Goal: Task Accomplishment & Management: Manage account settings

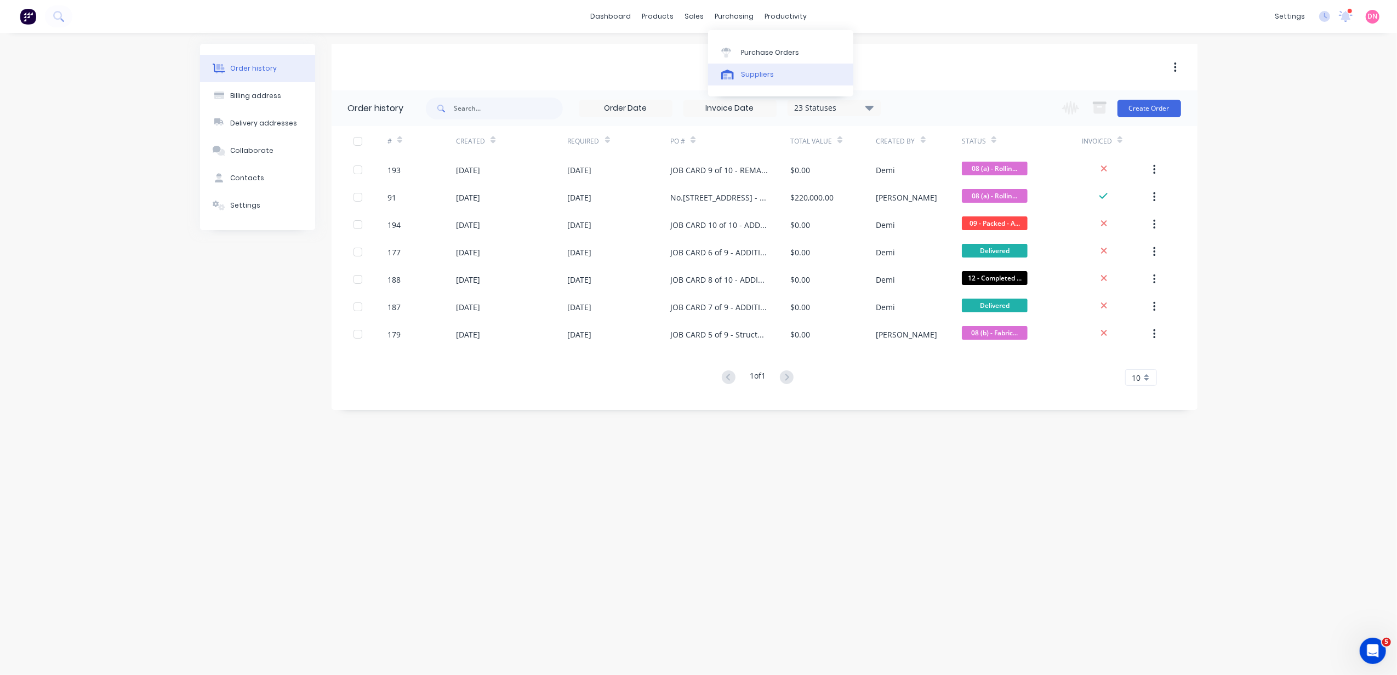
click at [742, 75] on div "Suppliers" at bounding box center [757, 75] width 33 height 10
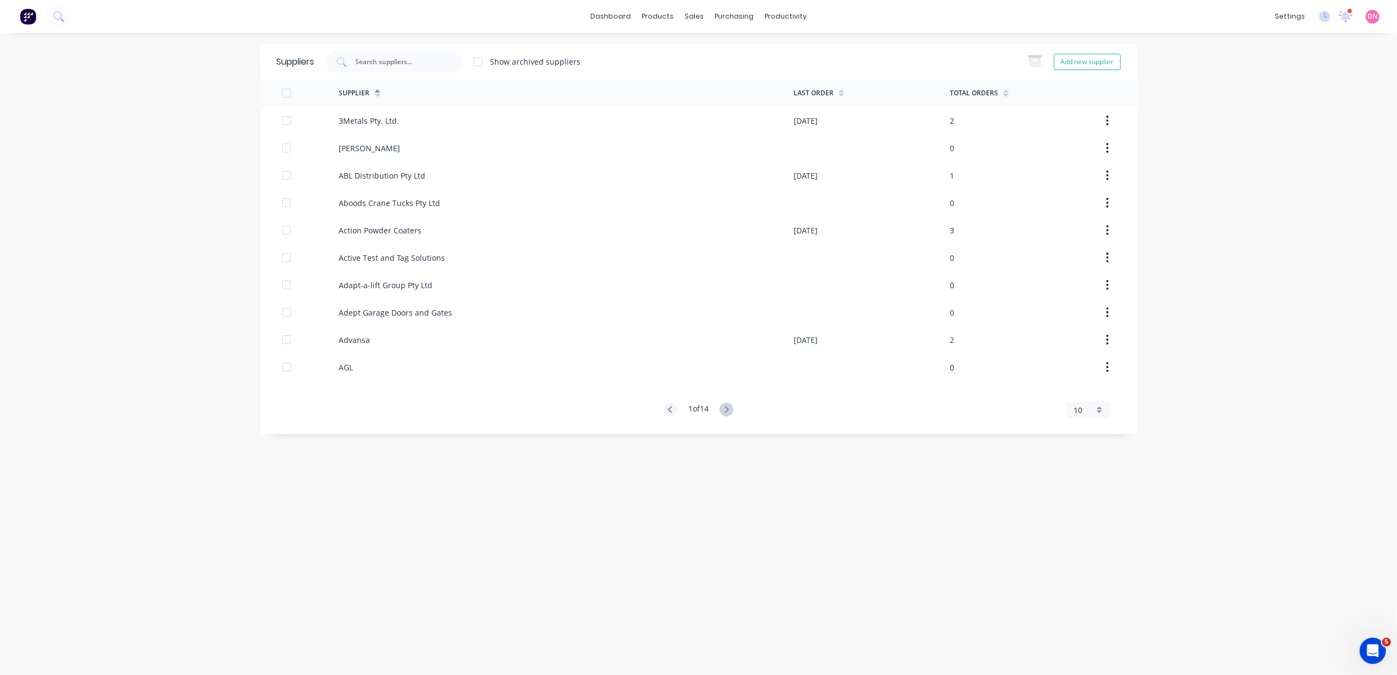
click at [509, 62] on div "Show archived suppliers" at bounding box center [536, 62] width 90 height 12
click at [367, 60] on input "text" at bounding box center [400, 61] width 91 height 11
type input "dse"
click at [737, 44] on link "Purchase Orders" at bounding box center [780, 52] width 145 height 22
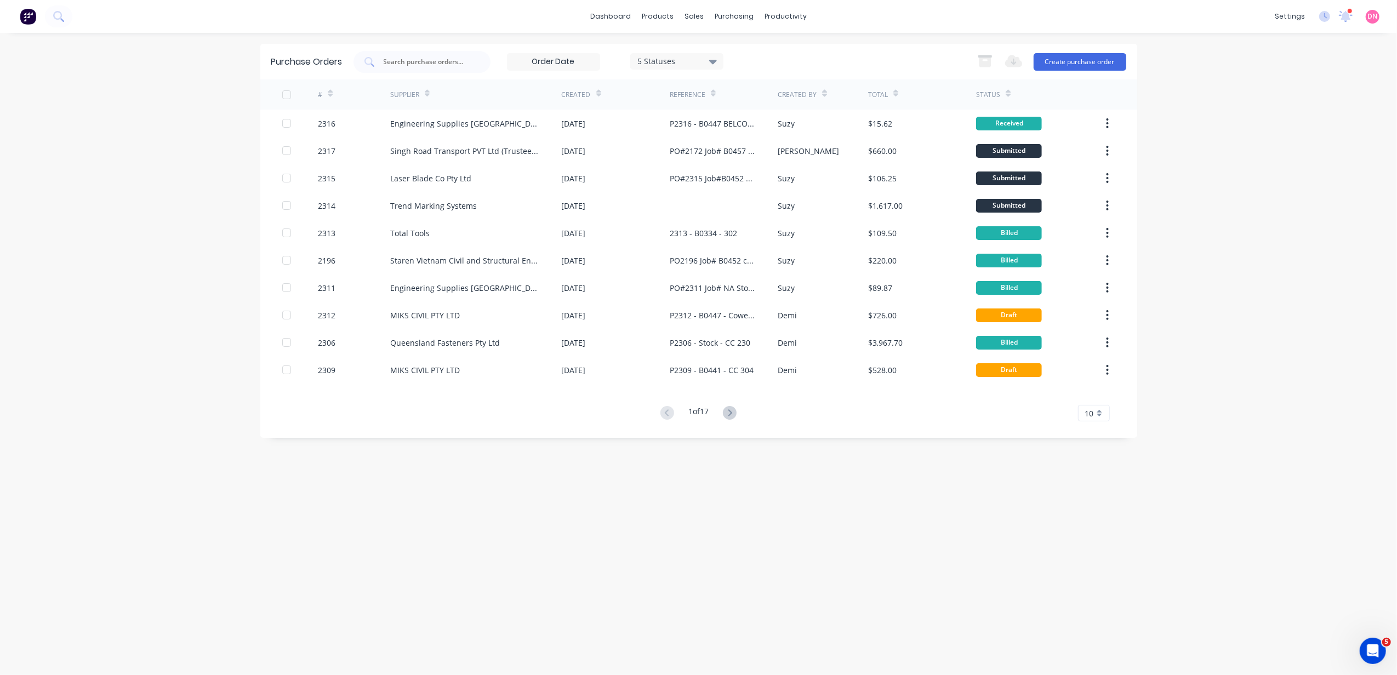
click at [746, 414] on div "1 of 17 10 5 10 15 20 25 30 35" at bounding box center [698, 414] width 877 height 16
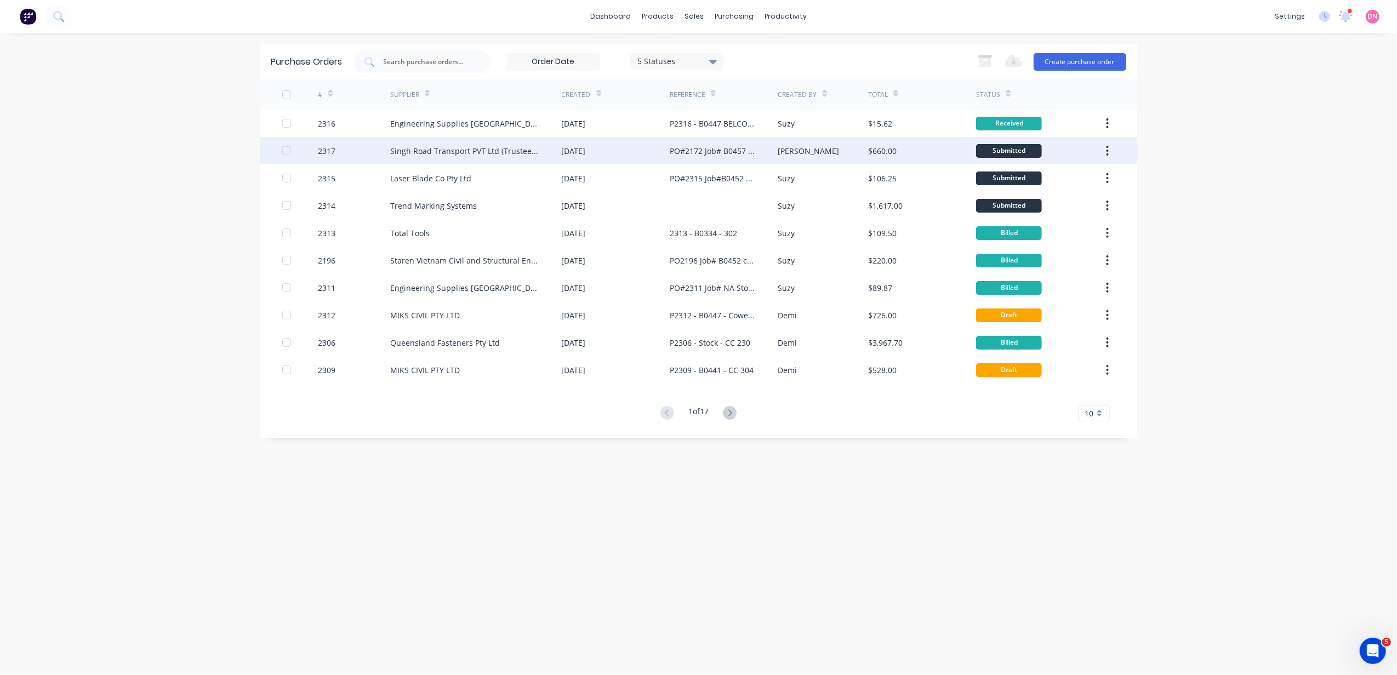
click at [707, 159] on div "PO#2172 Job# B0457 Belcorp CC#304" at bounding box center [724, 150] width 108 height 27
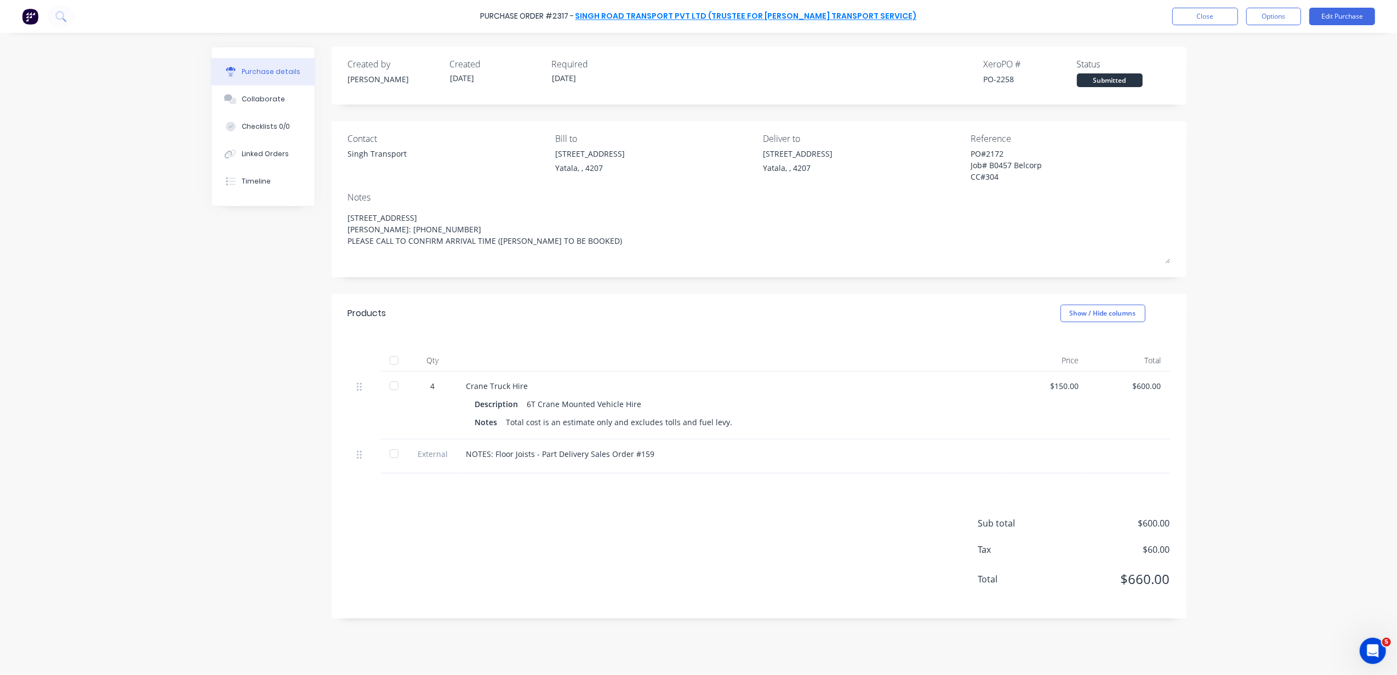
click at [676, 20] on link "Singh Road Transport PVT Ltd (Trustee for Gill Transport Service)" at bounding box center [747, 16] width 342 height 11
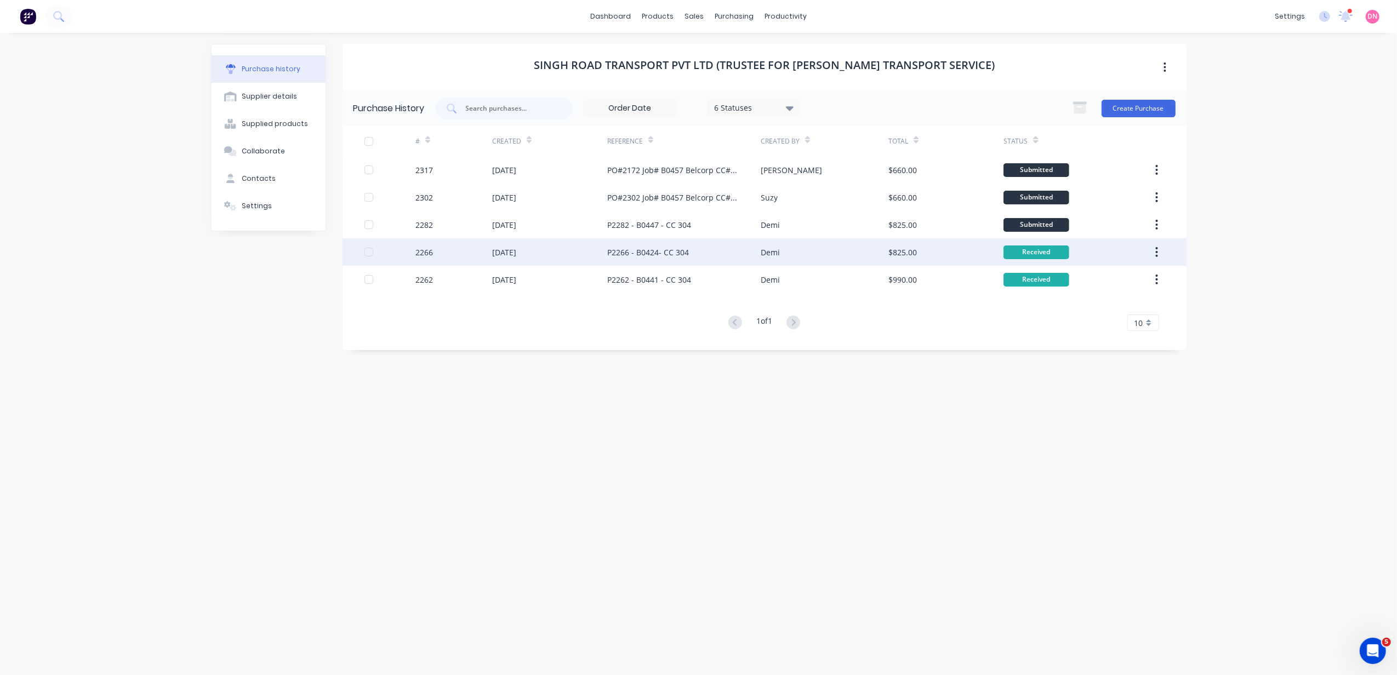
click at [539, 242] on div "15 Sep 2025" at bounding box center [549, 251] width 115 height 27
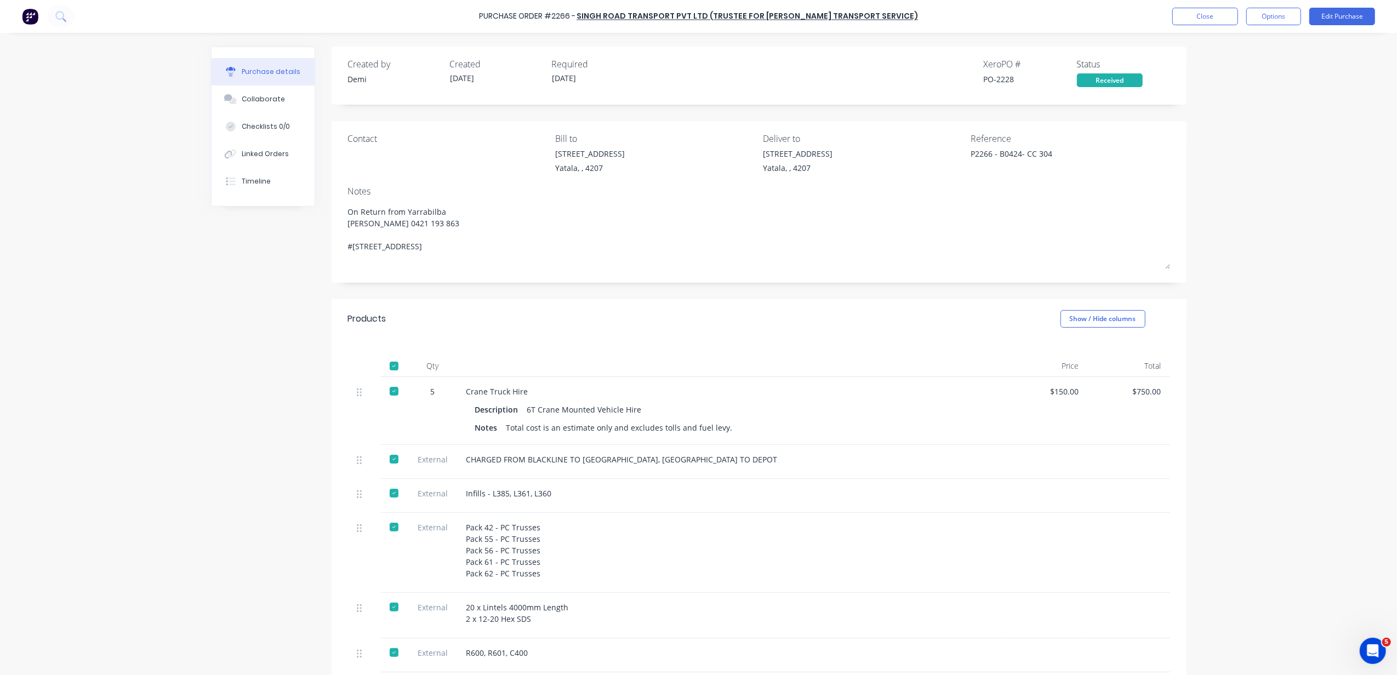
click at [1072, 393] on div "$150.00" at bounding box center [1047, 392] width 65 height 12
click at [1315, 12] on button "Edit Purchase" at bounding box center [1343, 17] width 66 height 18
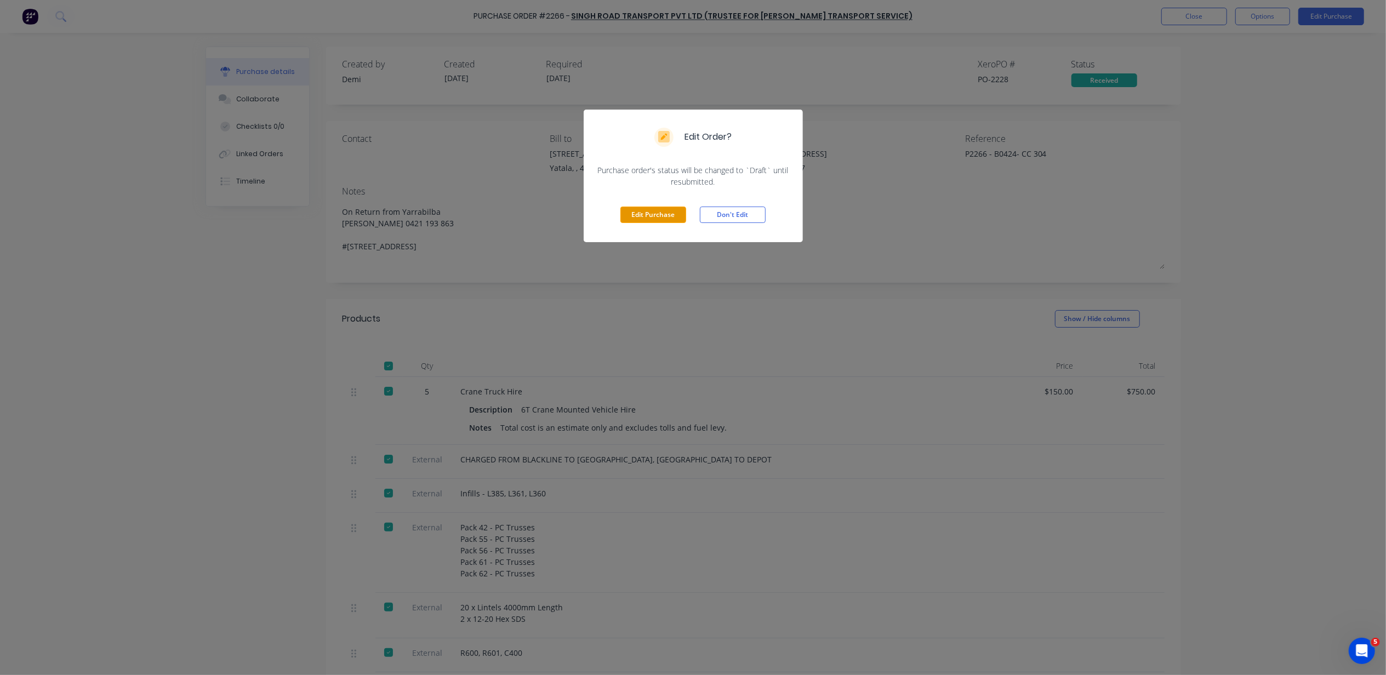
click at [629, 215] on button "Edit Purchase" at bounding box center [654, 215] width 66 height 16
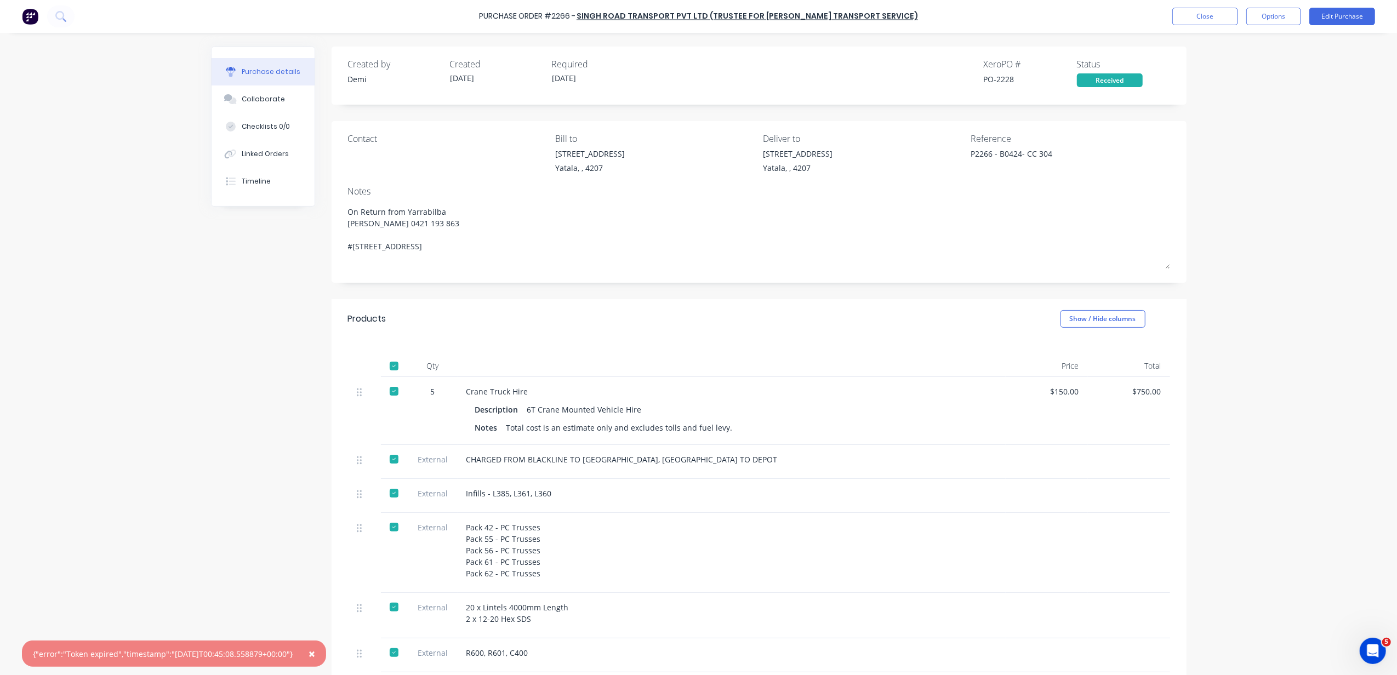
click at [494, 390] on div "Crane Truck Hire" at bounding box center [732, 392] width 531 height 12
click at [1051, 387] on div "$150.00" at bounding box center [1047, 392] width 65 height 12
click at [1337, 16] on button "Edit Purchase" at bounding box center [1343, 17] width 66 height 18
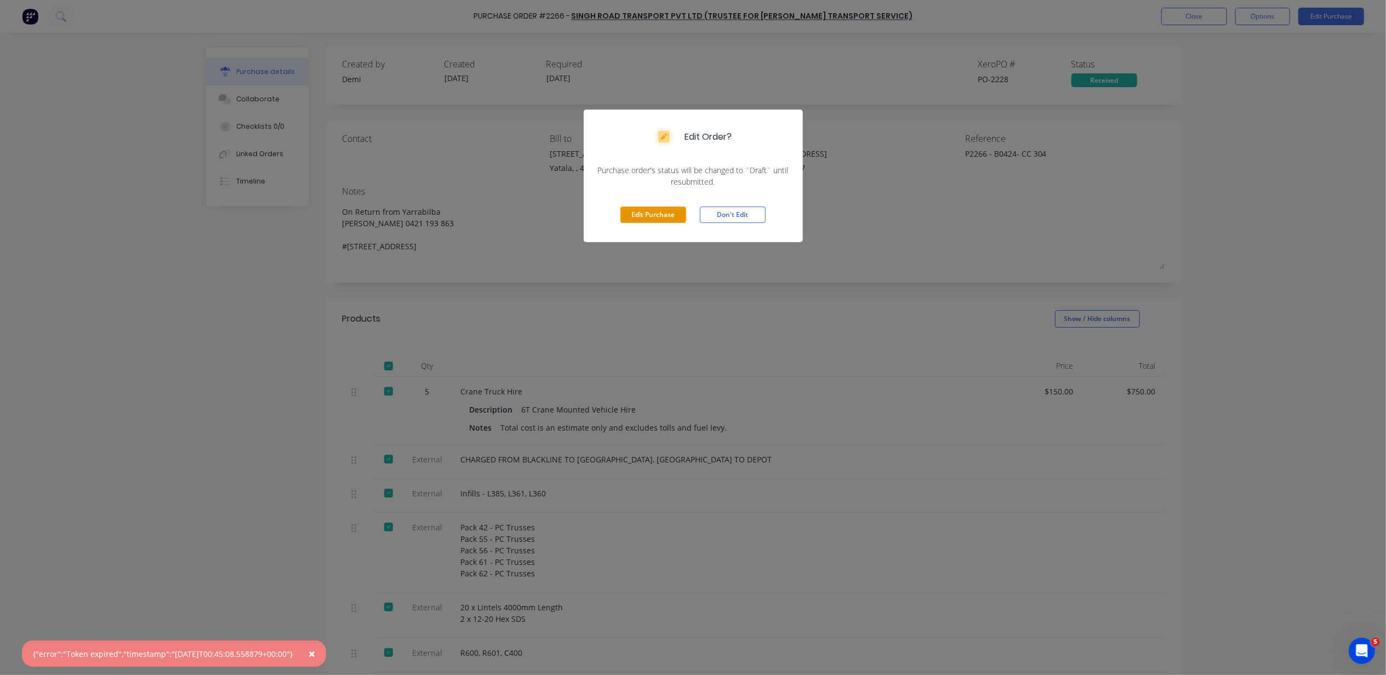
click at [674, 216] on button "Edit Purchase" at bounding box center [654, 215] width 66 height 16
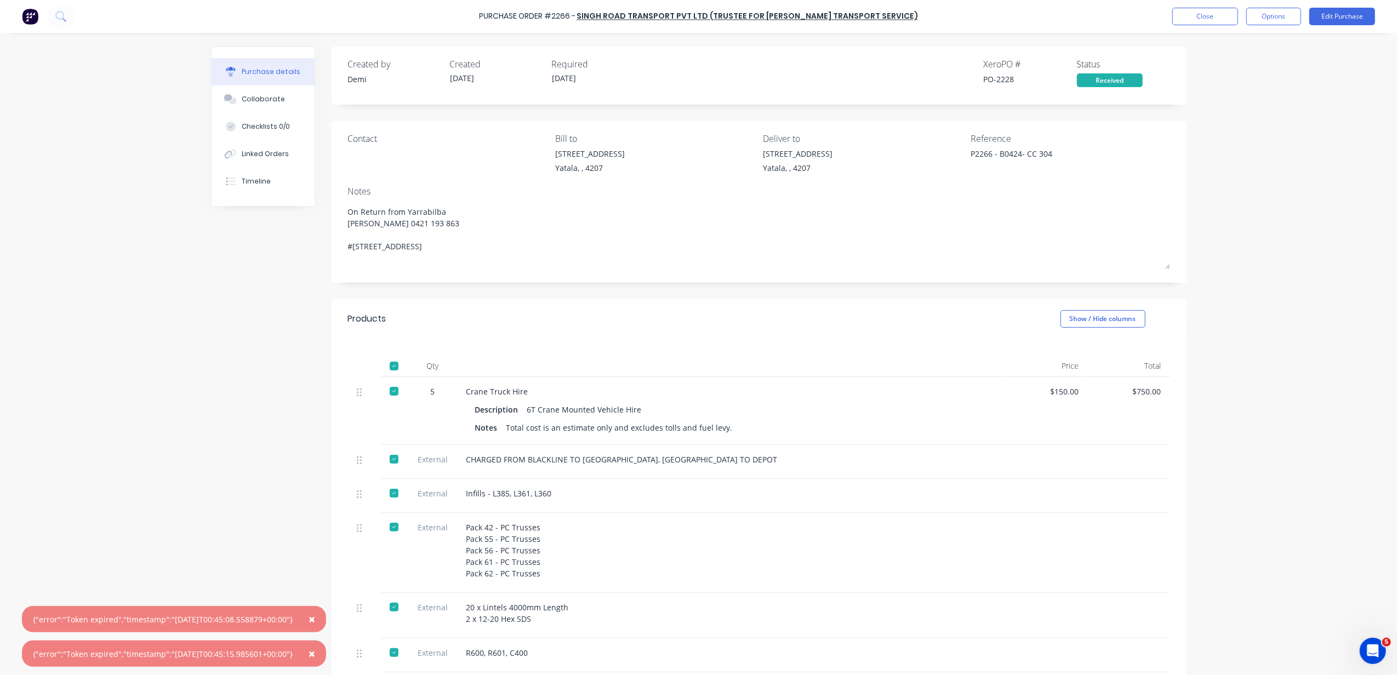
click at [1128, 78] on div "Received" at bounding box center [1110, 80] width 66 height 14
click at [389, 387] on div at bounding box center [394, 391] width 22 height 22
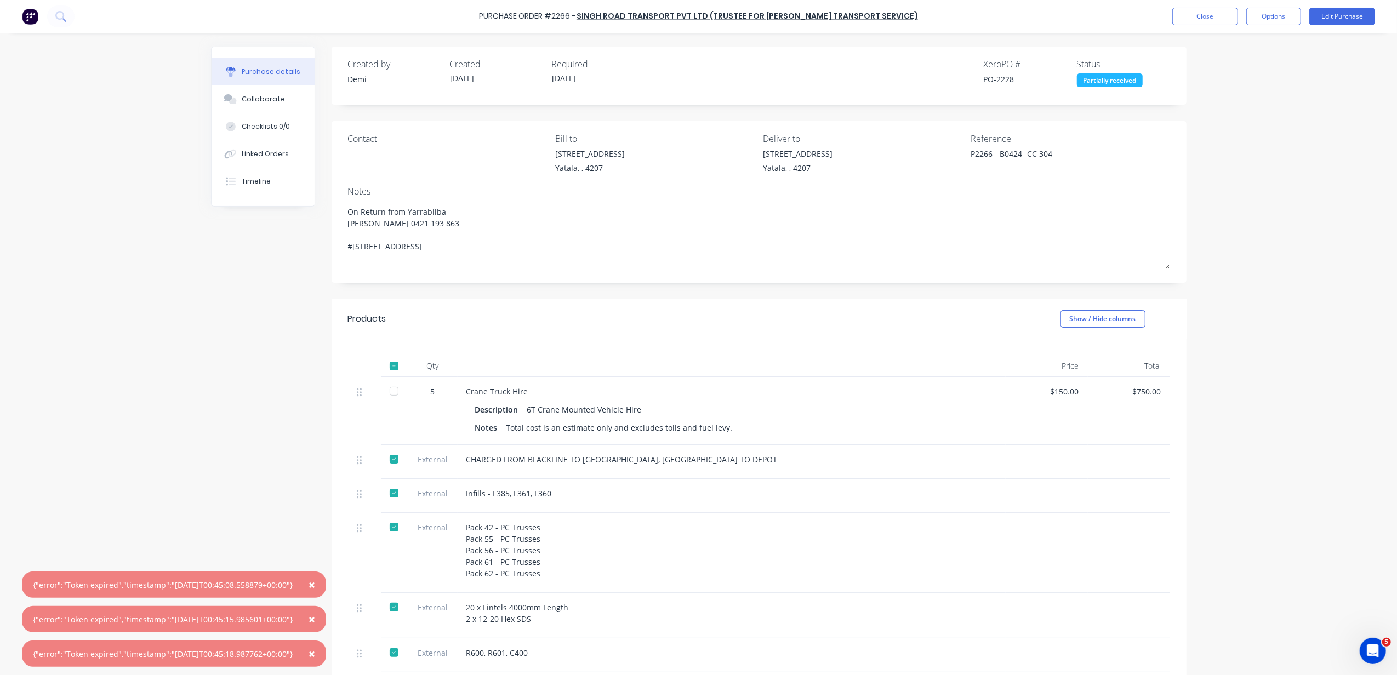
click at [389, 456] on div at bounding box center [394, 459] width 22 height 22
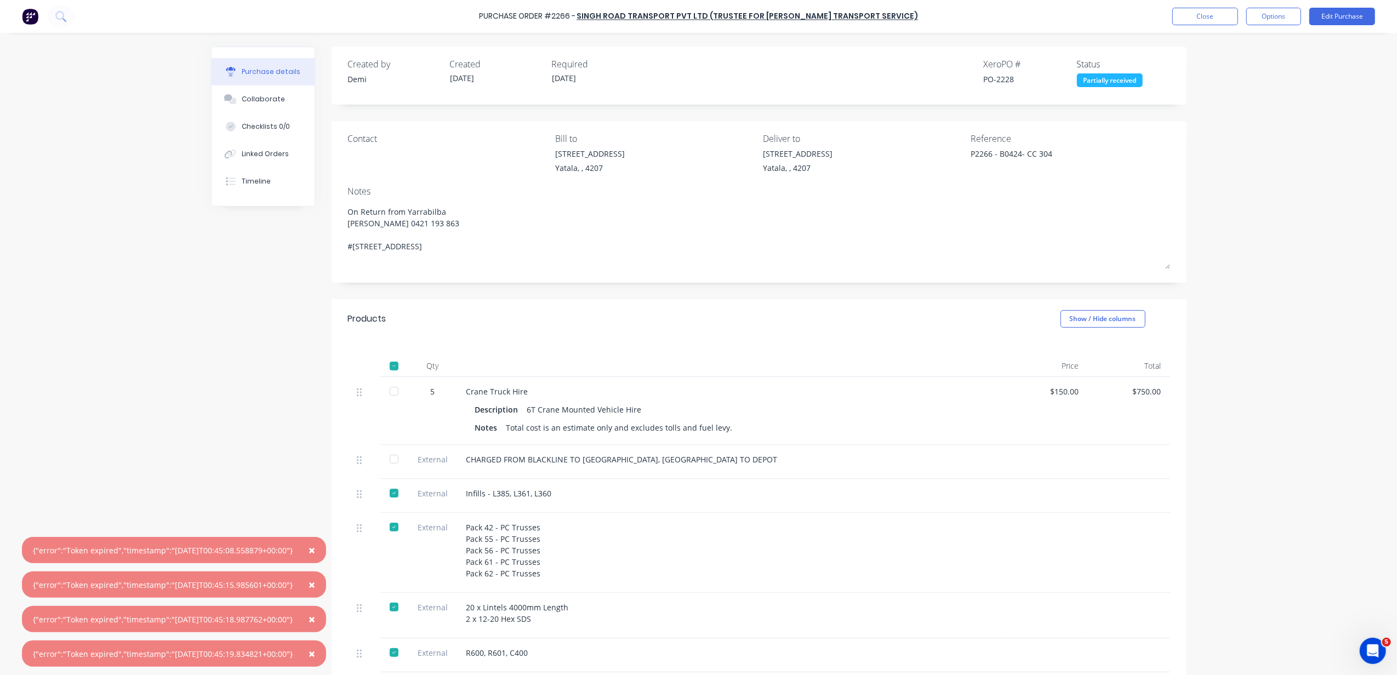
click at [385, 504] on div at bounding box center [394, 493] width 22 height 22
click at [389, 536] on div at bounding box center [394, 527] width 22 height 22
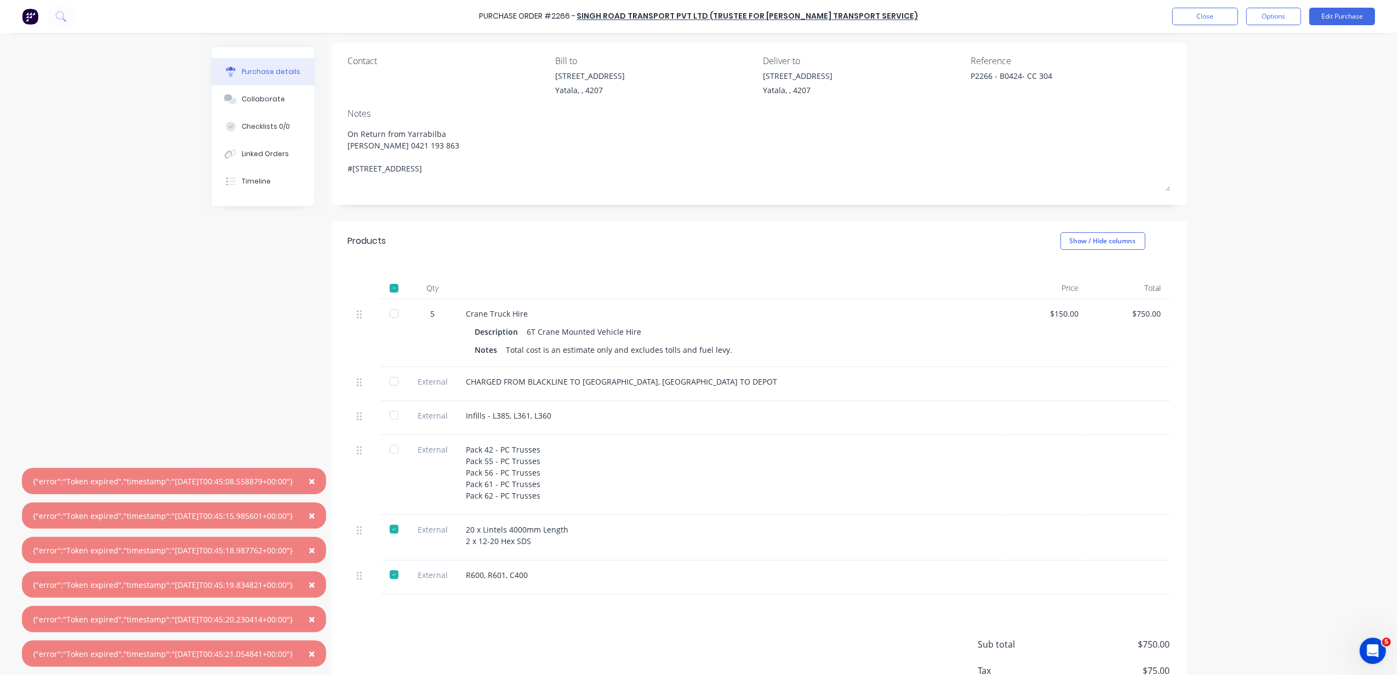
scroll to position [82, 0]
click at [389, 527] on div at bounding box center [394, 525] width 22 height 22
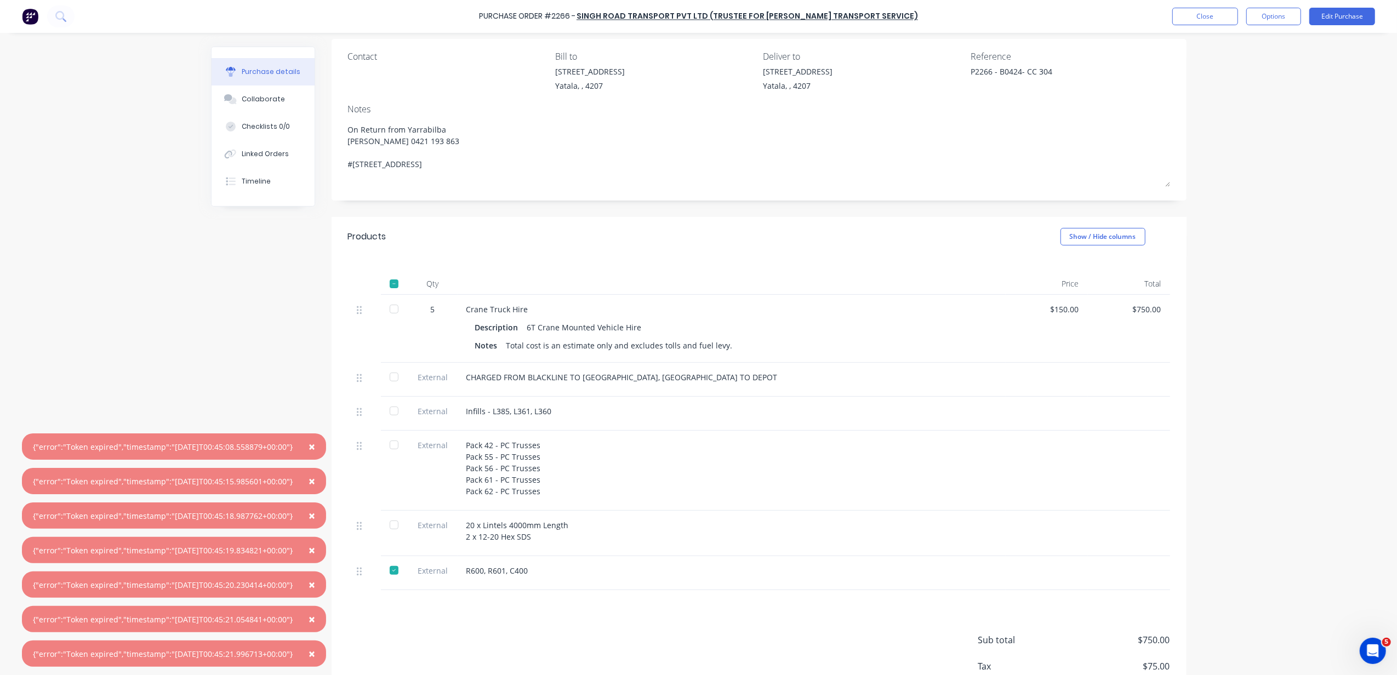
click at [383, 568] on div at bounding box center [394, 571] width 22 height 22
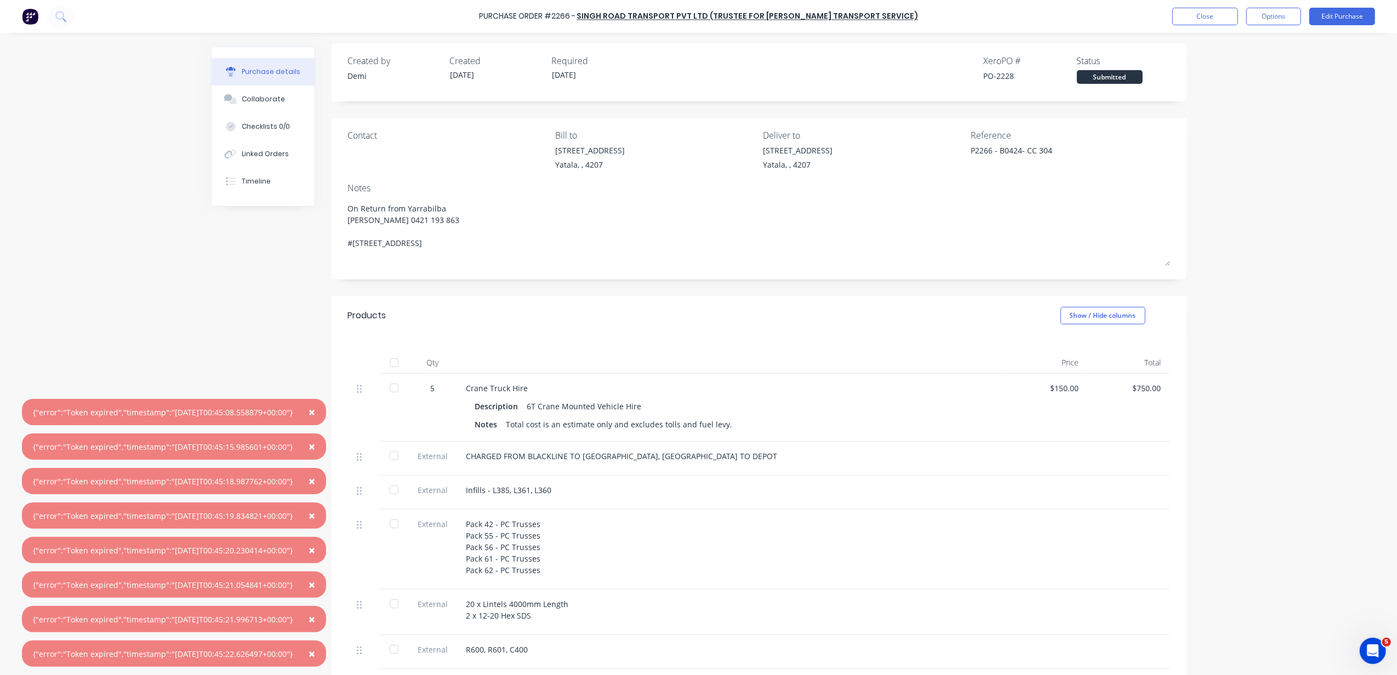
scroll to position [0, 0]
click at [1322, 5] on div "Purchase Order #2266 - Singh Road Transport PVT Ltd (Trustee for Gill Transport…" at bounding box center [698, 16] width 1397 height 33
click at [1322, 18] on button "Edit Purchase" at bounding box center [1343, 17] width 66 height 18
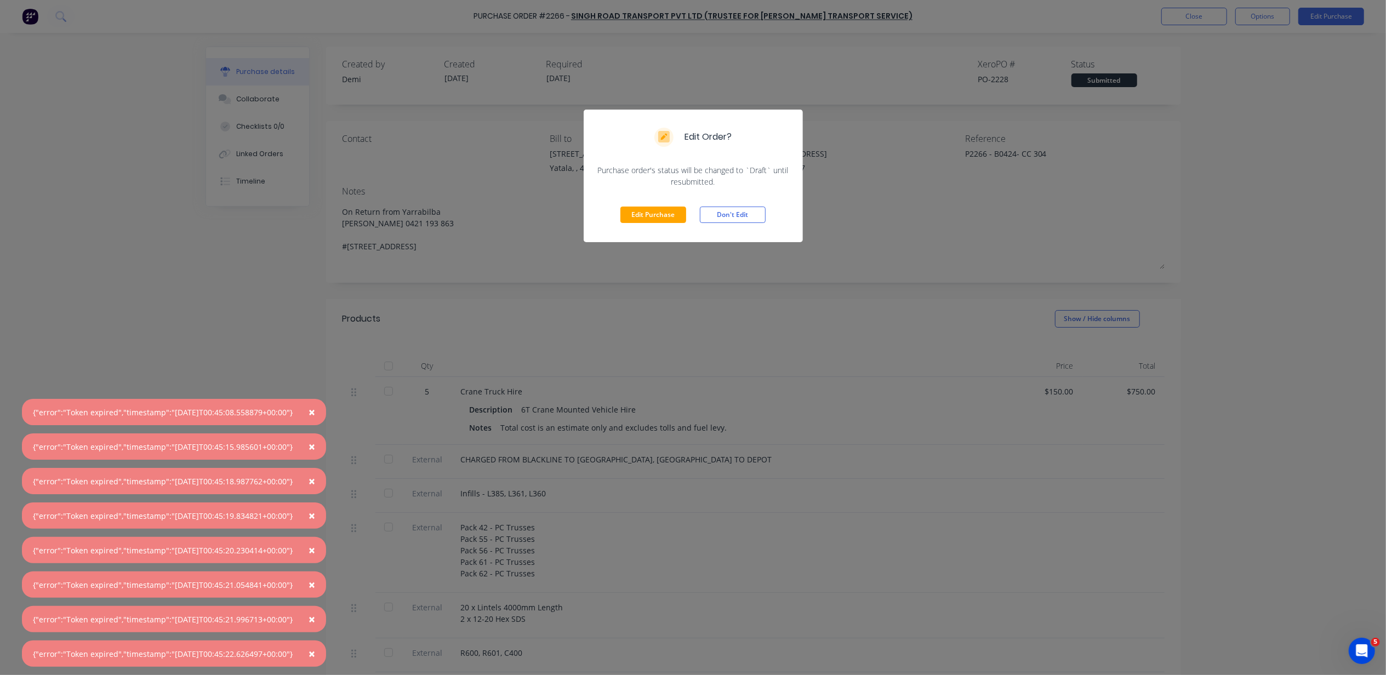
click at [647, 201] on div "Edit Purchase Don't Edit" at bounding box center [693, 214] width 219 height 55
click at [645, 204] on div "Edit Purchase Don't Edit" at bounding box center [693, 214] width 219 height 55
click at [645, 207] on div "Edit Purchase Don't Edit" at bounding box center [693, 214] width 219 height 55
click at [645, 208] on button "Edit Purchase" at bounding box center [654, 215] width 66 height 16
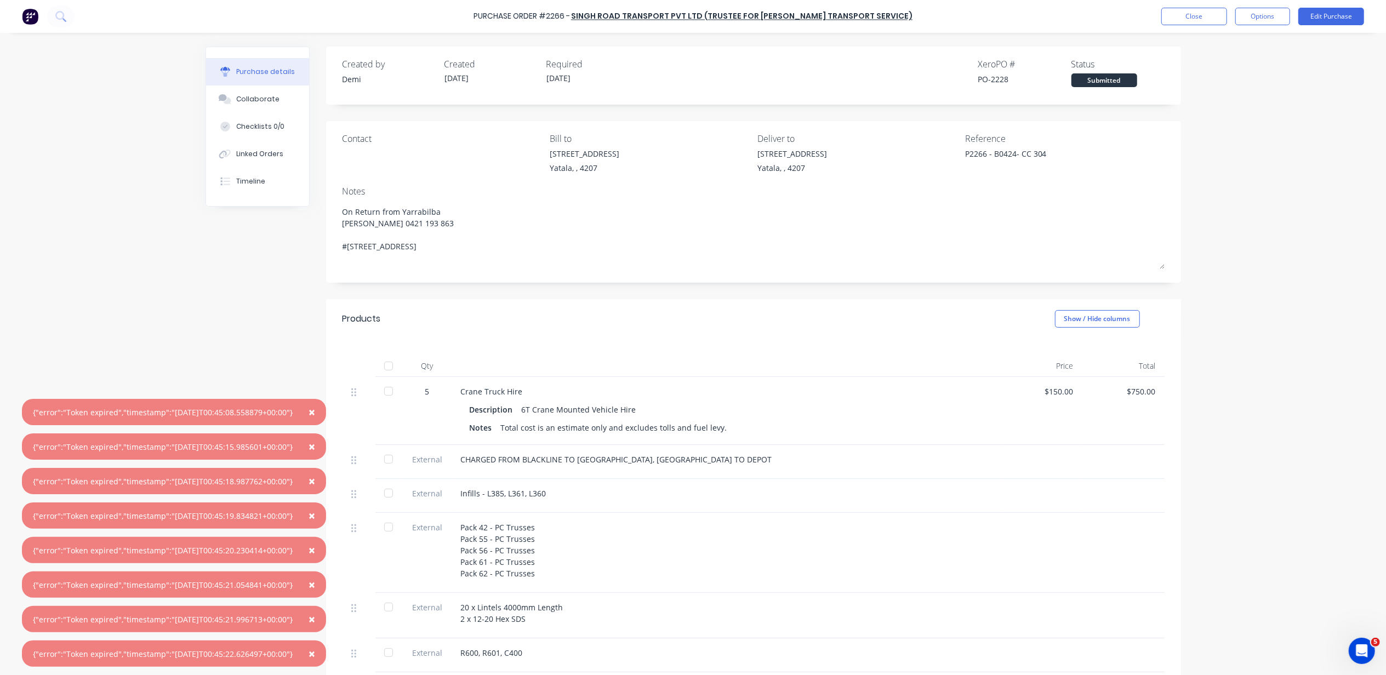
type textarea "x"
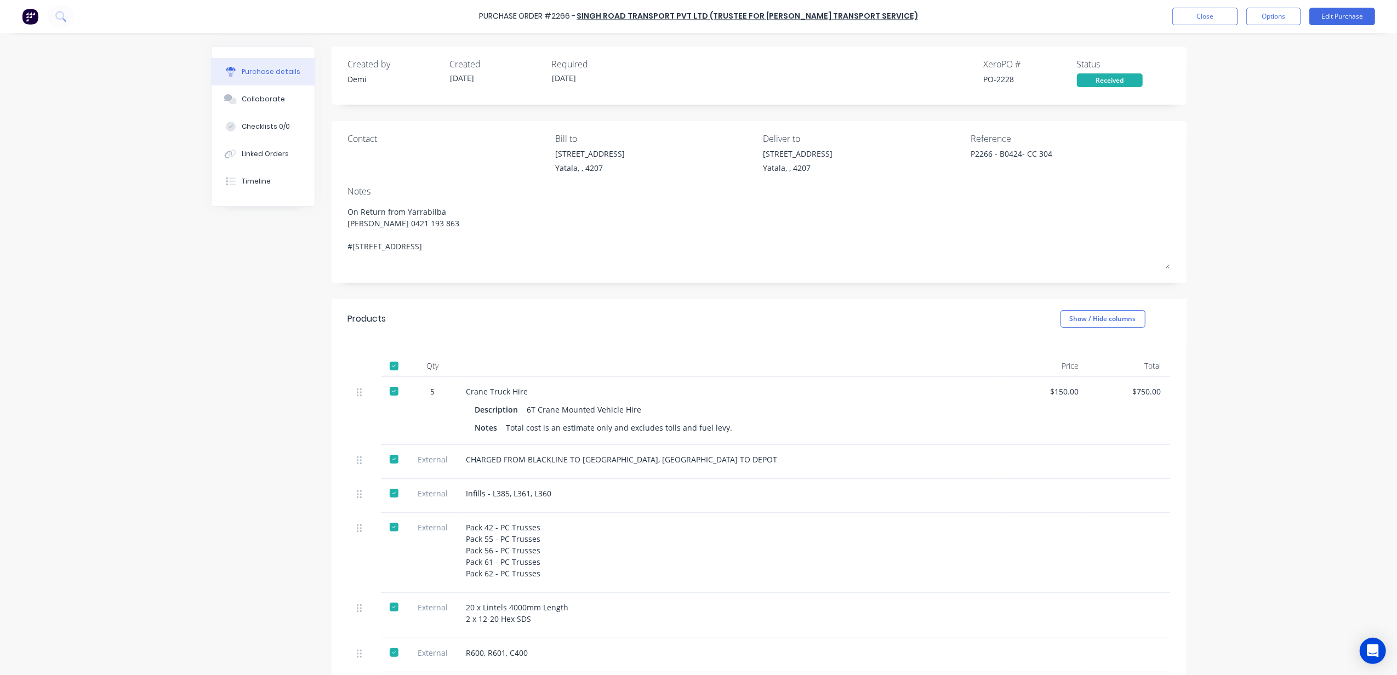
click at [1106, 86] on div "Received" at bounding box center [1110, 80] width 66 height 14
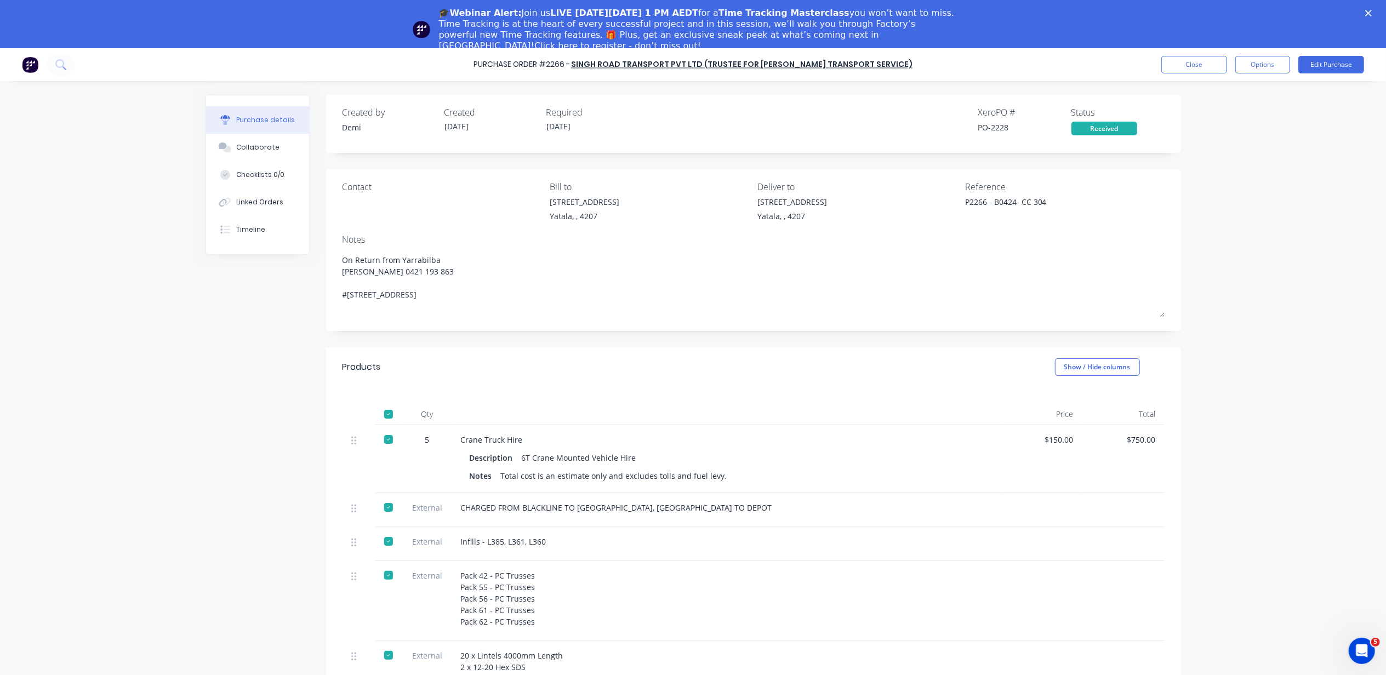
click at [843, 463] on div "5 Crane Truck Hire Description 6T Crane Mounted Vehicle Hire Notes Total cost i…" at bounding box center [754, 572] width 822 height 295
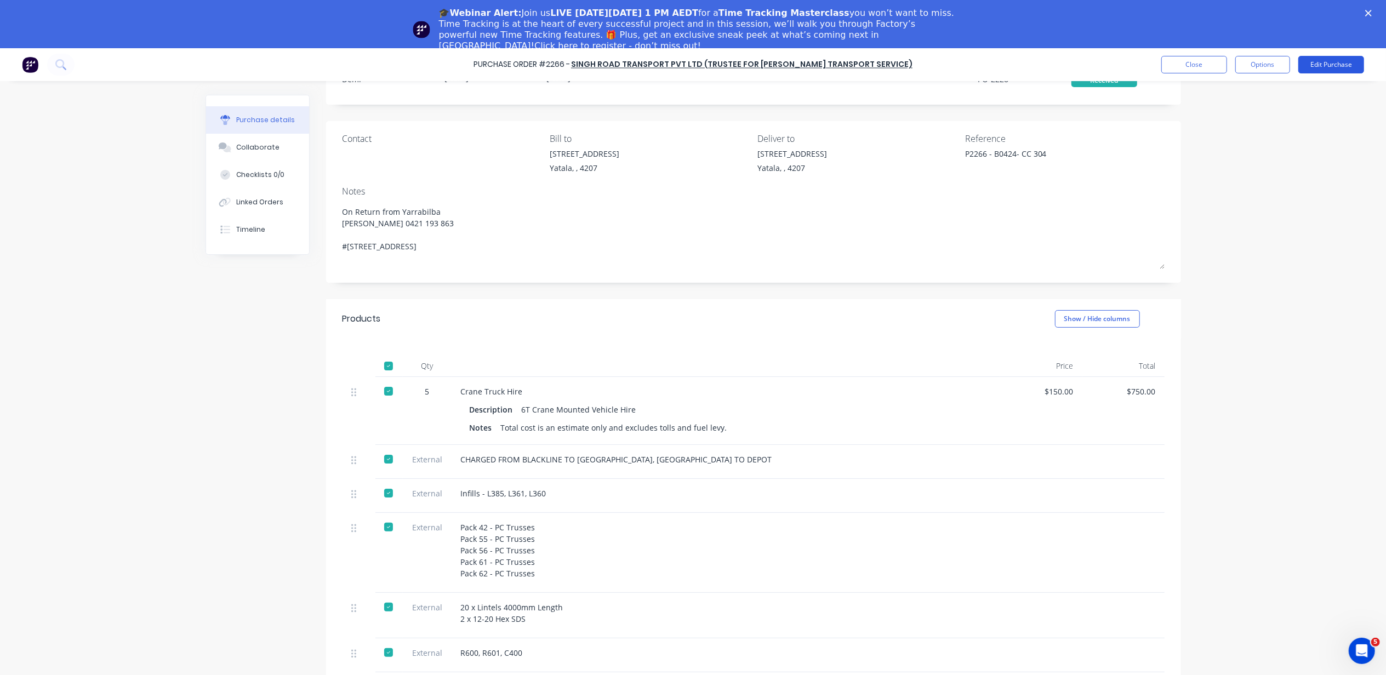
click at [1332, 56] on button "Edit Purchase" at bounding box center [1332, 65] width 66 height 18
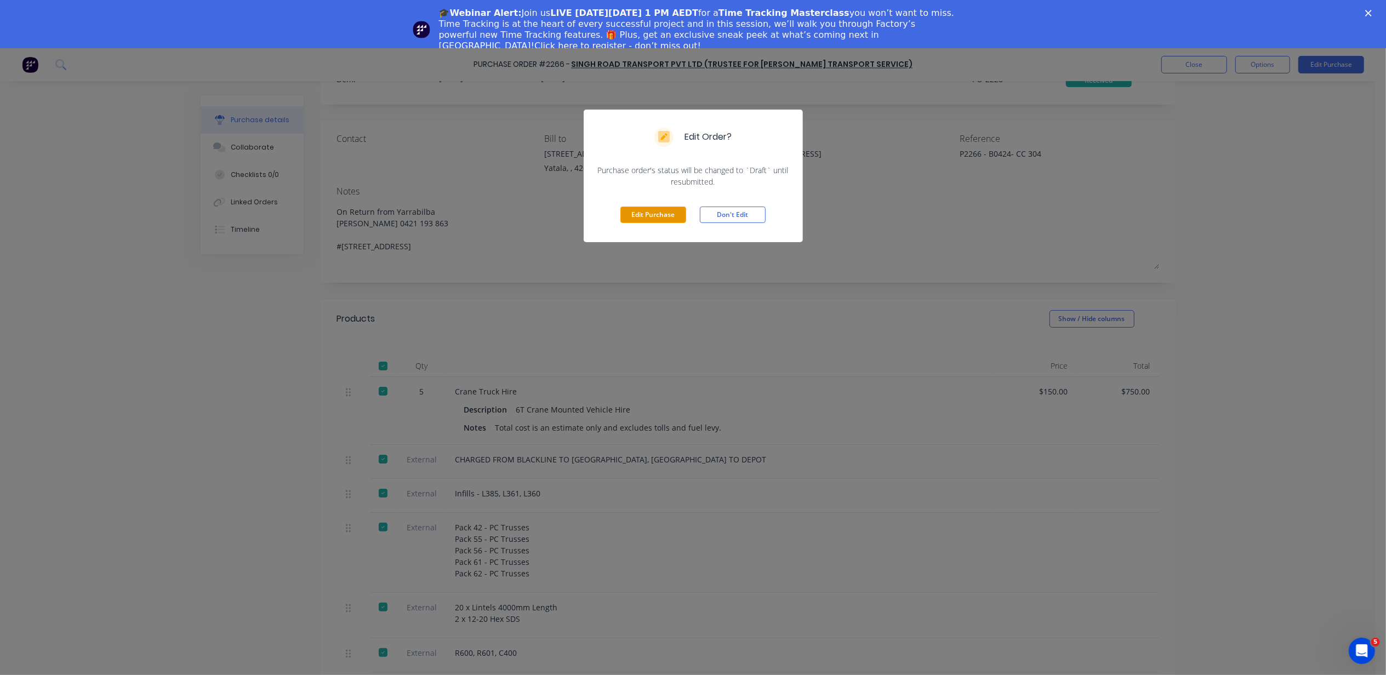
click at [667, 214] on button "Edit Purchase" at bounding box center [654, 215] width 66 height 16
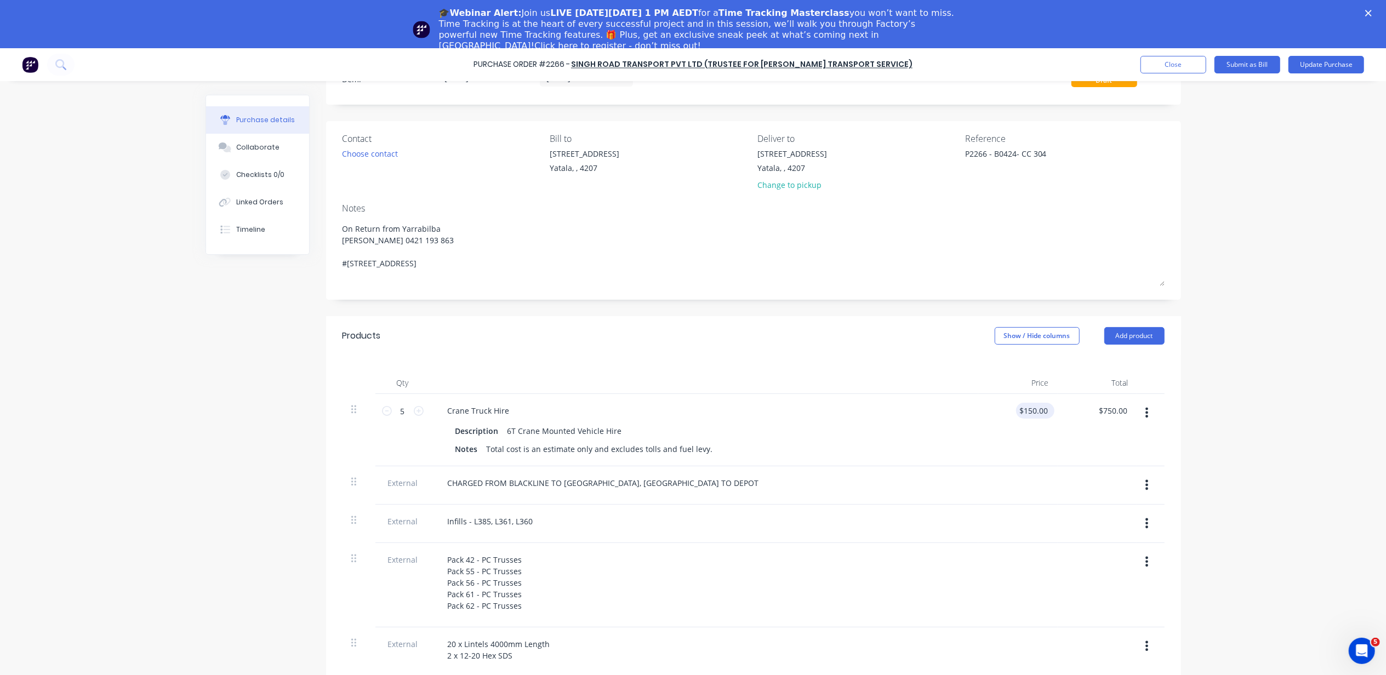
type textarea "x"
type input "150.00"
click at [1042, 409] on input "150.00" at bounding box center [1033, 411] width 34 height 16
type textarea "x"
type input "$150.00"
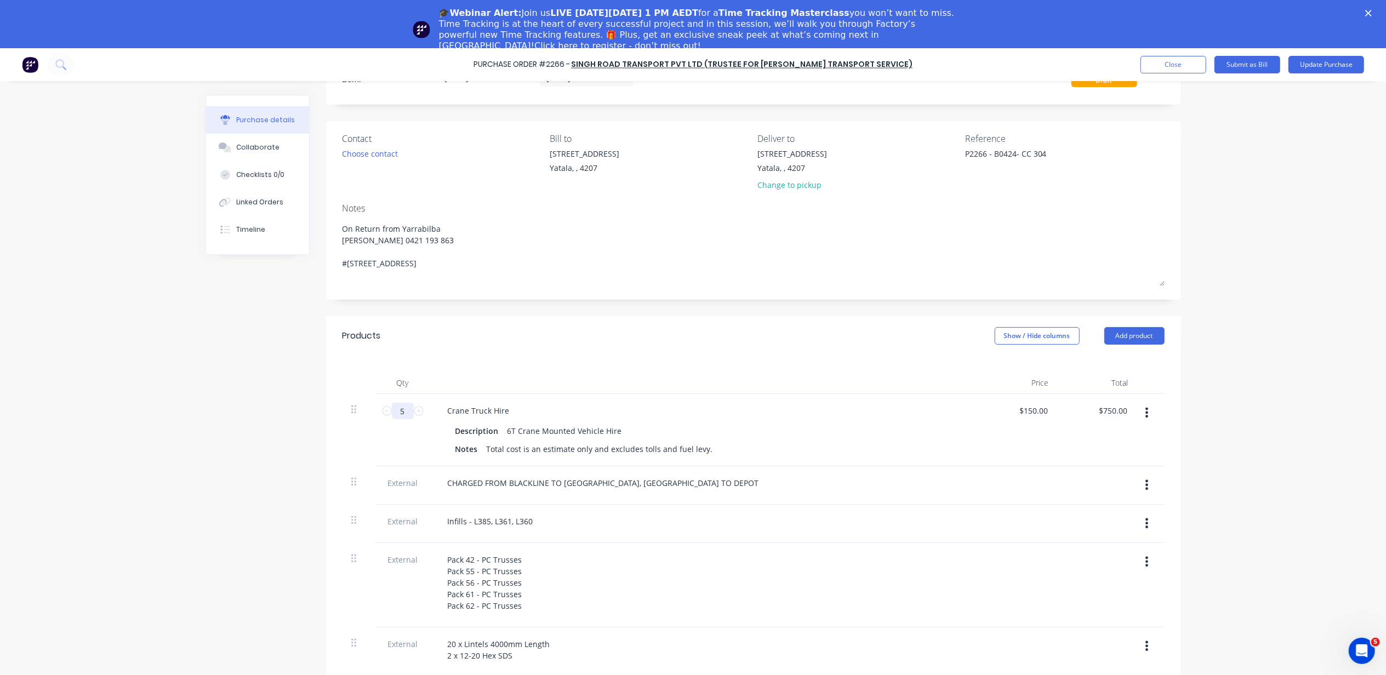
drag, startPoint x: 400, startPoint y: 413, endPoint x: 391, endPoint y: 413, distance: 9.3
click at [392, 413] on input "5" at bounding box center [403, 411] width 22 height 16
type textarea "x"
type input "1"
type input "$150.00"
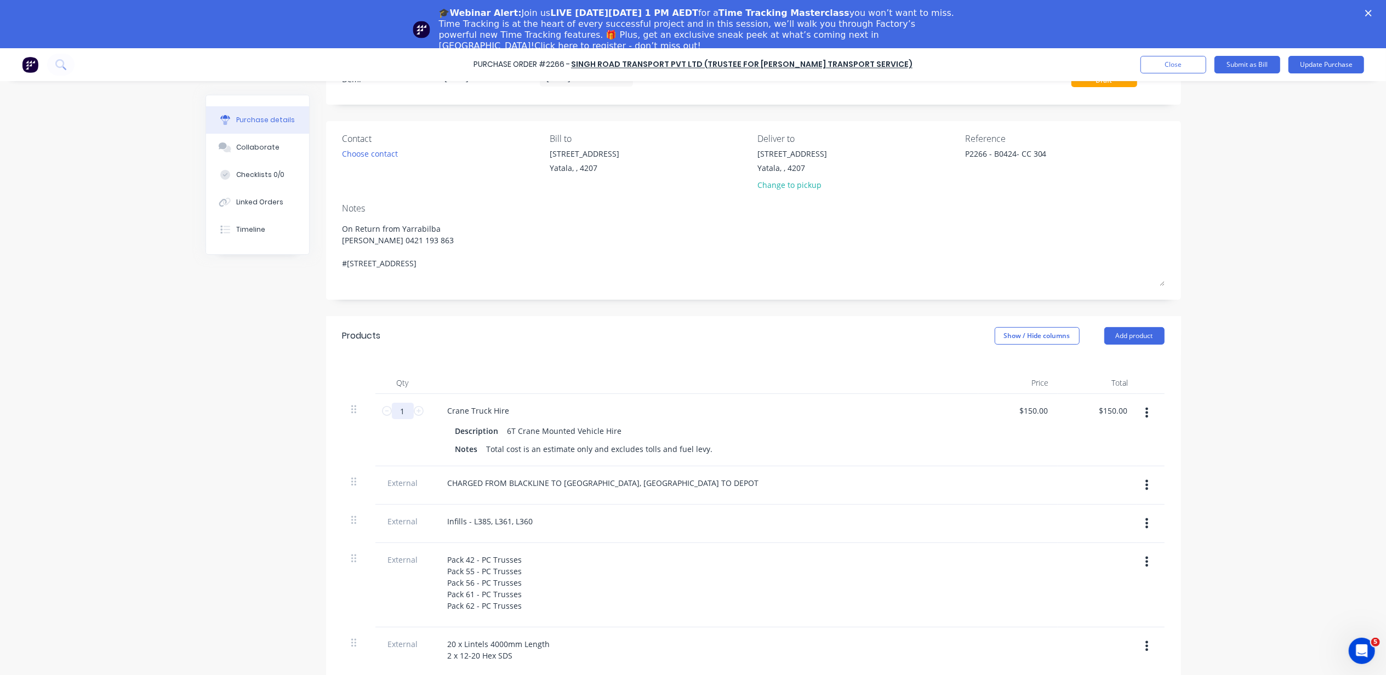
type textarea "x"
type input "1"
click at [1156, 479] on div at bounding box center [1151, 486] width 27 height 38
click at [1047, 414] on div "$150.00 $150.00" at bounding box center [1035, 411] width 38 height 16
click at [1045, 413] on div "$150.00 $150.00" at bounding box center [1035, 411] width 38 height 16
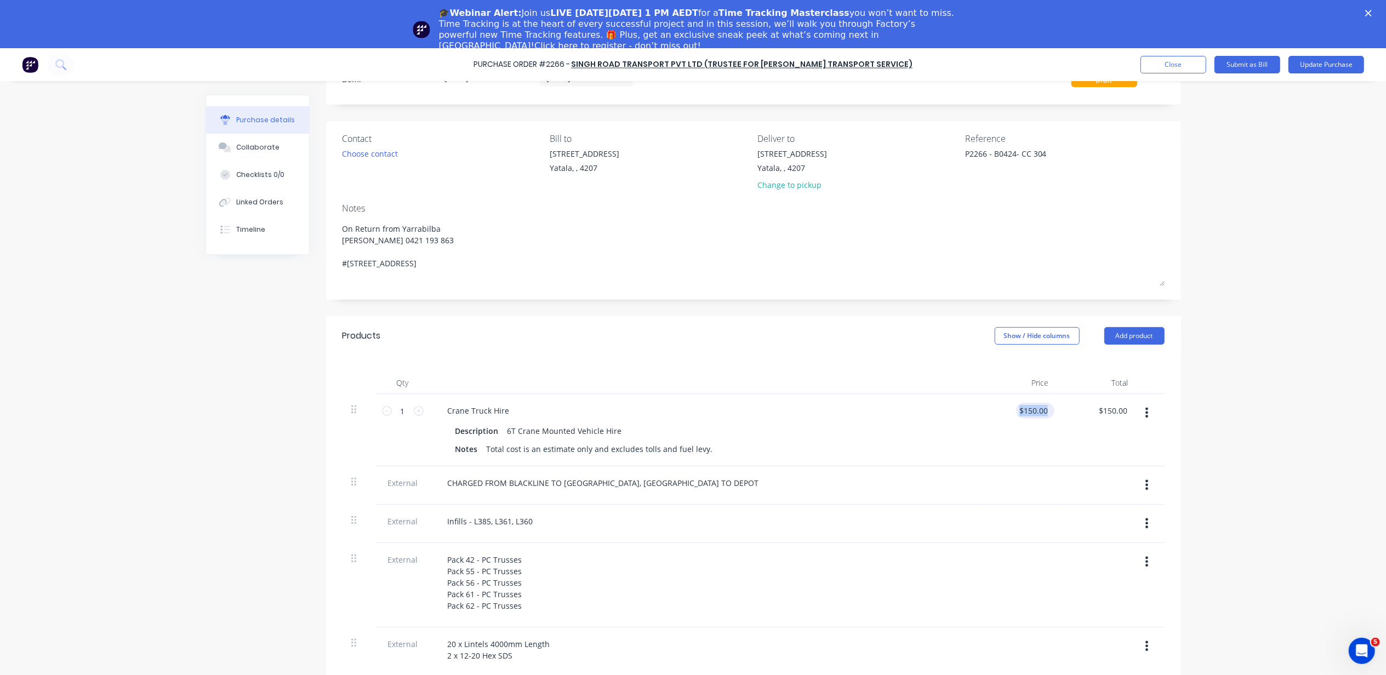
type textarea "x"
type input "150.00"
click at [1041, 413] on input "150.00" at bounding box center [1033, 411] width 34 height 16
type textarea "x"
click at [1041, 413] on input "150.00" at bounding box center [1036, 411] width 30 height 16
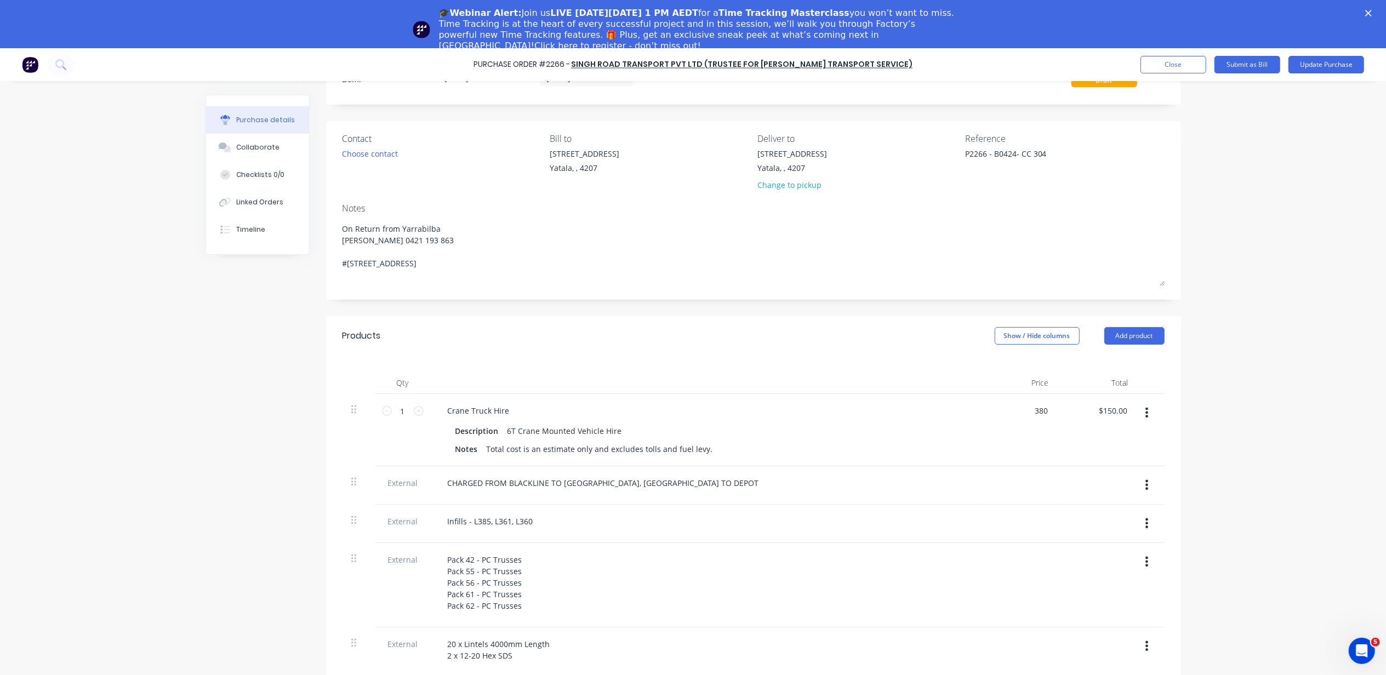
type input "380"
type textarea "x"
type input "$380.00"
click at [934, 406] on div "Crane Truck Hire" at bounding box center [704, 411] width 531 height 16
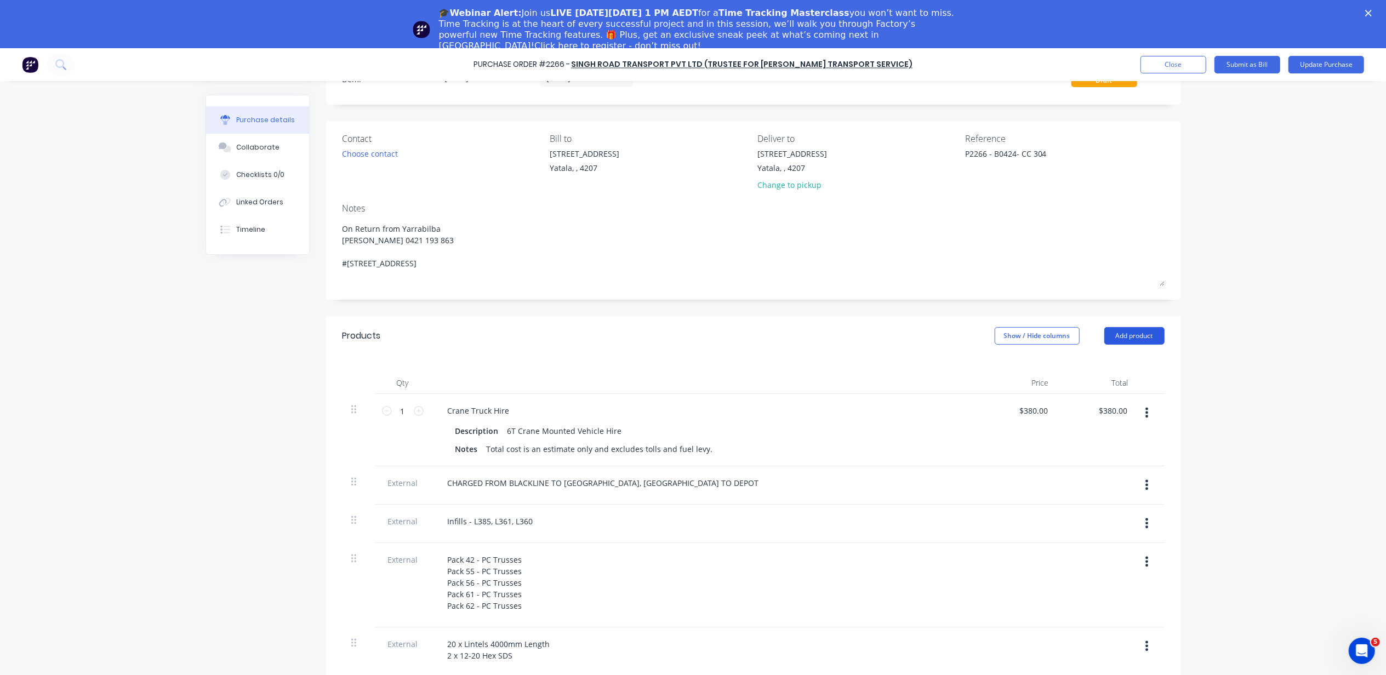
click at [1126, 332] on button "Add product" at bounding box center [1135, 336] width 60 height 18
click at [1084, 389] on div "Basic product" at bounding box center [1113, 386] width 84 height 16
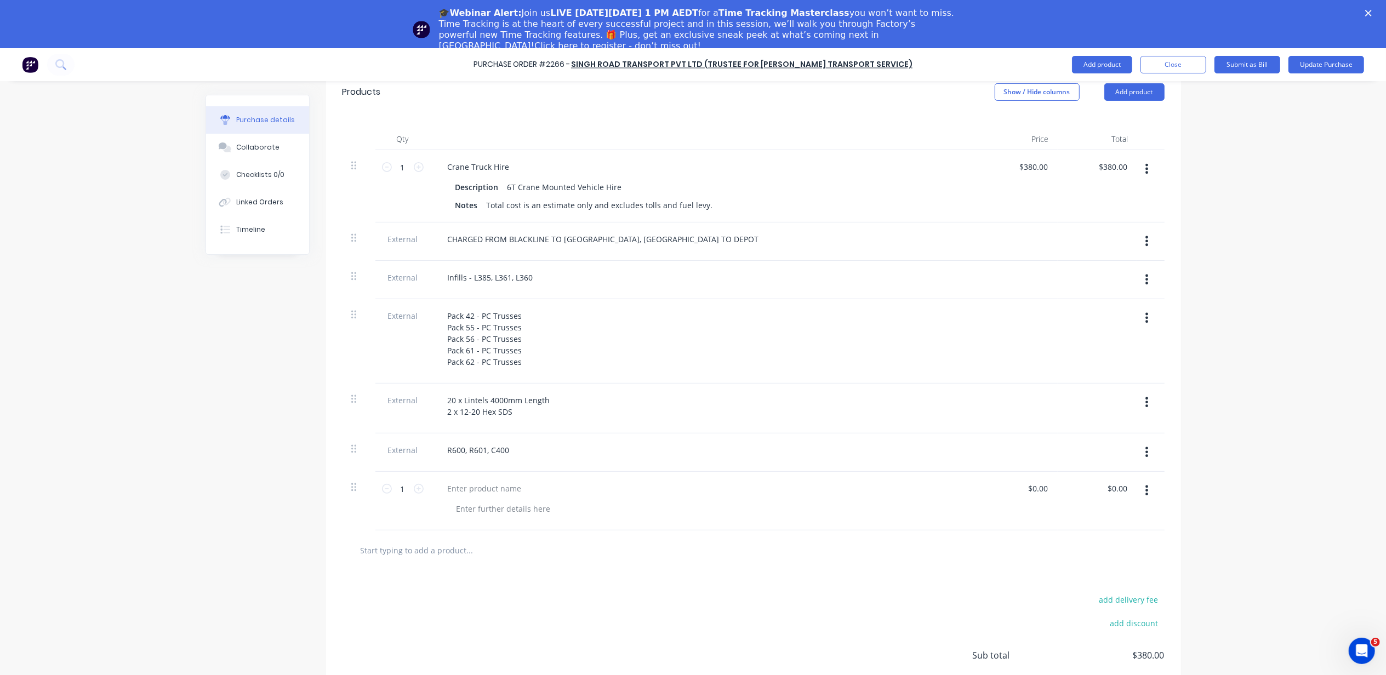
scroll to position [334, 0]
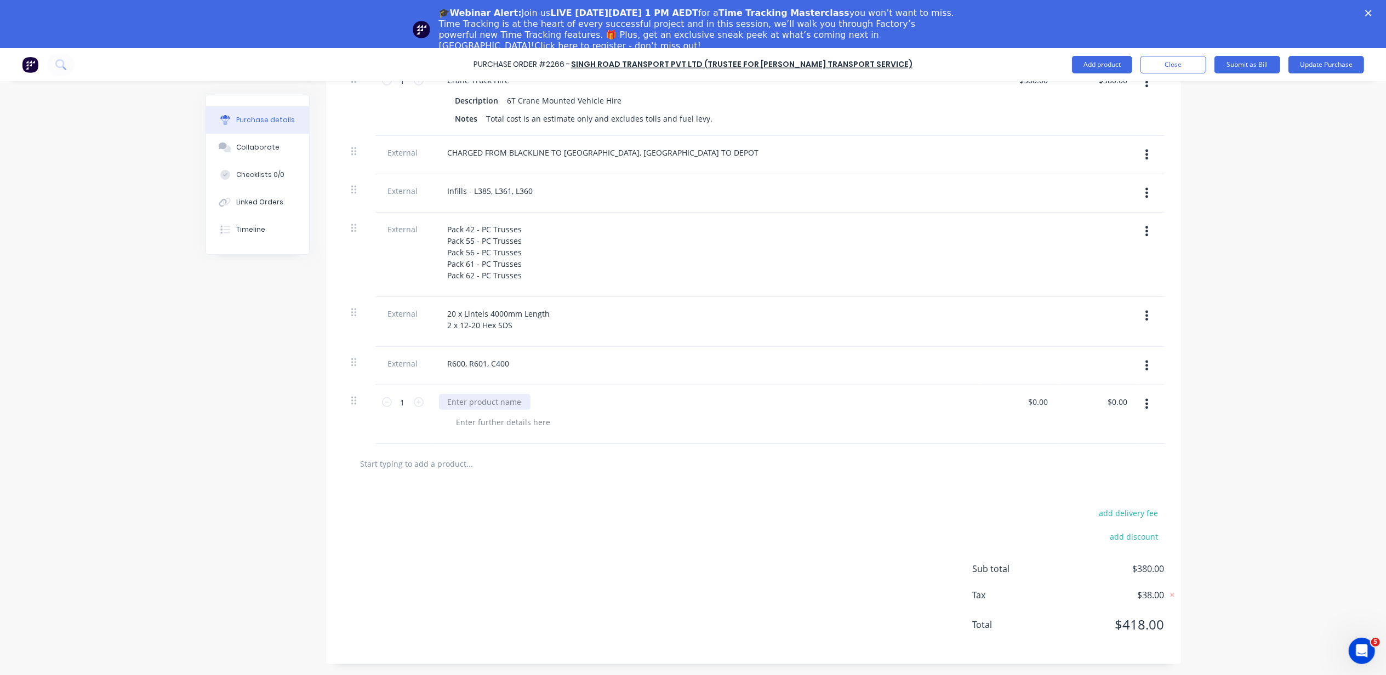
type textarea "x"
click at [493, 396] on div at bounding box center [485, 402] width 92 height 16
type textarea "x"
click at [502, 424] on div at bounding box center [504, 422] width 112 height 16
click at [639, 487] on div "add delivery fee add discount Sub total $380.00 Tax $38.00 Total $418.00" at bounding box center [753, 574] width 855 height 180
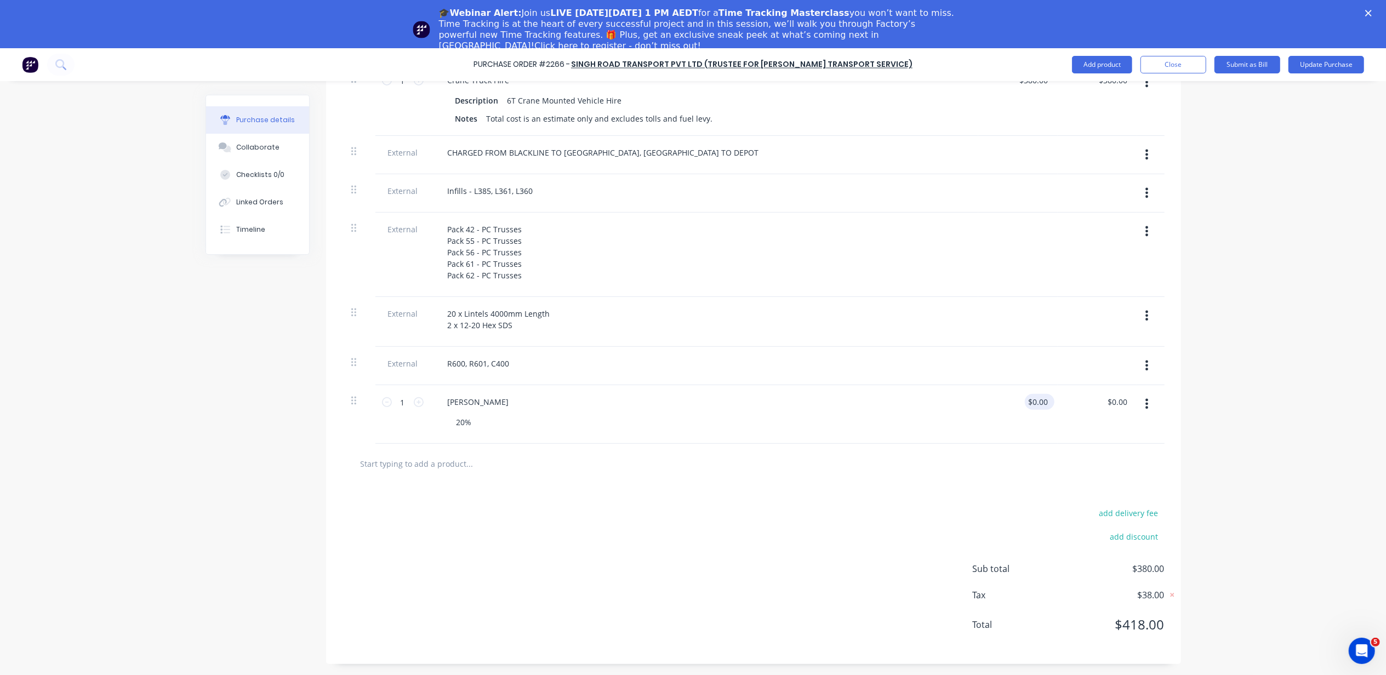
type textarea "x"
type input "0.00"
click at [1033, 401] on input "0.00" at bounding box center [1037, 402] width 25 height 16
type textarea "x"
drag, startPoint x: 1042, startPoint y: 402, endPoint x: 1004, endPoint y: 406, distance: 38.0
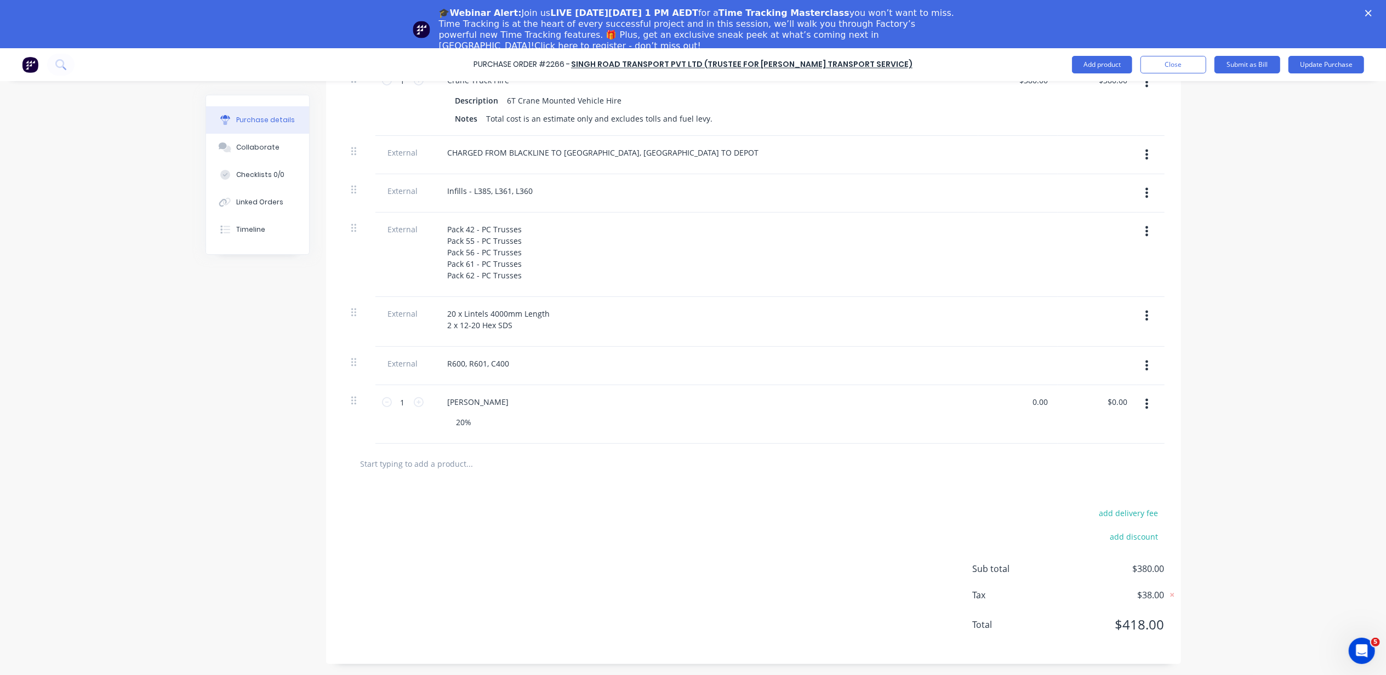
click at [1004, 406] on div "0.00 0.00" at bounding box center [1018, 414] width 79 height 59
type input "72"
type textarea "x"
type input "$72.00"
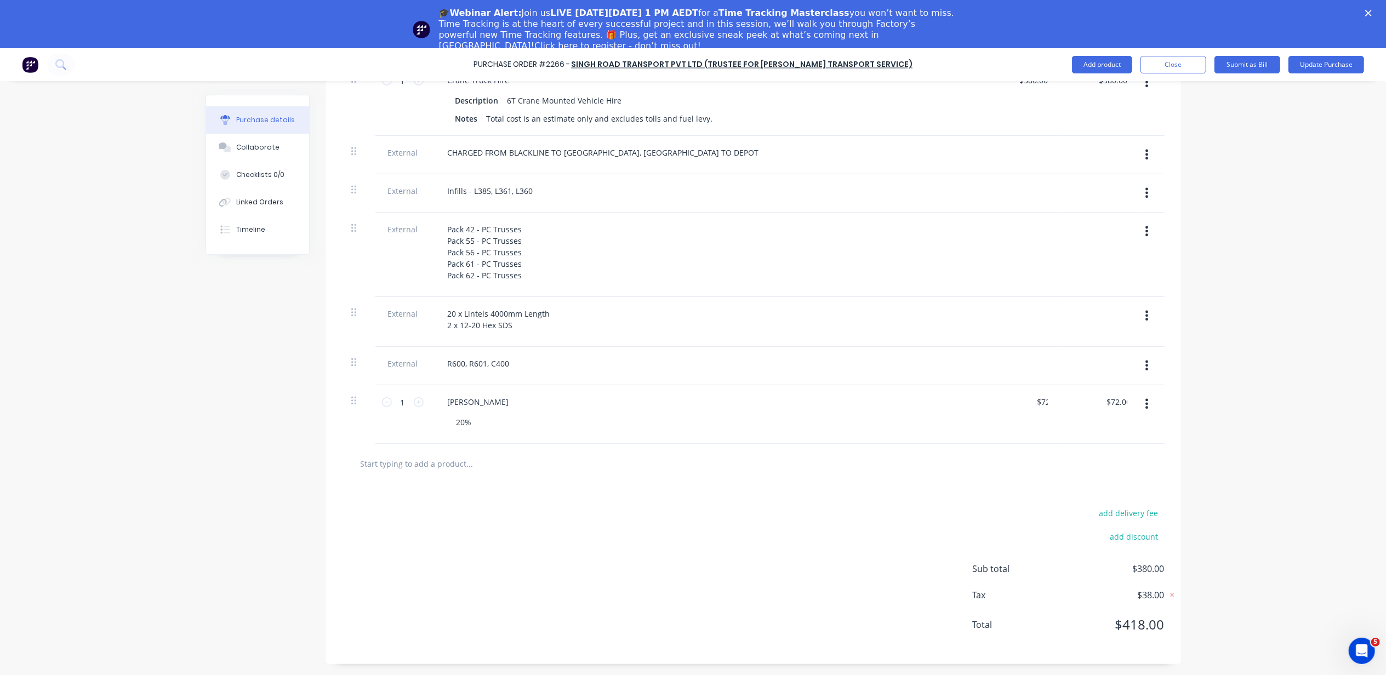
drag, startPoint x: 1257, startPoint y: 22, endPoint x: 1243, endPoint y: 44, distance: 25.1
click at [1257, 23] on div "🎓Webinar Alert: Join us LIVE on Thursday, October 16 at 1 PM AEDT for a Time Tr…" at bounding box center [693, 29] width 1386 height 50
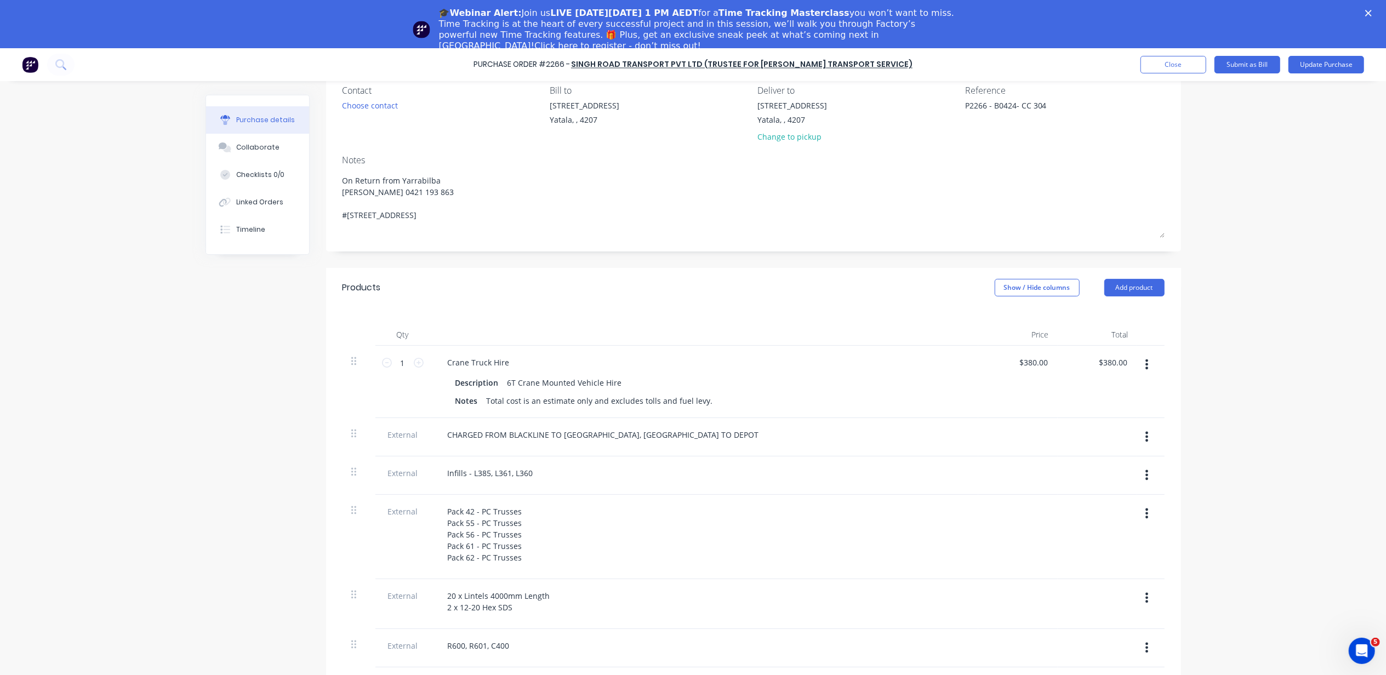
scroll to position [42, 0]
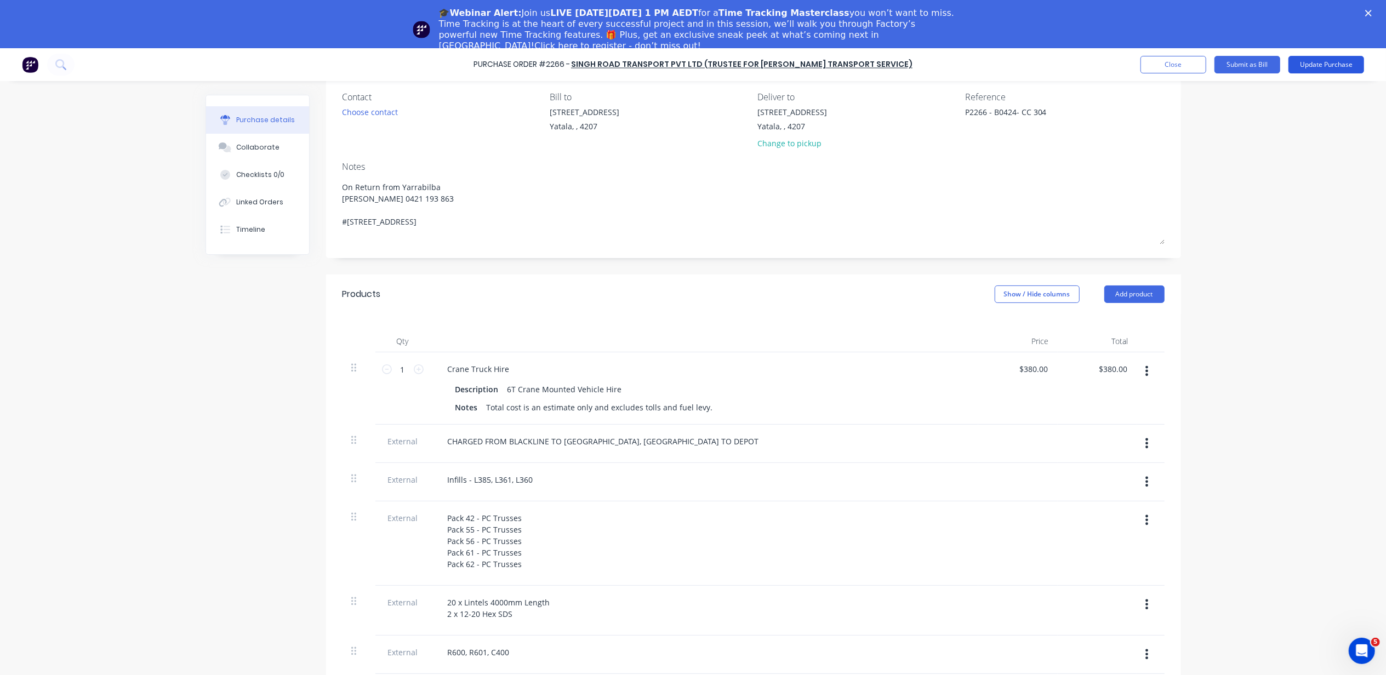
click at [1305, 58] on button "Update Purchase" at bounding box center [1327, 65] width 76 height 18
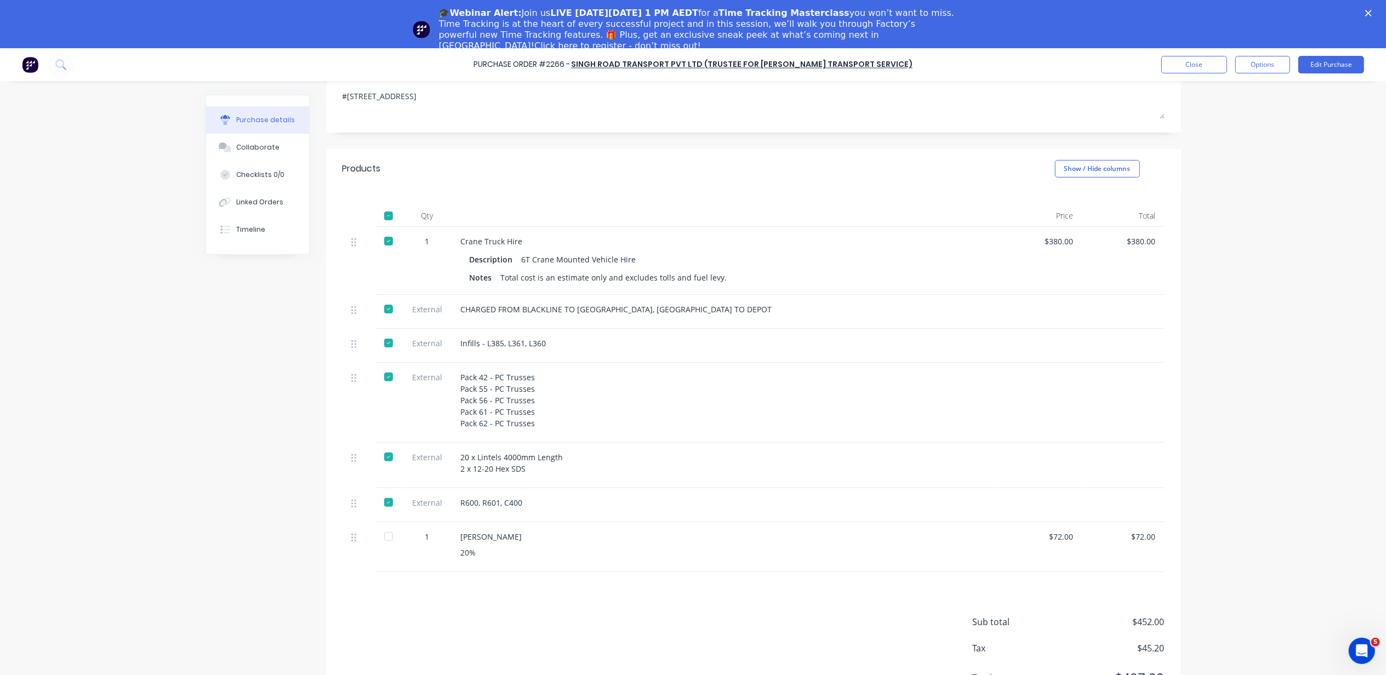
scroll to position [205, 0]
click at [386, 531] on div at bounding box center [389, 532] width 22 height 22
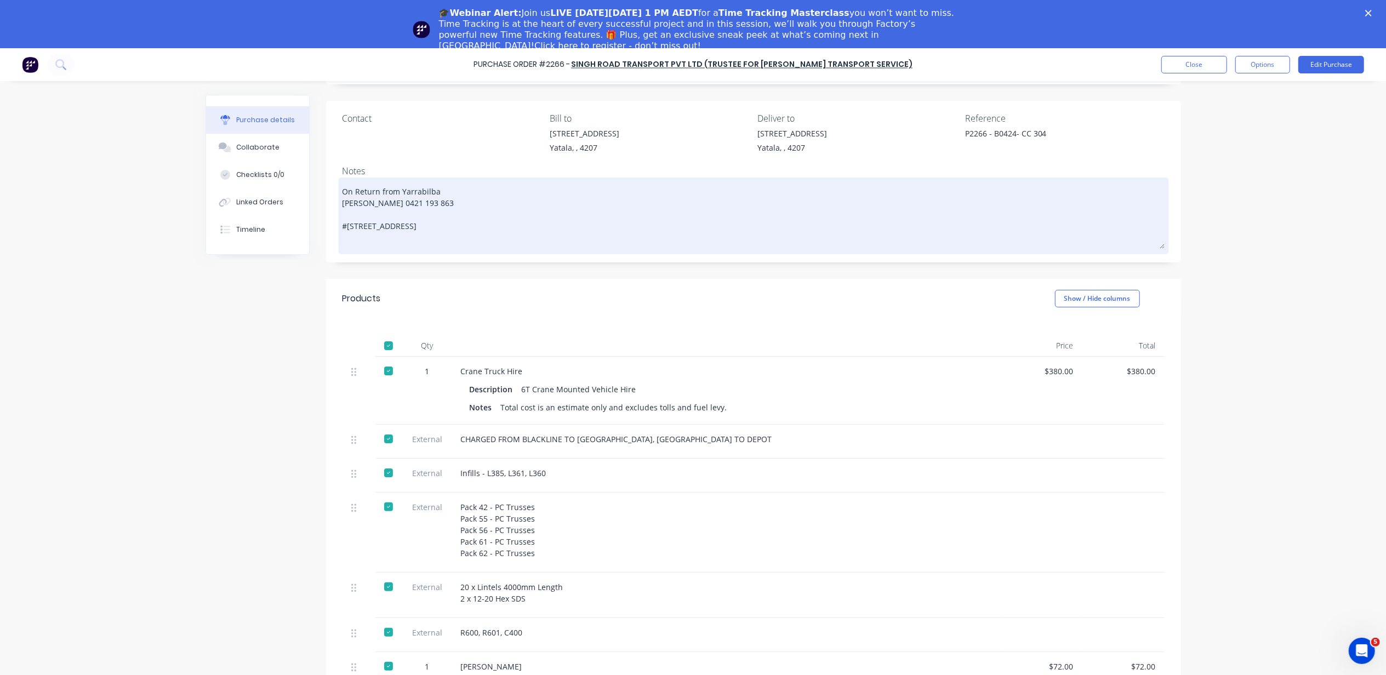
scroll to position [0, 0]
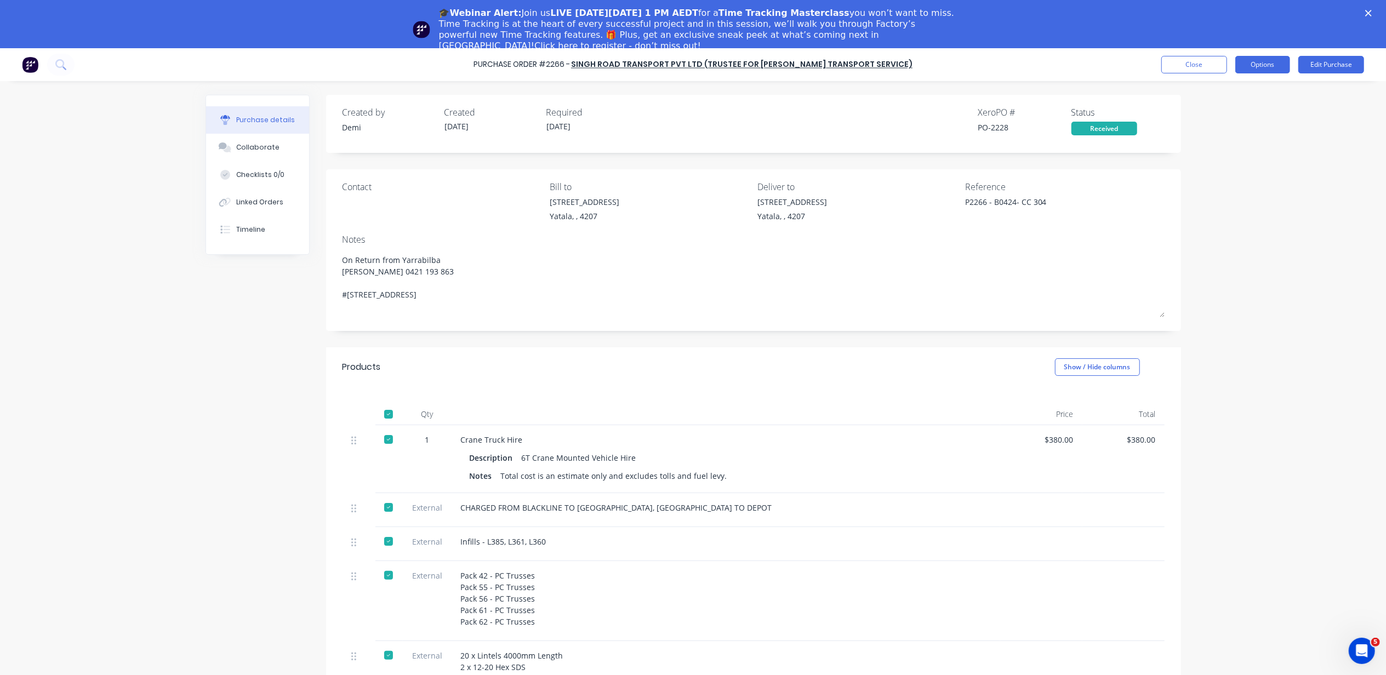
click at [1262, 64] on button "Options" at bounding box center [1263, 65] width 55 height 18
click at [1327, 94] on div "Purchase Order #2266 - Singh Road Transport PVT Ltd (Trustee for Gill Transport…" at bounding box center [693, 385] width 1386 height 675
click at [1330, 65] on button "Edit Purchase" at bounding box center [1332, 65] width 66 height 18
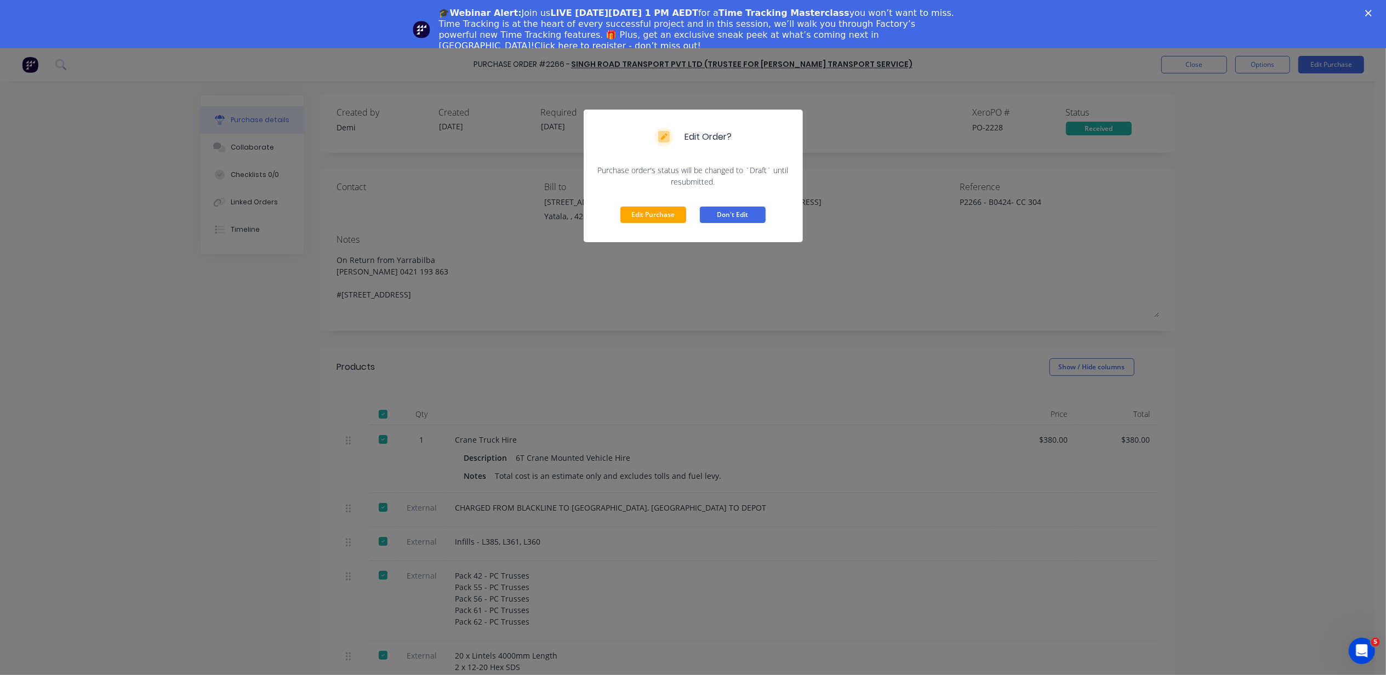
click at [704, 216] on button "Don't Edit" at bounding box center [733, 215] width 66 height 16
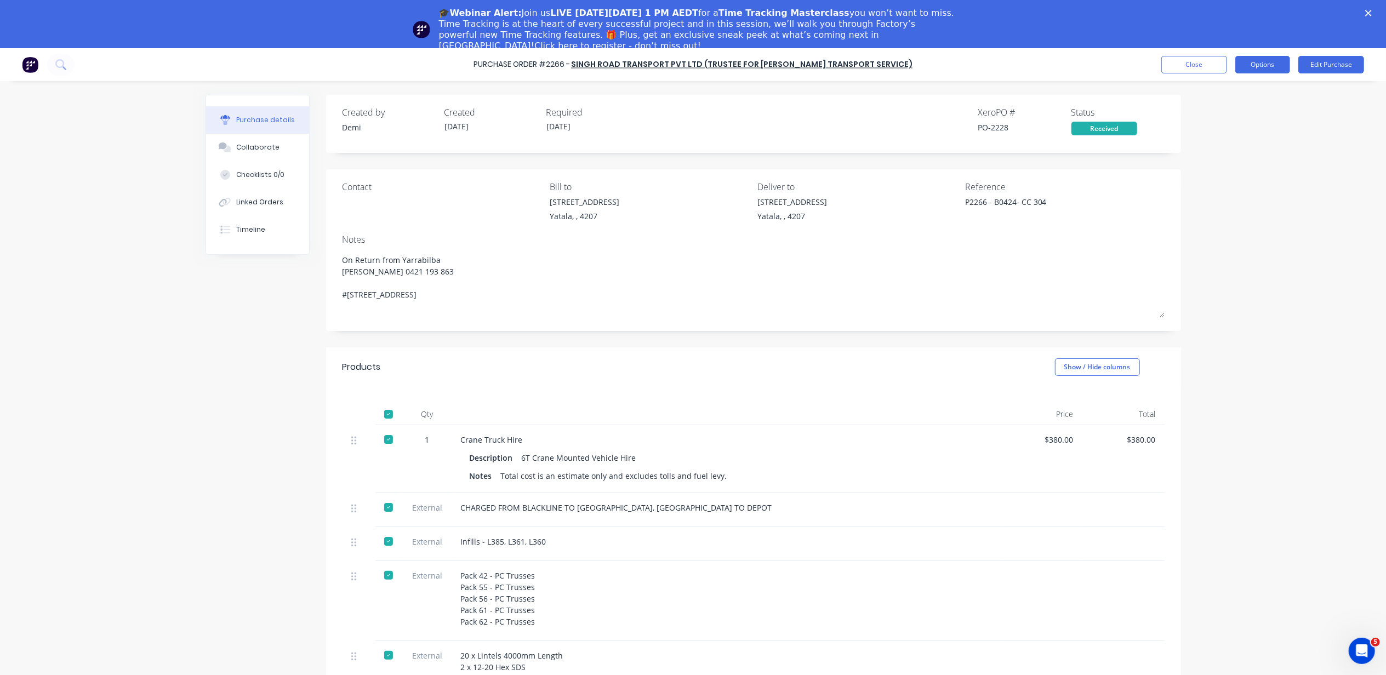
click at [1272, 69] on button "Options" at bounding box center [1263, 65] width 55 height 18
click at [1250, 125] on button "Convert to Bill" at bounding box center [1238, 115] width 104 height 22
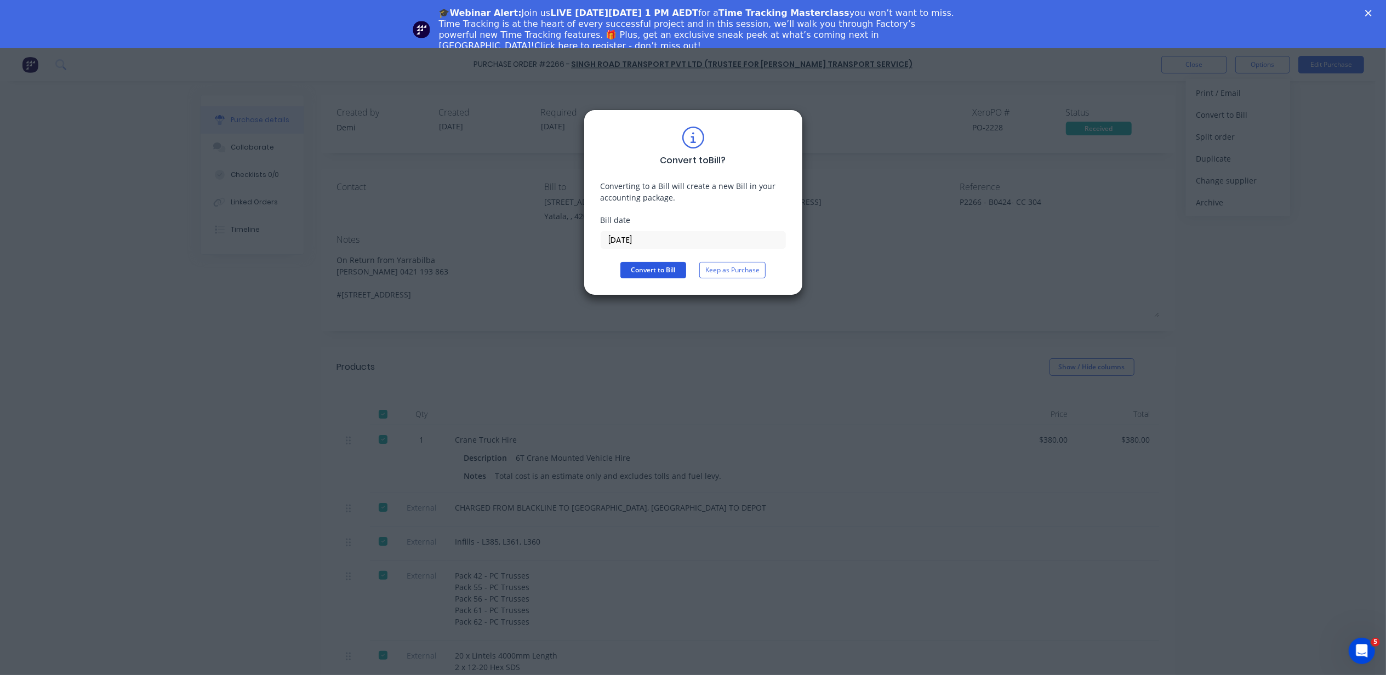
click at [634, 264] on button "Convert to Bill" at bounding box center [654, 270] width 66 height 16
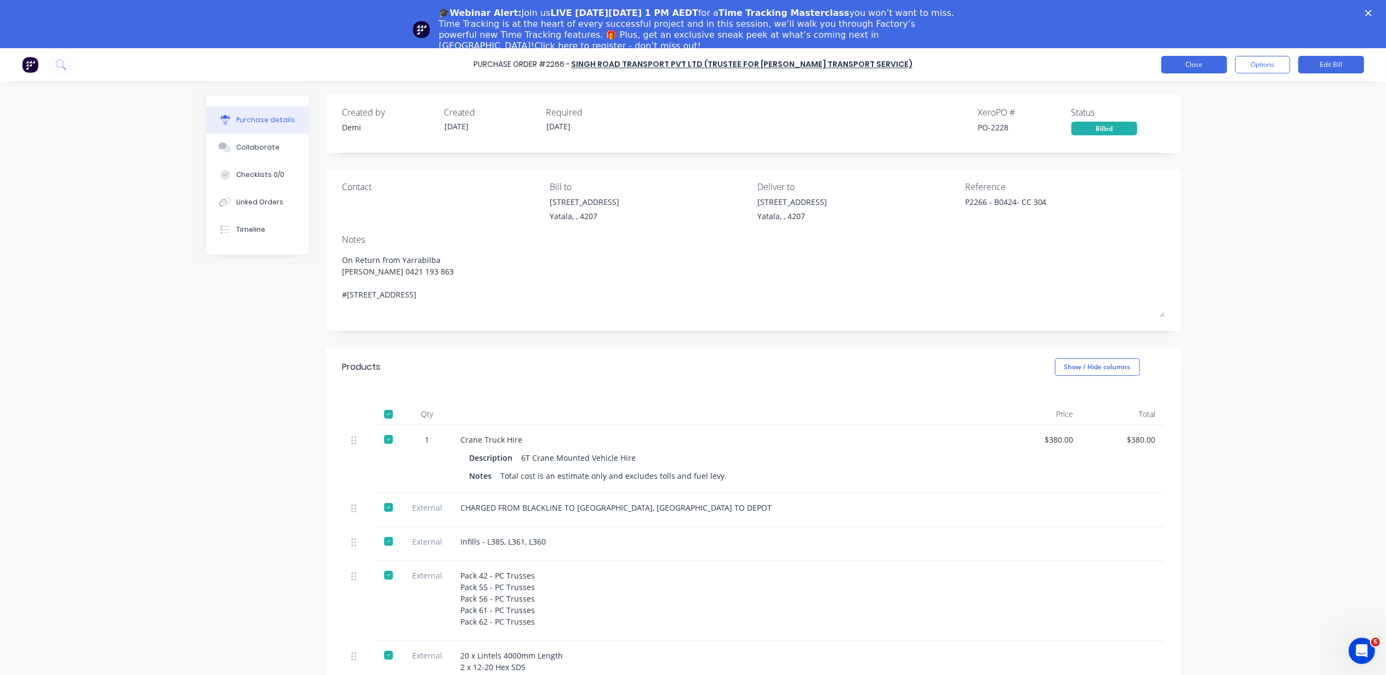
click at [1223, 69] on button "Close" at bounding box center [1195, 65] width 66 height 18
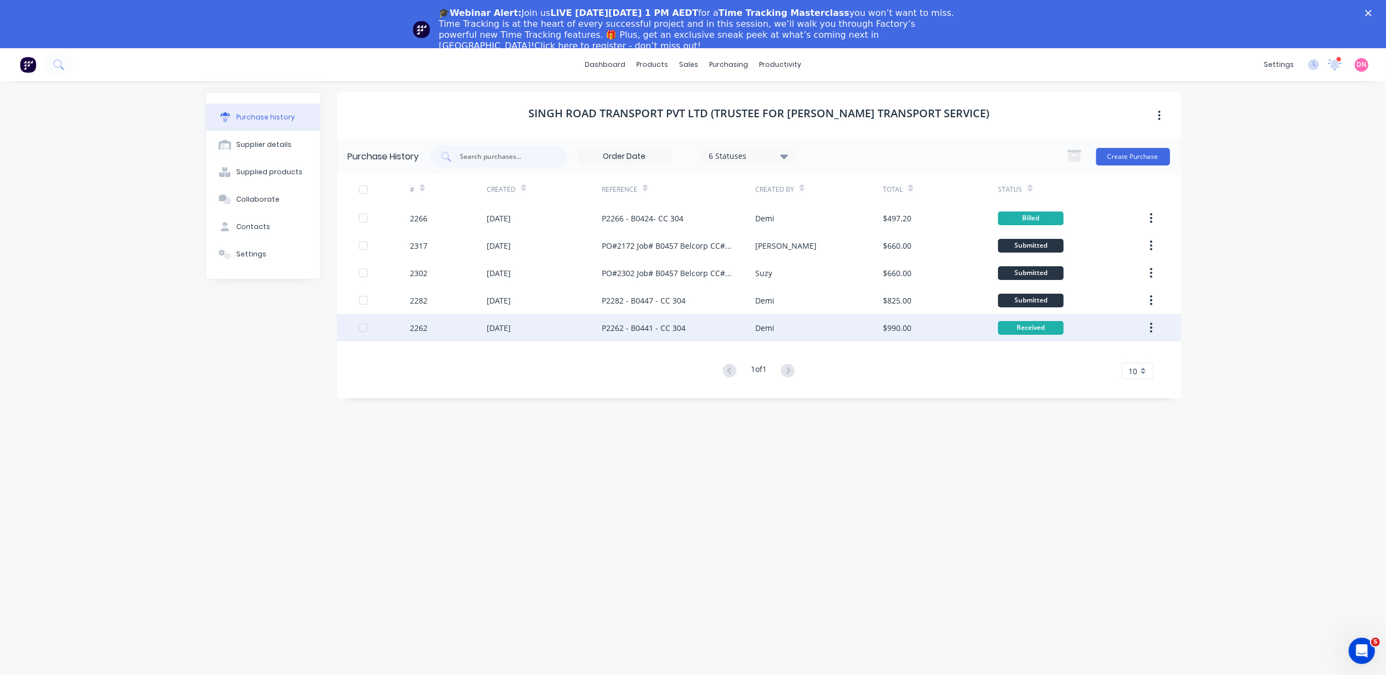
click at [926, 323] on div "$990.00" at bounding box center [940, 327] width 115 height 27
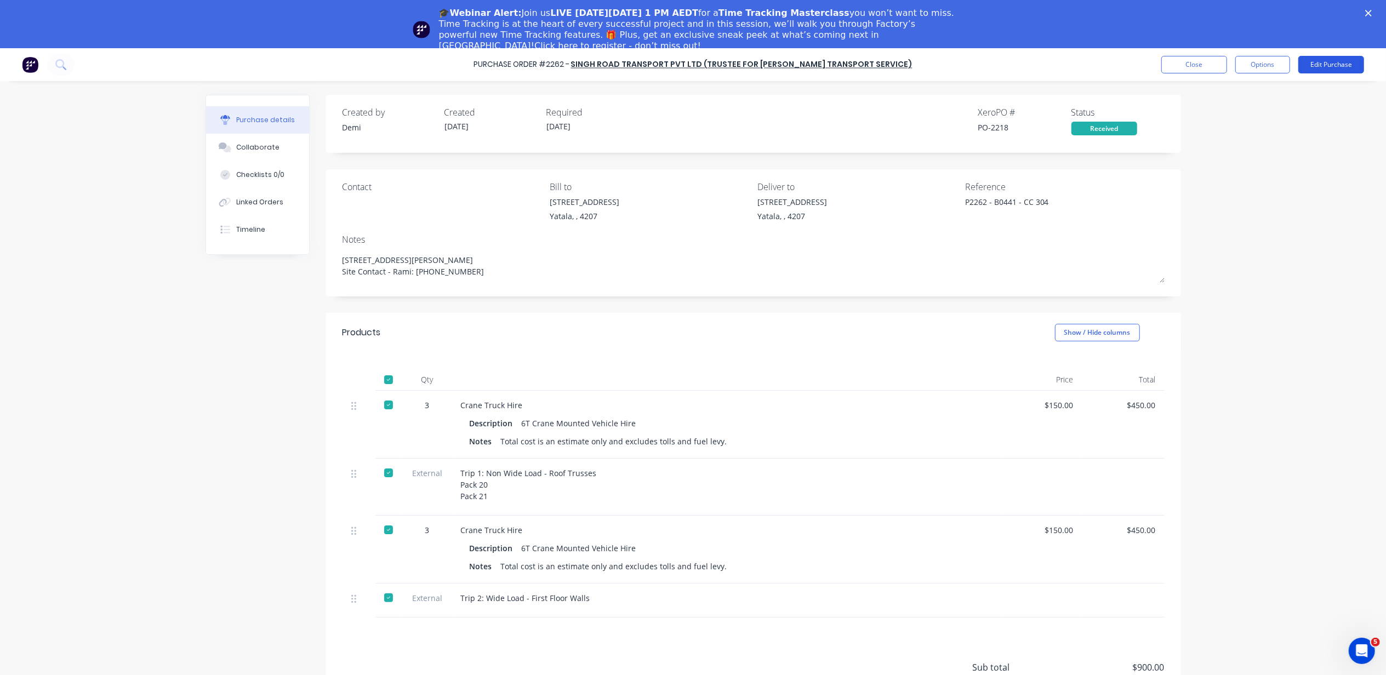
click at [1318, 59] on button "Edit Purchase" at bounding box center [1332, 65] width 66 height 18
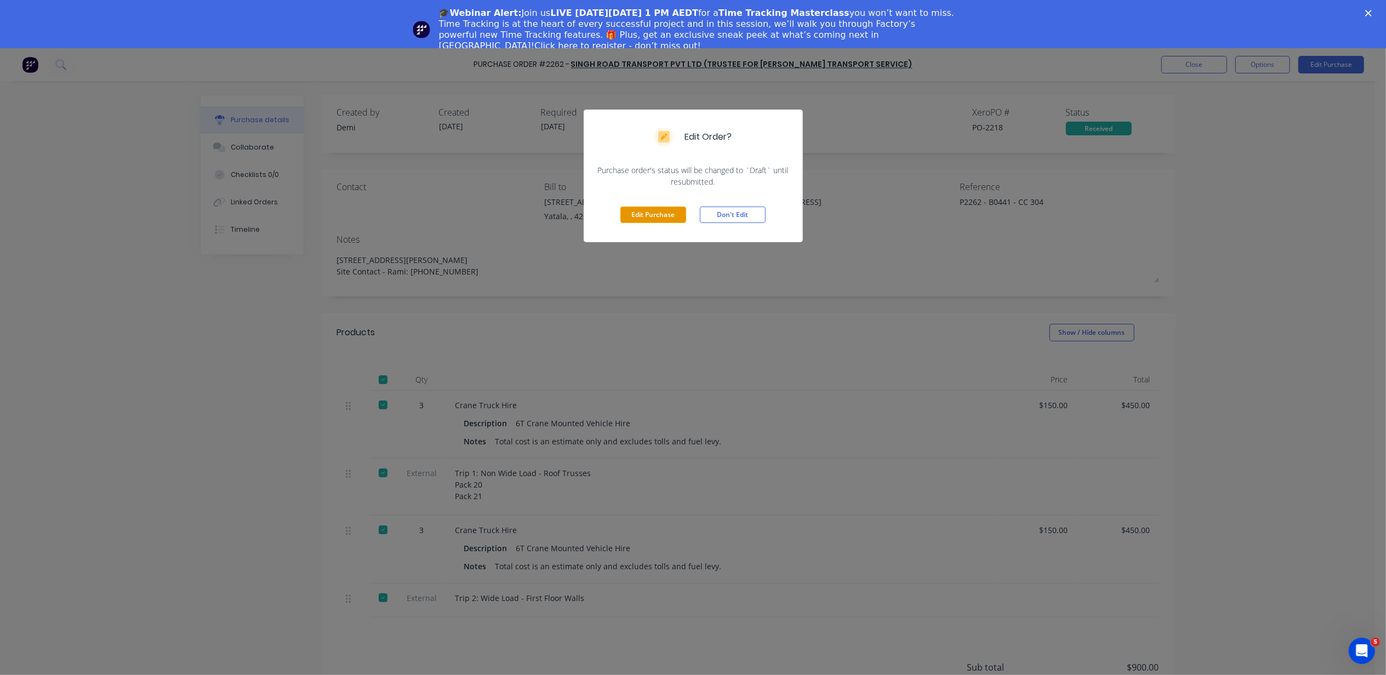
click at [681, 211] on button "Edit Purchase" at bounding box center [654, 215] width 66 height 16
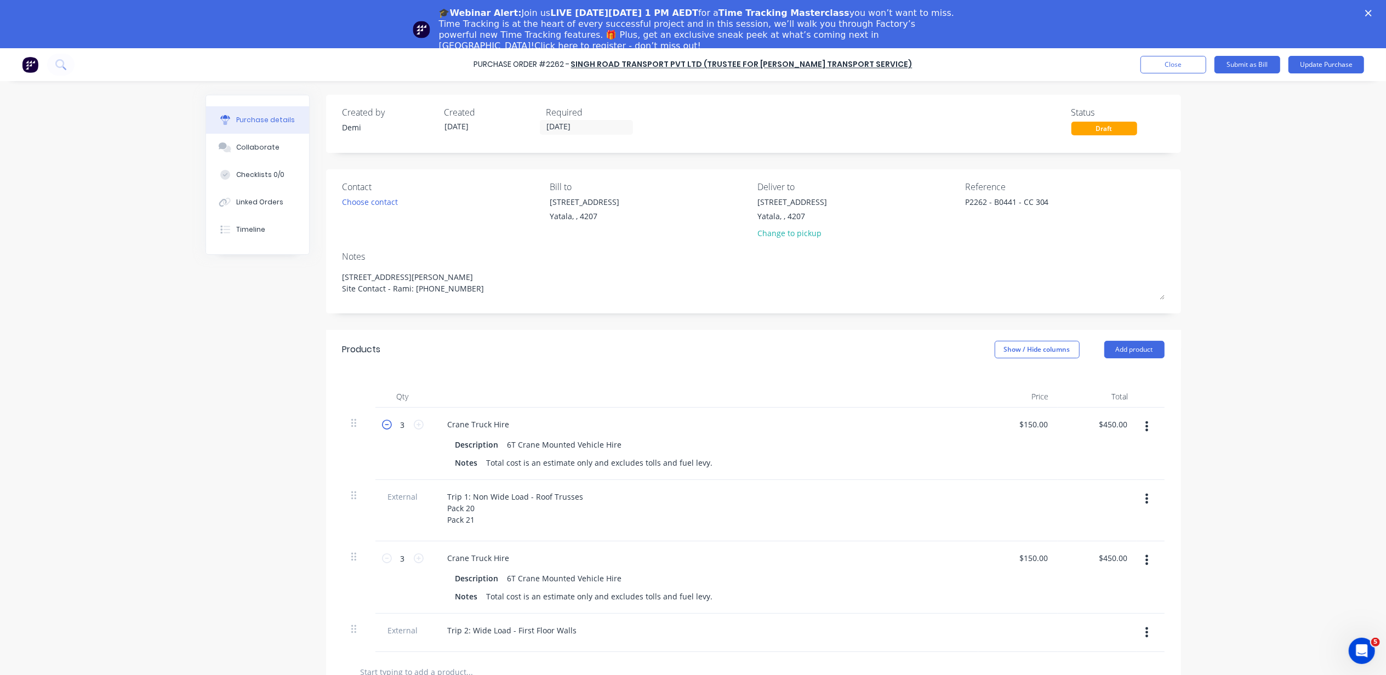
click at [382, 423] on icon at bounding box center [387, 425] width 10 height 10
type textarea "x"
type input "2"
type input "$300.00"
click at [382, 423] on icon at bounding box center [387, 425] width 10 height 10
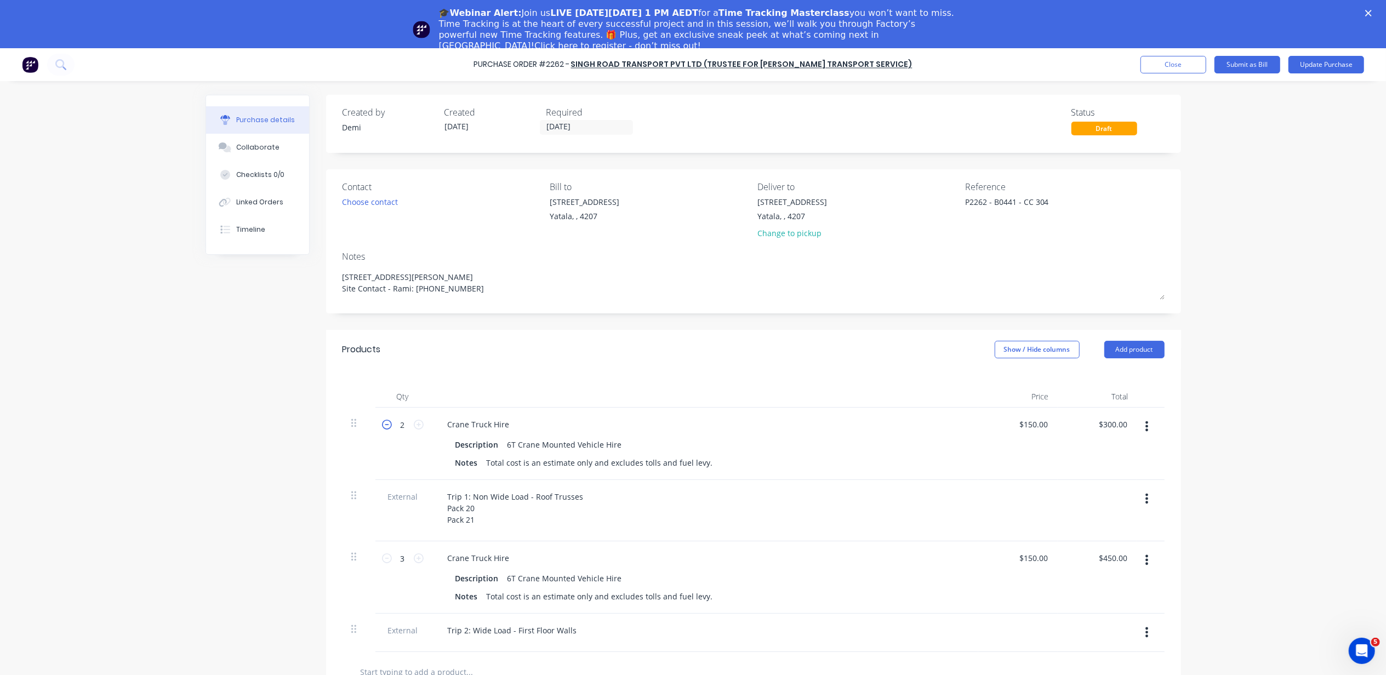
type textarea "x"
type input "1"
type input "$150.00"
click at [382, 558] on icon at bounding box center [387, 559] width 10 height 10
type textarea "x"
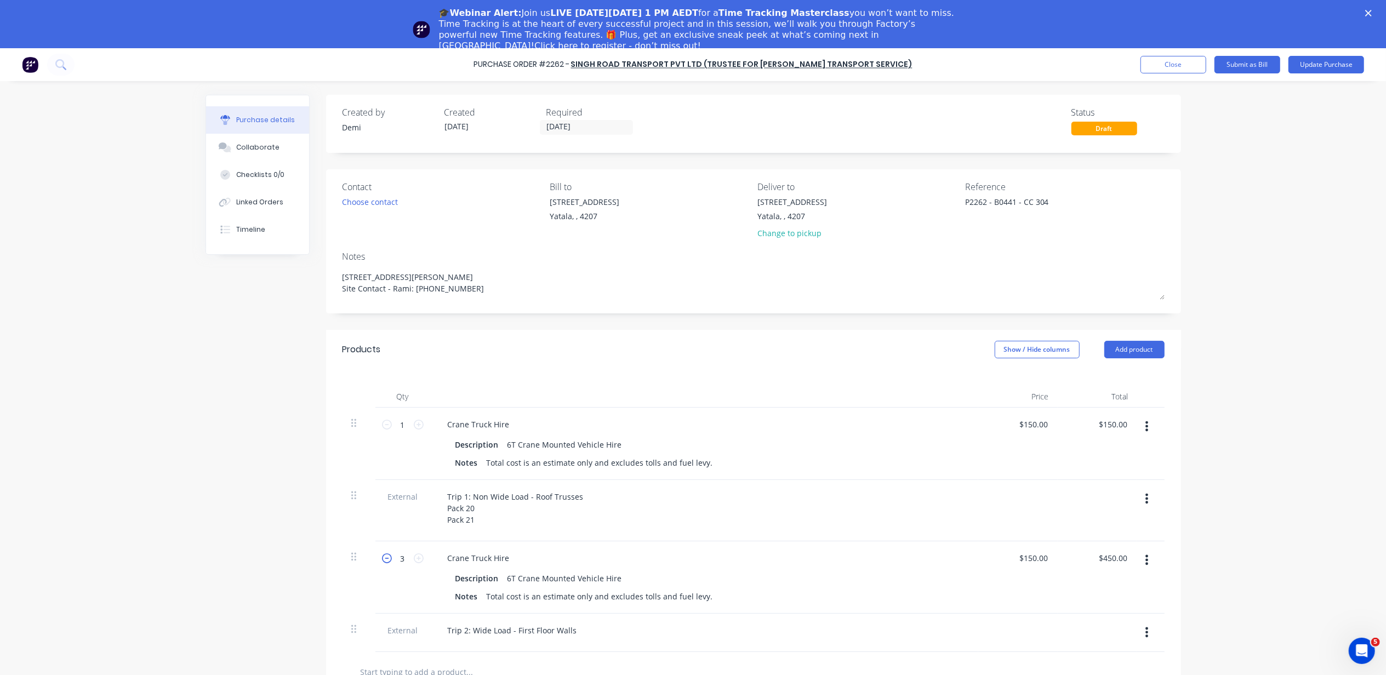
type input "2"
type input "$300.00"
click at [382, 558] on icon at bounding box center [387, 559] width 10 height 10
type textarea "x"
type input "1"
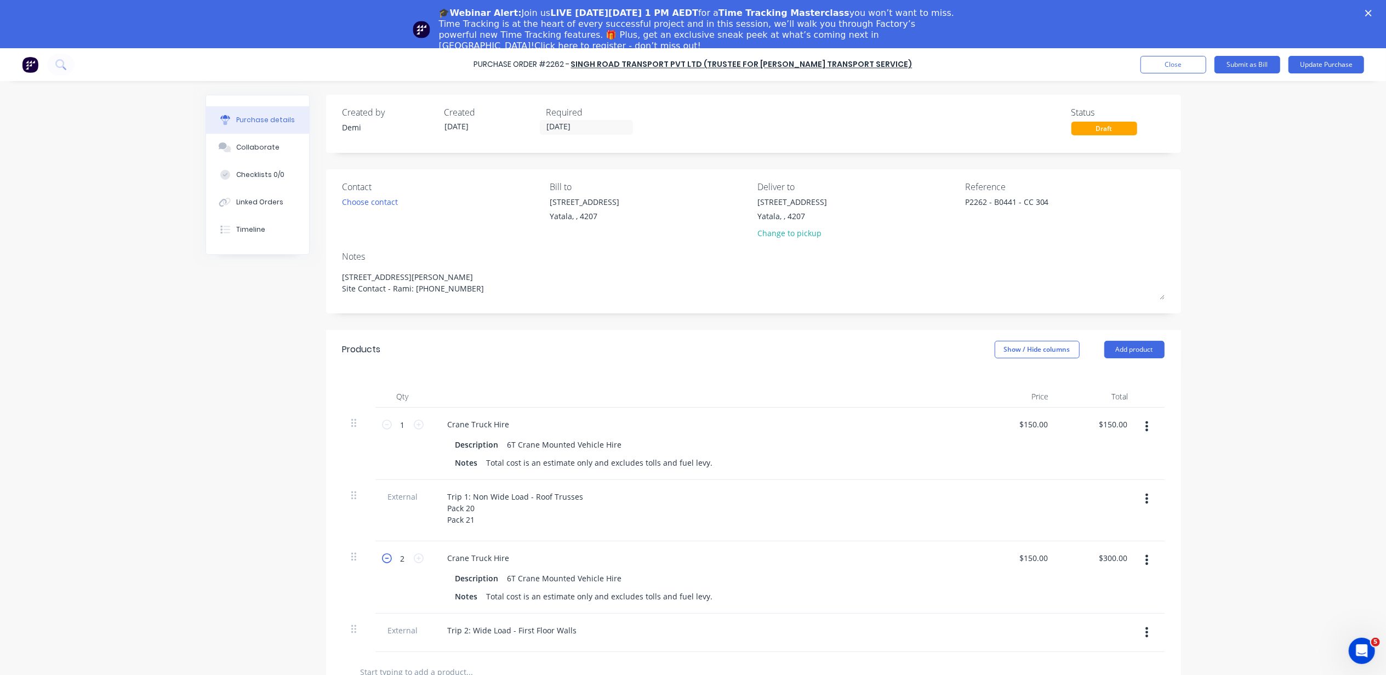
type input "$150.00"
click at [382, 558] on icon at bounding box center [387, 559] width 10 height 10
type textarea "x"
type input "0"
type input "$0.00"
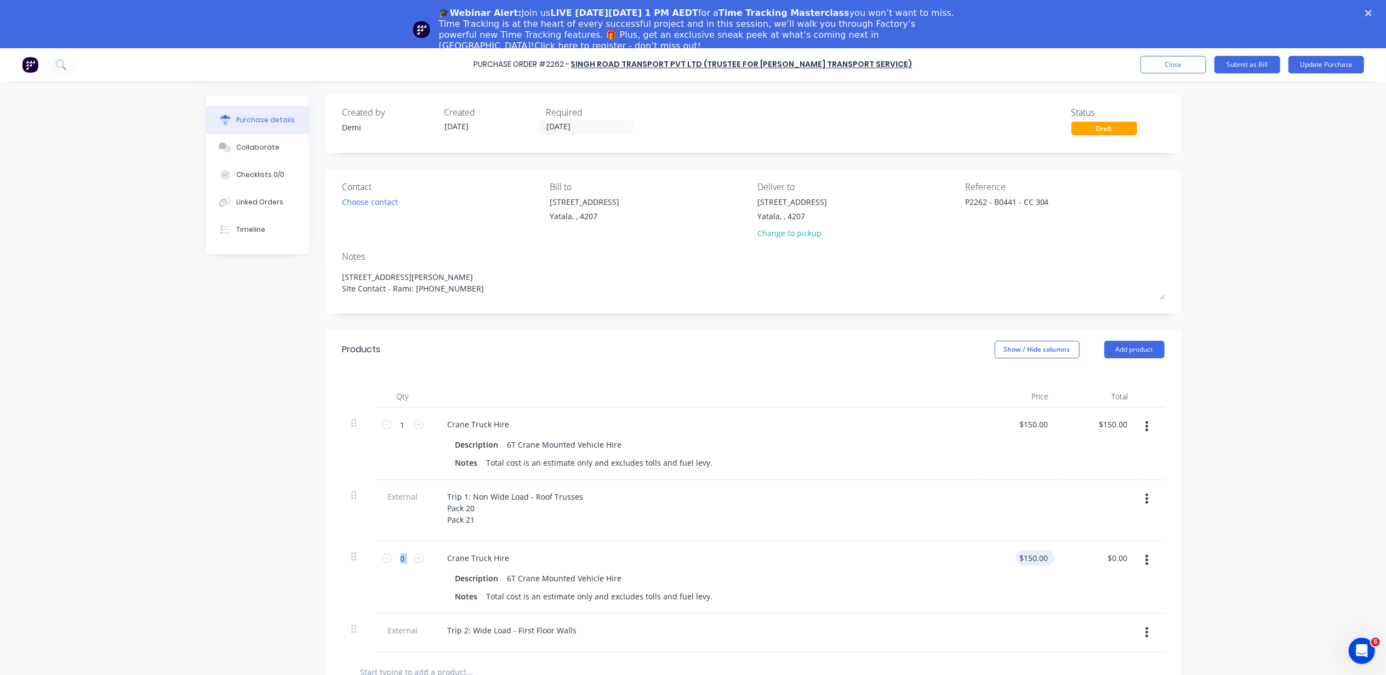
type textarea "x"
type input "150.00"
click at [1021, 553] on div "150.00 150.00" at bounding box center [1036, 558] width 30 height 16
type textarea "x"
click at [1025, 559] on input "150.00" at bounding box center [1036, 558] width 30 height 16
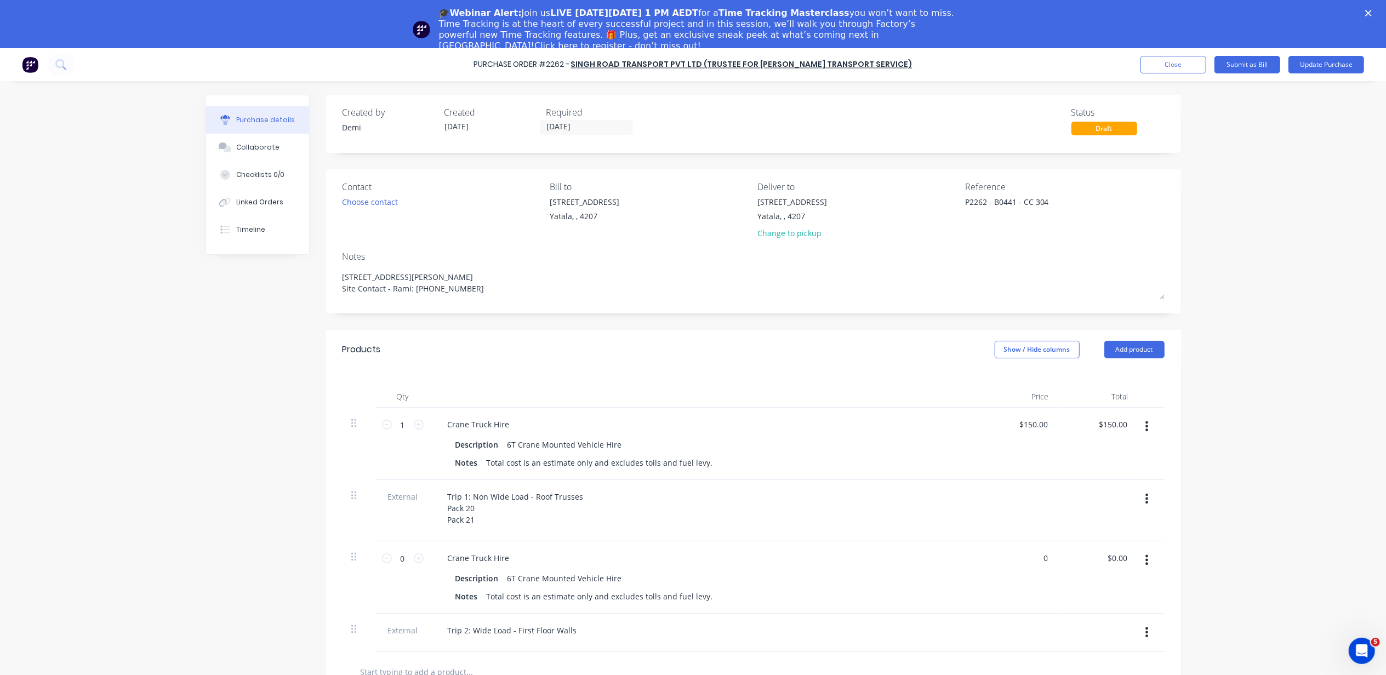
type input "0"
type textarea "x"
type input "150.00"
type input "$0.00"
click at [1021, 430] on input "150.00" at bounding box center [1036, 425] width 30 height 16
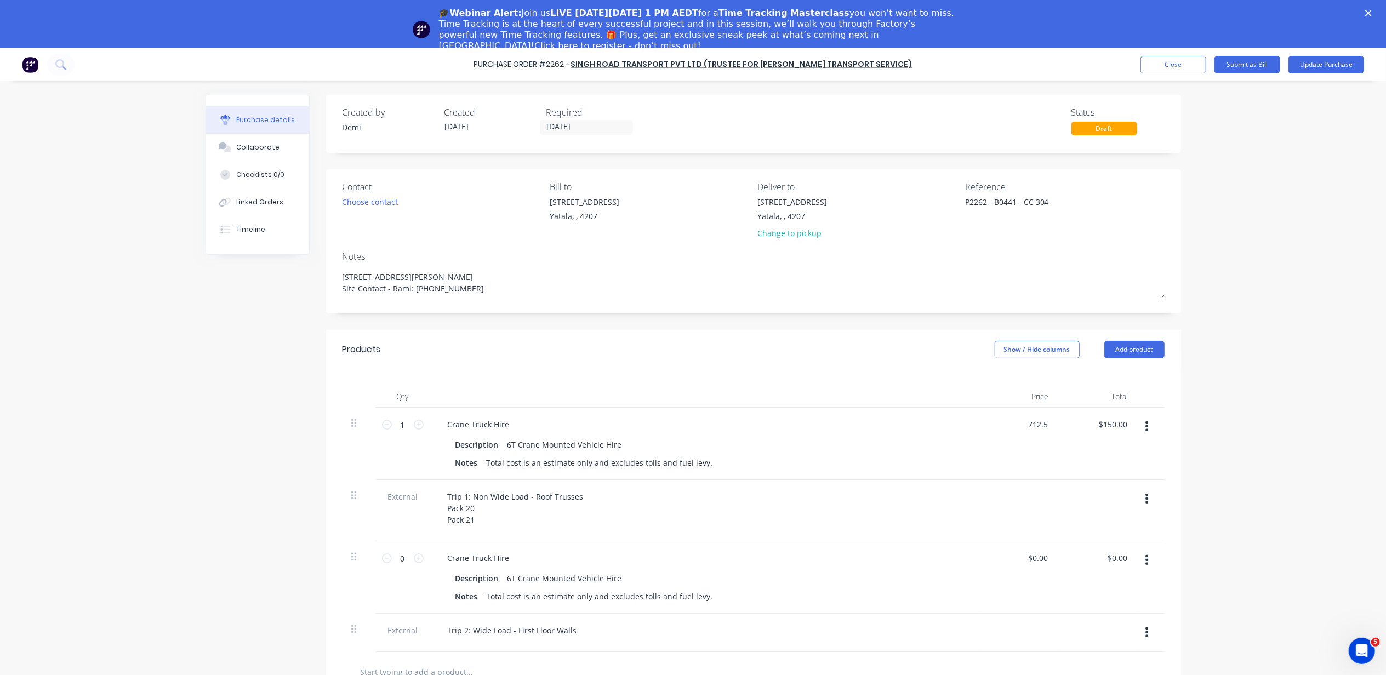
type input "712.5"
type textarea "x"
type input "$712.50"
click at [1032, 437] on div "$712.50 712.5" at bounding box center [1018, 444] width 79 height 72
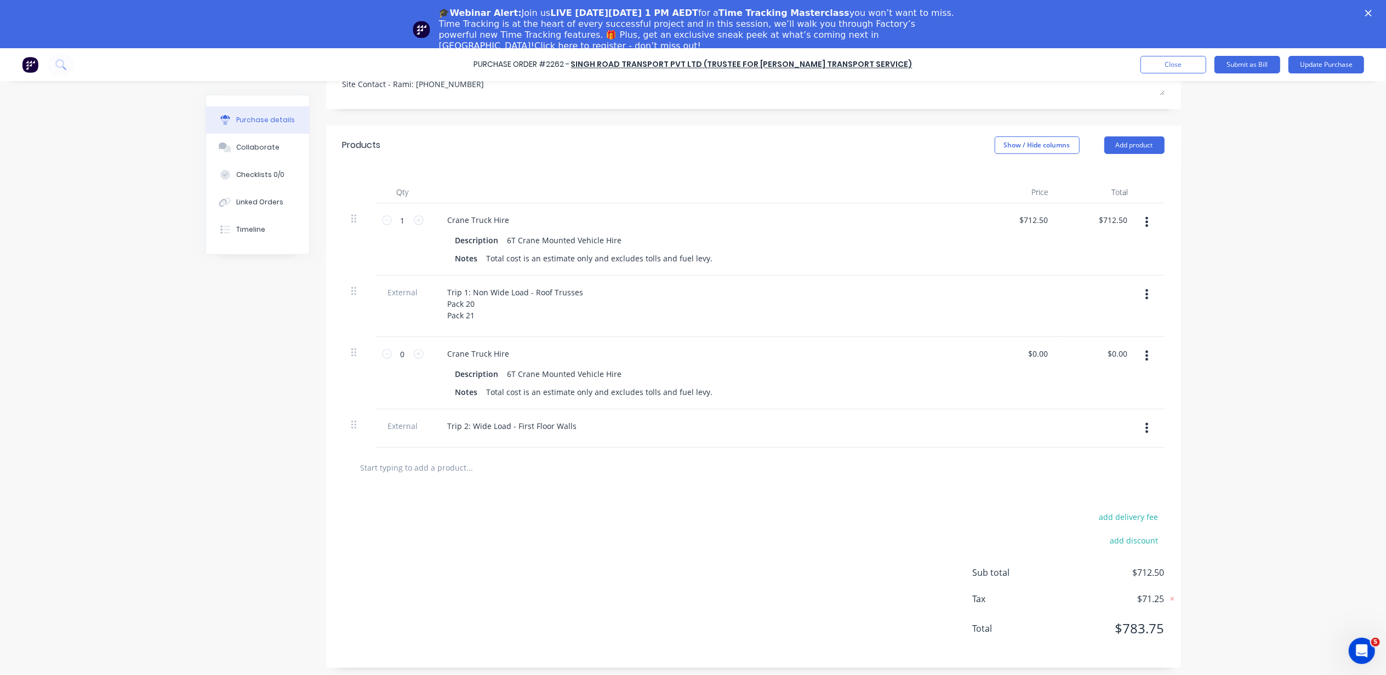
scroll to position [48, 0]
click at [1128, 143] on button "Add product" at bounding box center [1135, 142] width 60 height 18
click at [1115, 180] on button "Basic product" at bounding box center [1113, 191] width 104 height 22
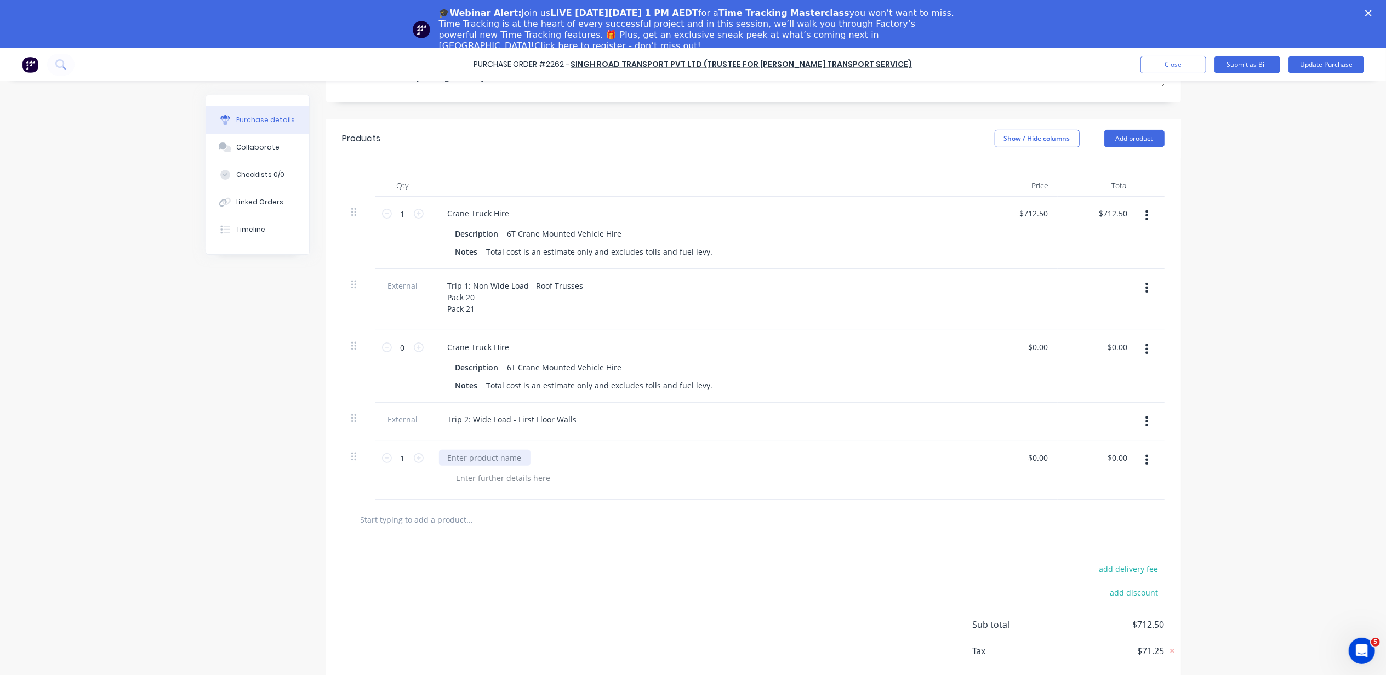
type textarea "x"
click at [515, 462] on div at bounding box center [485, 458] width 92 height 16
type textarea "x"
click at [1044, 464] on input "$0.00" at bounding box center [1037, 458] width 25 height 16
type textarea "x"
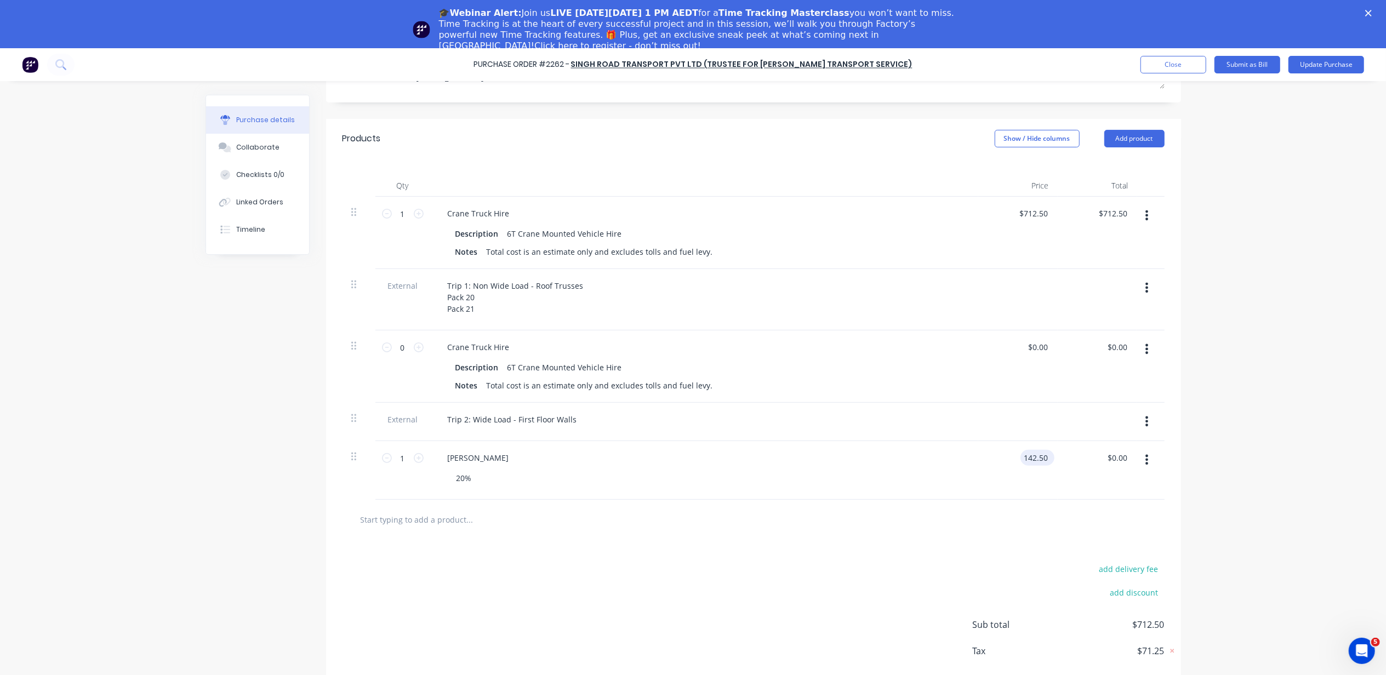
type input "142.50"
type textarea "x"
type input "$142.50"
click at [1086, 482] on div "$142.50 $0.00" at bounding box center [1097, 470] width 79 height 59
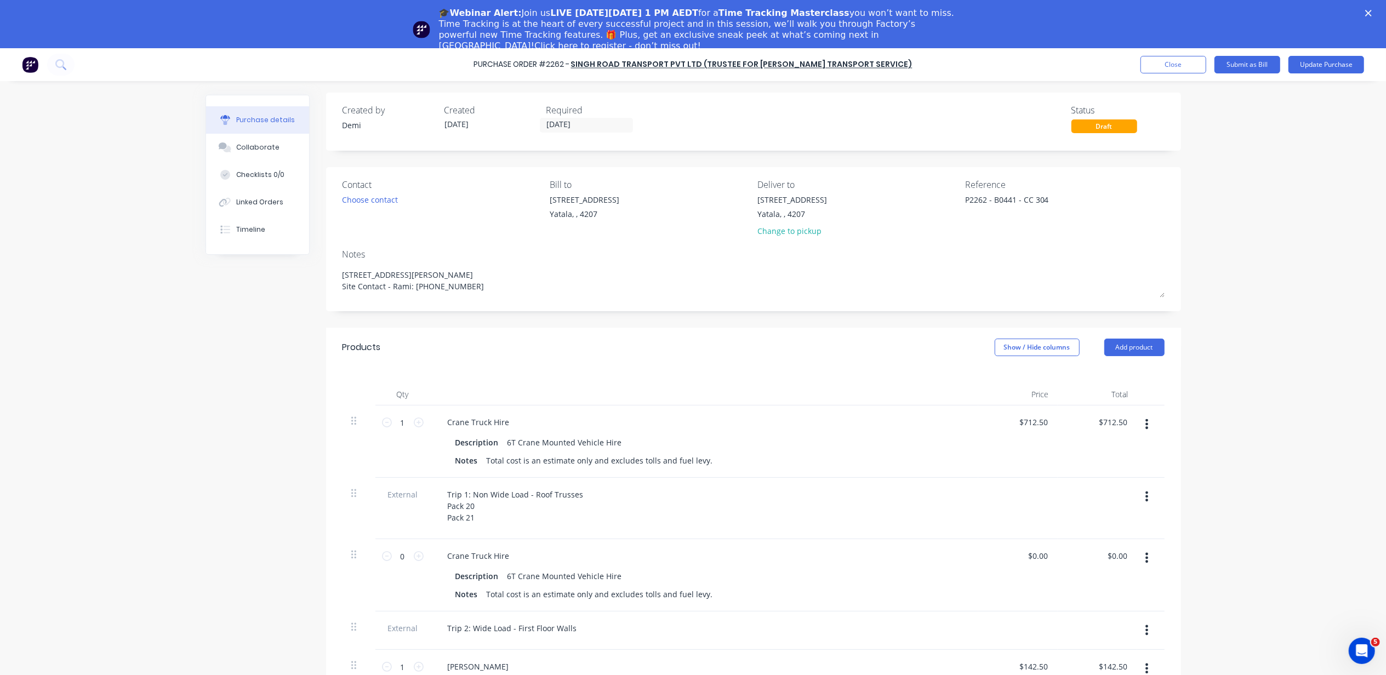
scroll to position [0, 0]
click at [1316, 68] on button "Update Purchase" at bounding box center [1327, 65] width 76 height 18
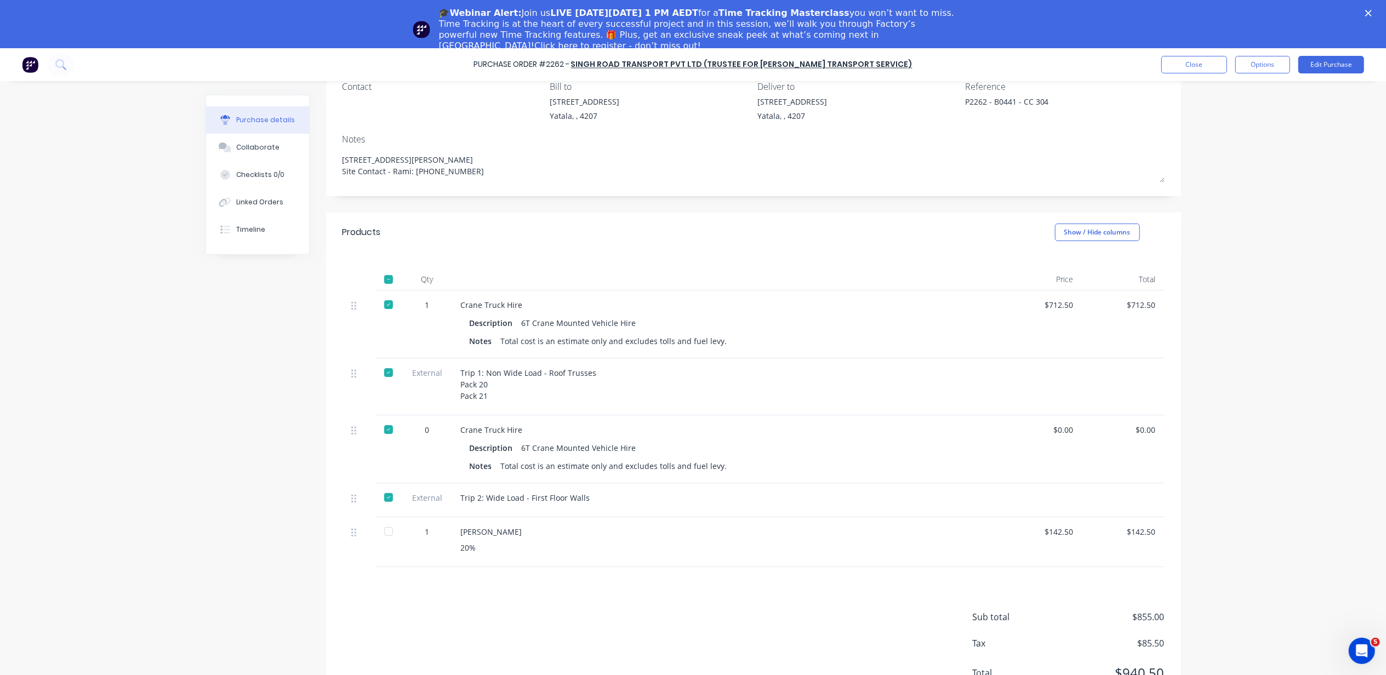
click at [386, 534] on div at bounding box center [389, 532] width 22 height 22
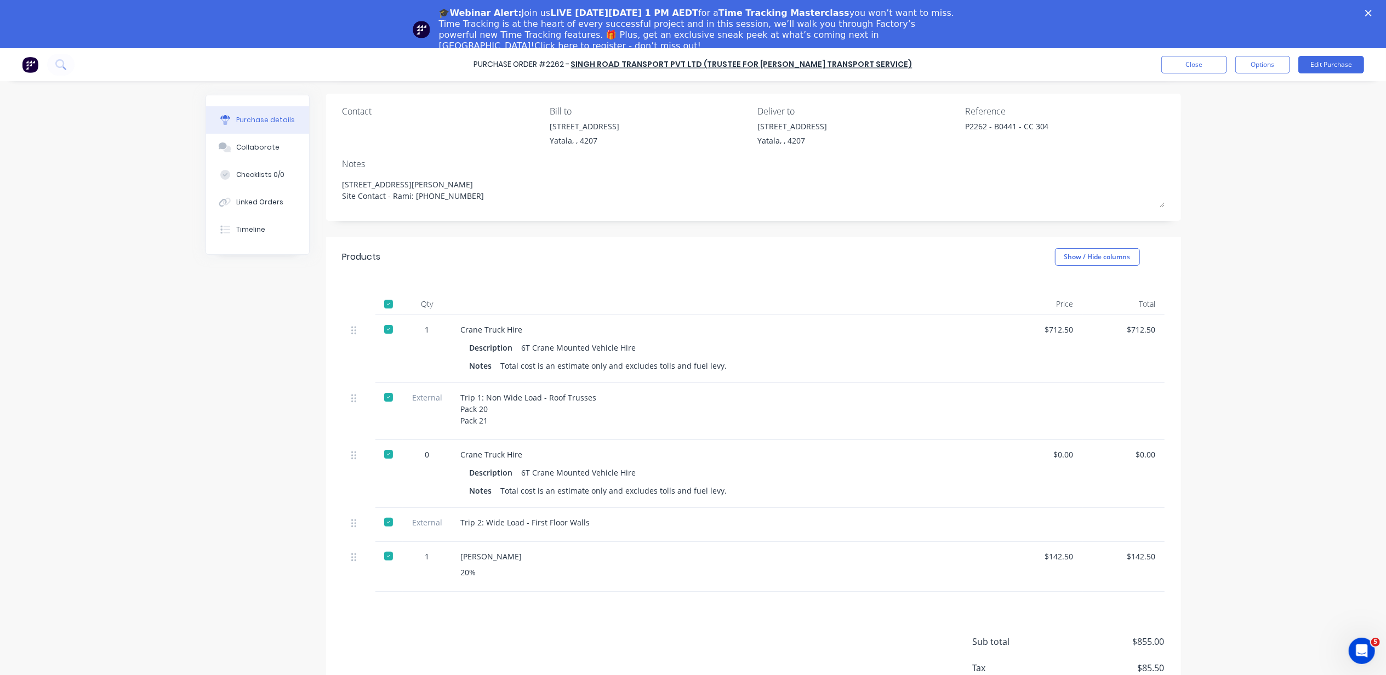
scroll to position [29, 0]
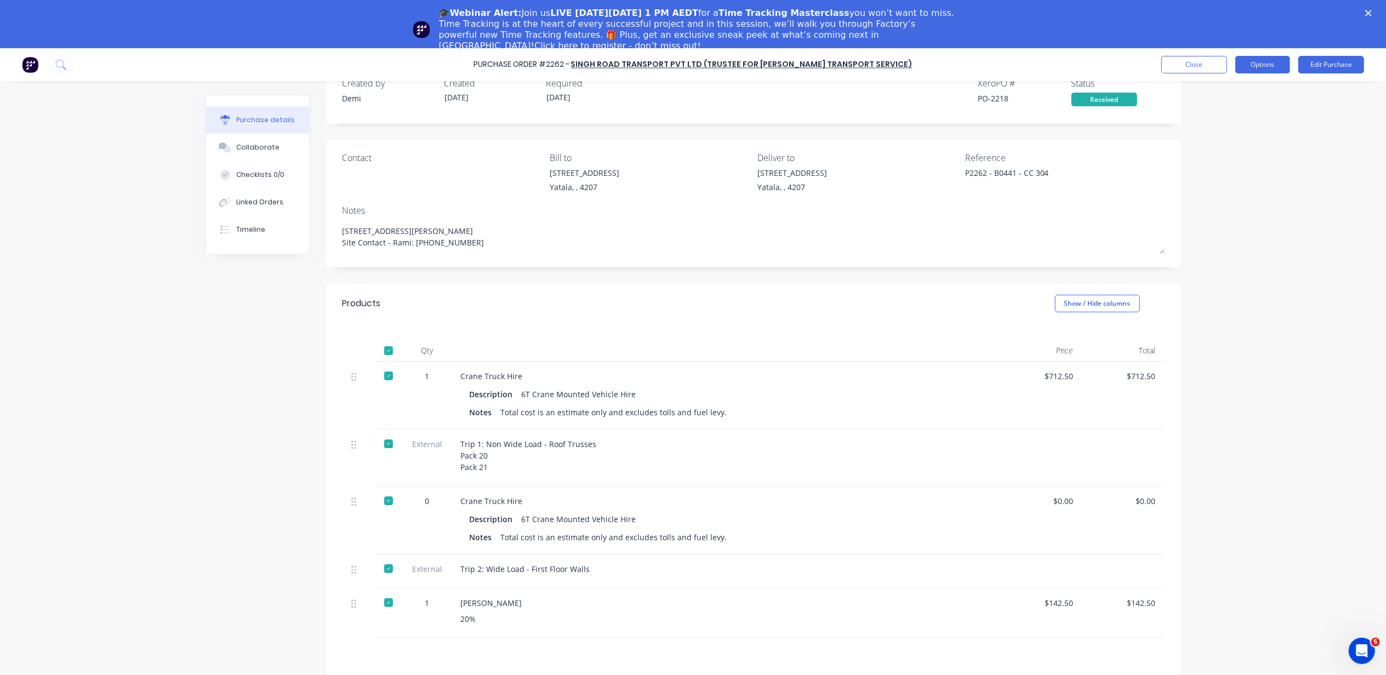
click at [1243, 56] on button "Options" at bounding box center [1263, 65] width 55 height 18
click at [1240, 111] on div "Convert to Bill" at bounding box center [1238, 115] width 84 height 16
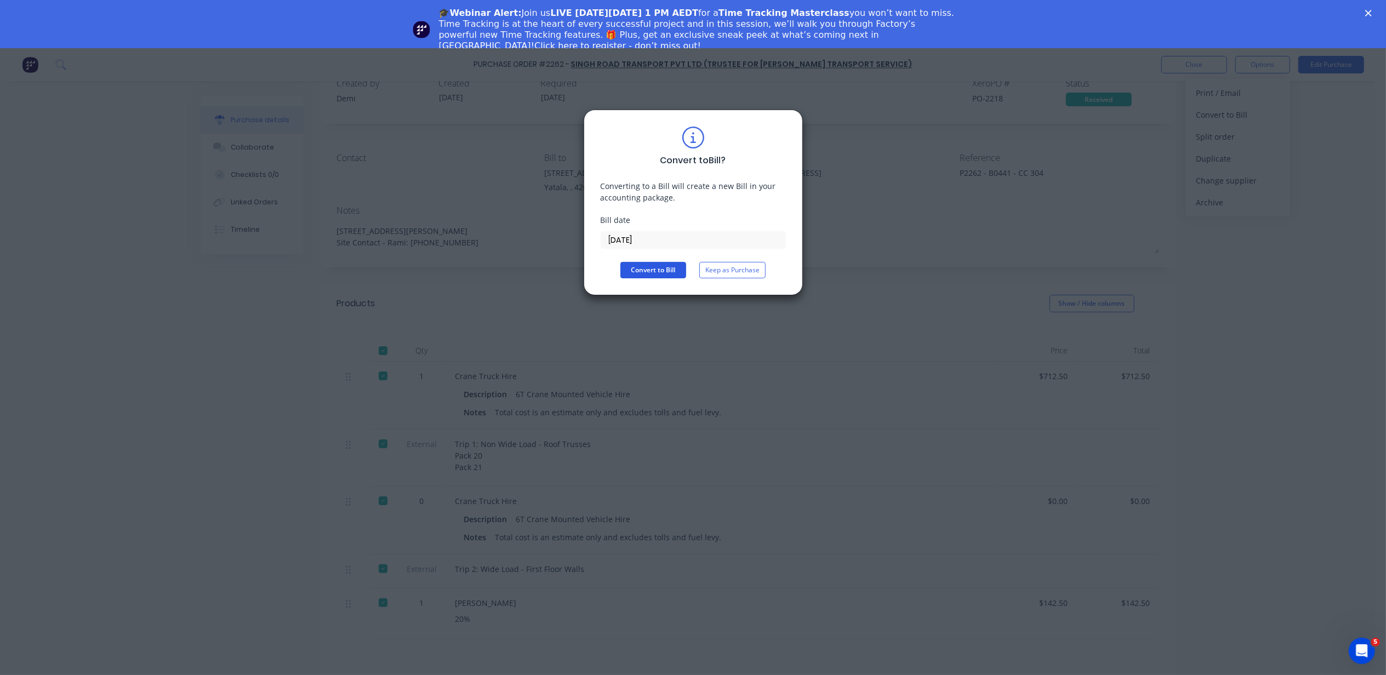
click at [636, 275] on button "Convert to Bill" at bounding box center [654, 270] width 66 height 16
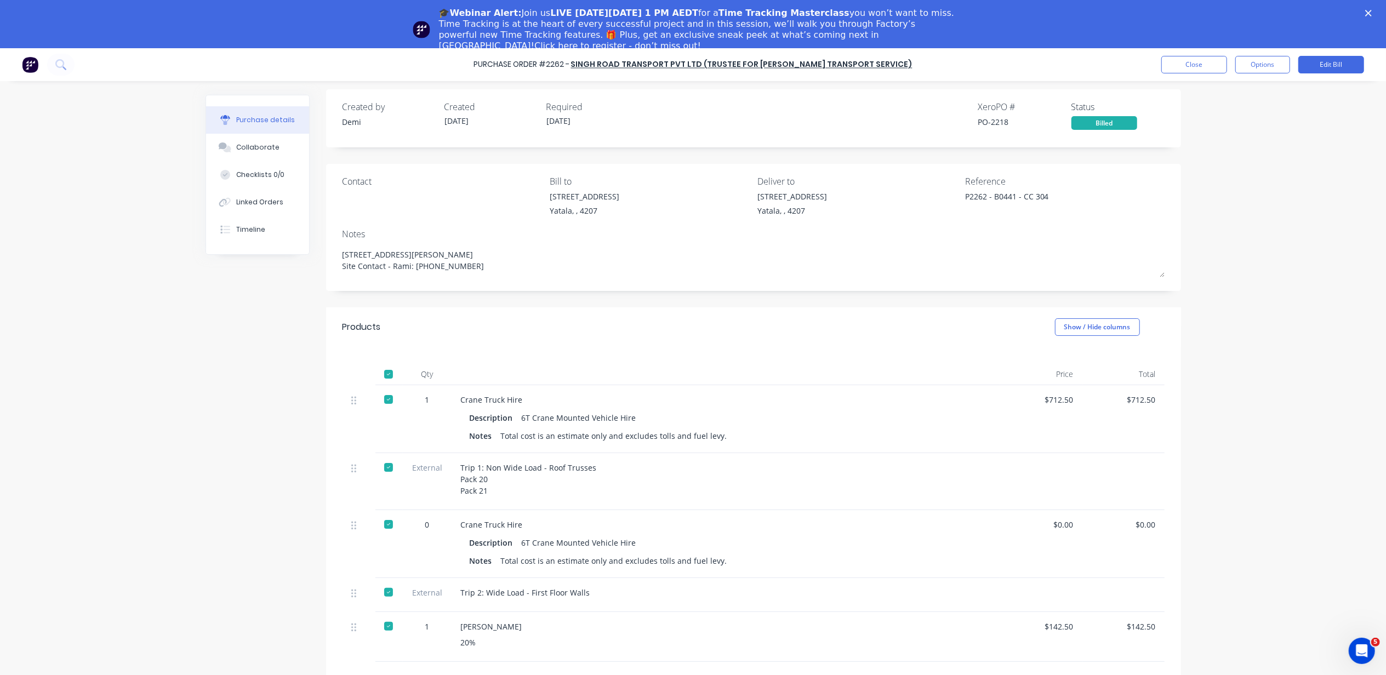
scroll to position [0, 0]
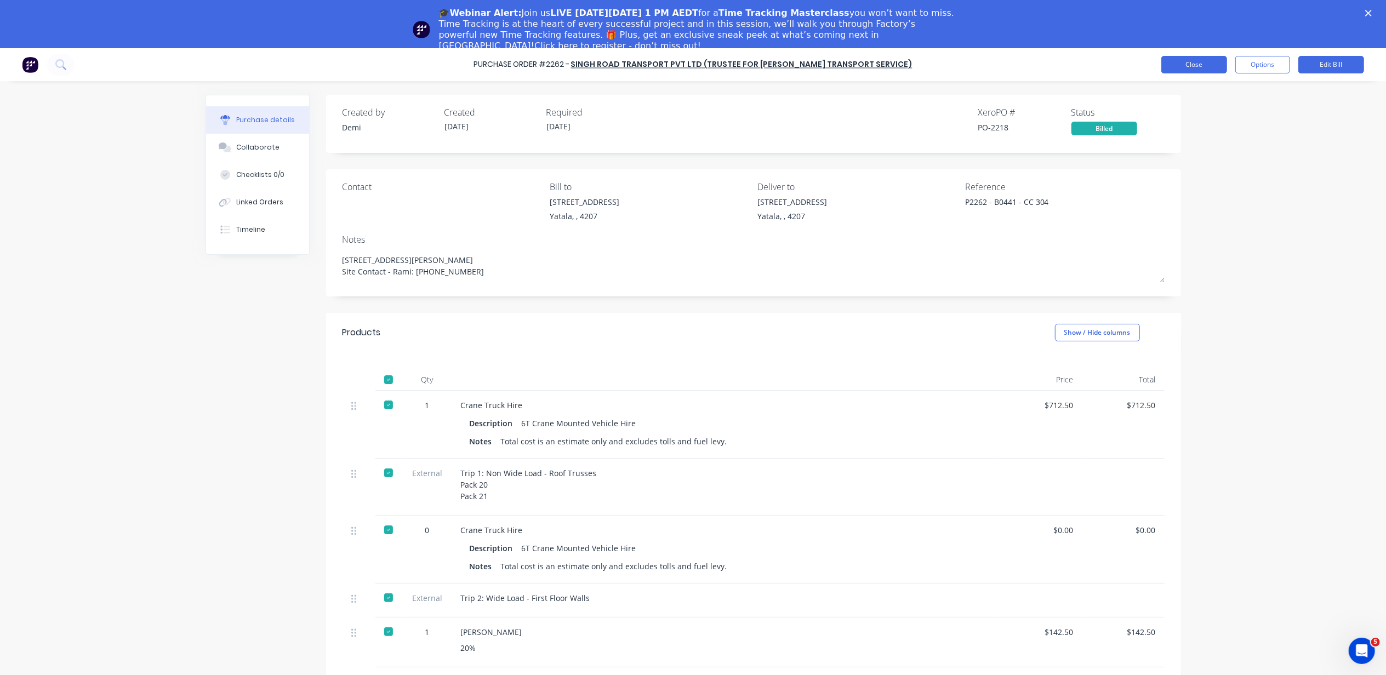
click at [1186, 73] on button "Close" at bounding box center [1195, 65] width 66 height 18
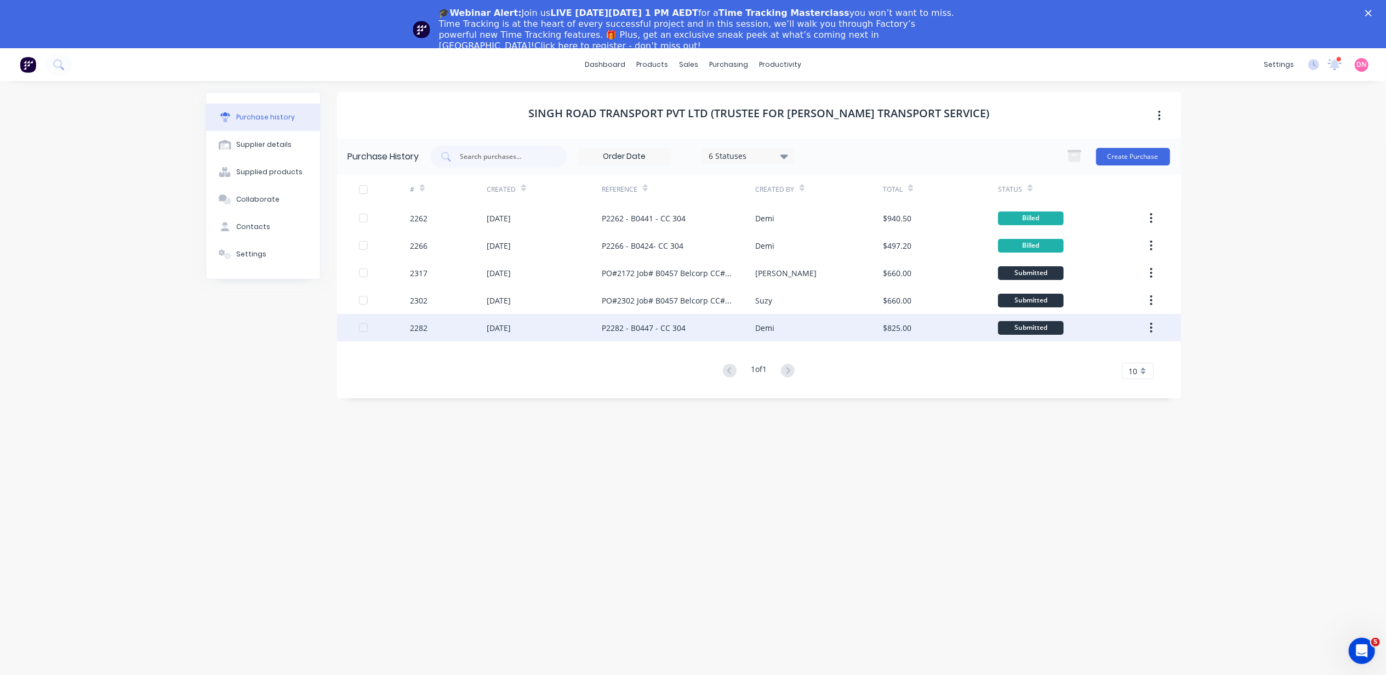
click at [963, 325] on div "$825.00" at bounding box center [940, 327] width 115 height 27
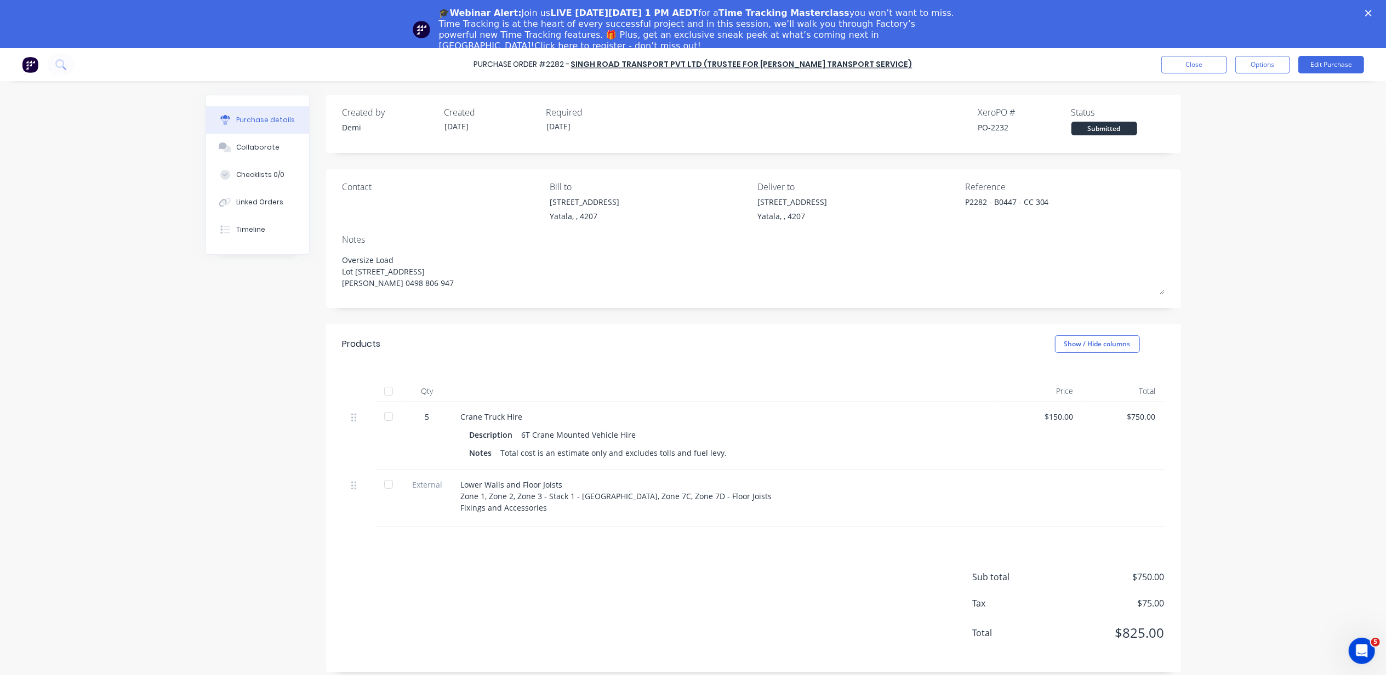
click at [426, 416] on div "5" at bounding box center [428, 417] width 32 height 12
click at [1312, 66] on button "Edit Purchase" at bounding box center [1332, 65] width 66 height 18
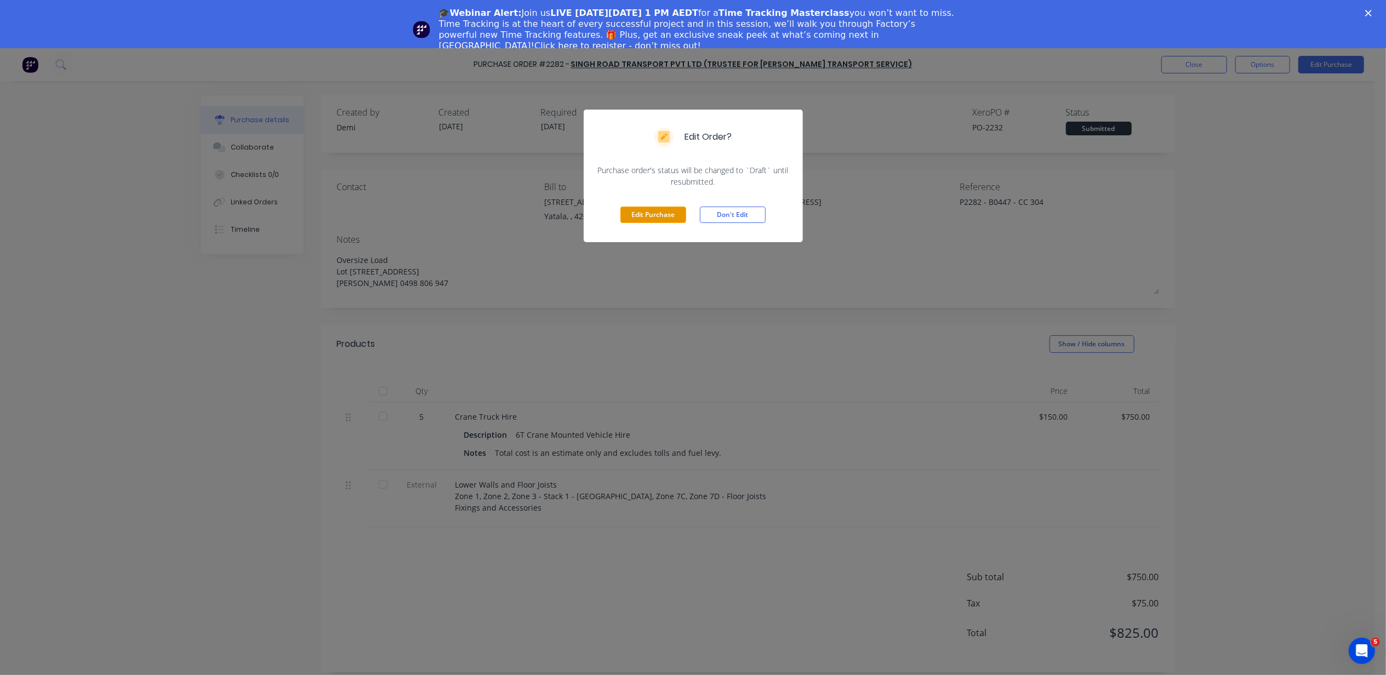
click at [643, 209] on button "Edit Purchase" at bounding box center [654, 215] width 66 height 16
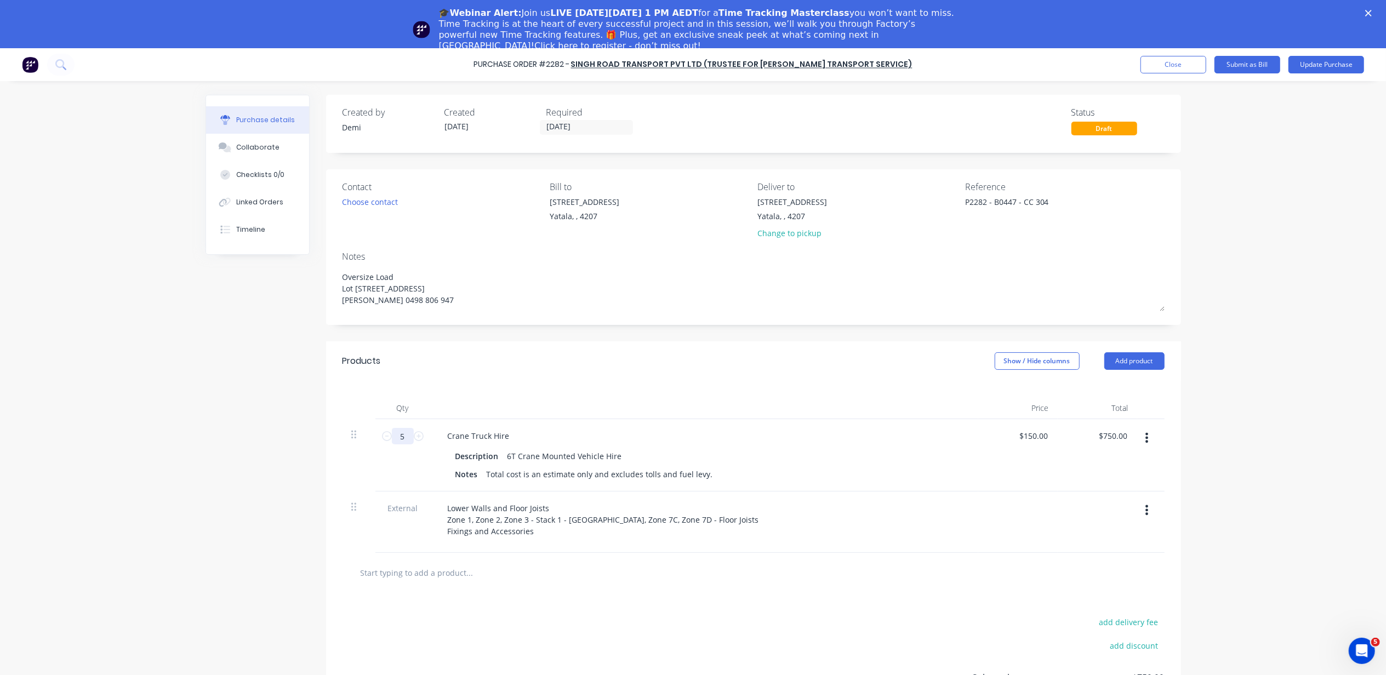
type textarea "x"
drag, startPoint x: 402, startPoint y: 445, endPoint x: 355, endPoint y: 450, distance: 47.4
click at [355, 450] on div "5 5 Crane Truck Hire Description 6T Crane Mounted Vehicle Hire Notes Total cost…" at bounding box center [754, 455] width 822 height 72
type input "Q"
type textarea "x"
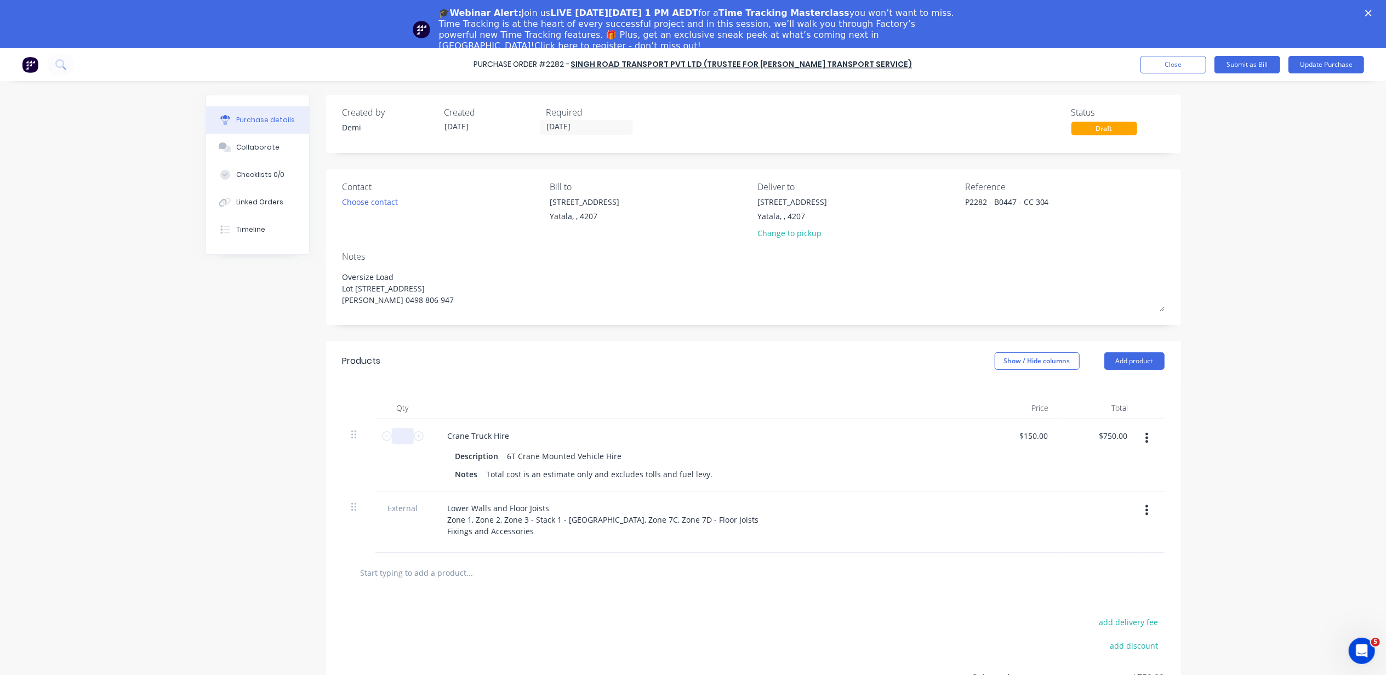
type input "1"
type input "$150.00"
type textarea "x"
type input "1"
click at [791, 419] on div at bounding box center [704, 408] width 548 height 22
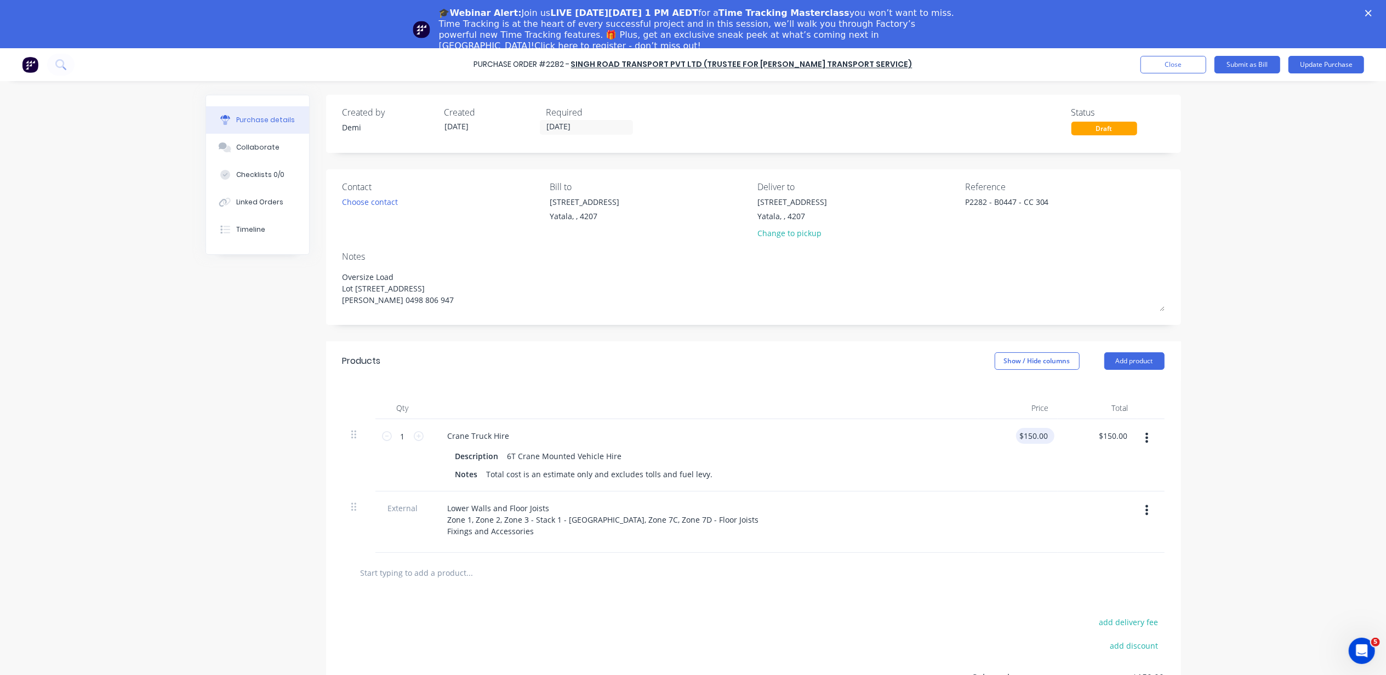
type textarea "x"
click at [1020, 430] on input "150.00" at bounding box center [1033, 436] width 34 height 16
type input "712.5"
type textarea "x"
type input "$712.50"
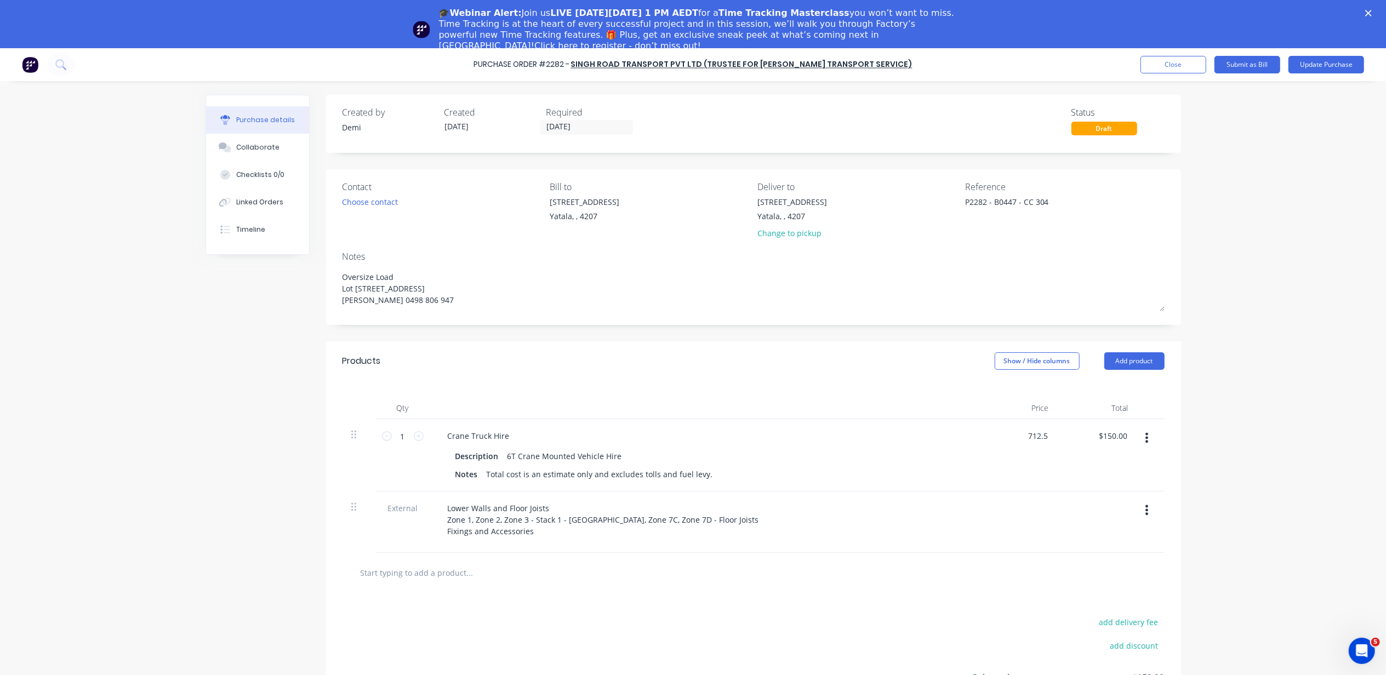
type input "$712.50"
click at [1049, 505] on div at bounding box center [1018, 522] width 79 height 61
click at [1134, 354] on button "Add product" at bounding box center [1135, 362] width 60 height 18
click at [1125, 411] on div "Basic product" at bounding box center [1113, 411] width 84 height 16
type textarea "x"
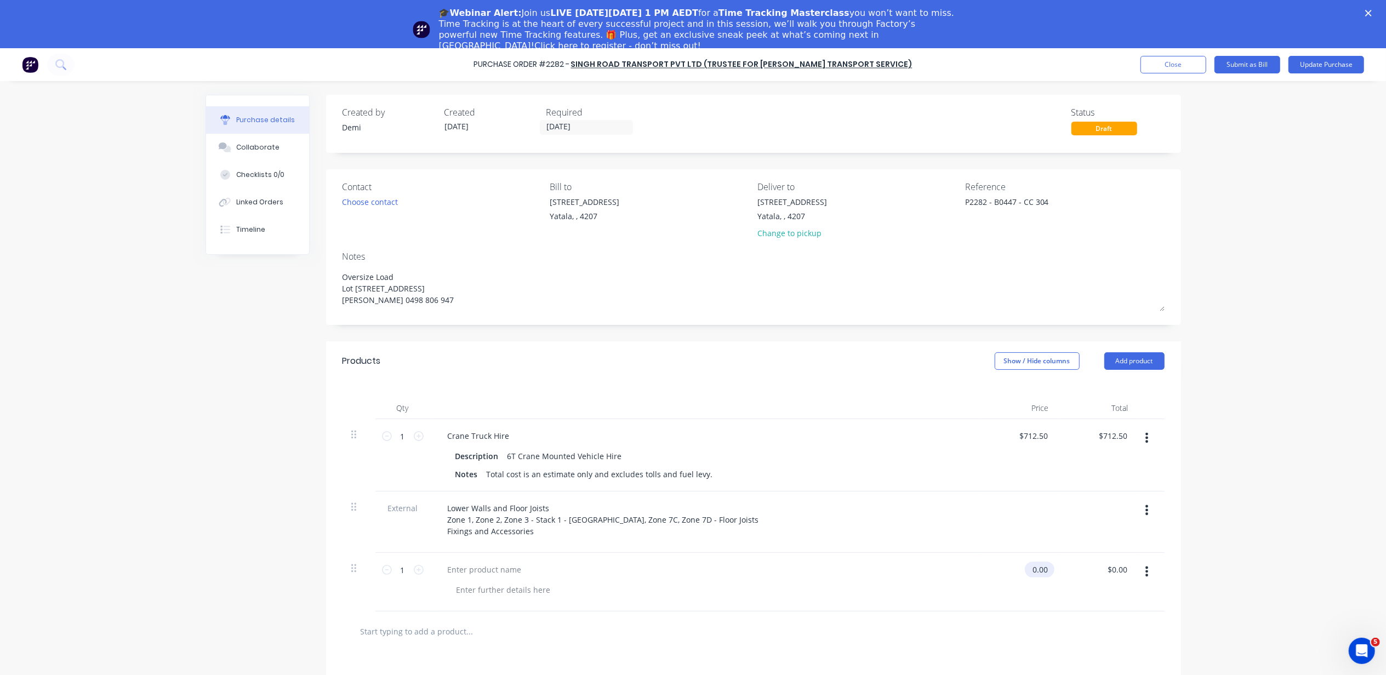
click at [1039, 578] on input "0.00" at bounding box center [1037, 570] width 25 height 16
type input "142.50"
type textarea "x"
type input "$142.50"
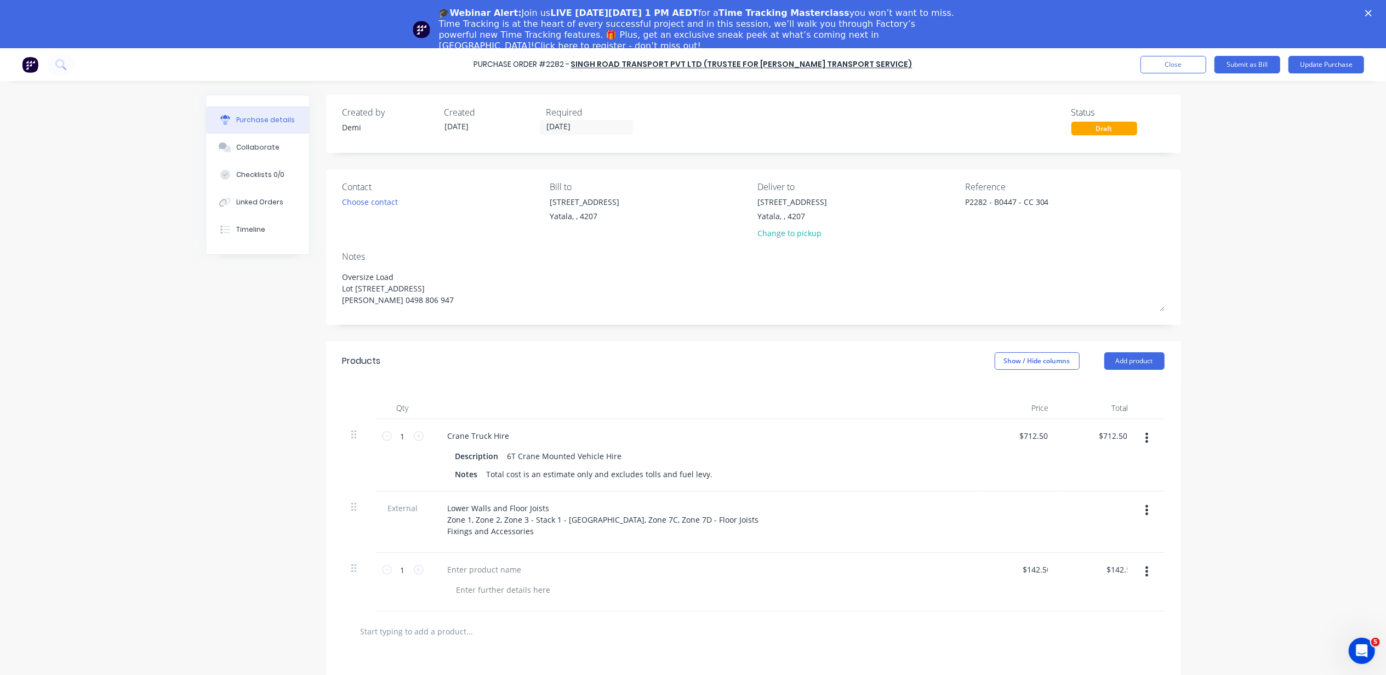
click at [979, 553] on div at bounding box center [1018, 522] width 79 height 61
type textarea "x"
click at [509, 578] on div at bounding box center [485, 570] width 92 height 16
type textarea "x"
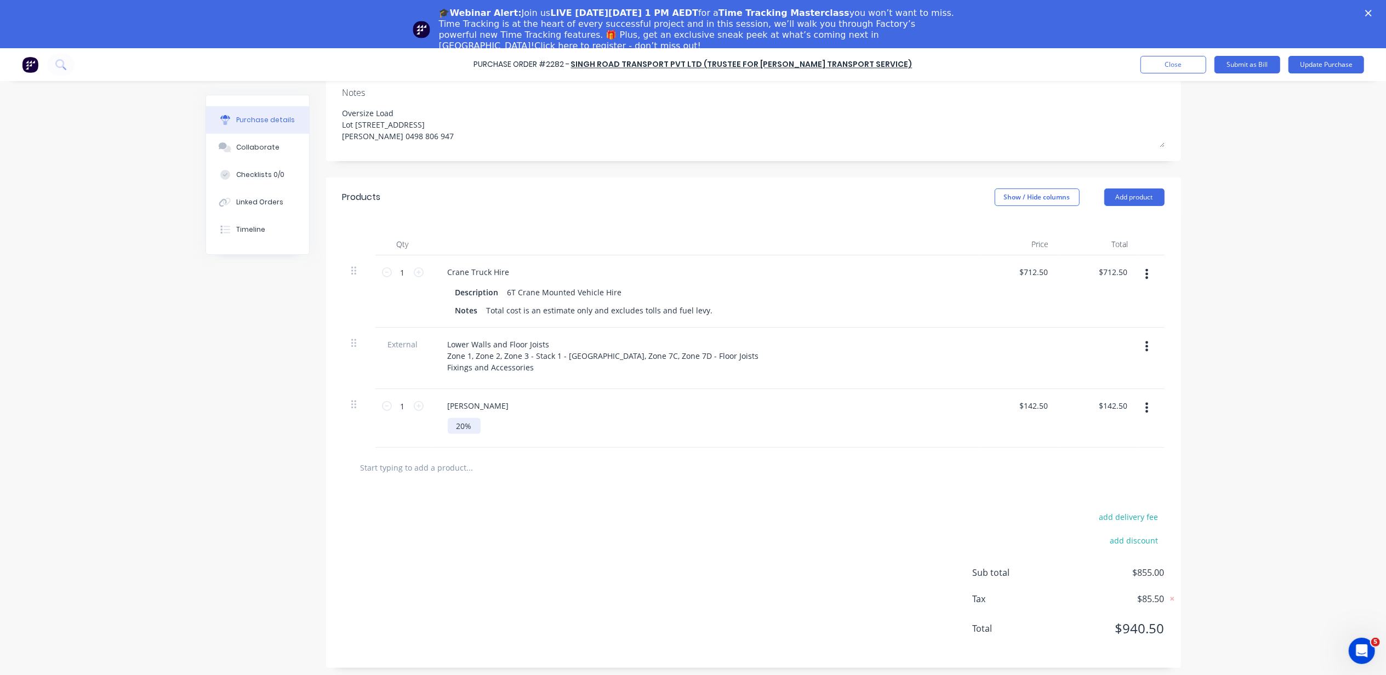
scroll to position [48, 0]
click at [1301, 64] on button "Update Purchase" at bounding box center [1327, 65] width 76 height 18
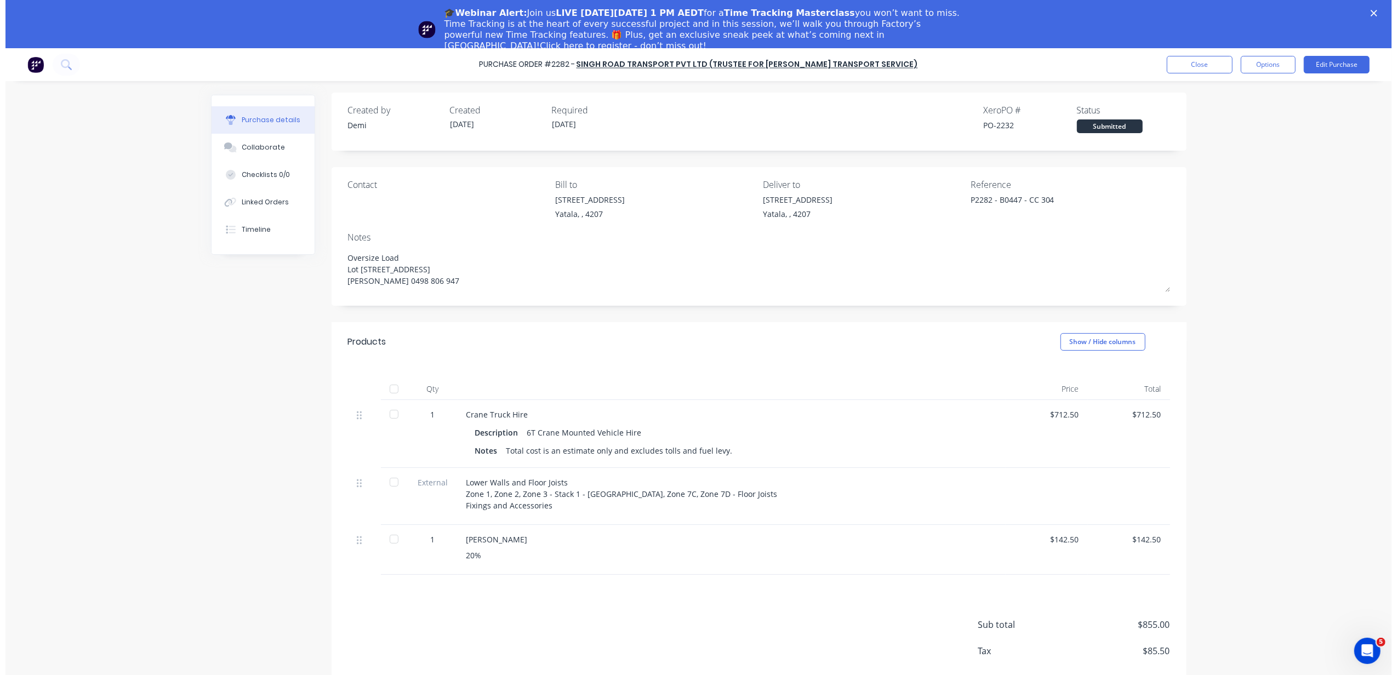
scroll to position [0, 0]
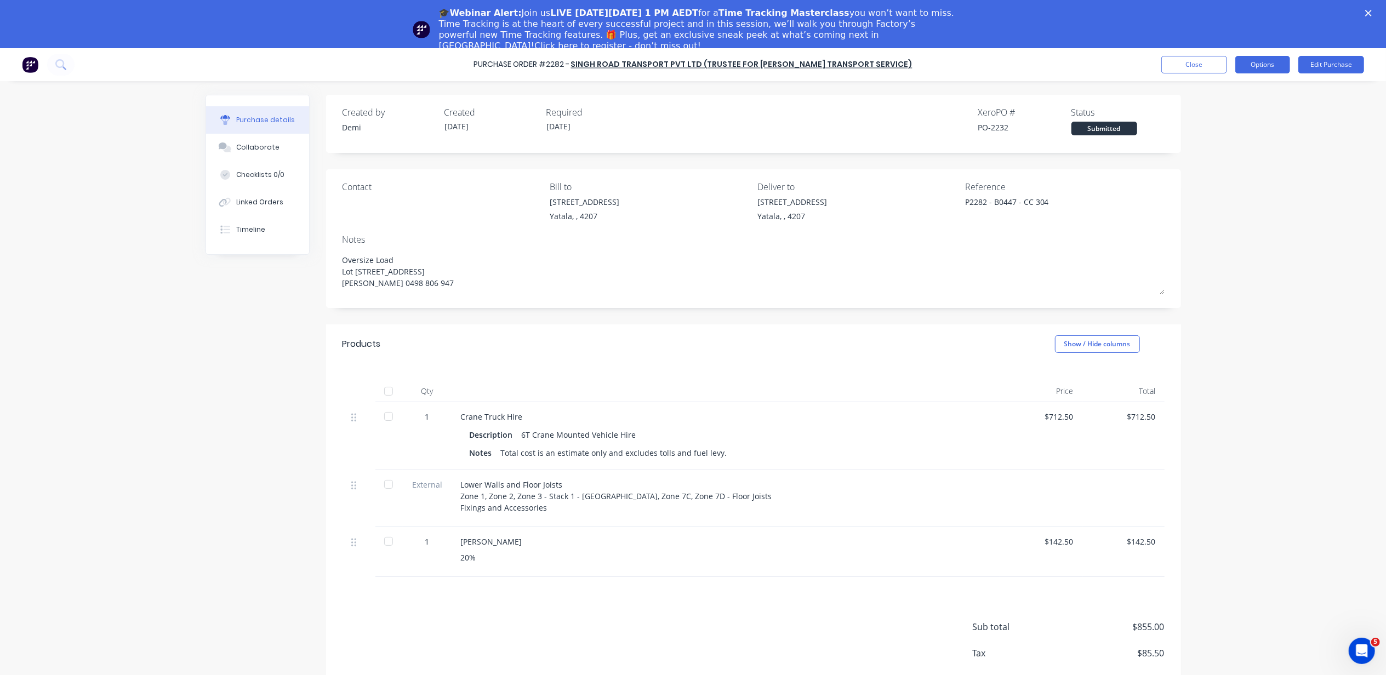
click at [1281, 59] on button "Options" at bounding box center [1263, 65] width 55 height 18
click at [1247, 121] on div "Convert to Bill" at bounding box center [1238, 115] width 84 height 16
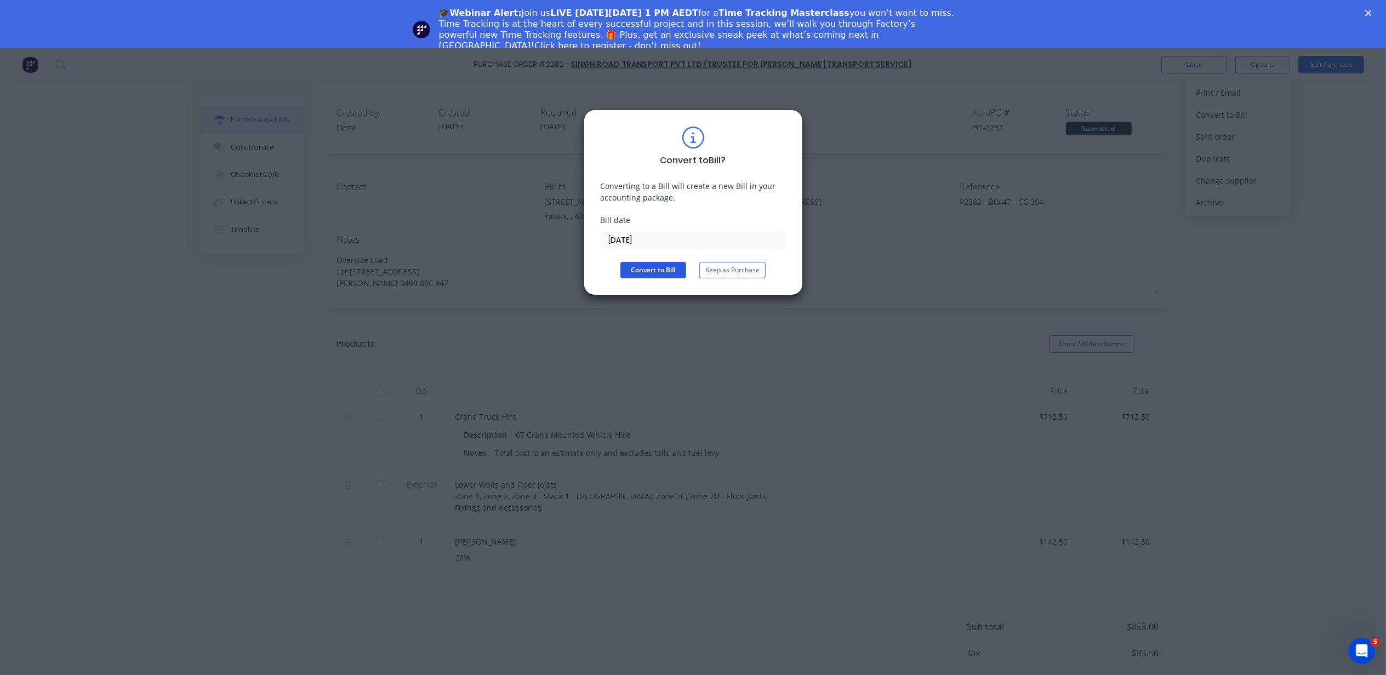
click at [677, 273] on button "Convert to Bill" at bounding box center [654, 270] width 66 height 16
type textarea "x"
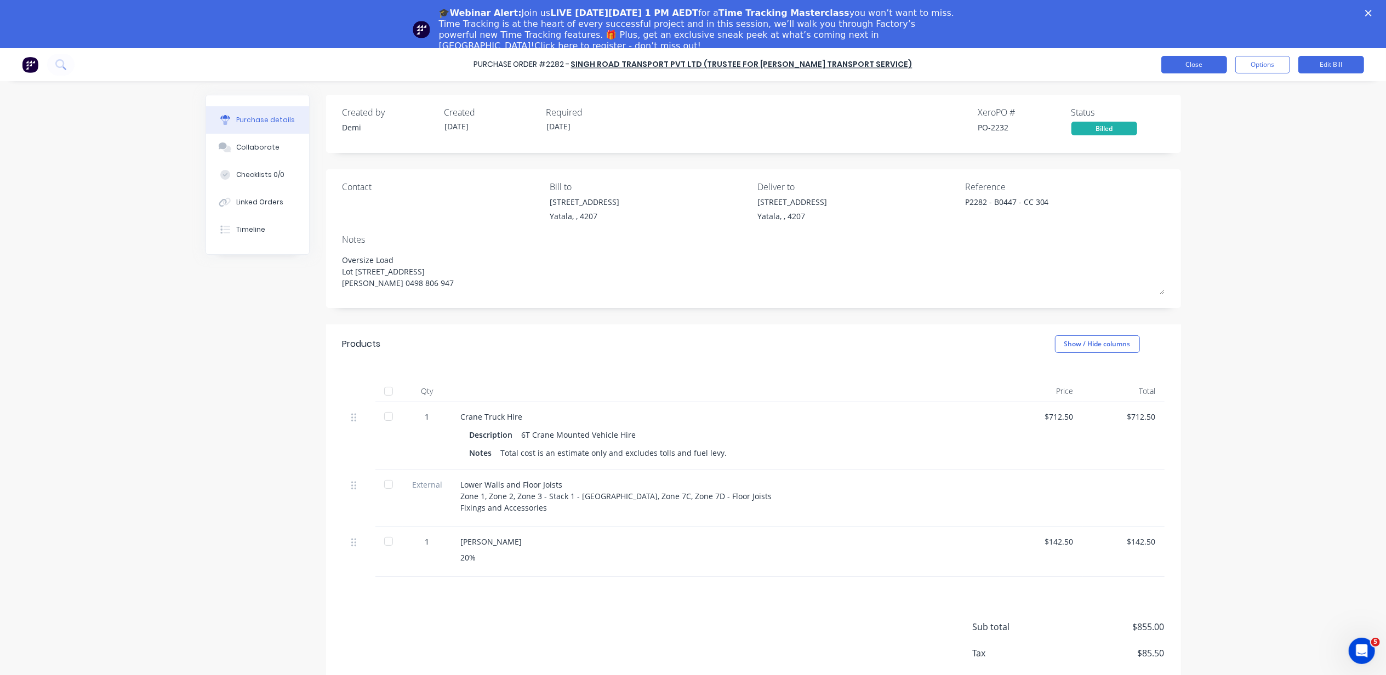
click at [1198, 68] on button "Close" at bounding box center [1195, 65] width 66 height 18
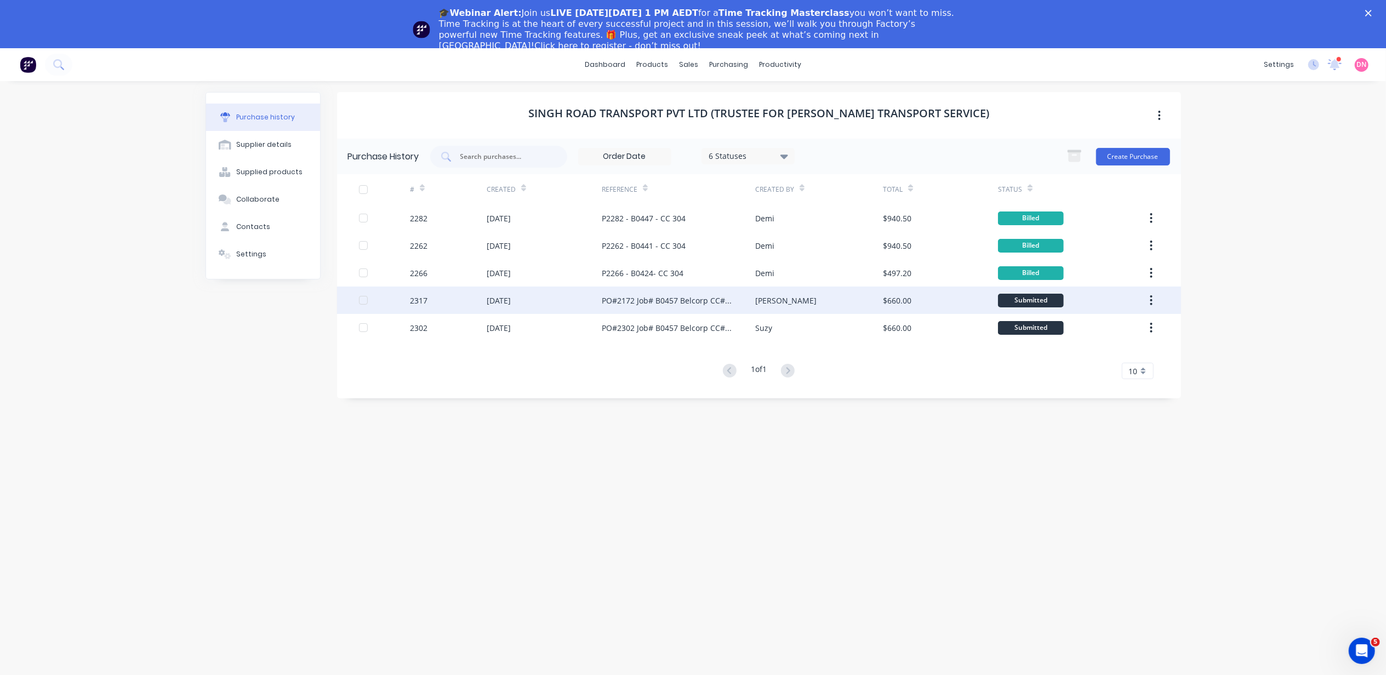
click at [958, 308] on div "$660.00" at bounding box center [940, 300] width 115 height 27
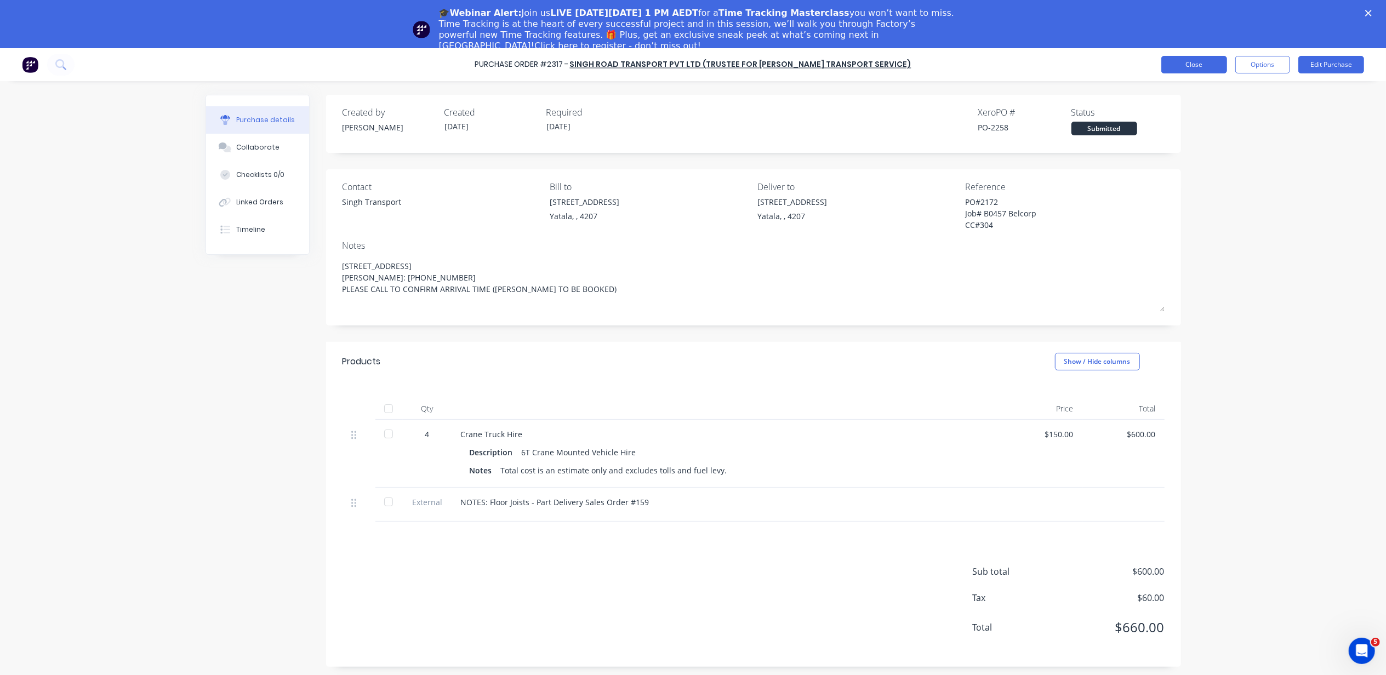
click at [1214, 71] on button "Close" at bounding box center [1195, 65] width 66 height 18
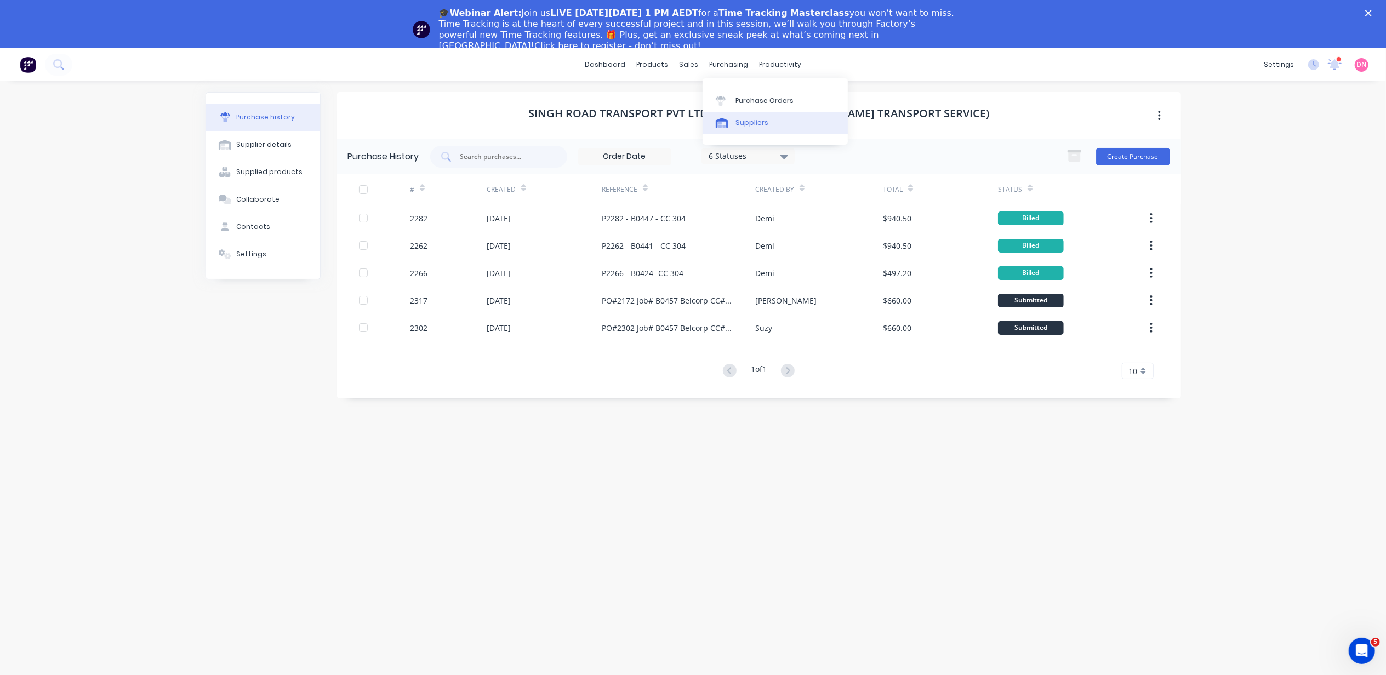
click at [743, 123] on div "Suppliers" at bounding box center [752, 123] width 33 height 10
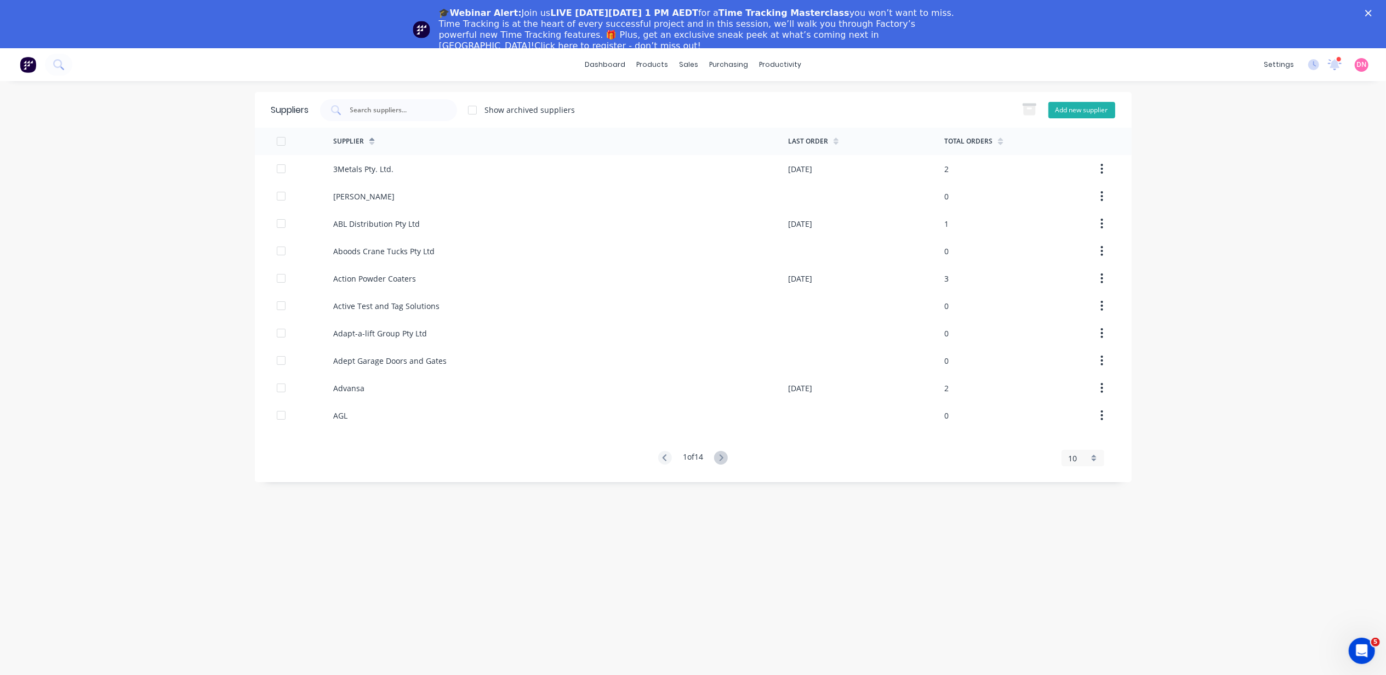
click at [1091, 108] on button "Add new supplier" at bounding box center [1082, 110] width 67 height 16
select select "AU"
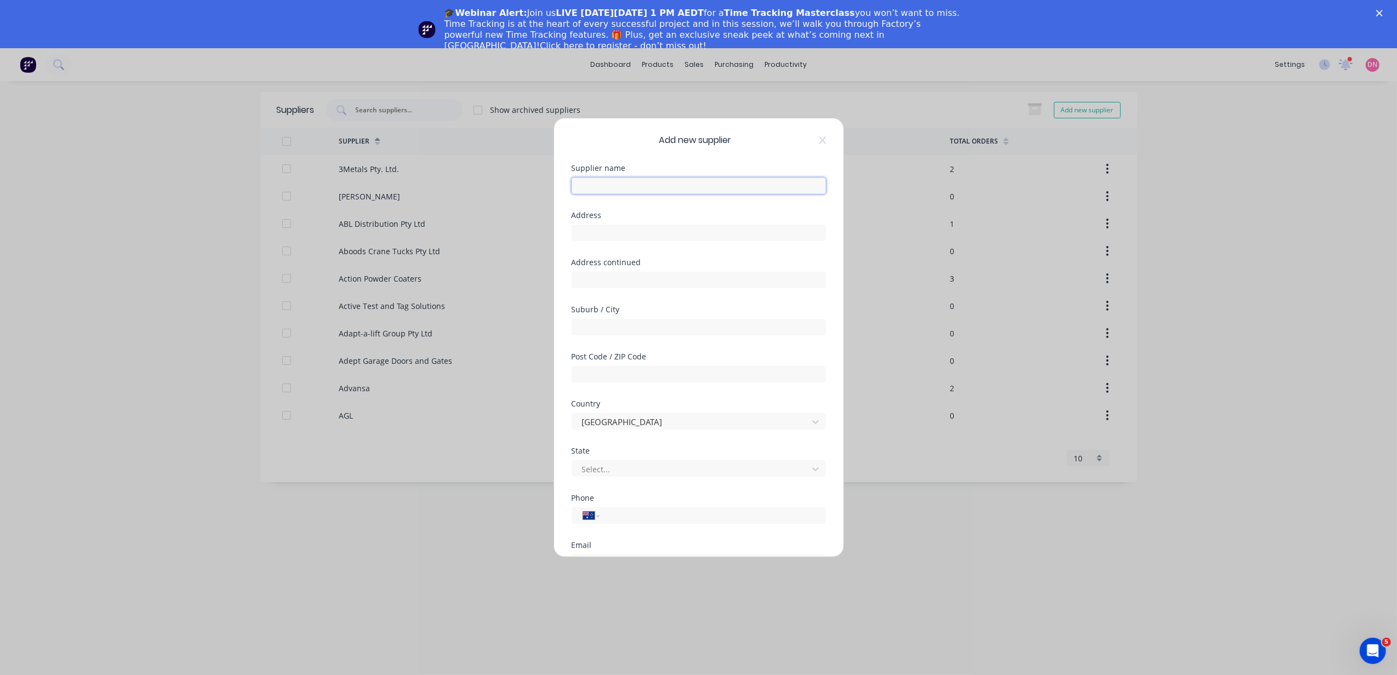
click at [636, 180] on input "text" at bounding box center [699, 186] width 254 height 16
type input "d"
type input "DSE Transport Pty Ltd"
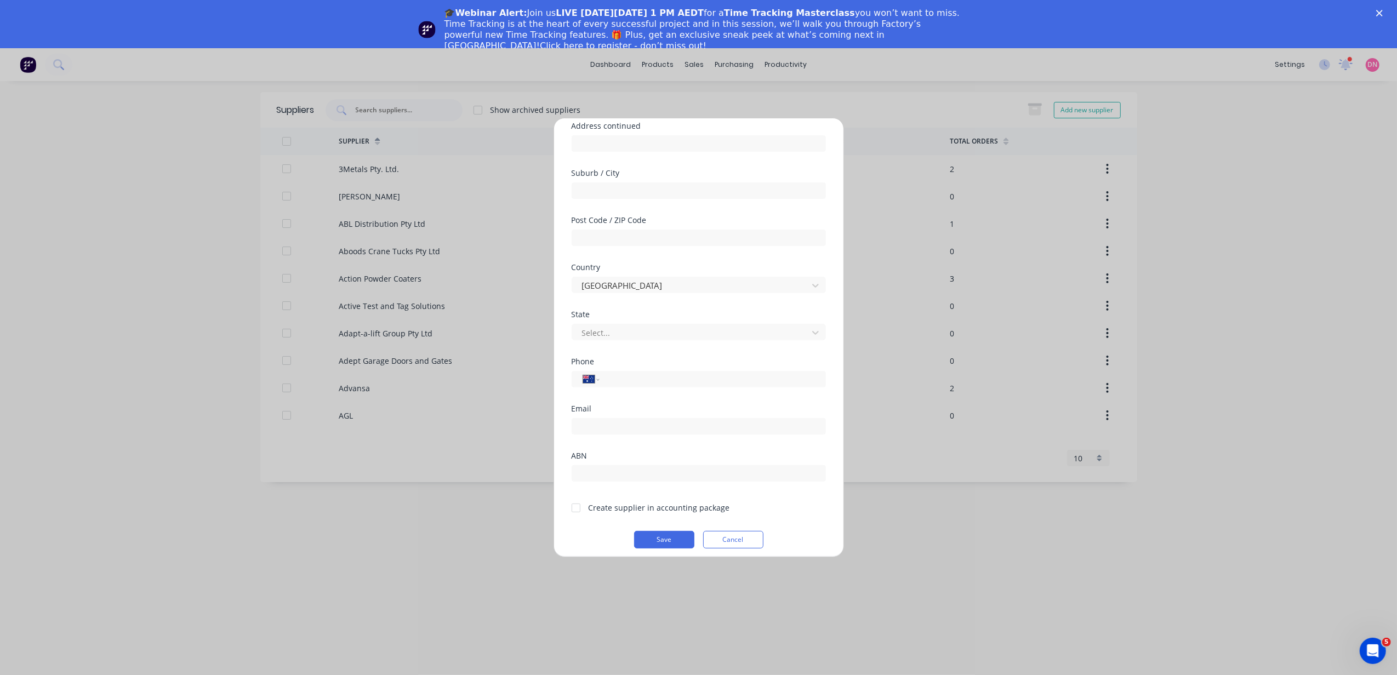
scroll to position [144, 0]
click at [663, 419] on input "email" at bounding box center [699, 419] width 254 height 16
paste input "[EMAIL_ADDRESS][DOMAIN_NAME]"
type input "[EMAIL_ADDRESS][DOMAIN_NAME]"
click at [687, 469] on input "text" at bounding box center [699, 466] width 254 height 16
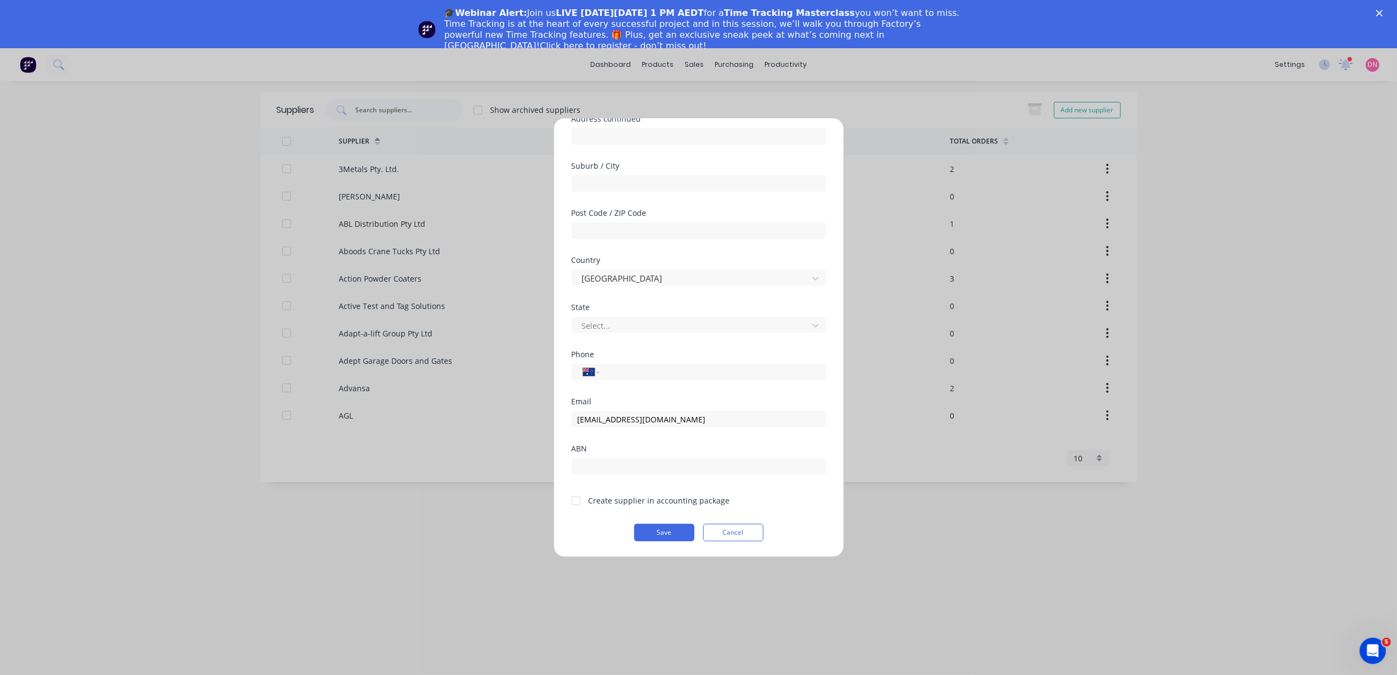
drag, startPoint x: 549, startPoint y: 513, endPoint x: 568, endPoint y: 511, distance: 18.8
click at [552, 513] on div "Add new supplier Supplier name DSE Transport Pty Ltd Address Address continued …" at bounding box center [698, 337] width 1397 height 675
click at [582, 498] on div at bounding box center [576, 501] width 22 height 22
click at [724, 334] on div "State Select..." at bounding box center [699, 327] width 254 height 47
click at [726, 330] on div at bounding box center [691, 326] width 221 height 14
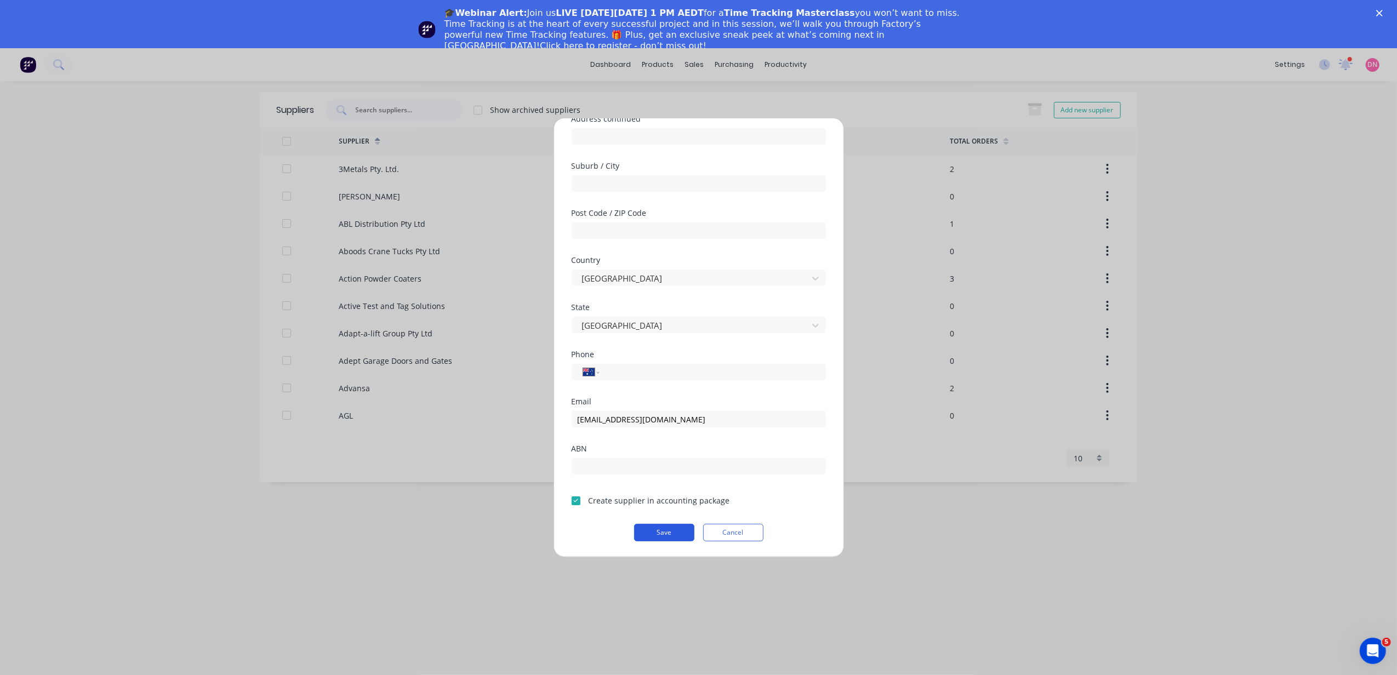
click at [680, 531] on button "Save" at bounding box center [664, 533] width 60 height 18
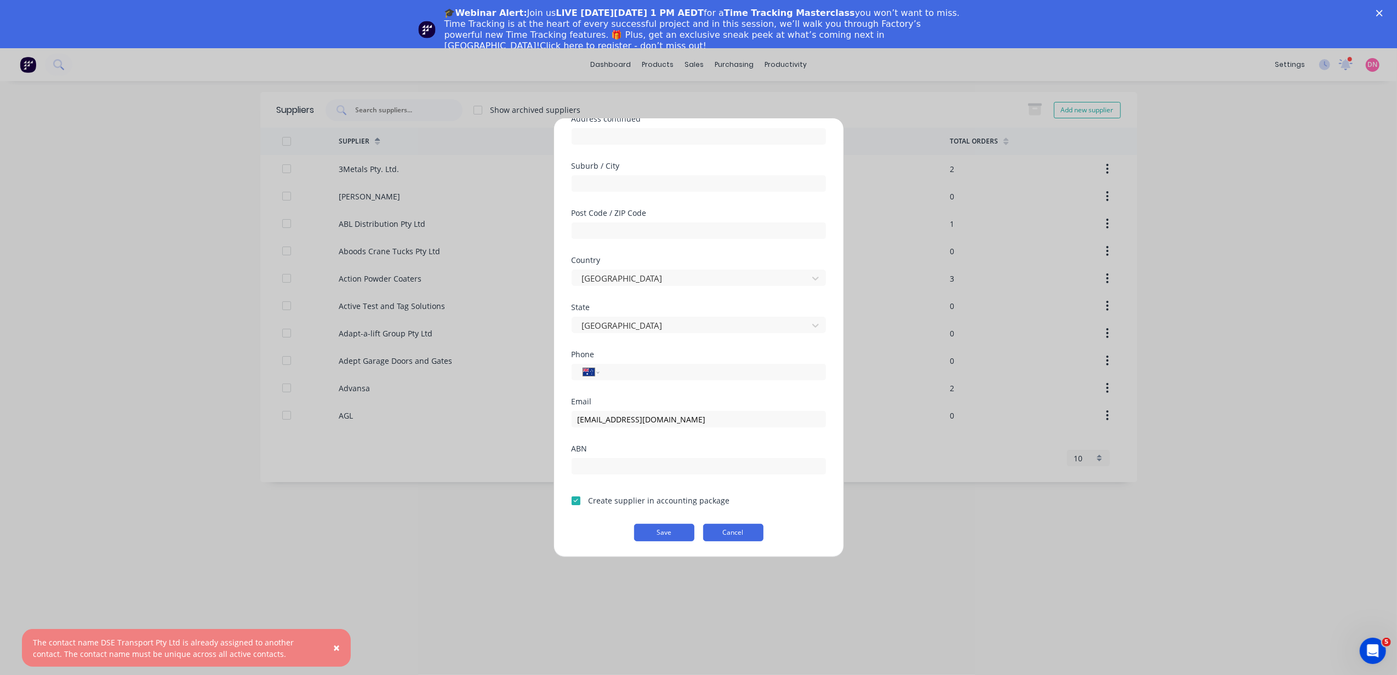
click at [723, 534] on button "Cancel" at bounding box center [733, 533] width 60 height 18
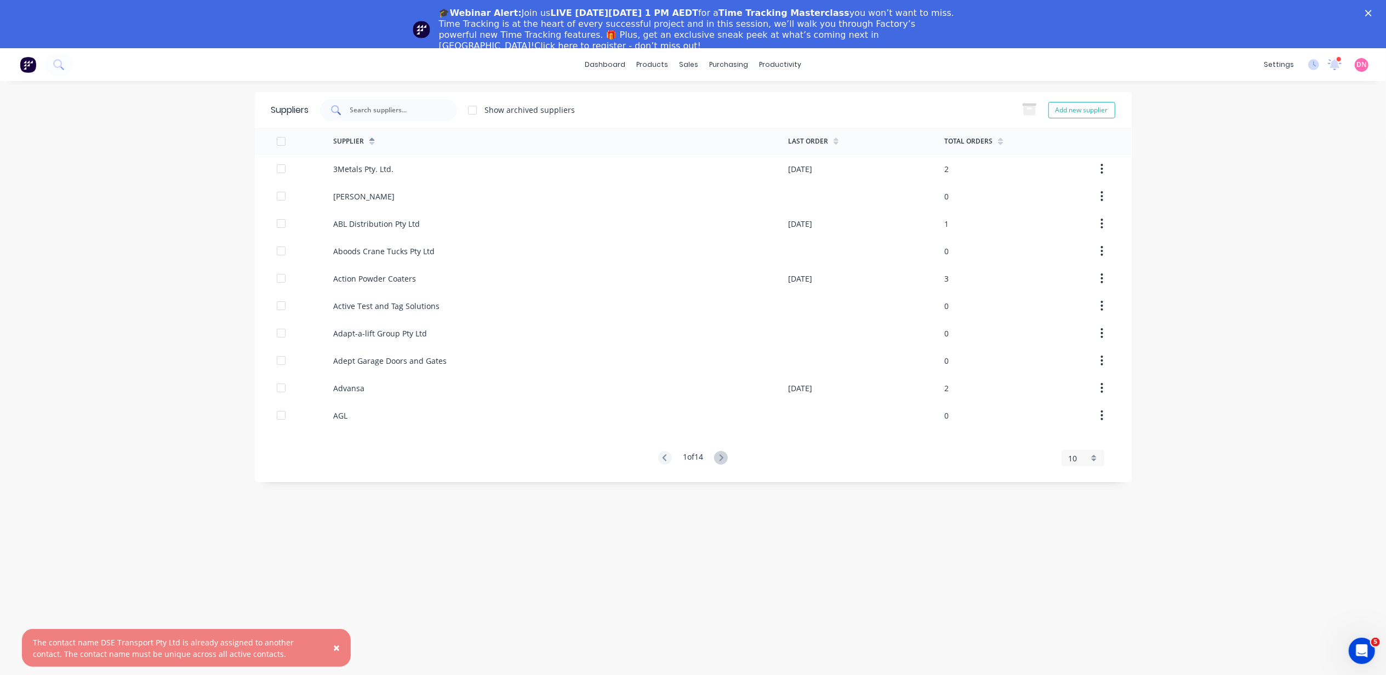
click at [393, 108] on input "text" at bounding box center [394, 110] width 91 height 11
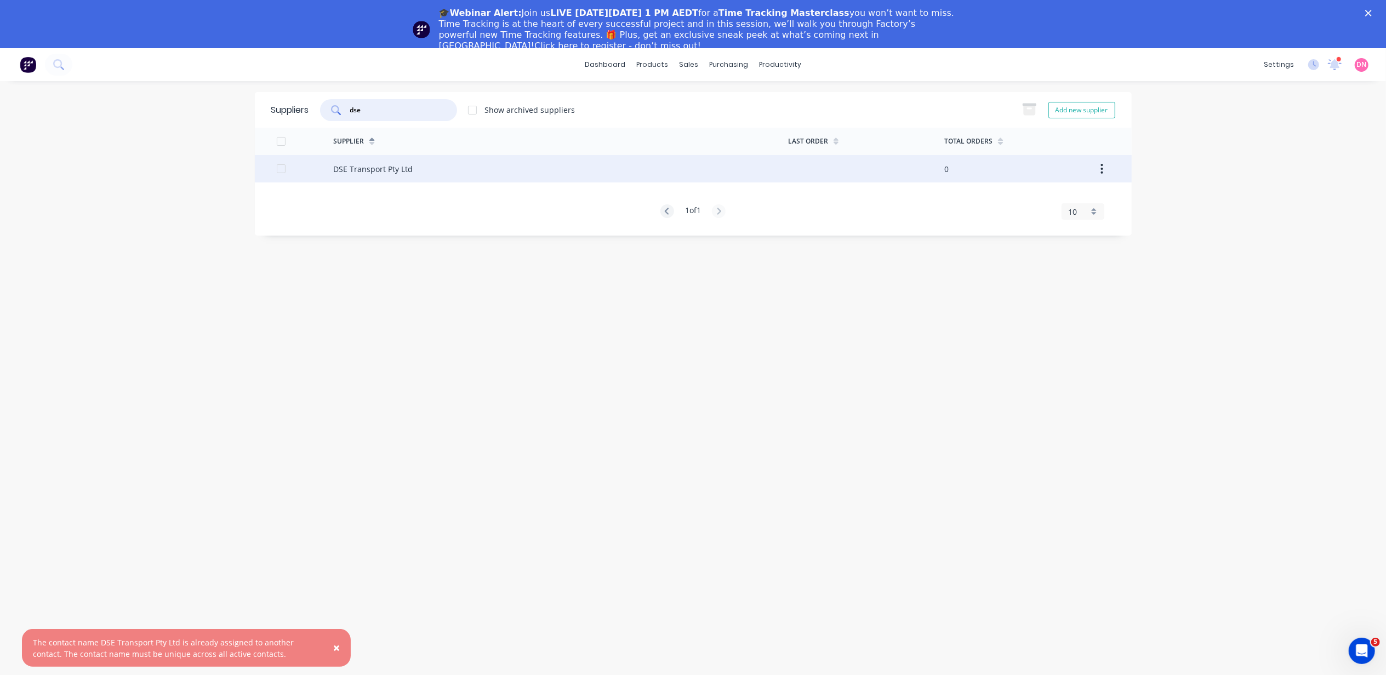
type input "dse"
click at [369, 167] on div "DSE Transport Pty Ltd" at bounding box center [372, 169] width 79 height 12
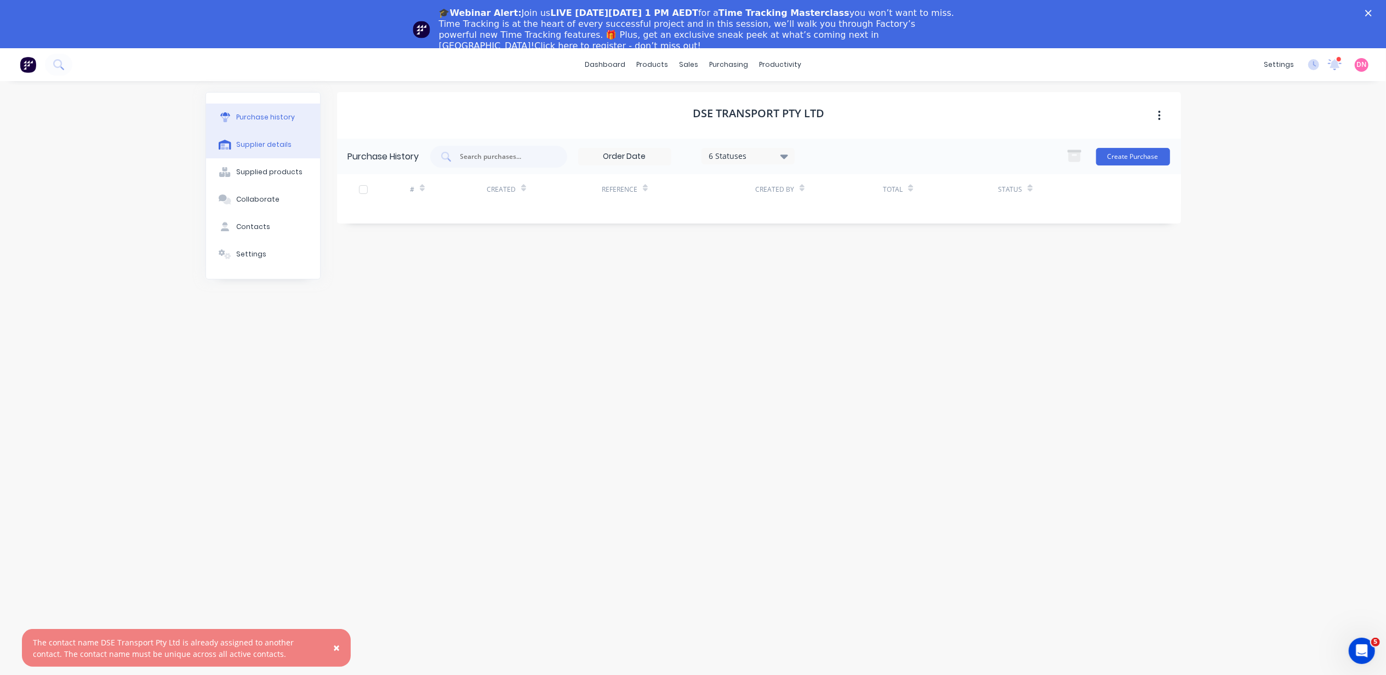
click at [280, 155] on button "Supplier details" at bounding box center [263, 144] width 114 height 27
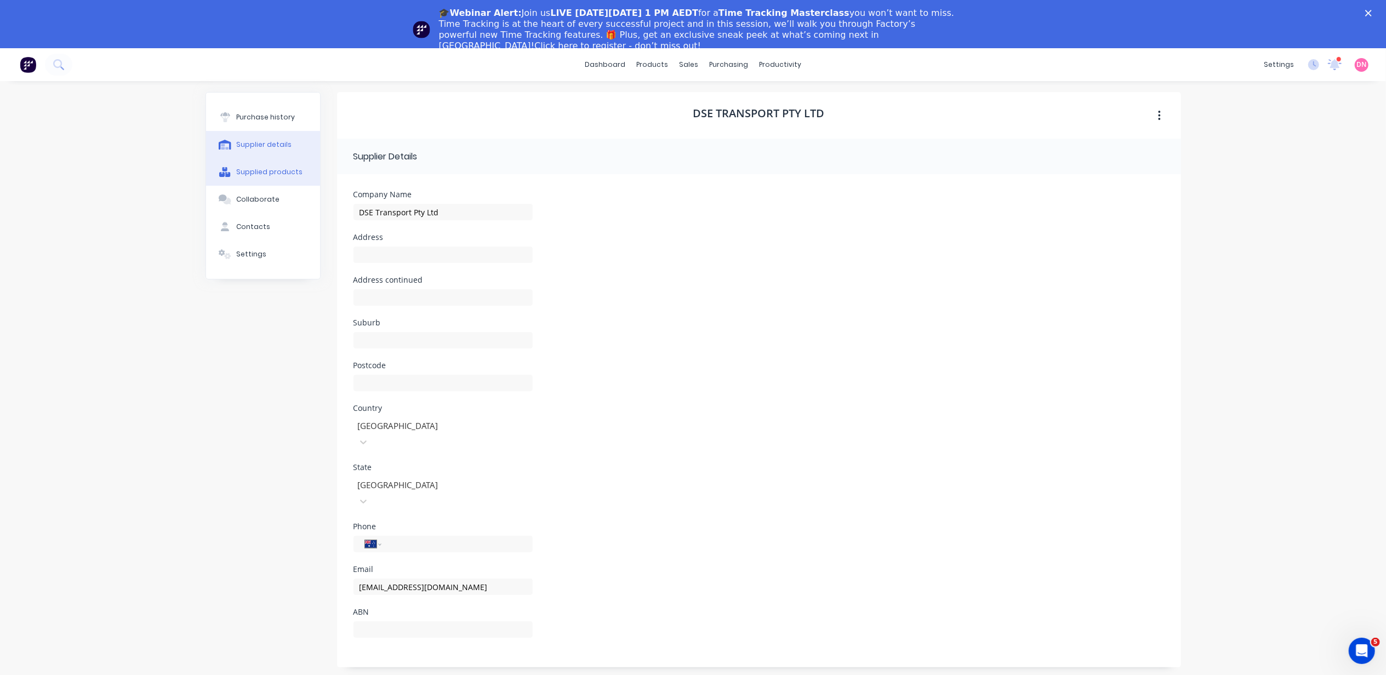
click at [280, 171] on div "Supplied products" at bounding box center [269, 172] width 66 height 10
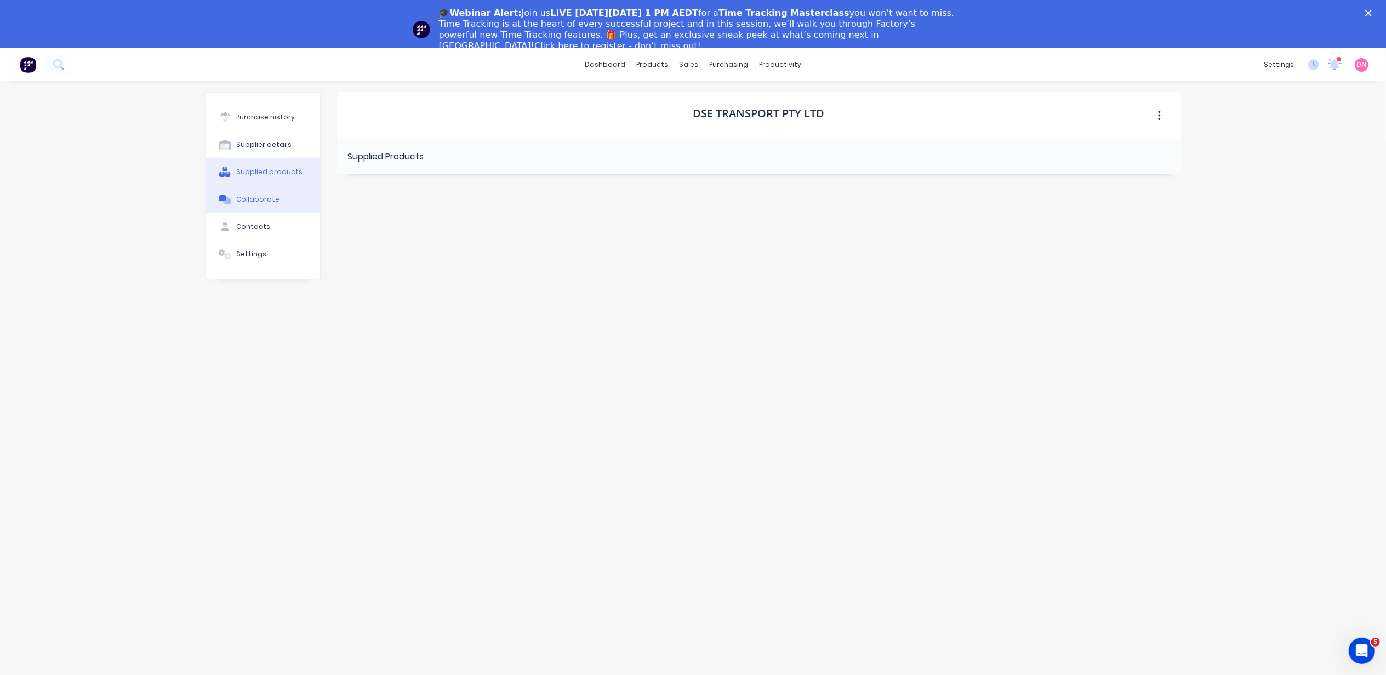
click at [271, 203] on div "Collaborate" at bounding box center [257, 200] width 43 height 10
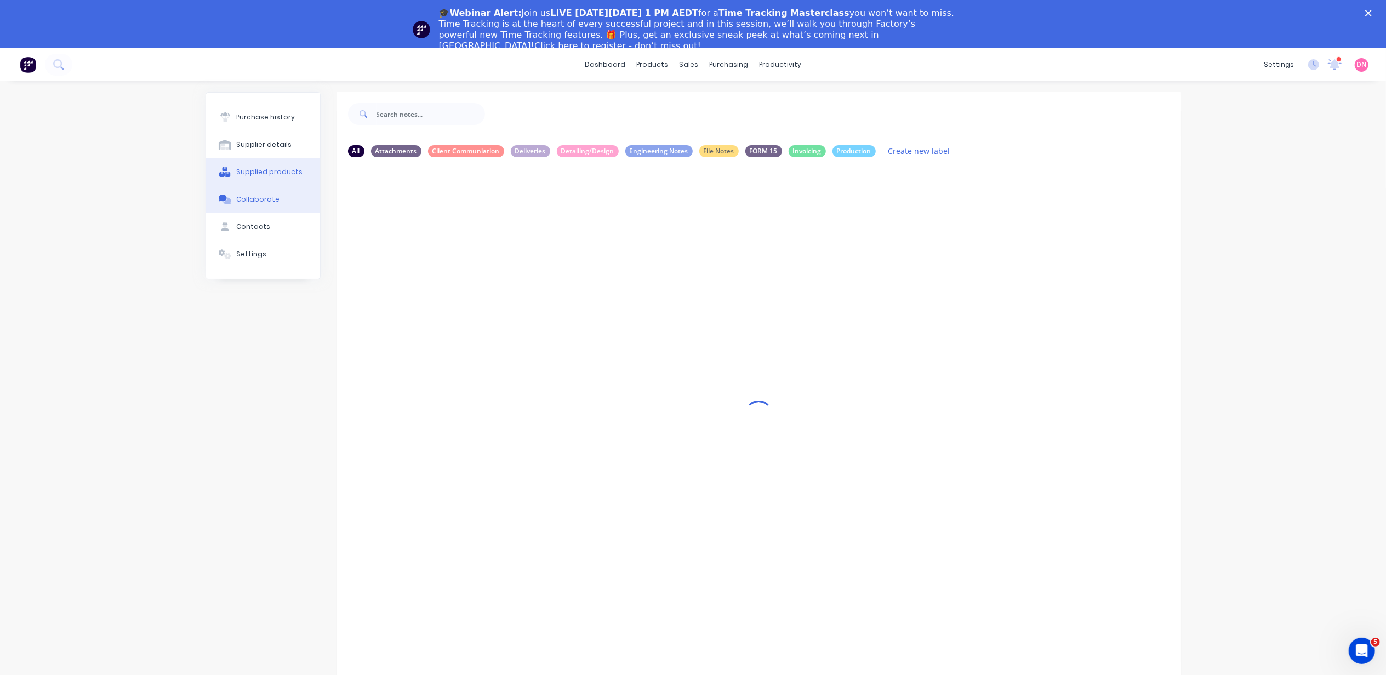
click at [273, 183] on button "Supplied products" at bounding box center [263, 171] width 114 height 27
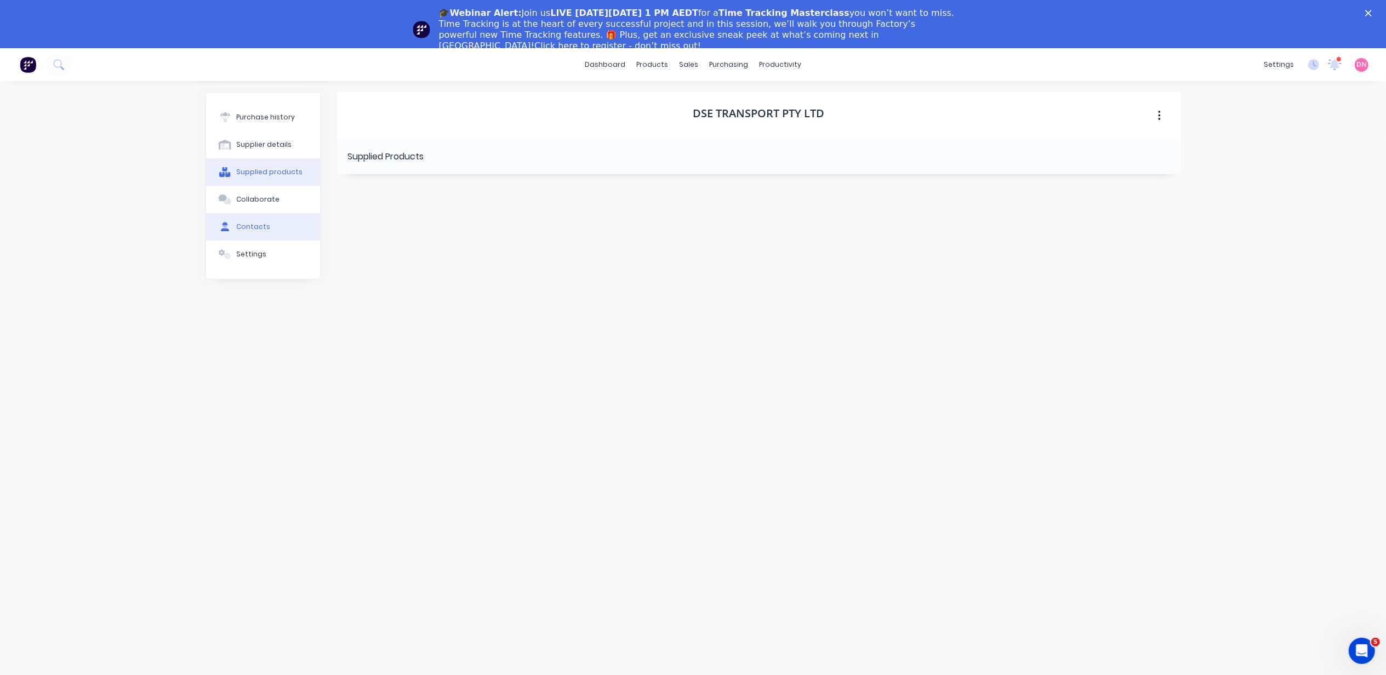
click at [271, 224] on button "Contacts" at bounding box center [263, 226] width 114 height 27
click at [1125, 155] on button "Add contact" at bounding box center [1145, 157] width 50 height 16
click at [354, 194] on button "button" at bounding box center [350, 192] width 14 height 14
drag, startPoint x: 413, startPoint y: 244, endPoint x: 260, endPoint y: 215, distance: 155.7
click at [260, 215] on div "Purchase history Supplier details Supplied products Collaborate Contacts Settin…" at bounding box center [694, 397] width 976 height 610
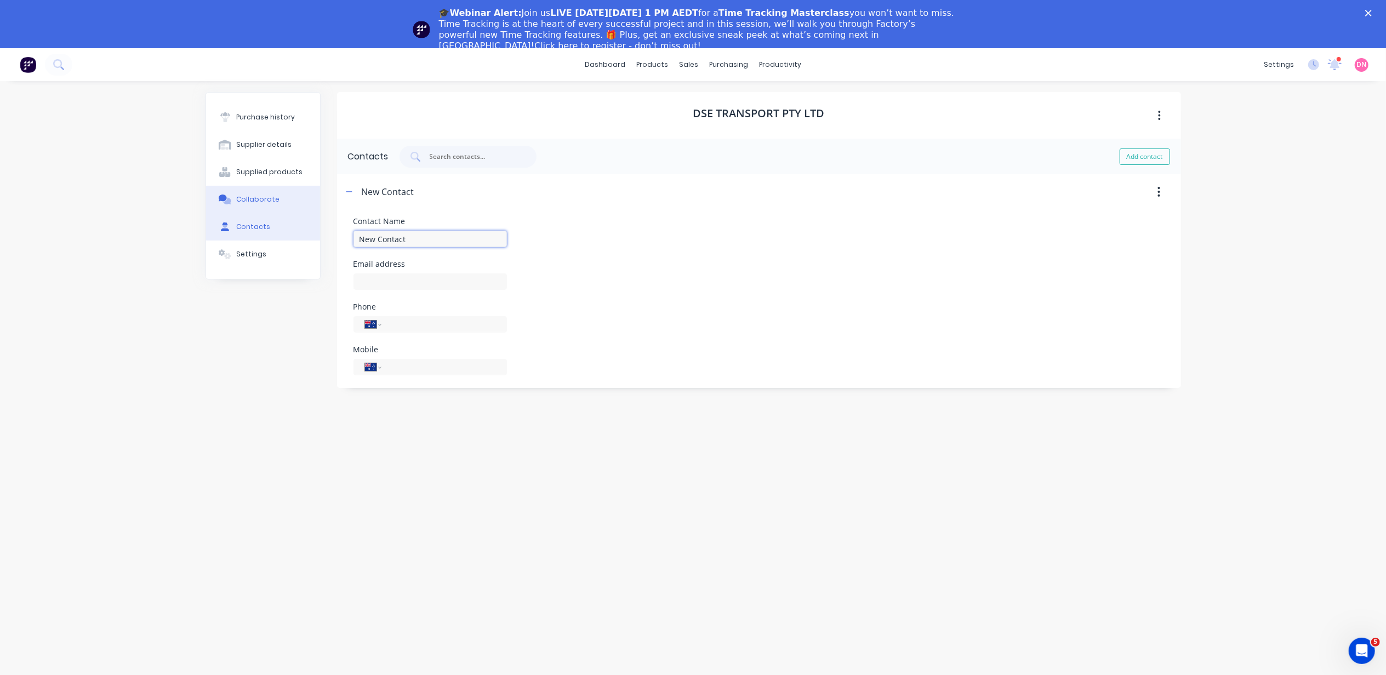
paste input "[EMAIL_ADDRESS][DOMAIN_NAME]"
type input "[EMAIL_ADDRESS][DOMAIN_NAME]"
drag, startPoint x: 656, startPoint y: 302, endPoint x: 618, endPoint y: 289, distance: 39.2
click at [656, 302] on div "Contact Name admin@dsetrucks.com.au Email address Phone International Afghanist…" at bounding box center [759, 297] width 811 height 158
drag, startPoint x: 474, startPoint y: 243, endPoint x: 229, endPoint y: 220, distance: 246.2
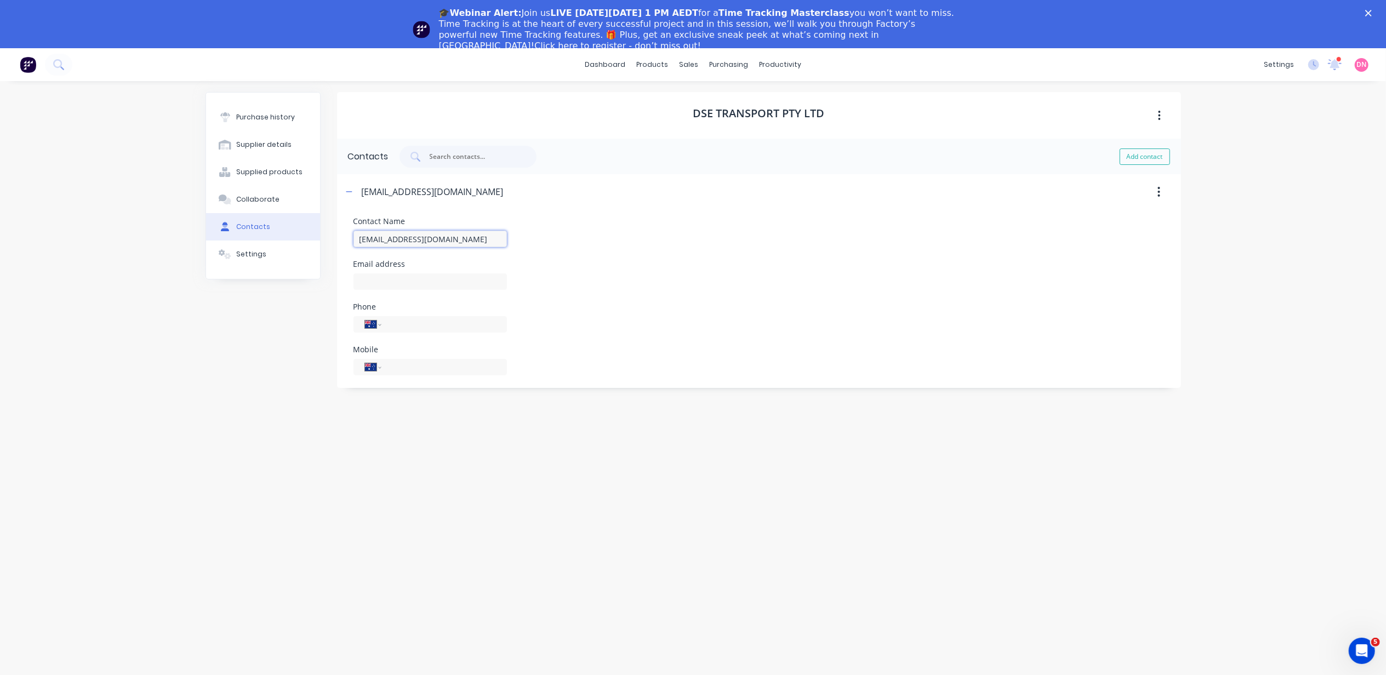
click at [229, 220] on div "Purchase history Supplier details Supplied products Collaborate Contacts Settin…" at bounding box center [694, 397] width 976 height 610
click at [461, 277] on div "Email address" at bounding box center [431, 275] width 154 height 30
paste input "[EMAIL_ADDRESS][DOMAIN_NAME]"
type input "[EMAIL_ADDRESS][DOMAIN_NAME]"
click at [463, 244] on input at bounding box center [431, 239] width 154 height 16
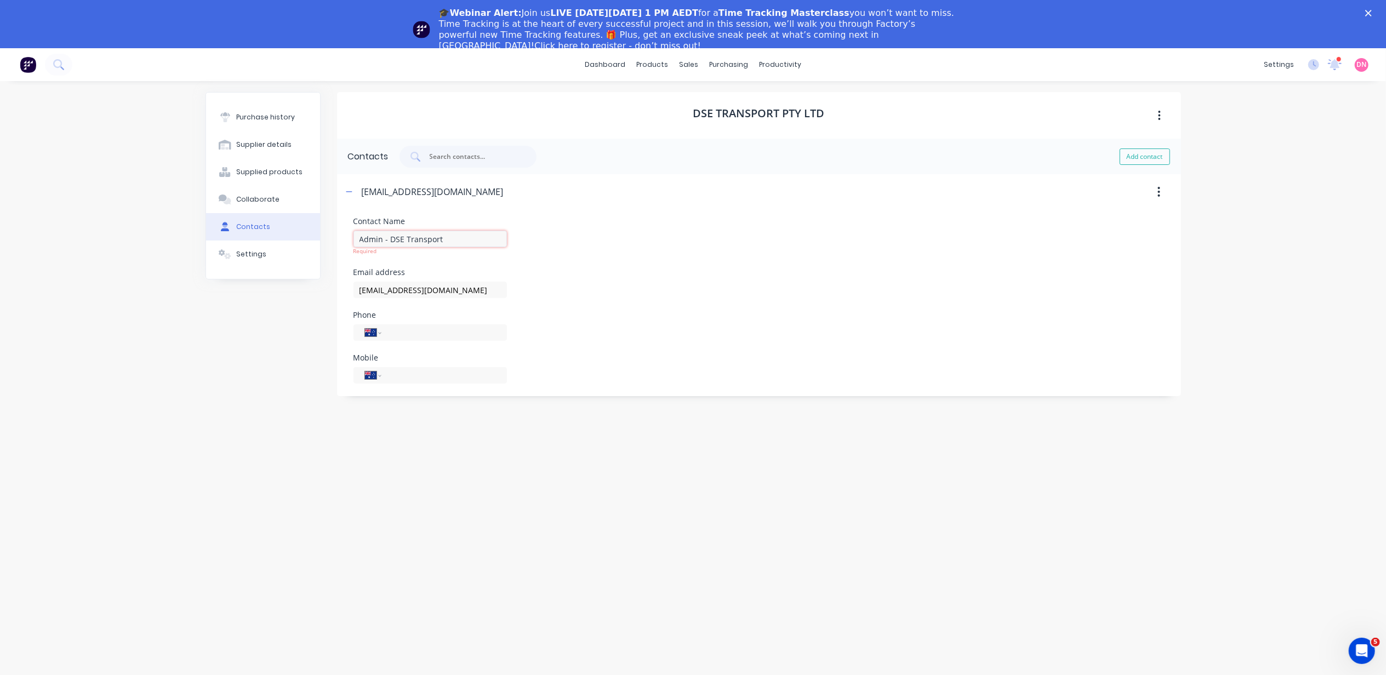
type input "Admin - DSE Transport"
click at [1141, 165] on div "Add contact" at bounding box center [1145, 157] width 50 height 22
click at [1141, 163] on button "Add contact" at bounding box center [1145, 157] width 50 height 16
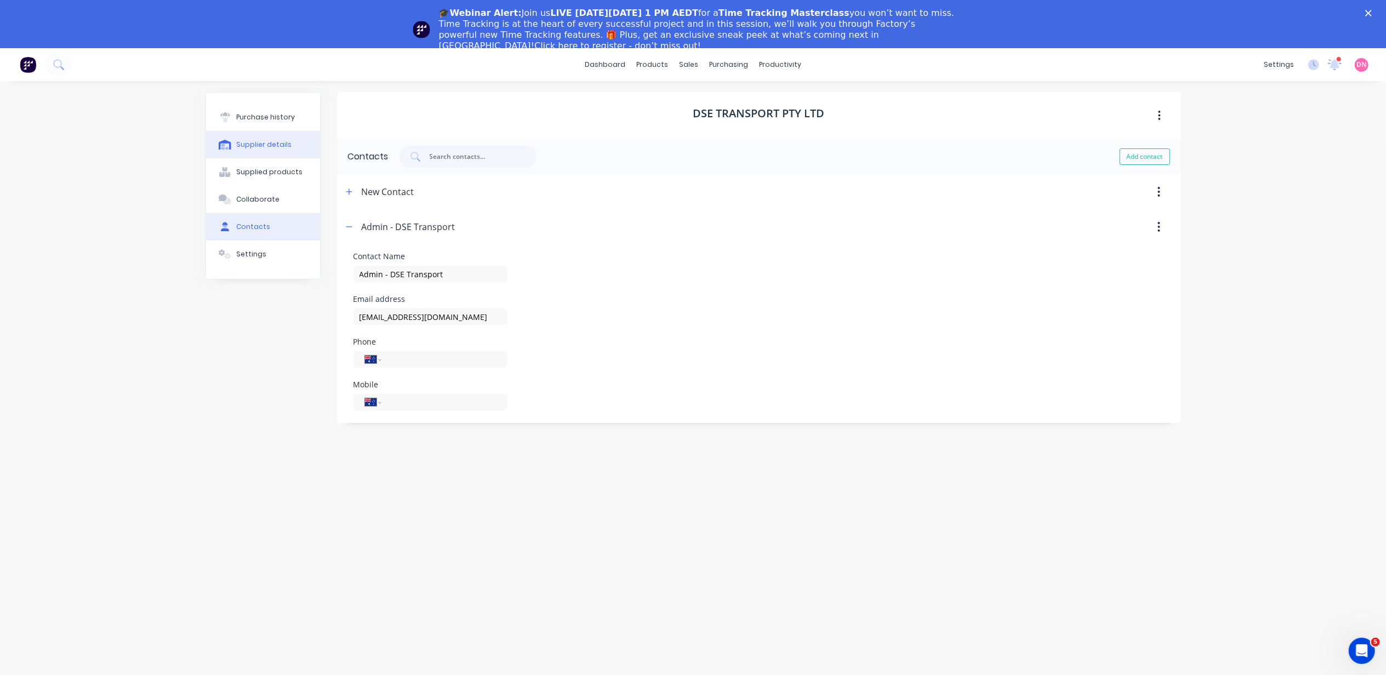
click at [288, 140] on button "Supplier details" at bounding box center [263, 144] width 114 height 27
select select "AU"
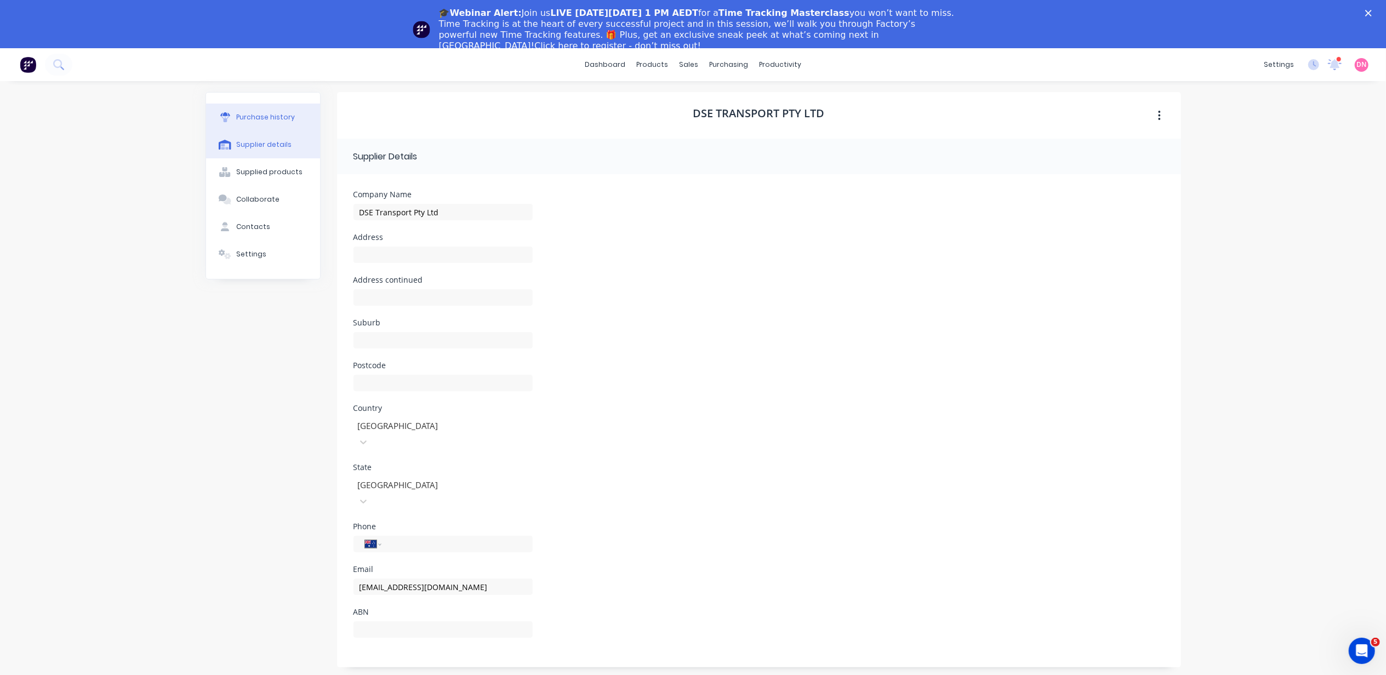
click at [292, 117] on button "Purchase history" at bounding box center [263, 117] width 114 height 27
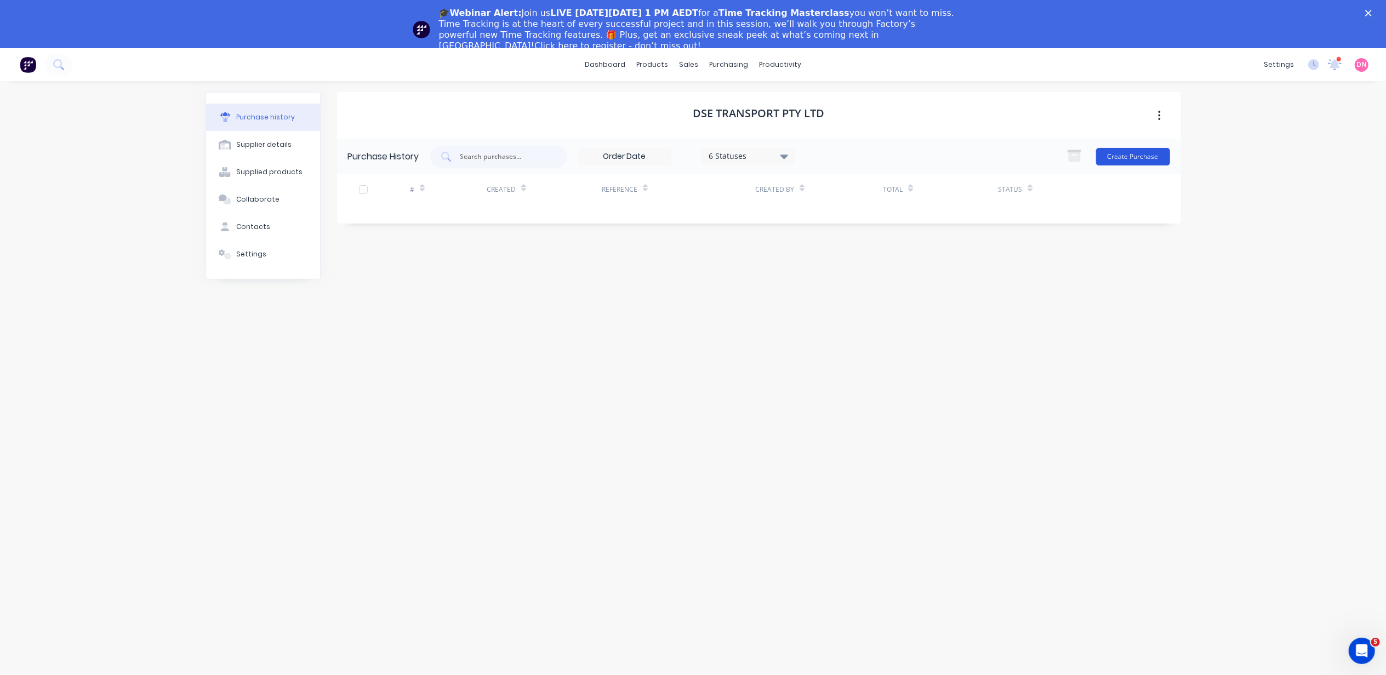
click at [1167, 160] on button "Create Purchase" at bounding box center [1133, 157] width 74 height 18
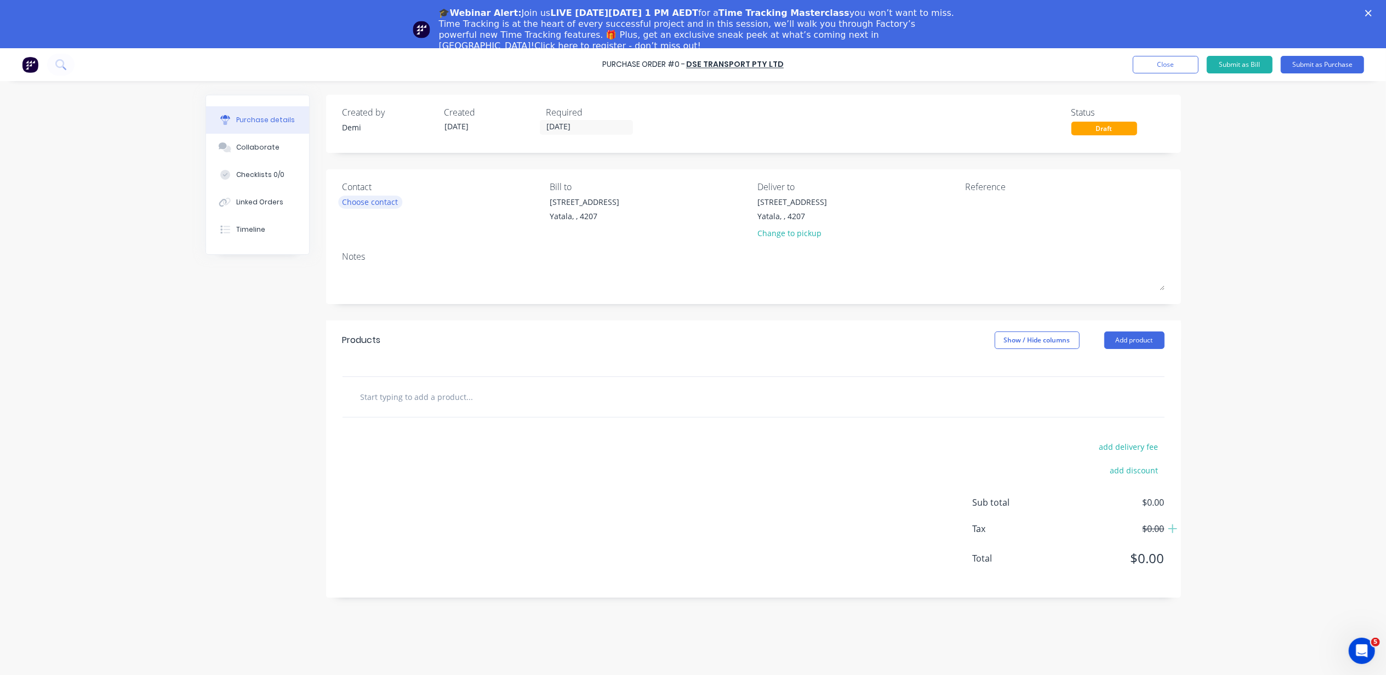
click at [391, 196] on div "Choose contact" at bounding box center [371, 202] width 56 height 12
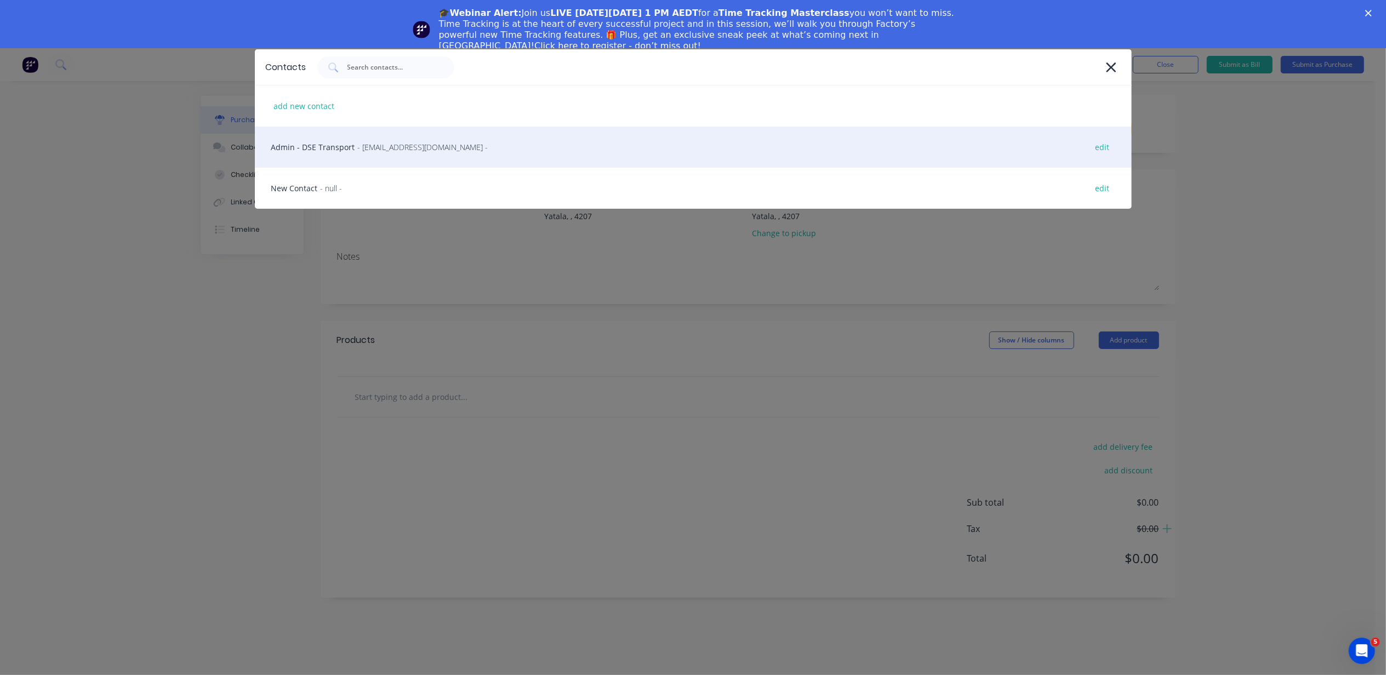
click at [390, 158] on div "Admin - DSE Transport - admin@dsetrucks.com.au - edit" at bounding box center [693, 147] width 877 height 41
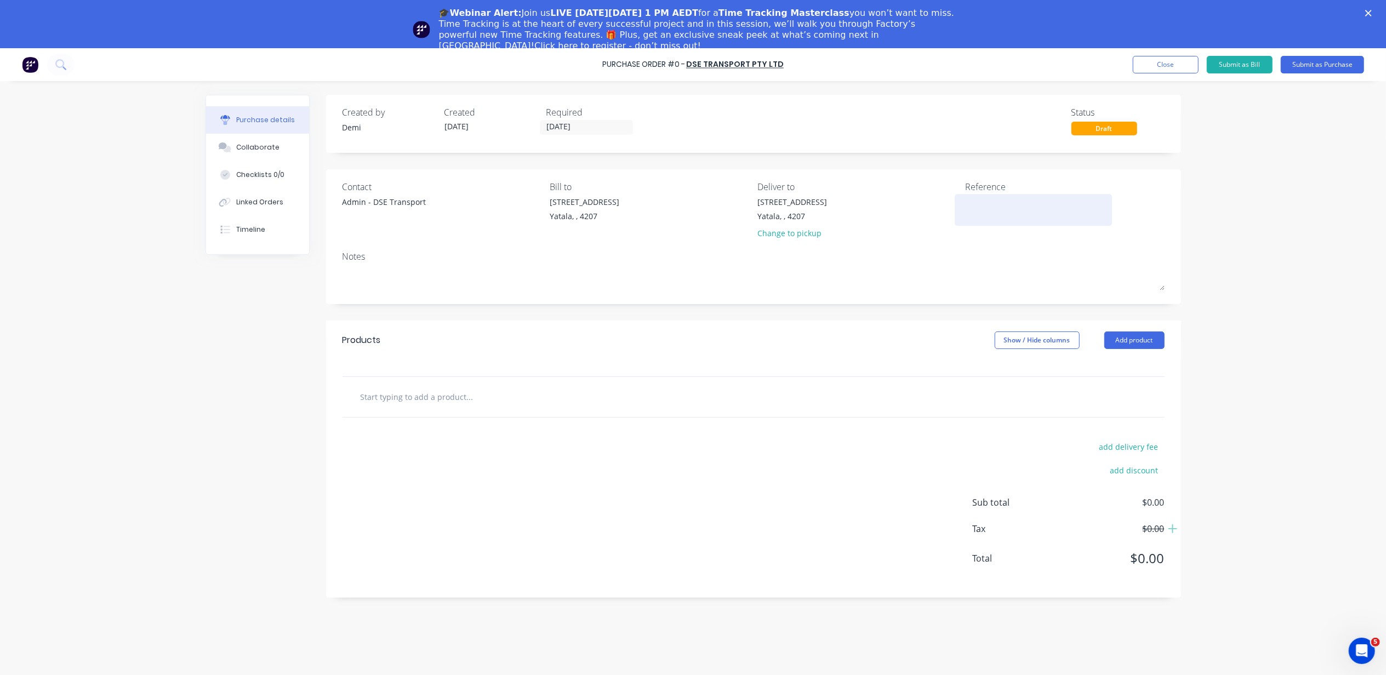
click at [988, 215] on textarea at bounding box center [1033, 208] width 137 height 25
click at [1158, 340] on button "Add product" at bounding box center [1135, 341] width 60 height 18
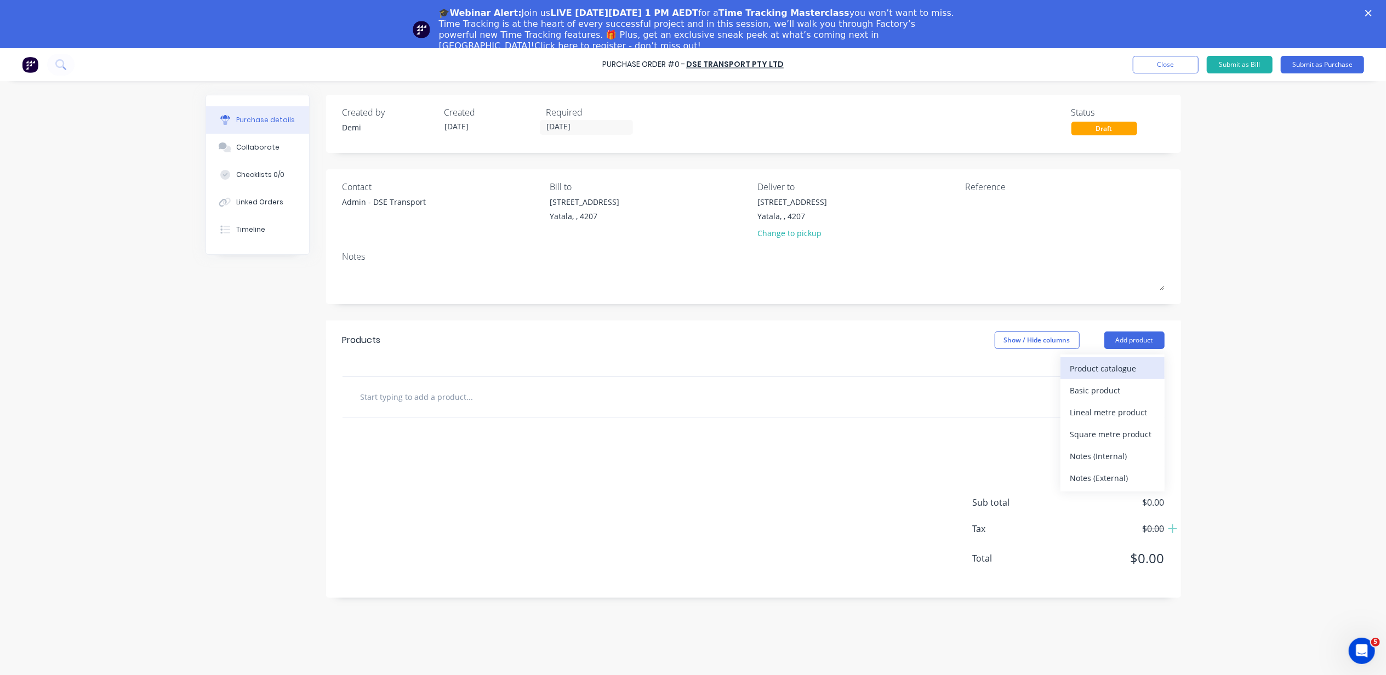
click at [1140, 376] on div "Product catalogue" at bounding box center [1113, 369] width 84 height 16
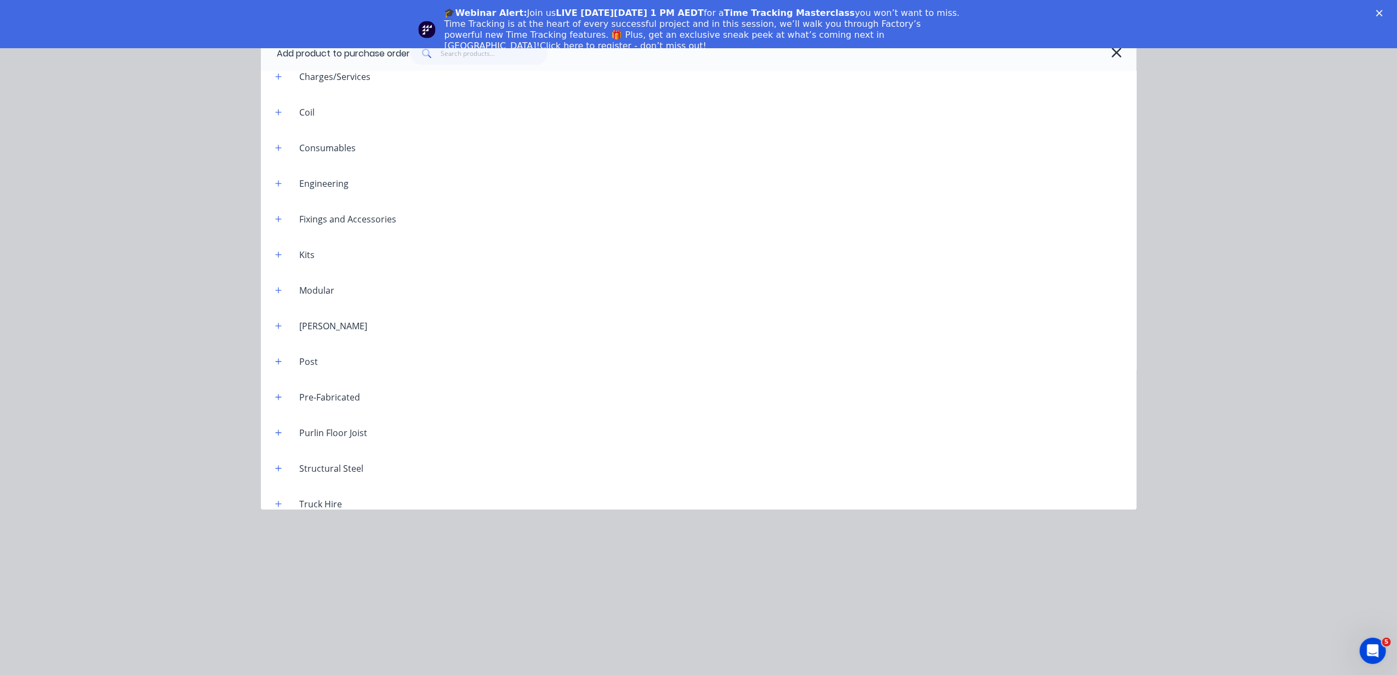
scroll to position [132, 0]
click at [282, 490] on button "button" at bounding box center [279, 492] width 14 height 14
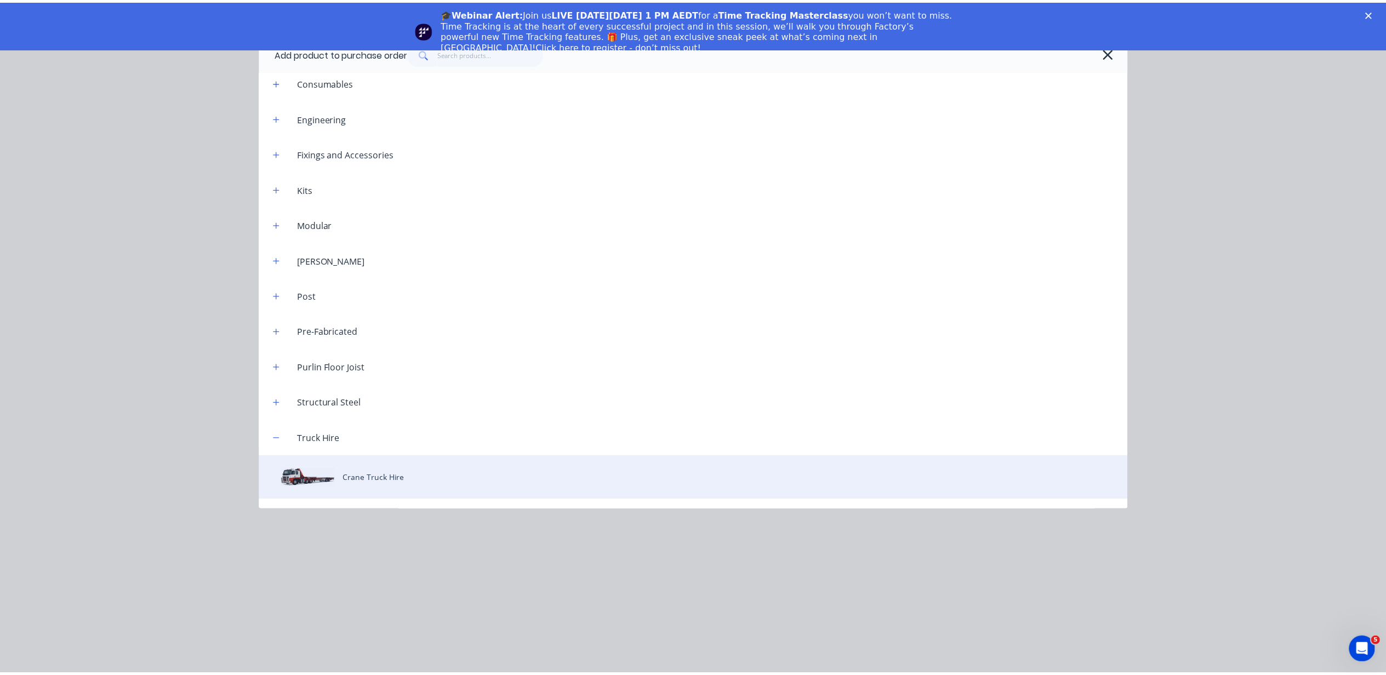
scroll to position [186, 0]
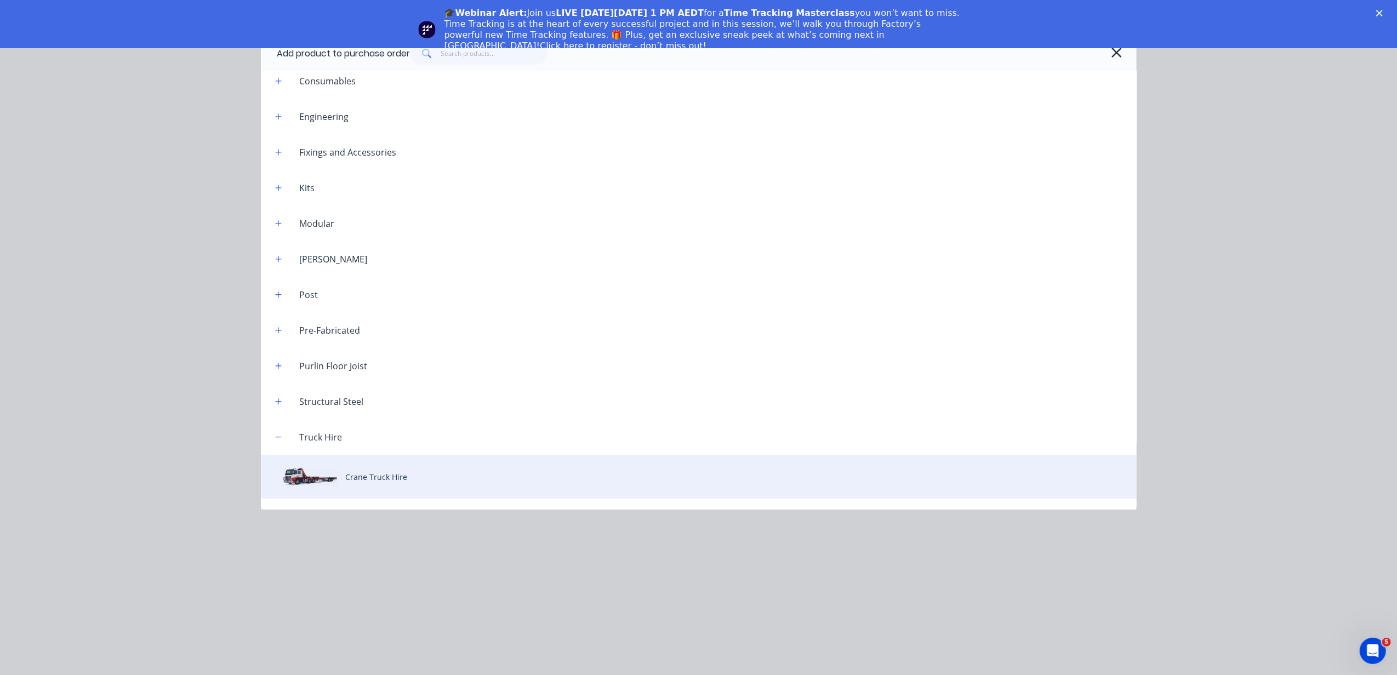
click at [360, 468] on div "Crane Truck Hire" at bounding box center [699, 477] width 876 height 44
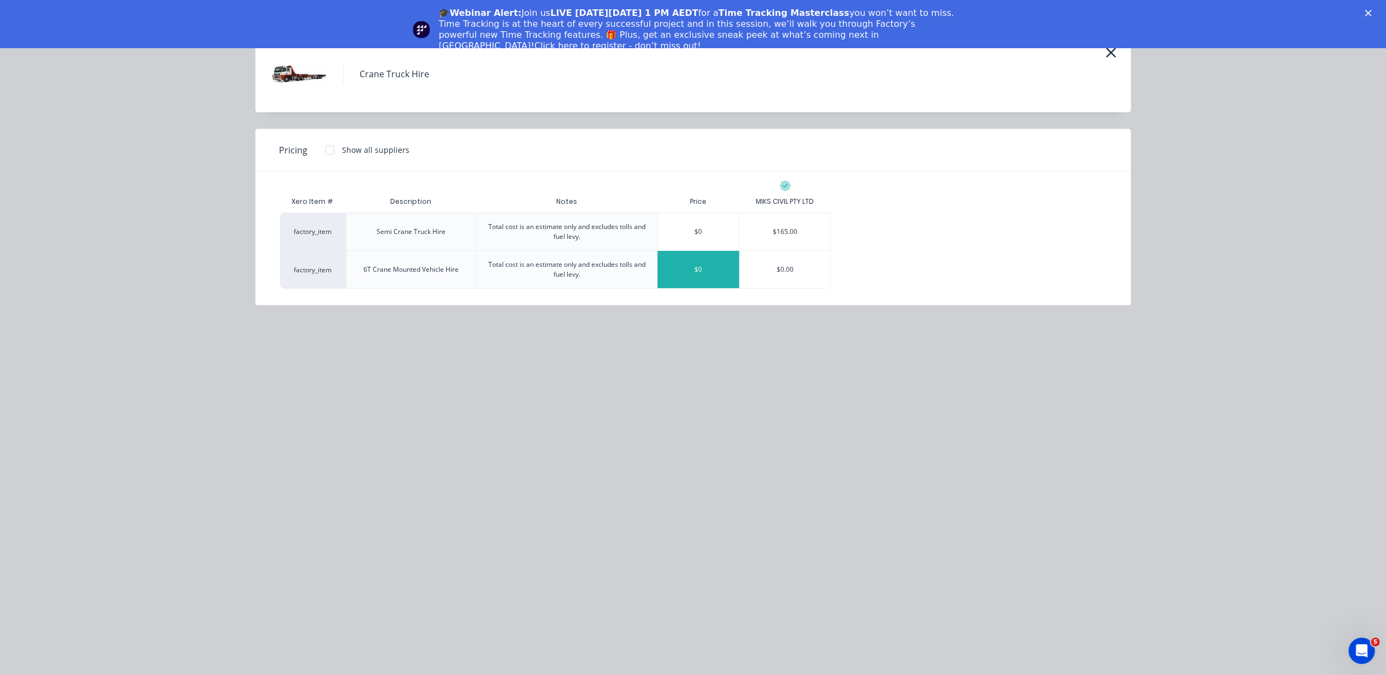
click at [731, 271] on div "$0" at bounding box center [699, 269] width 82 height 37
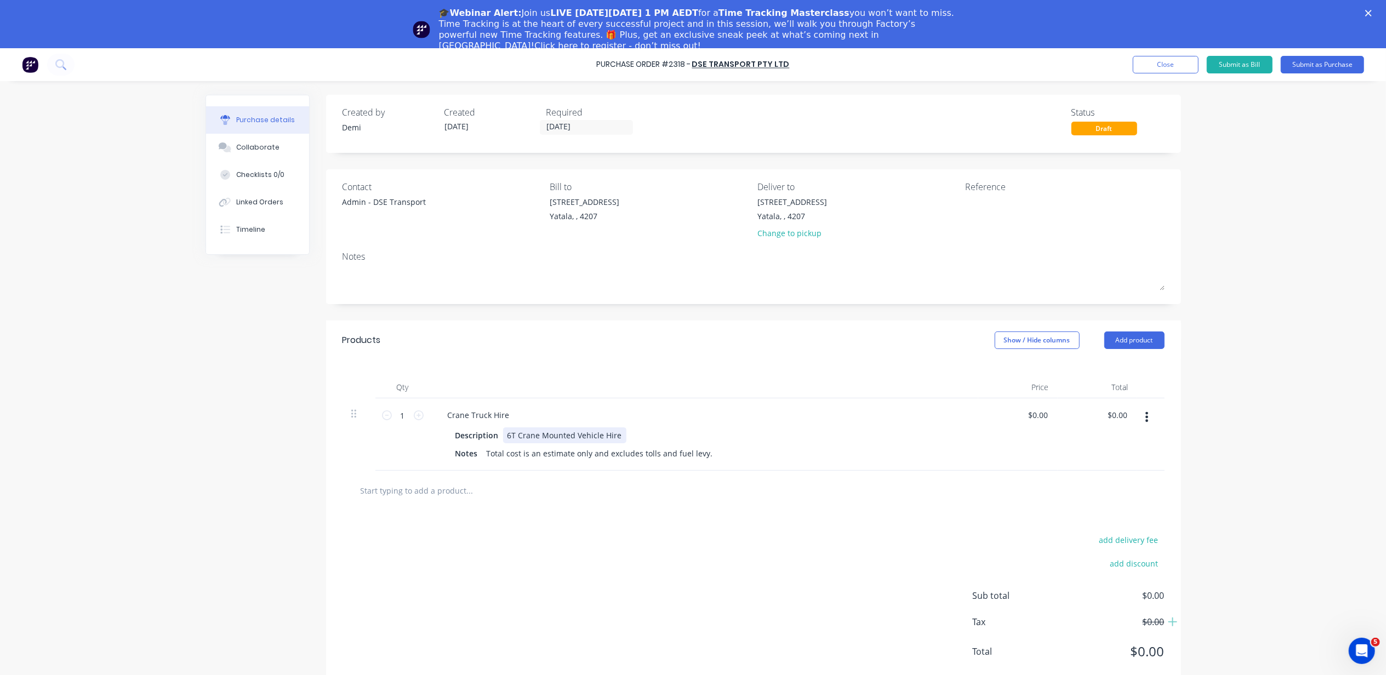
click at [540, 435] on div "6T Crane Mounted Vehicle Hire" at bounding box center [564, 436] width 123 height 16
drag, startPoint x: 504, startPoint y: 415, endPoint x: 421, endPoint y: 407, distance: 83.7
click at [421, 407] on div "1 1 Crane Truck Hire Description 6T Crane Mounted Vehicle Hire Notes Total cost…" at bounding box center [754, 435] width 822 height 72
click at [624, 435] on div "Description 6T Crane Mounted Vehicle Hire" at bounding box center [702, 436] width 502 height 16
drag, startPoint x: 619, startPoint y: 437, endPoint x: 425, endPoint y: 430, distance: 194.2
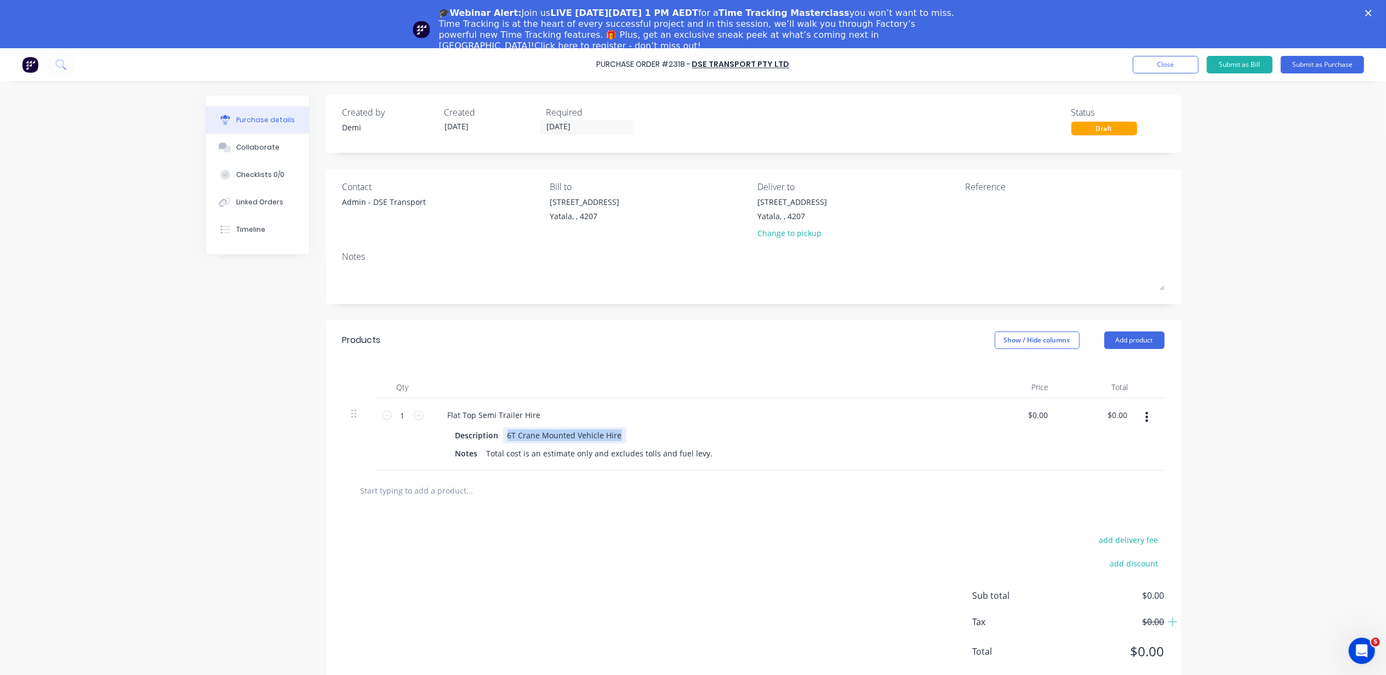
click at [425, 430] on div "1 1 Flat Top Semi Trailer Hire Description 6T Crane Mounted Vehicle Hire Notes …" at bounding box center [754, 435] width 822 height 72
click at [555, 497] on input "text" at bounding box center [469, 491] width 219 height 22
click at [416, 417] on icon at bounding box center [419, 416] width 10 height 10
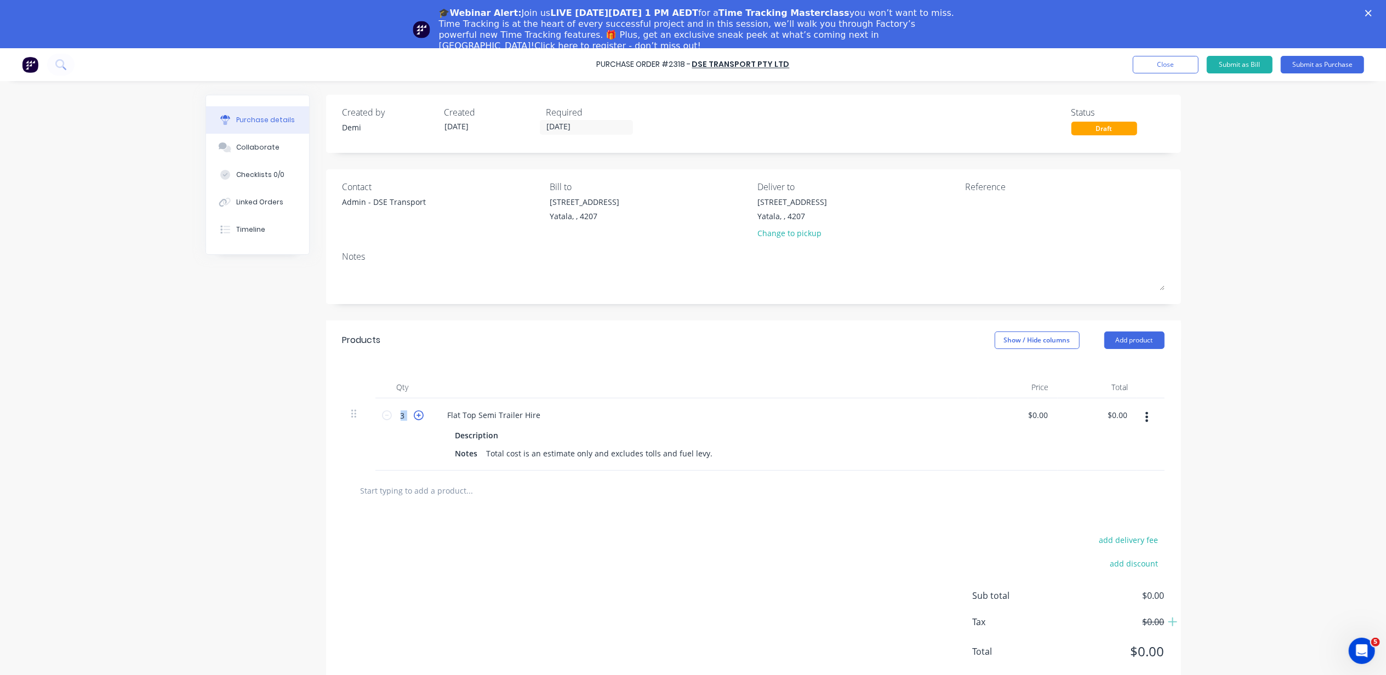
type input "4"
click at [1065, 492] on div at bounding box center [753, 491] width 805 height 22
click at [1049, 418] on input "0.00" at bounding box center [1037, 415] width 25 height 16
type input "$150.00"
type input "$600.00"
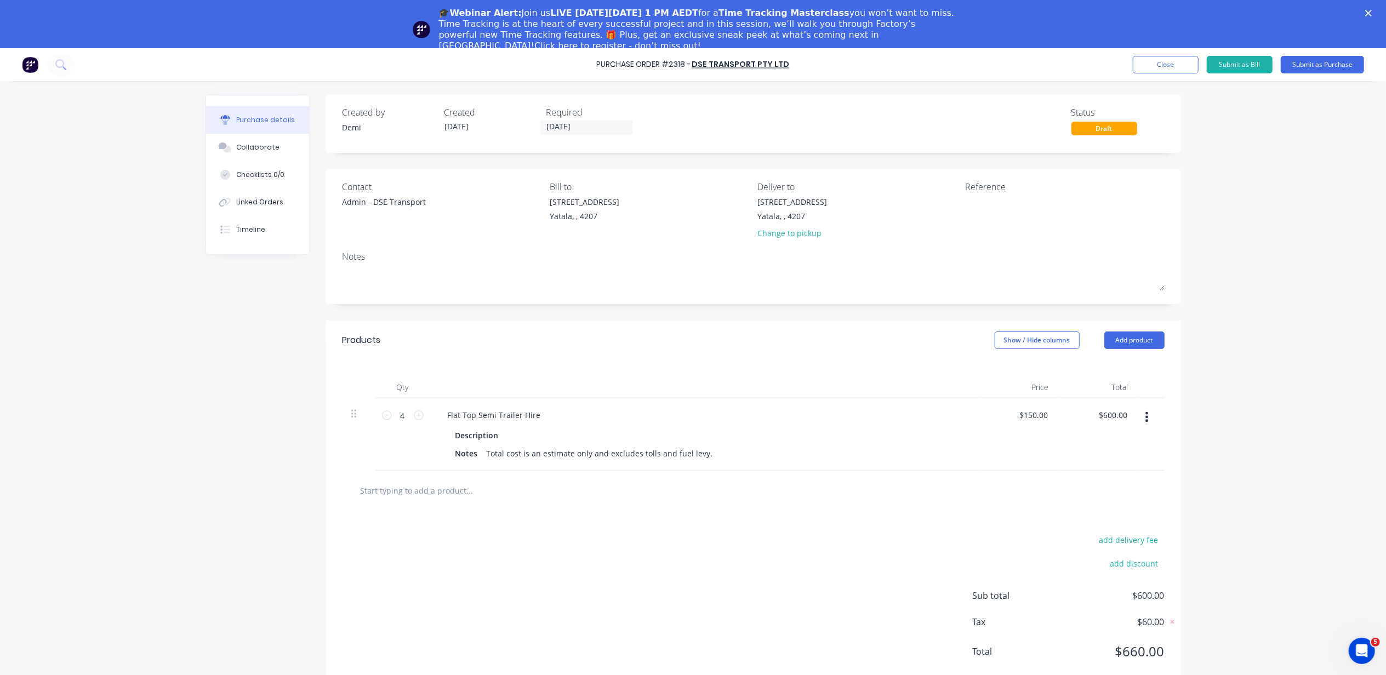
click at [1079, 410] on div "$600.00 $600.00" at bounding box center [1097, 435] width 79 height 72
click at [440, 475] on div at bounding box center [754, 491] width 822 height 40
click at [789, 235] on div "Change to pickup" at bounding box center [793, 234] width 70 height 12
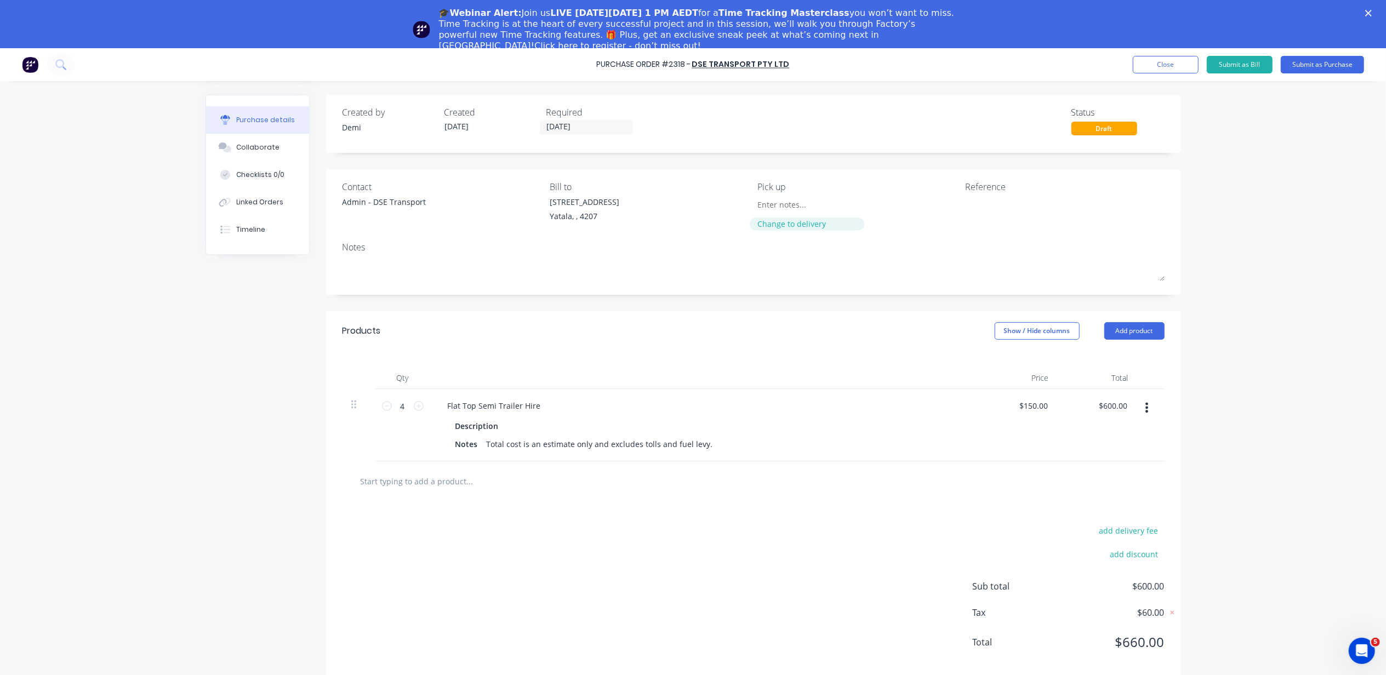
click at [790, 228] on div "Change to delivery" at bounding box center [808, 224] width 100 height 12
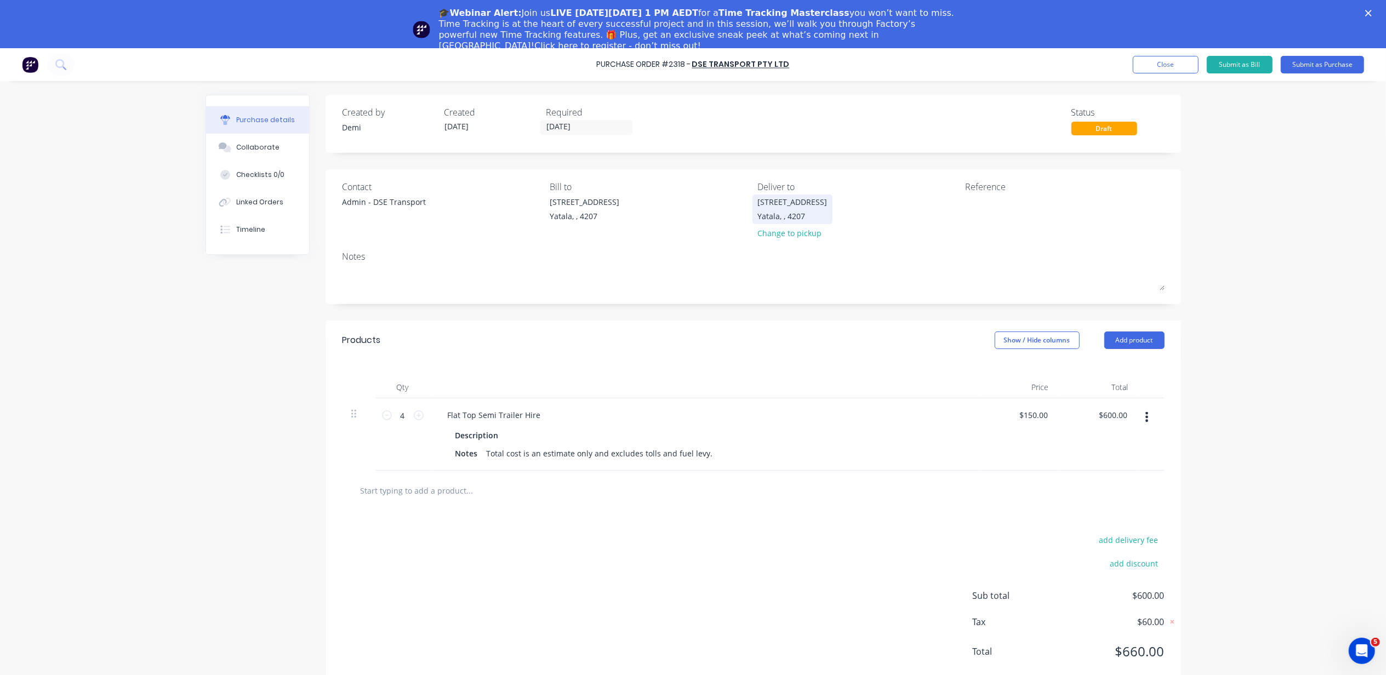
click at [795, 209] on div "33 Computer Road Yatala, , 4207" at bounding box center [793, 209] width 70 height 26
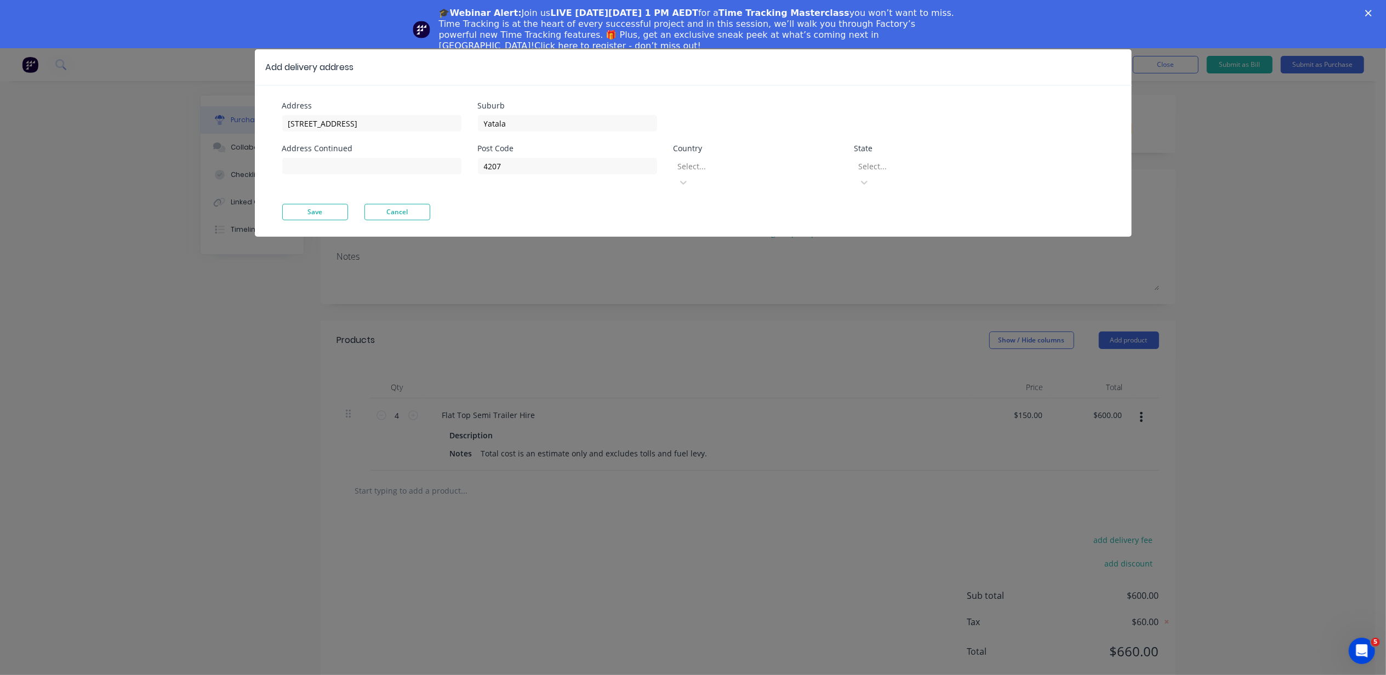
click at [693, 172] on div at bounding box center [756, 167] width 158 height 14
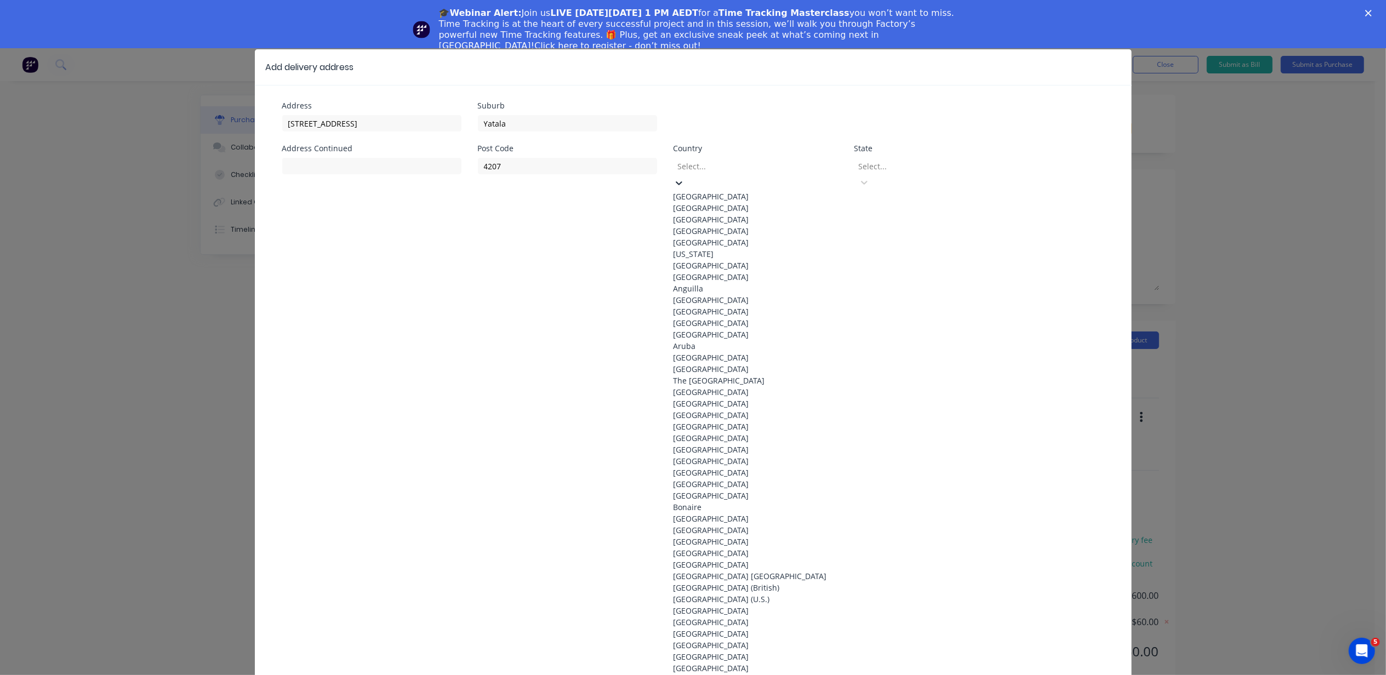
click at [694, 195] on div "Australia" at bounding box center [756, 197] width 164 height 12
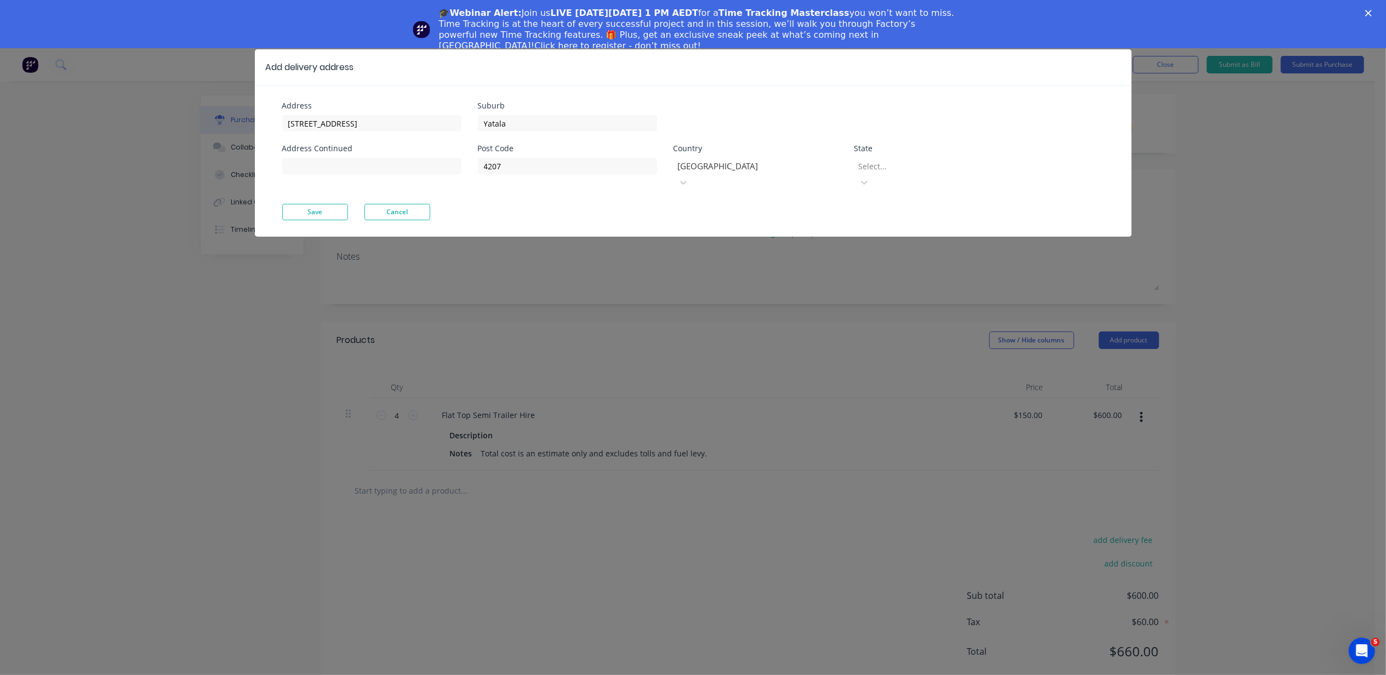
click at [941, 159] on div "Select..." at bounding box center [937, 173] width 164 height 36
click at [935, 171] on div at bounding box center [937, 167] width 158 height 14
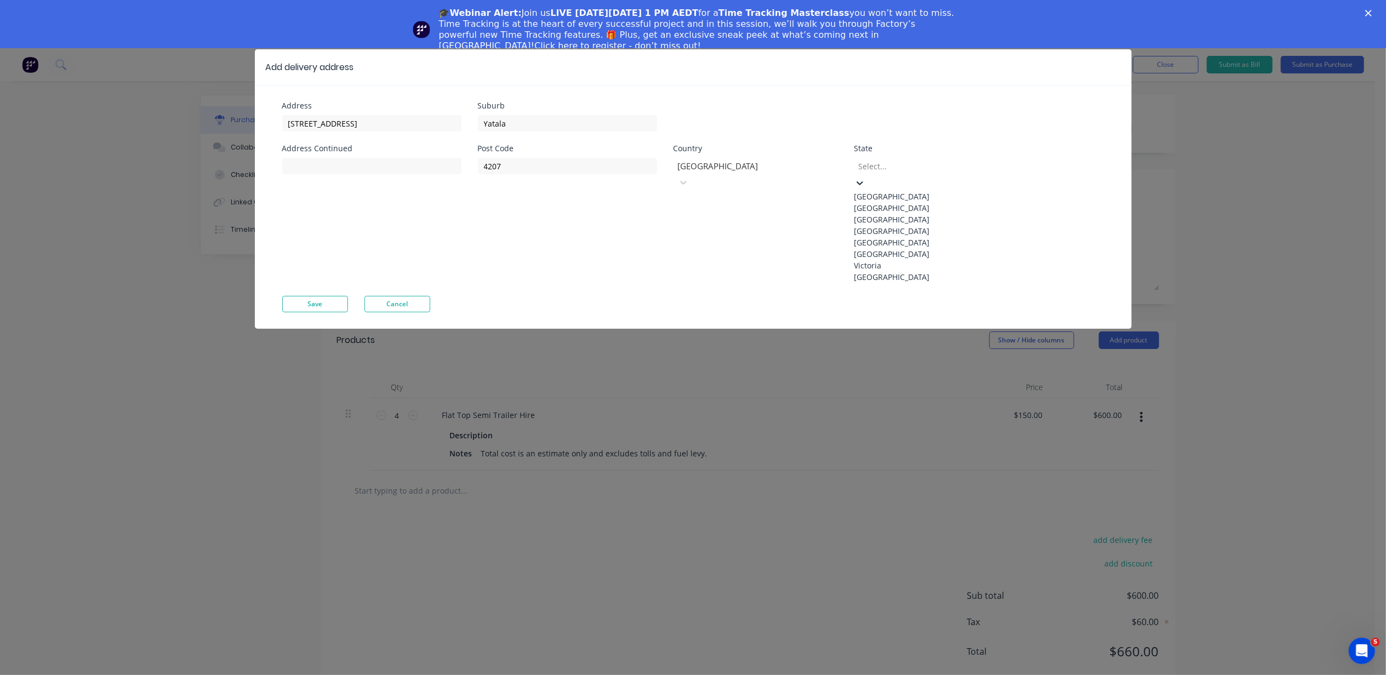
click at [925, 237] on div "Queensland" at bounding box center [937, 231] width 164 height 12
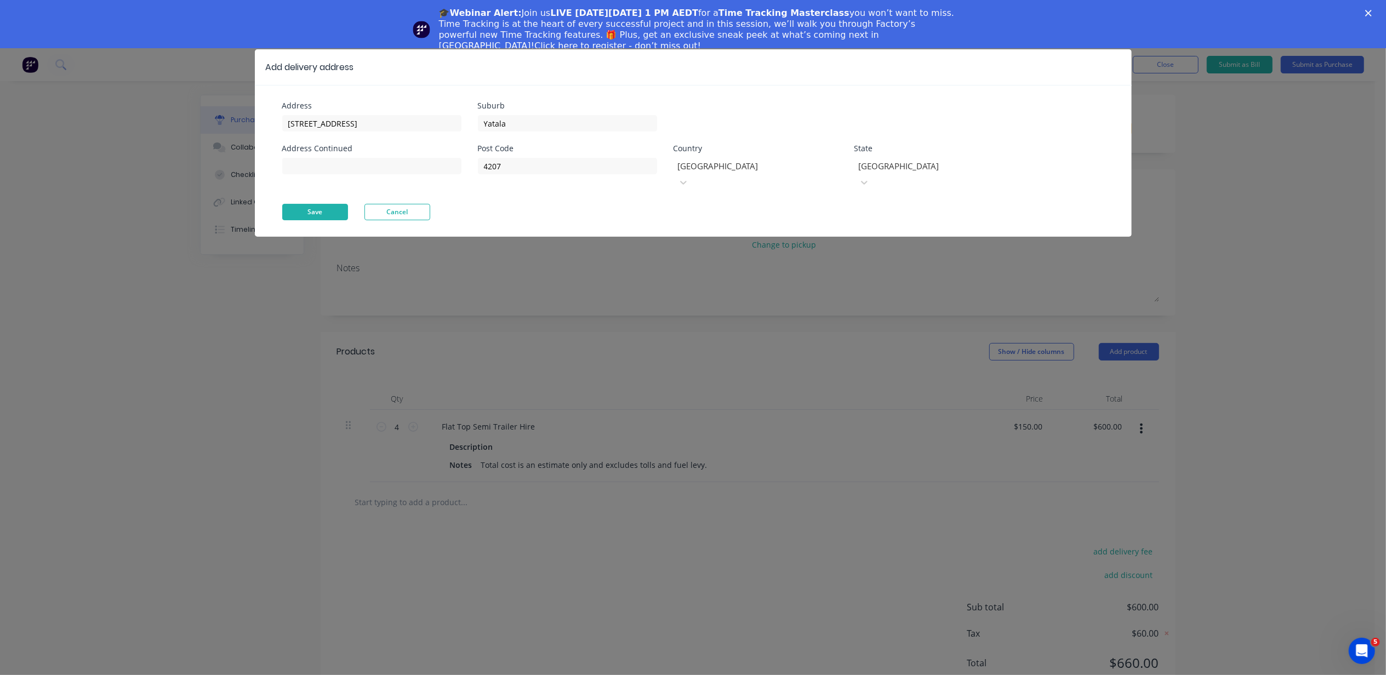
click at [312, 204] on button "Save" at bounding box center [315, 212] width 66 height 16
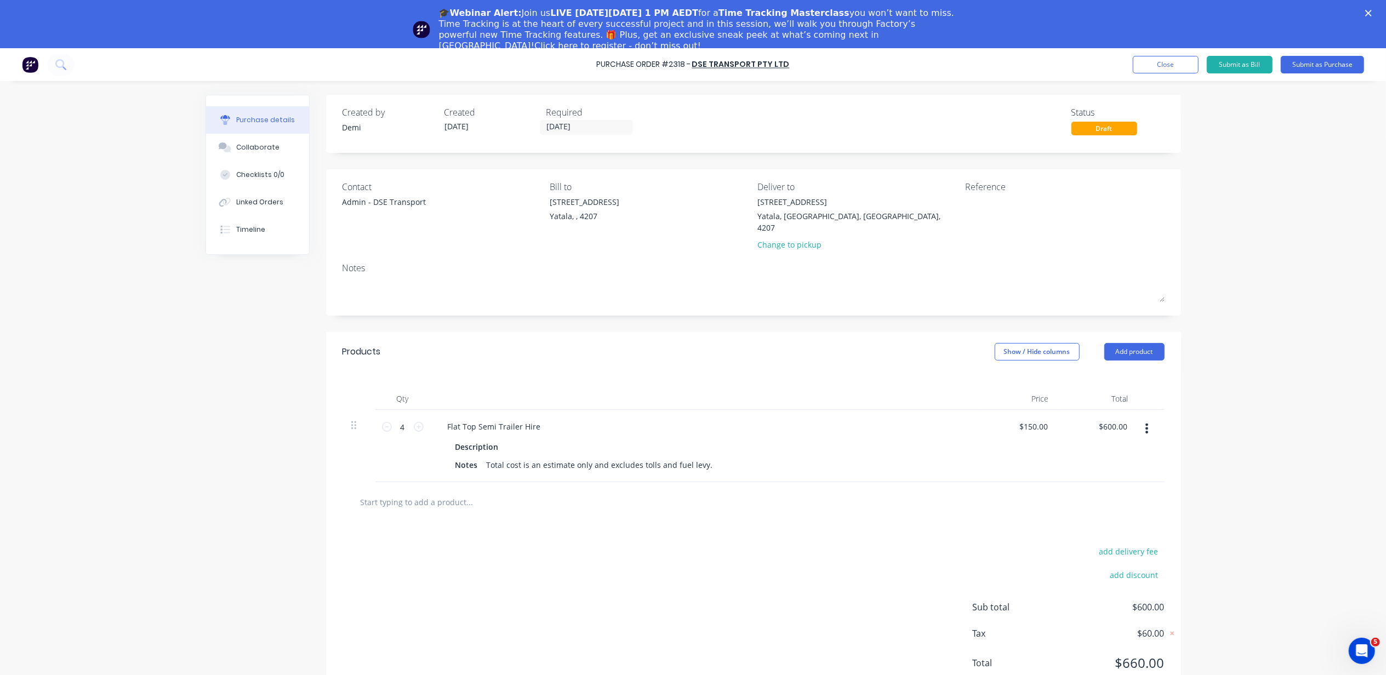
click at [636, 410] on div "Flat Top Semi Trailer Hire Description Notes Total cost is an estimate only and…" at bounding box center [704, 446] width 548 height 72
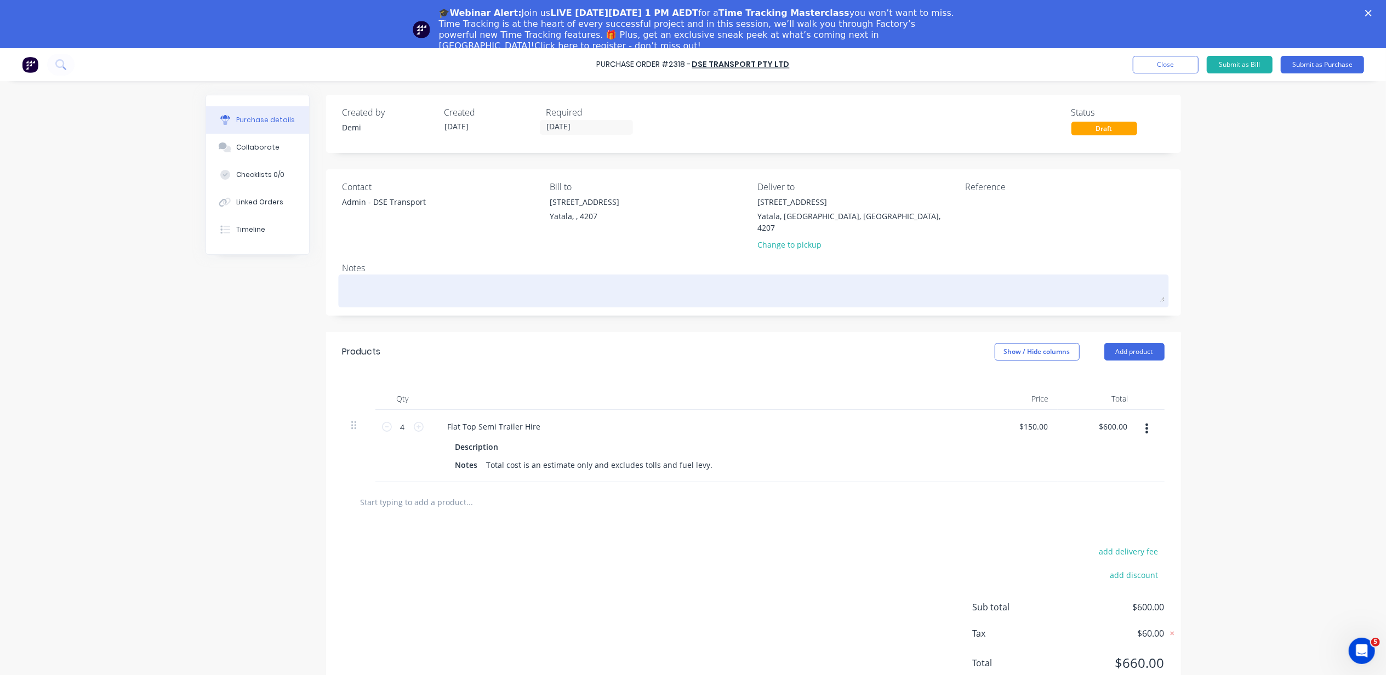
click at [439, 277] on textarea at bounding box center [754, 289] width 822 height 25
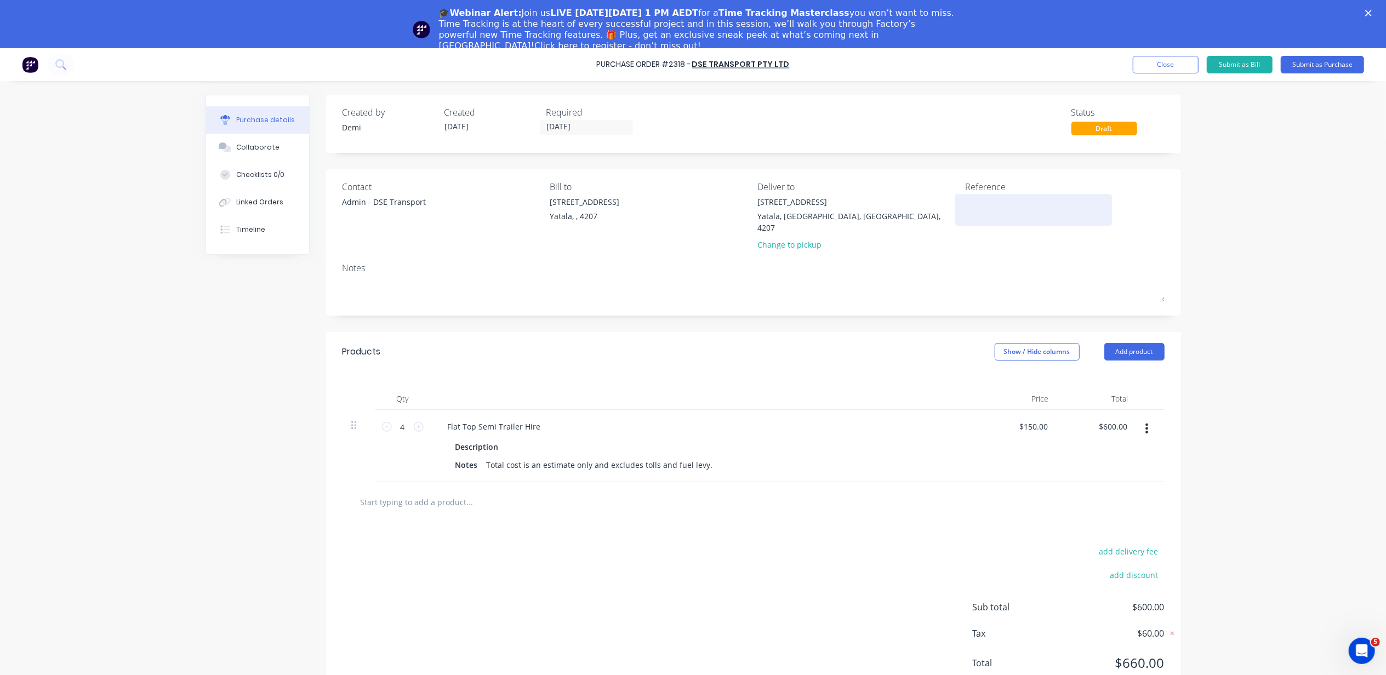
click at [1013, 217] on textarea at bounding box center [1033, 208] width 137 height 25
click at [993, 216] on textarea "Purchase Order 2318 B0447" at bounding box center [1033, 208] width 137 height 25
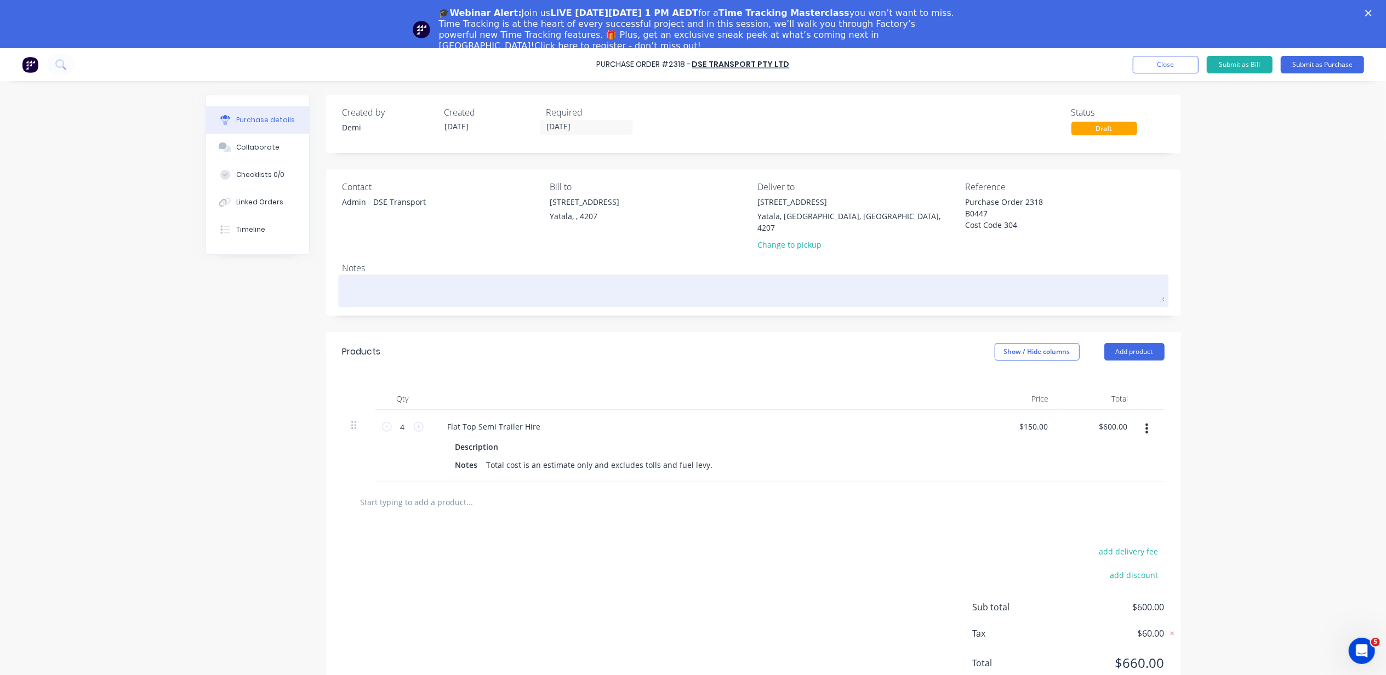
type textarea "Purchase Order 2318 B0447 Cost Code 304"
click at [422, 281] on textarea at bounding box center [754, 289] width 822 height 25
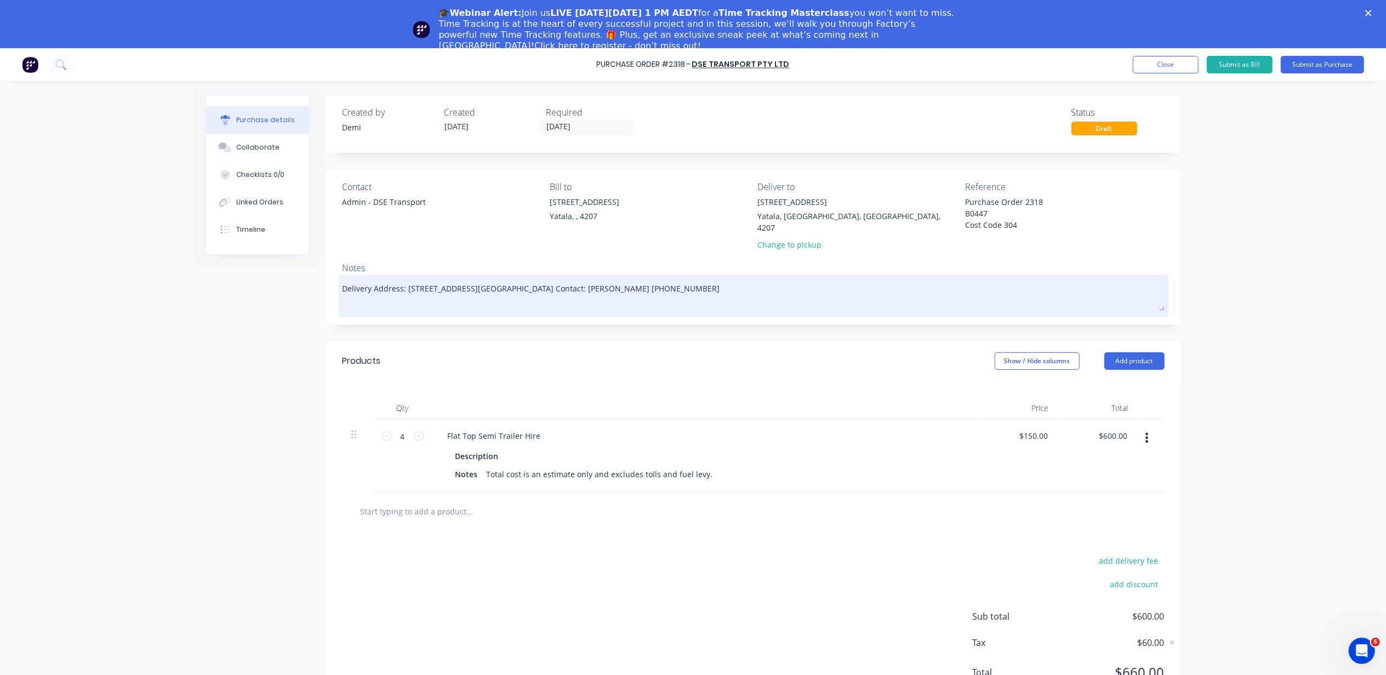
click at [604, 294] on textarea "Delivery Address: Lot 1002 Cowell Drive, Burleigh Heads QLD Site Contact: Alber…" at bounding box center [754, 294] width 822 height 34
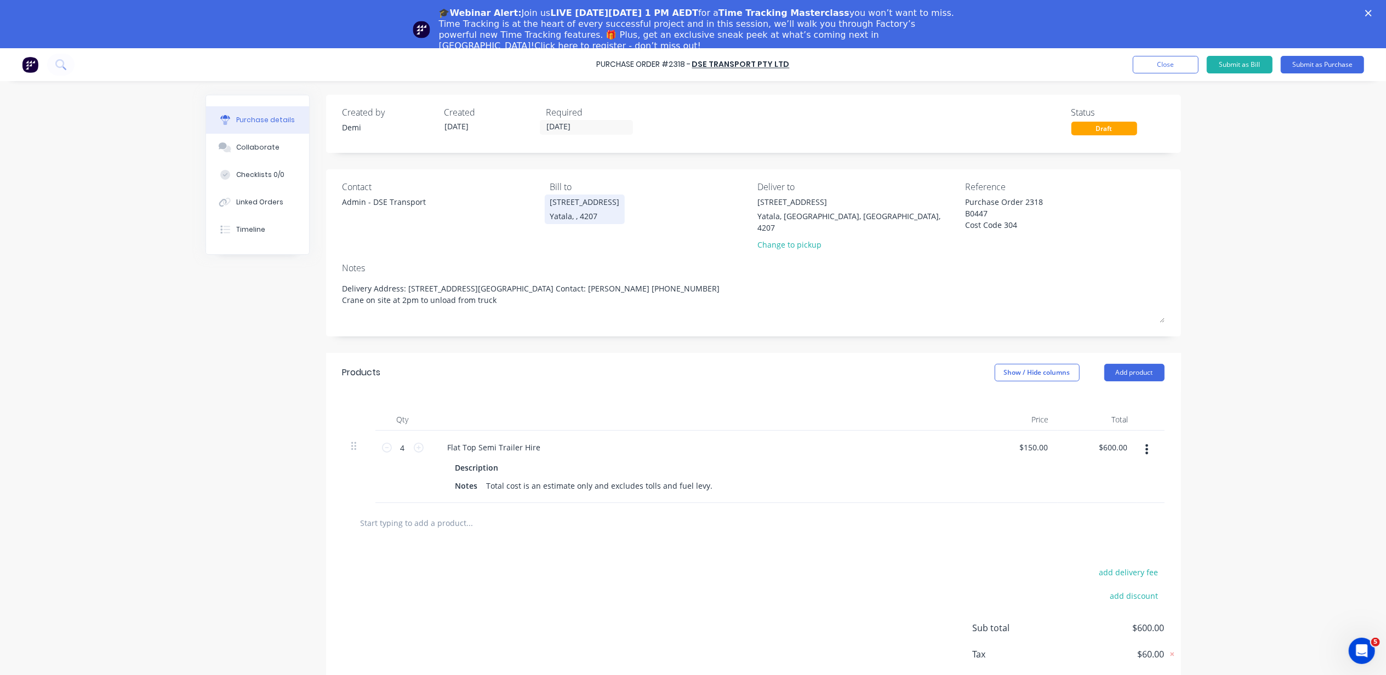
click at [565, 207] on div "[STREET_ADDRESS]" at bounding box center [585, 202] width 70 height 12
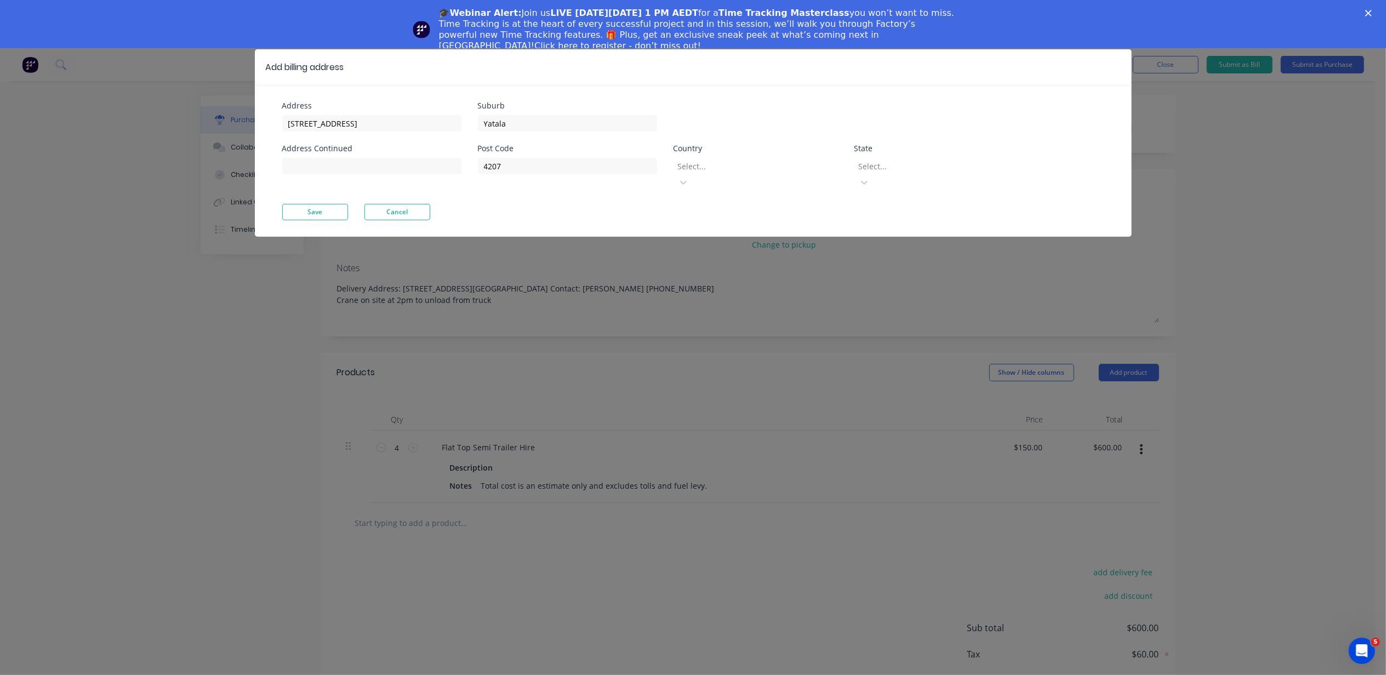
click at [747, 204] on div "Save Cancel" at bounding box center [693, 212] width 822 height 16
click at [752, 171] on div at bounding box center [756, 167] width 158 height 14
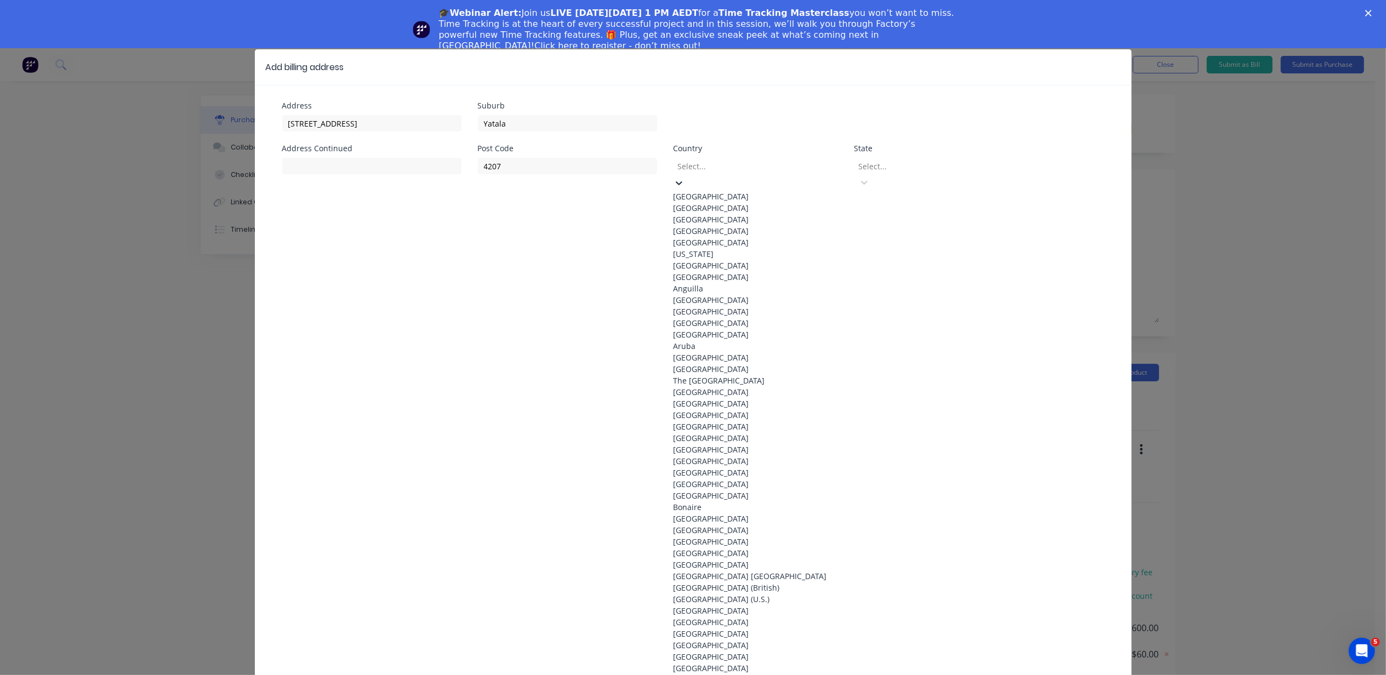
click at [742, 197] on div "Australia" at bounding box center [756, 197] width 164 height 12
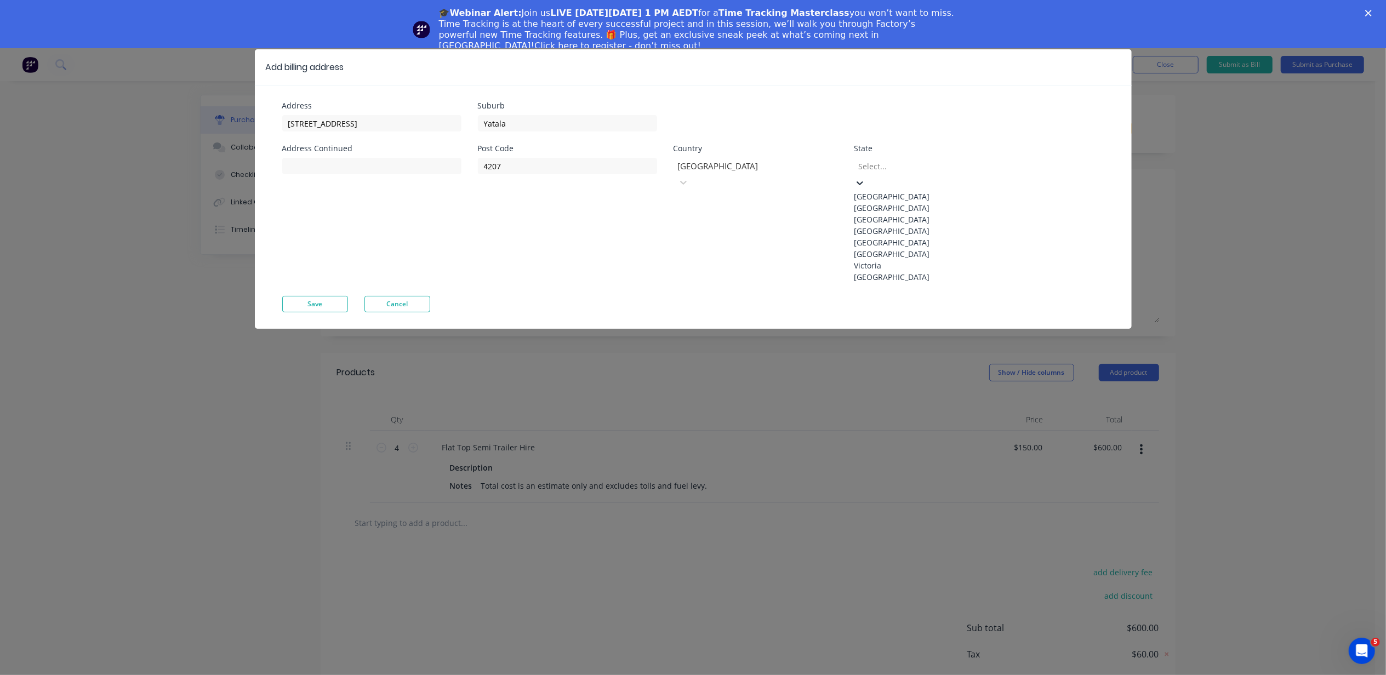
click at [889, 164] on div at bounding box center [937, 167] width 158 height 14
click at [895, 237] on div "Queensland" at bounding box center [937, 231] width 164 height 12
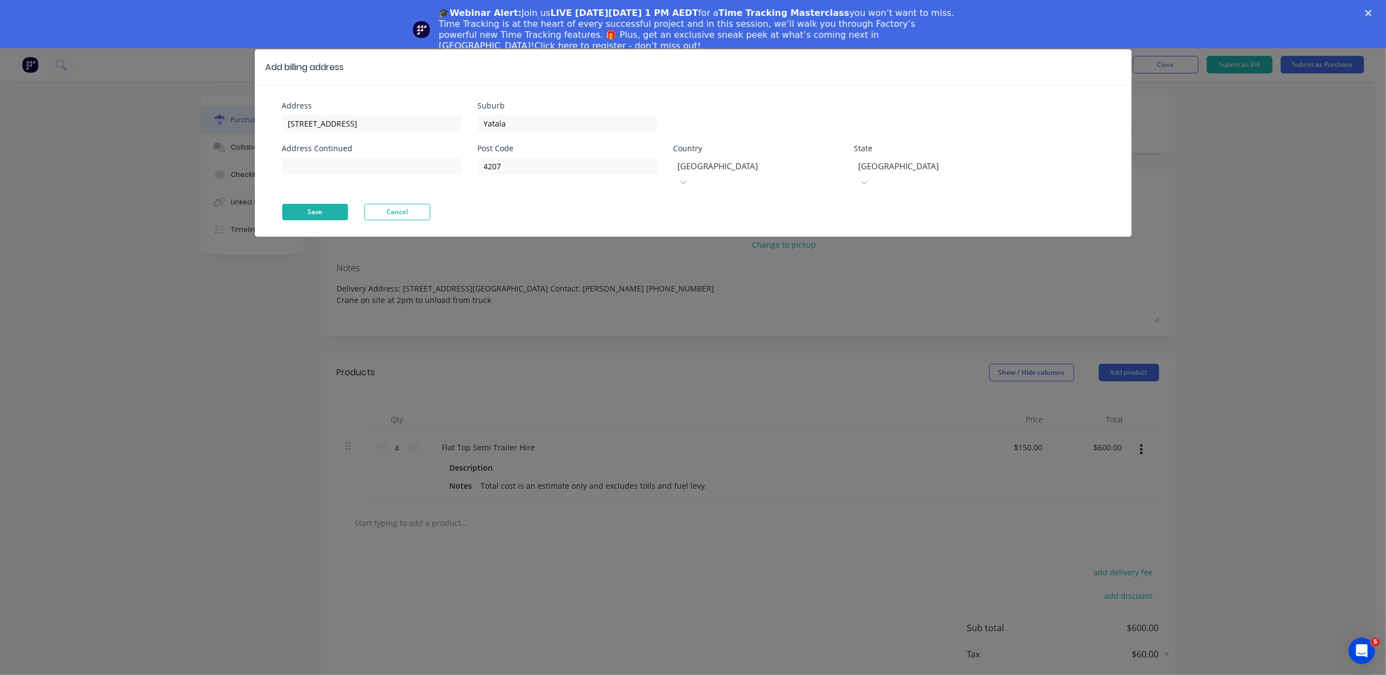
click at [340, 204] on button "Save" at bounding box center [315, 212] width 66 height 16
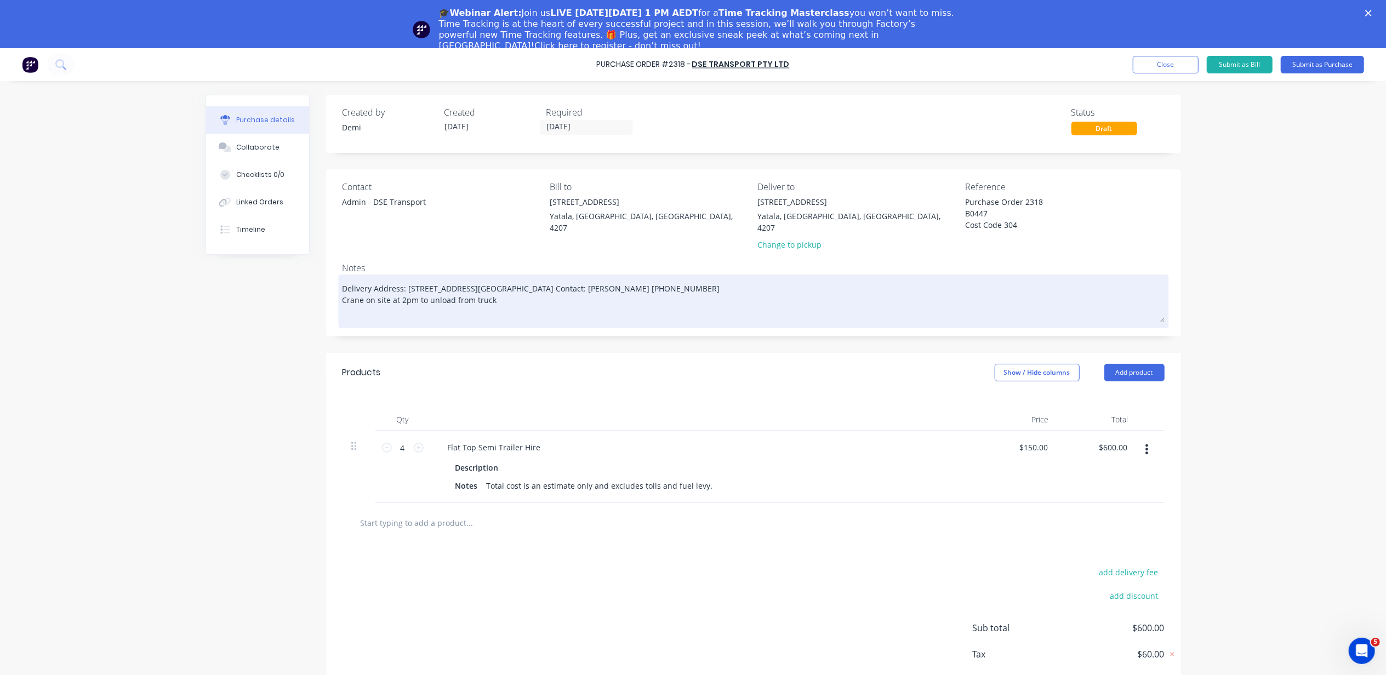
drag, startPoint x: 490, startPoint y: 303, endPoint x: 452, endPoint y: 310, distance: 38.5
click at [452, 310] on textarea "Delivery Address: Lot 1002 Cowell Drive, Burleigh Heads QLD Site Contact: Alber…" at bounding box center [754, 300] width 822 height 46
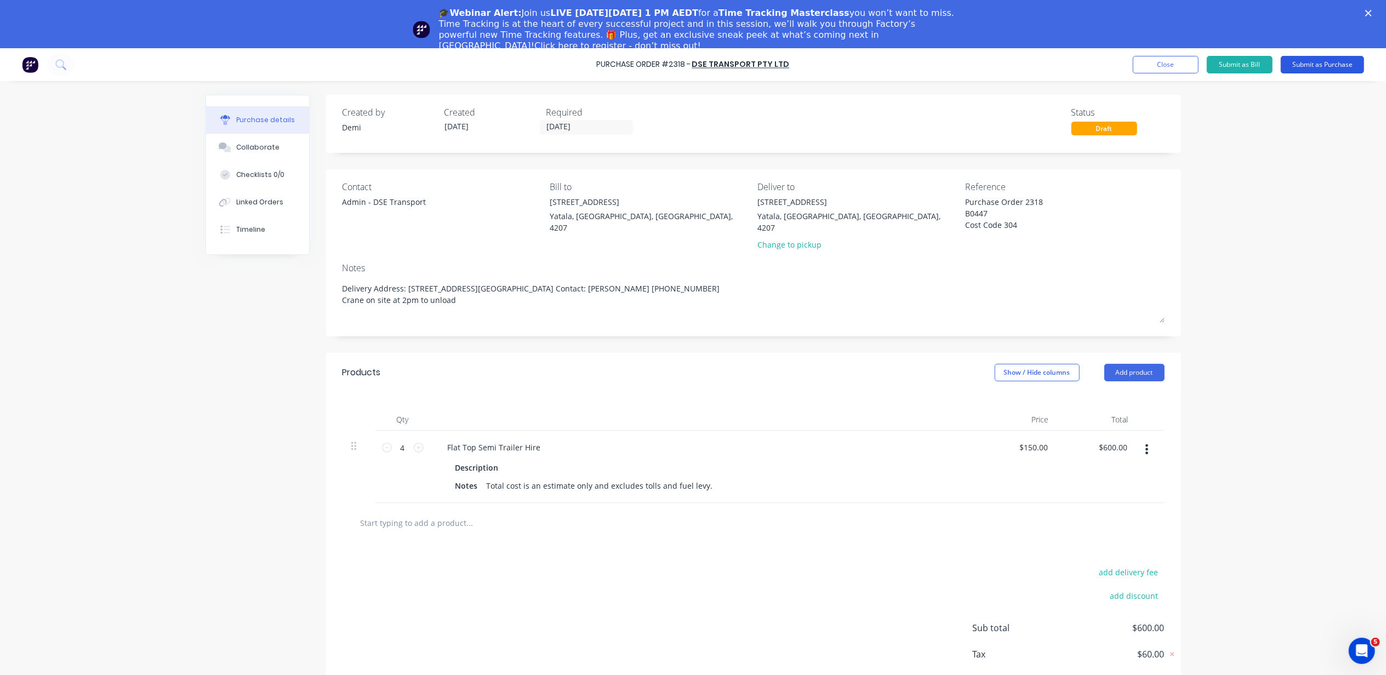
type textarea "Delivery Address: [STREET_ADDRESS][GEOGRAPHIC_DATA] Contact: [PERSON_NAME] [PHO…"
click at [1305, 58] on button "Submit as Purchase" at bounding box center [1322, 65] width 83 height 18
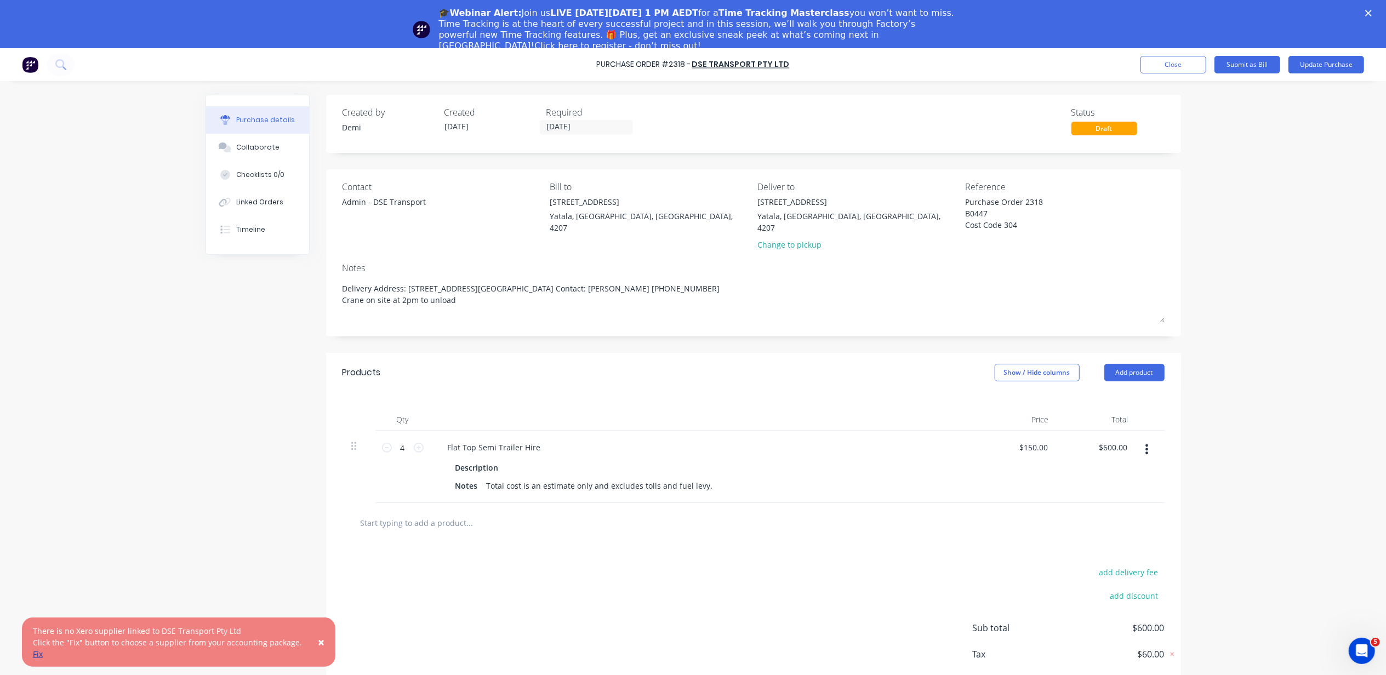
click at [38, 653] on link "Fix" at bounding box center [38, 654] width 10 height 10
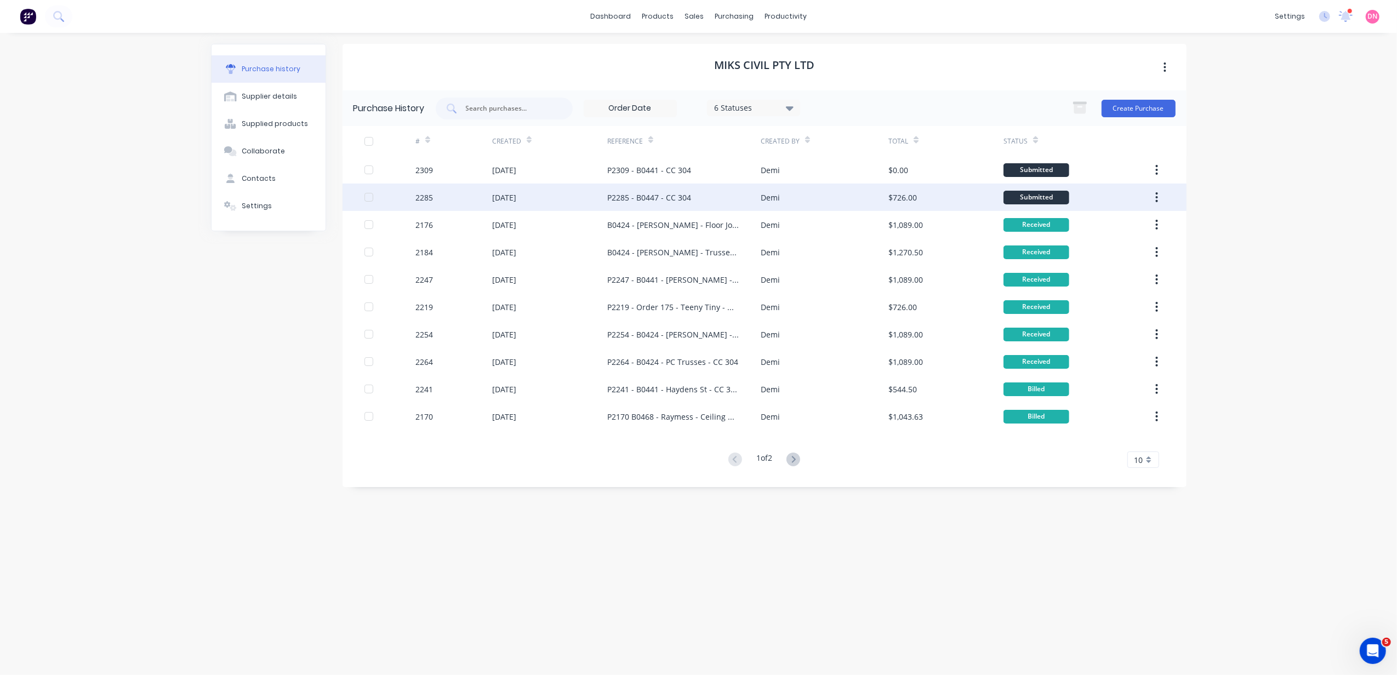
click at [895, 198] on div "$726.00" at bounding box center [903, 198] width 29 height 12
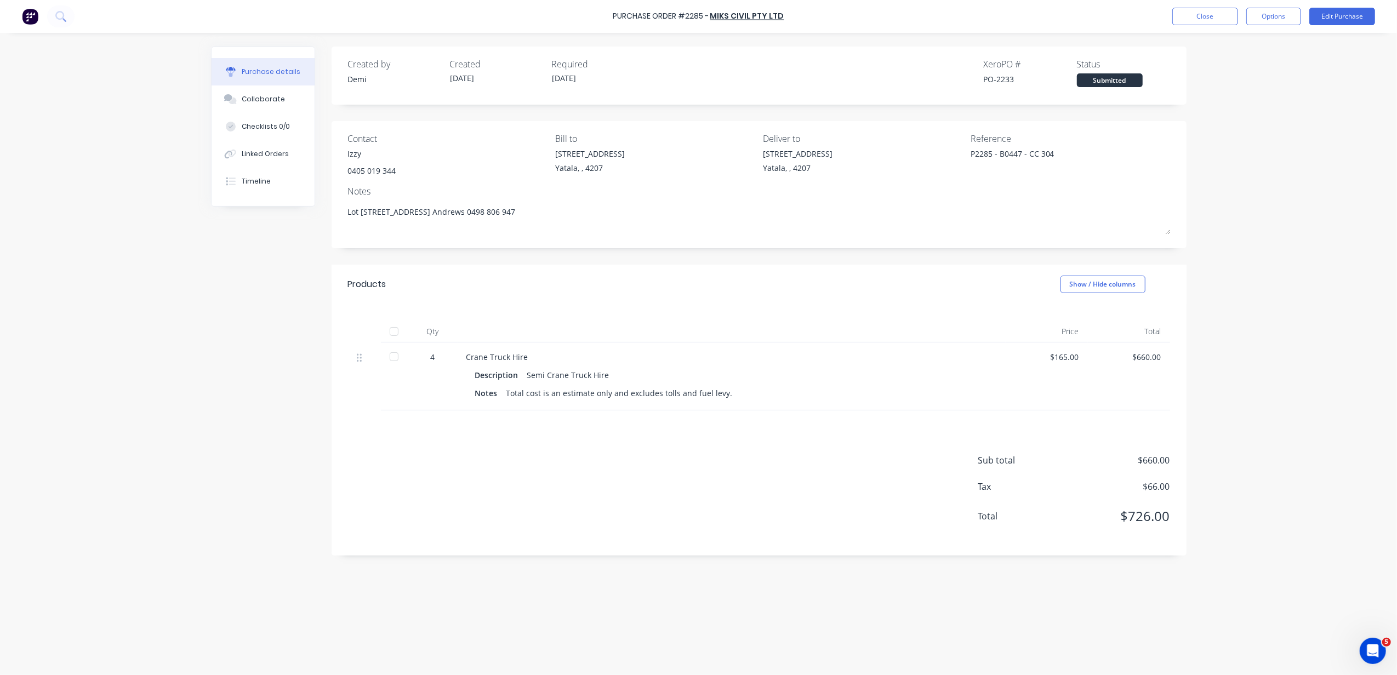
type textarea "x"
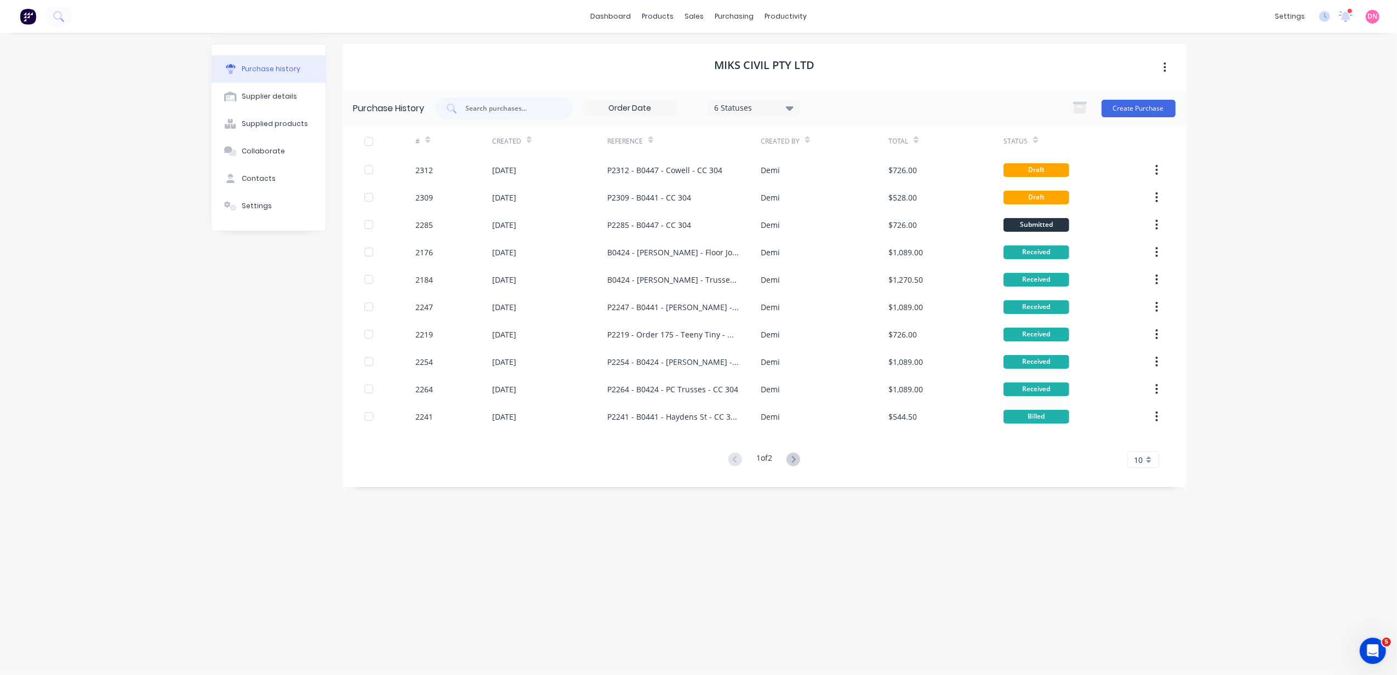
click at [1244, 592] on div "dashboard products sales purchasing productivity dashboard products Product Cat…" at bounding box center [698, 337] width 1397 height 675
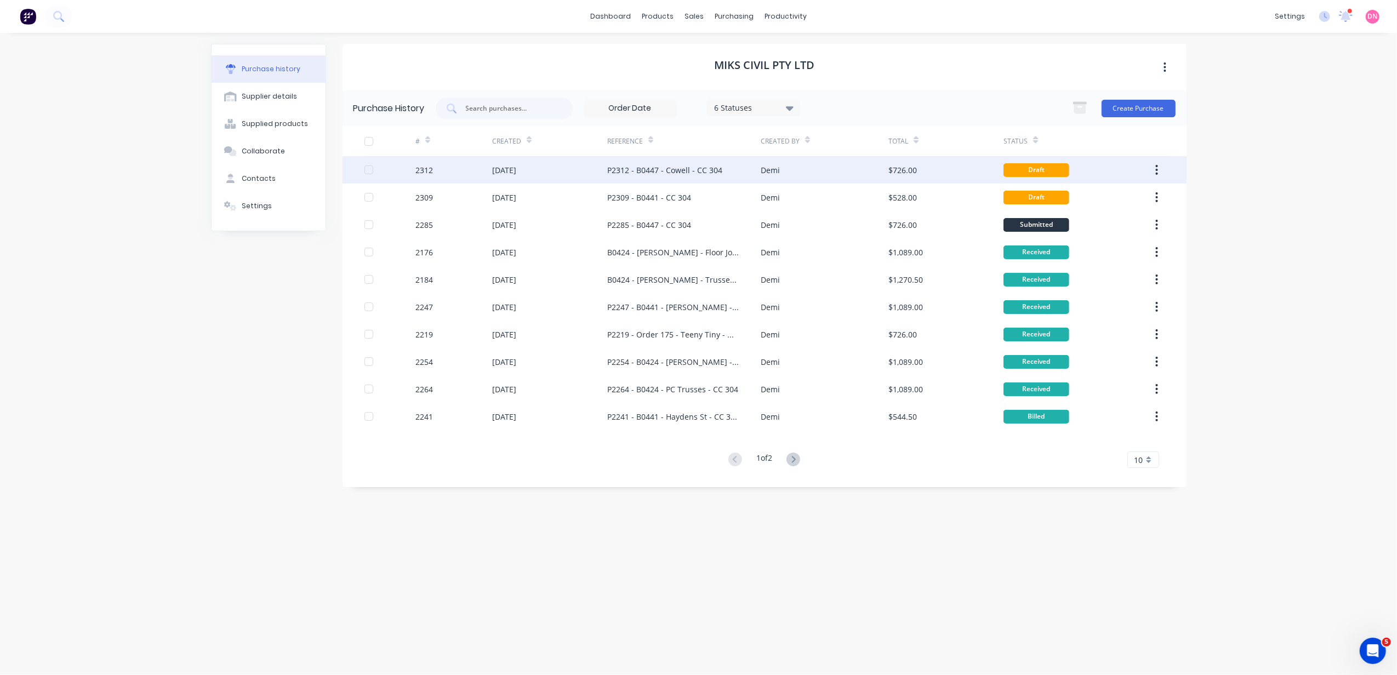
click at [718, 169] on div "P2312 - B0447 - Cowell - CC 304" at bounding box center [664, 170] width 115 height 12
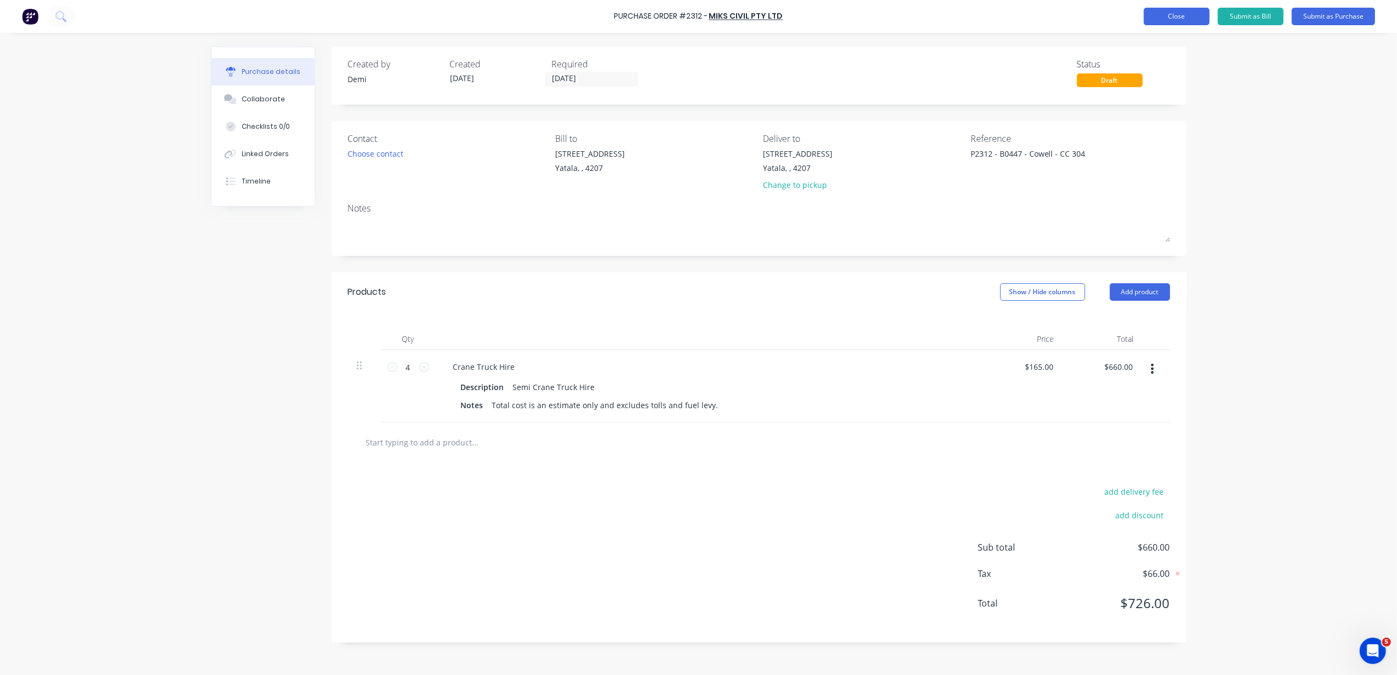
click at [1207, 21] on button "Close" at bounding box center [1177, 17] width 66 height 18
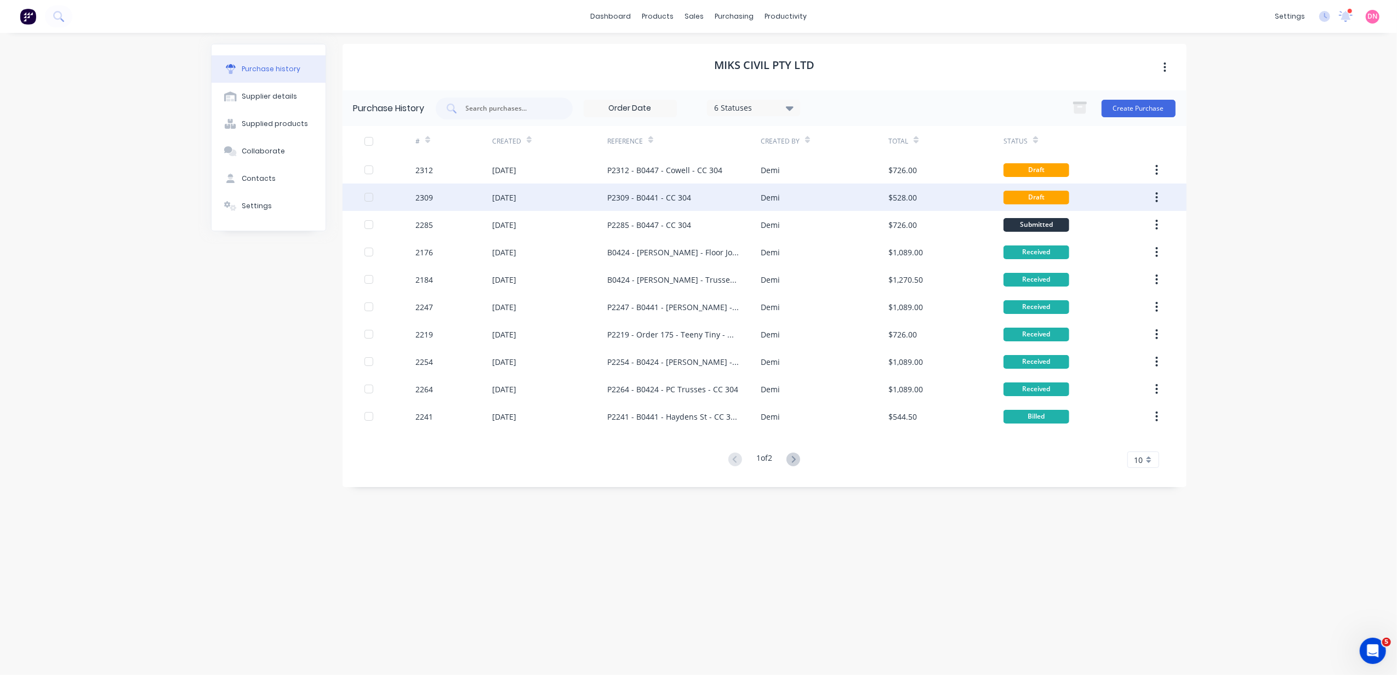
click at [907, 198] on div "$528.00" at bounding box center [903, 198] width 29 height 12
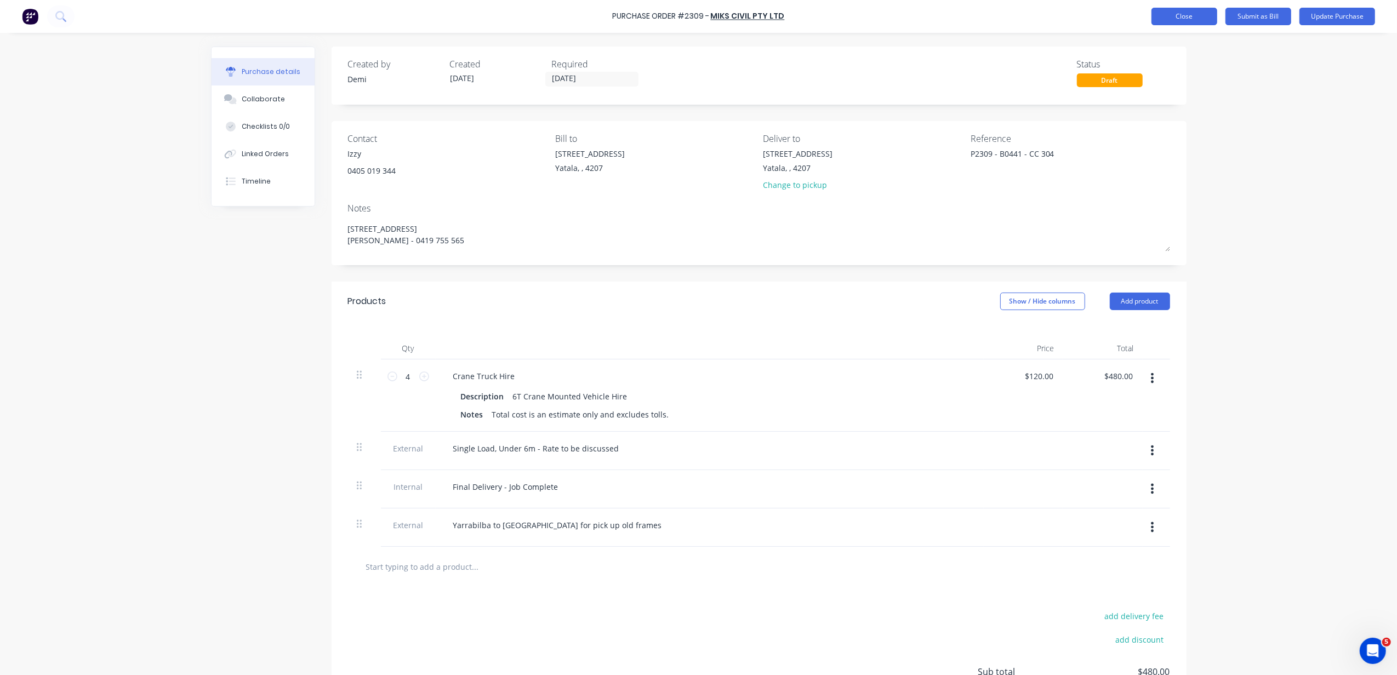
click at [1180, 10] on button "Close" at bounding box center [1185, 17] width 66 height 18
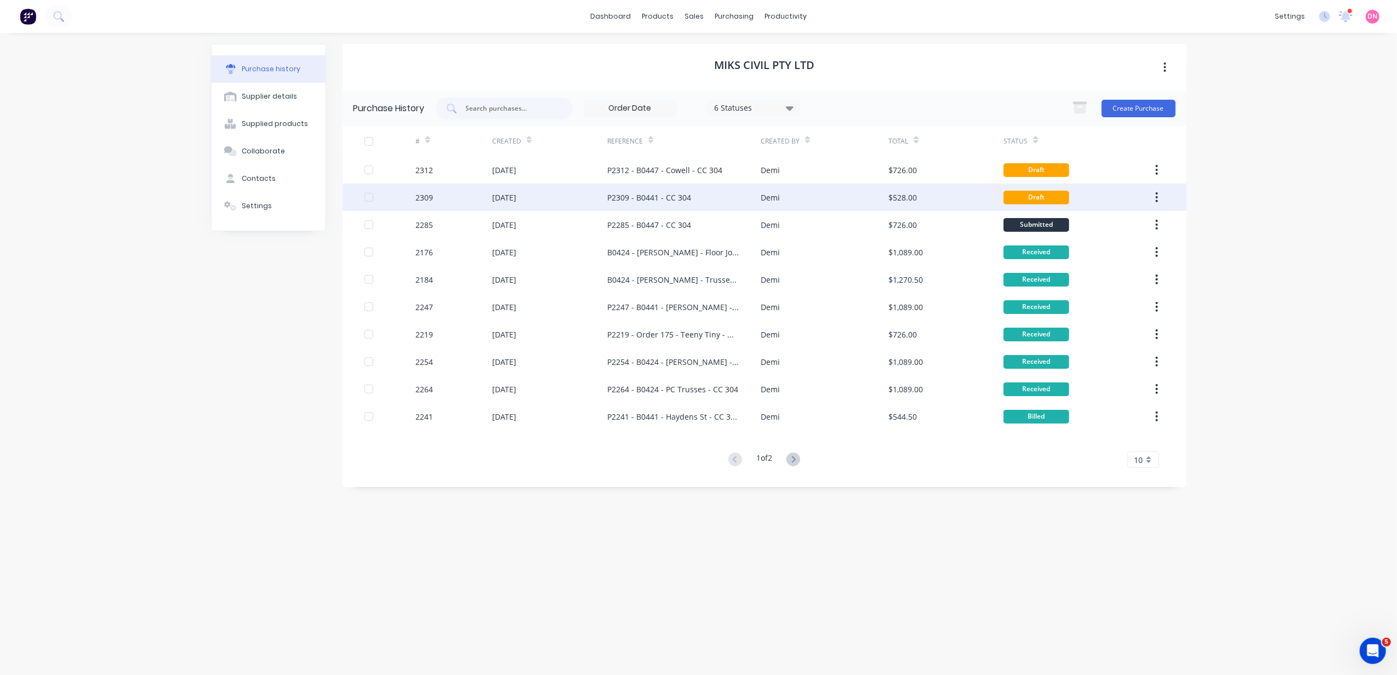
click at [599, 192] on div "24 Sep 2025" at bounding box center [549, 197] width 115 height 27
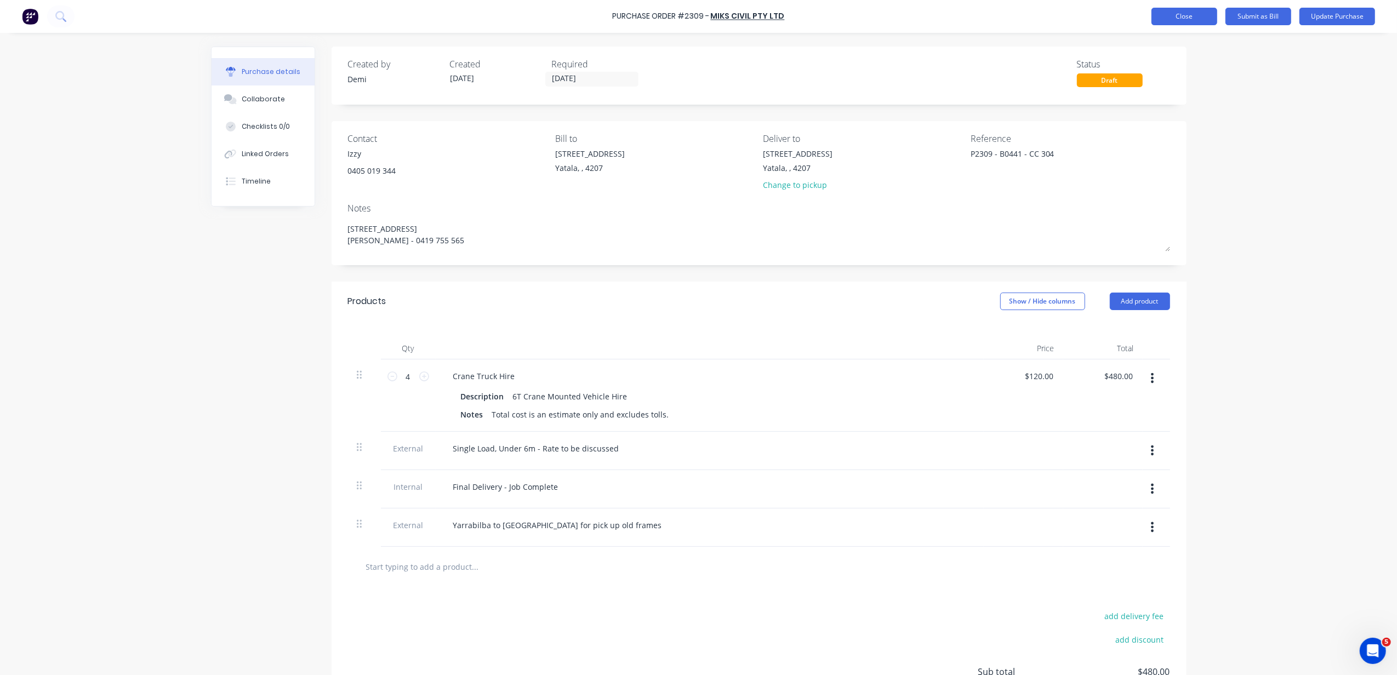
type textarea "x"
click at [1207, 23] on button "Close" at bounding box center [1185, 17] width 66 height 18
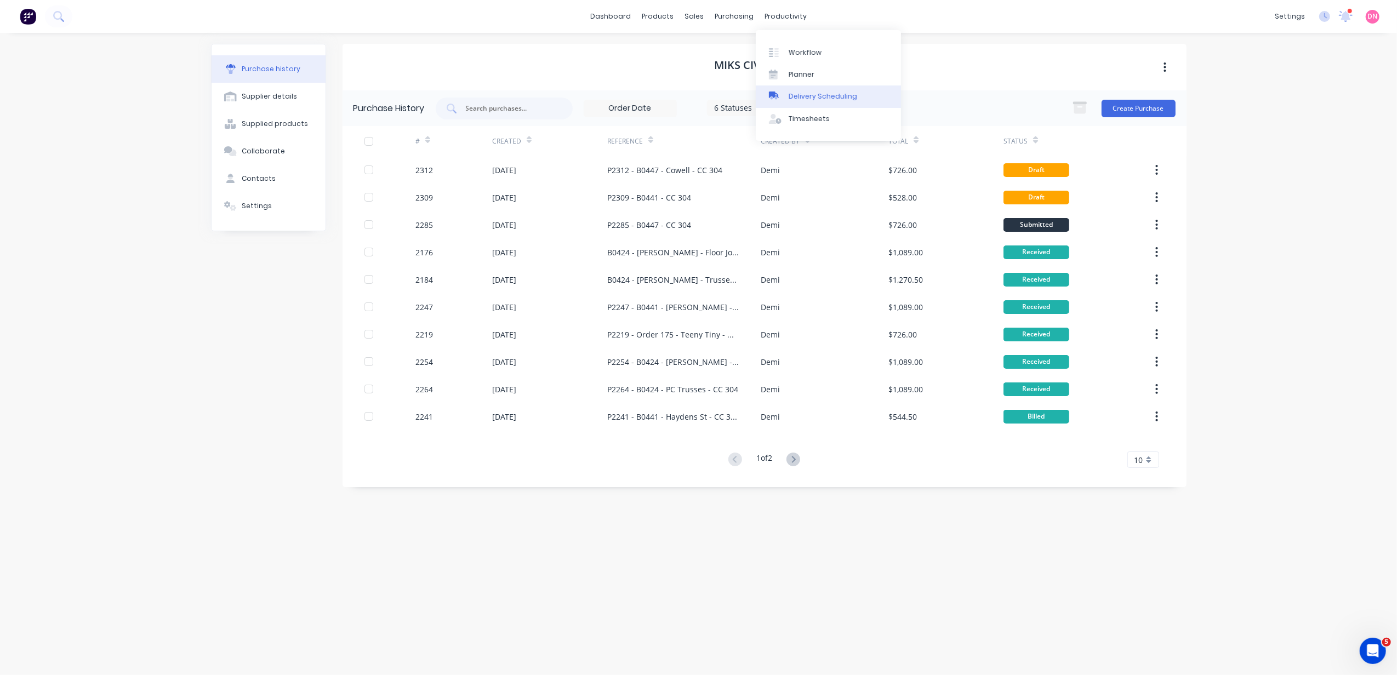
click at [788, 90] on link "Delivery Scheduling" at bounding box center [828, 97] width 145 height 22
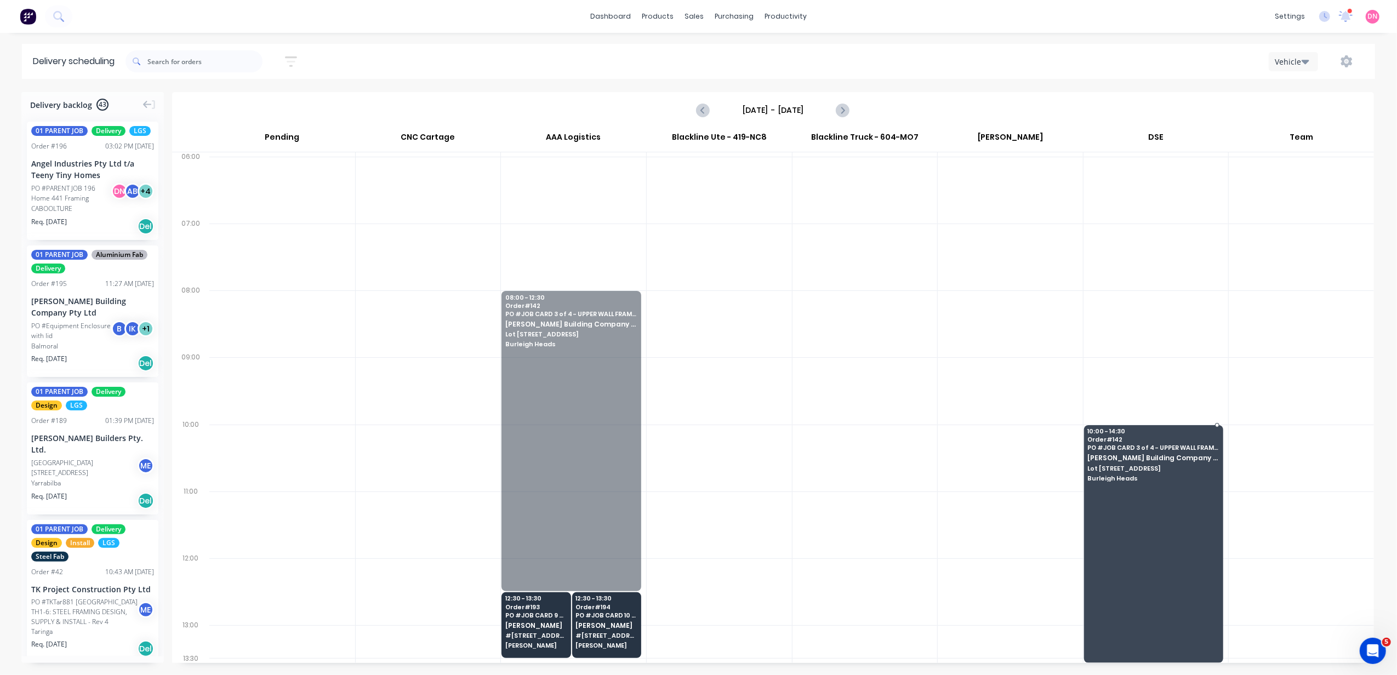
drag, startPoint x: 603, startPoint y: 385, endPoint x: 1119, endPoint y: 527, distance: 535.1
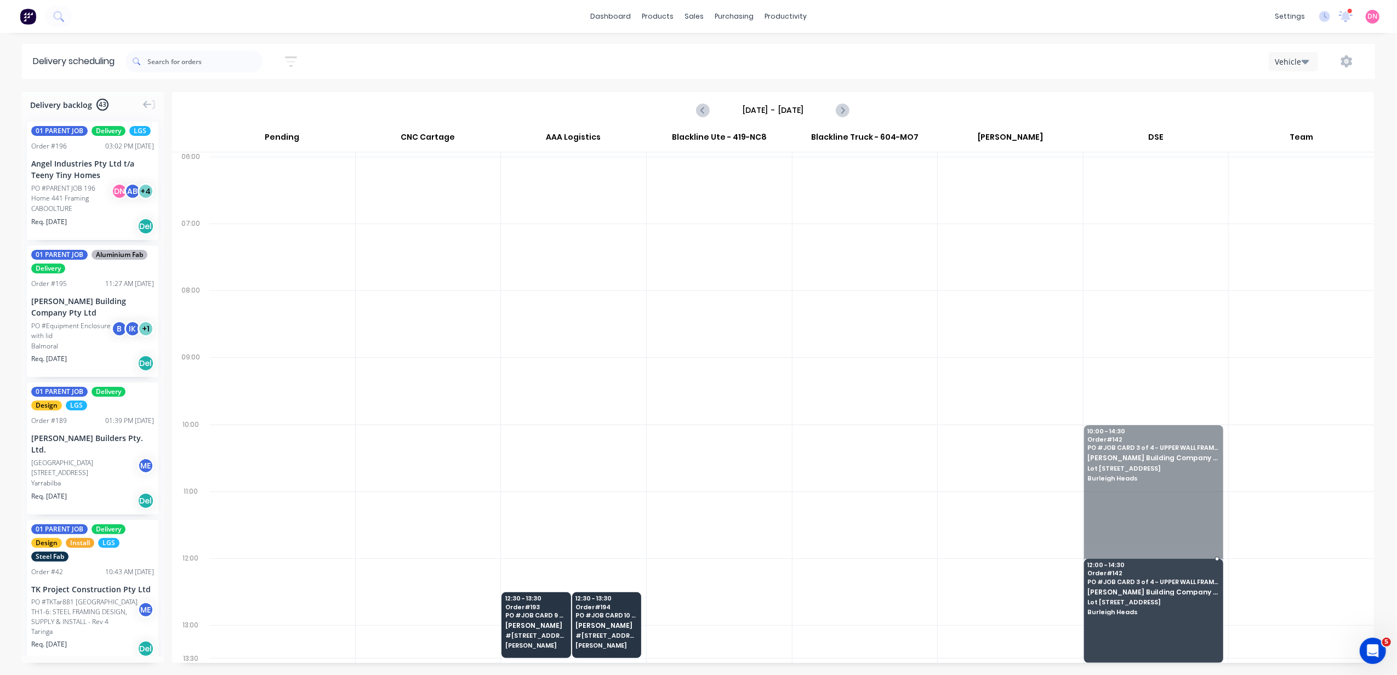
drag, startPoint x: 1139, startPoint y: 425, endPoint x: 1144, endPoint y: 570, distance: 144.8
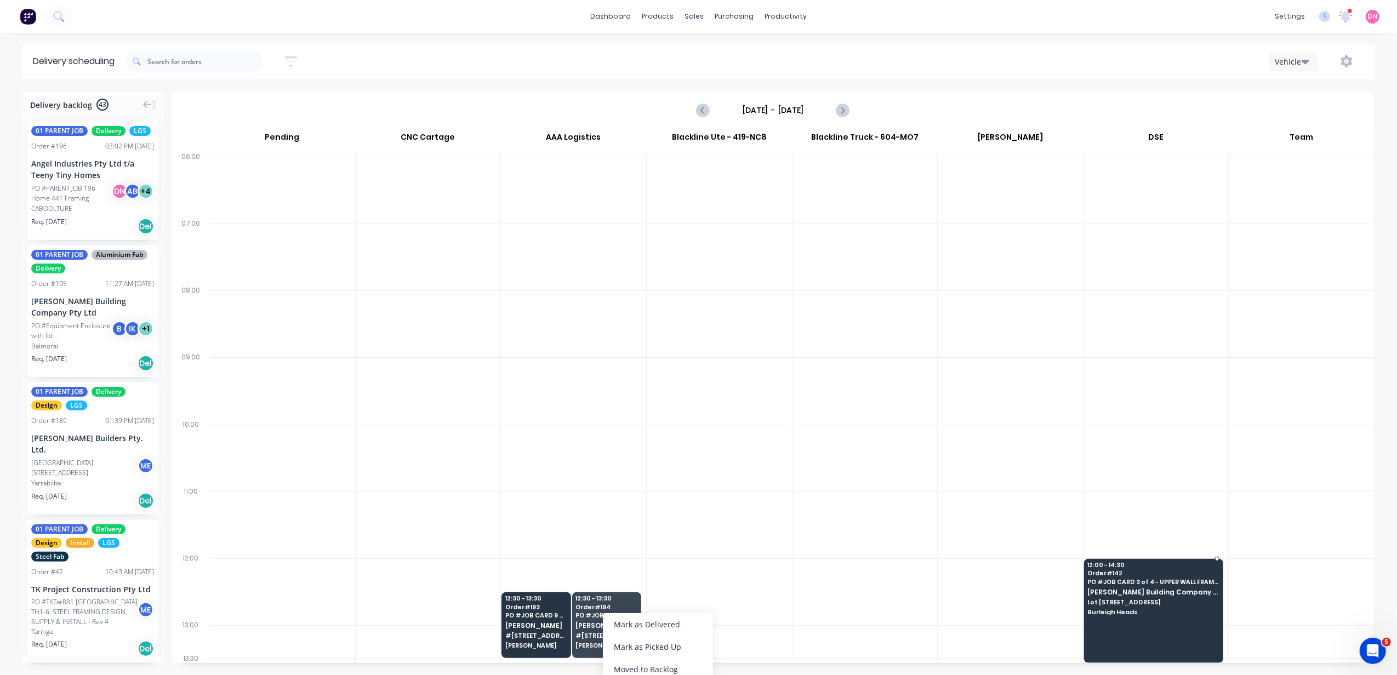
click at [1159, 627] on div at bounding box center [1154, 611] width 140 height 104
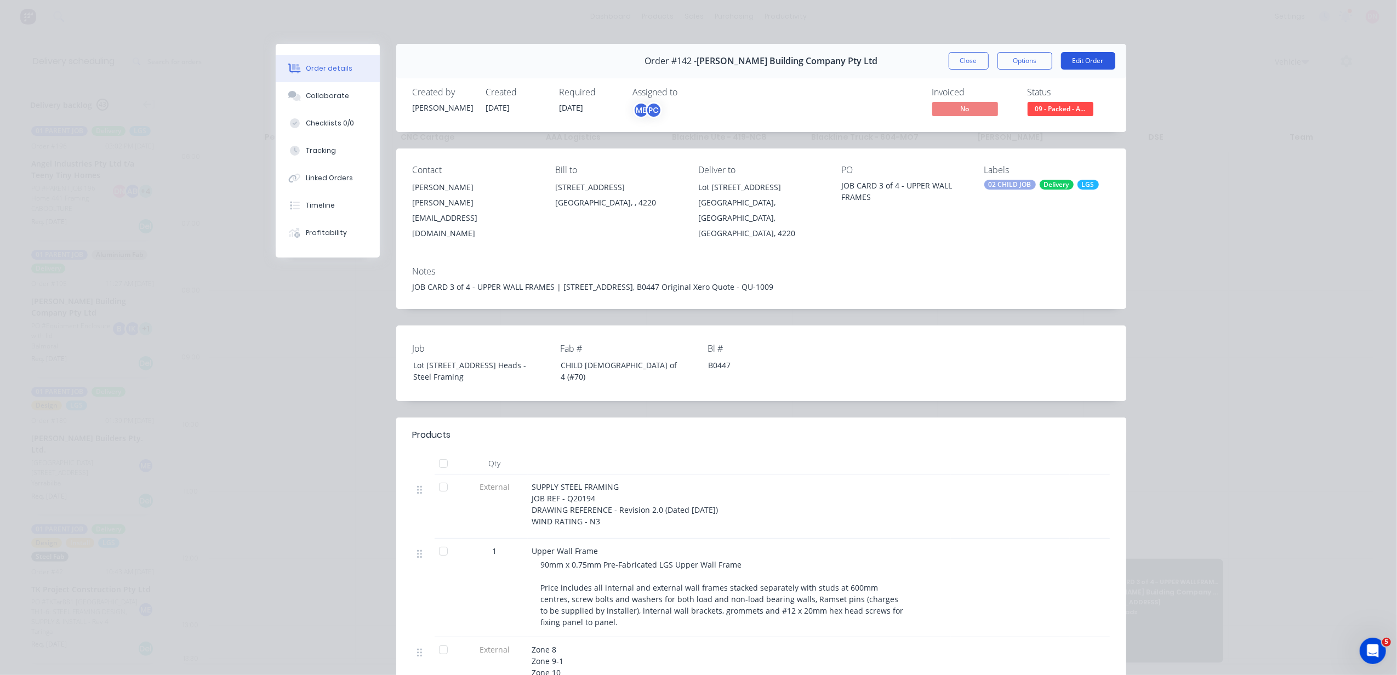
click at [1078, 57] on button "Edit Order" at bounding box center [1088, 61] width 54 height 18
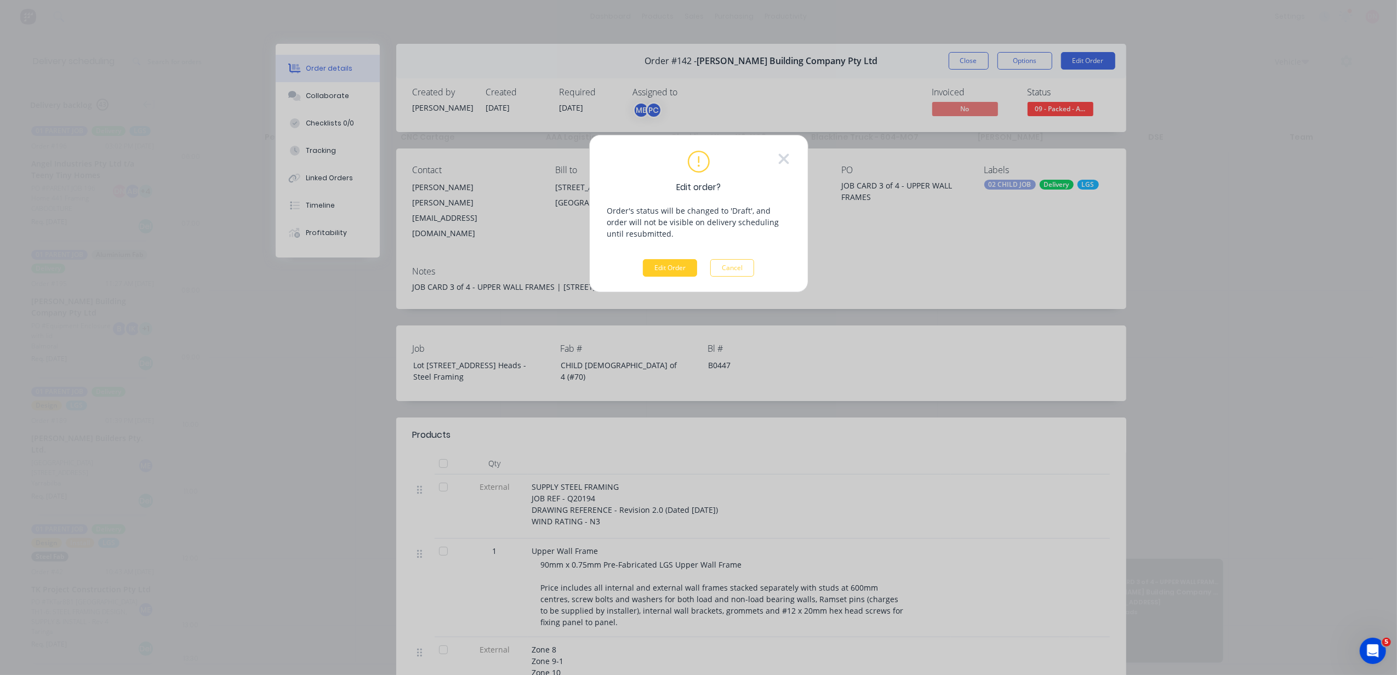
click at [666, 275] on button "Edit Order" at bounding box center [670, 268] width 54 height 18
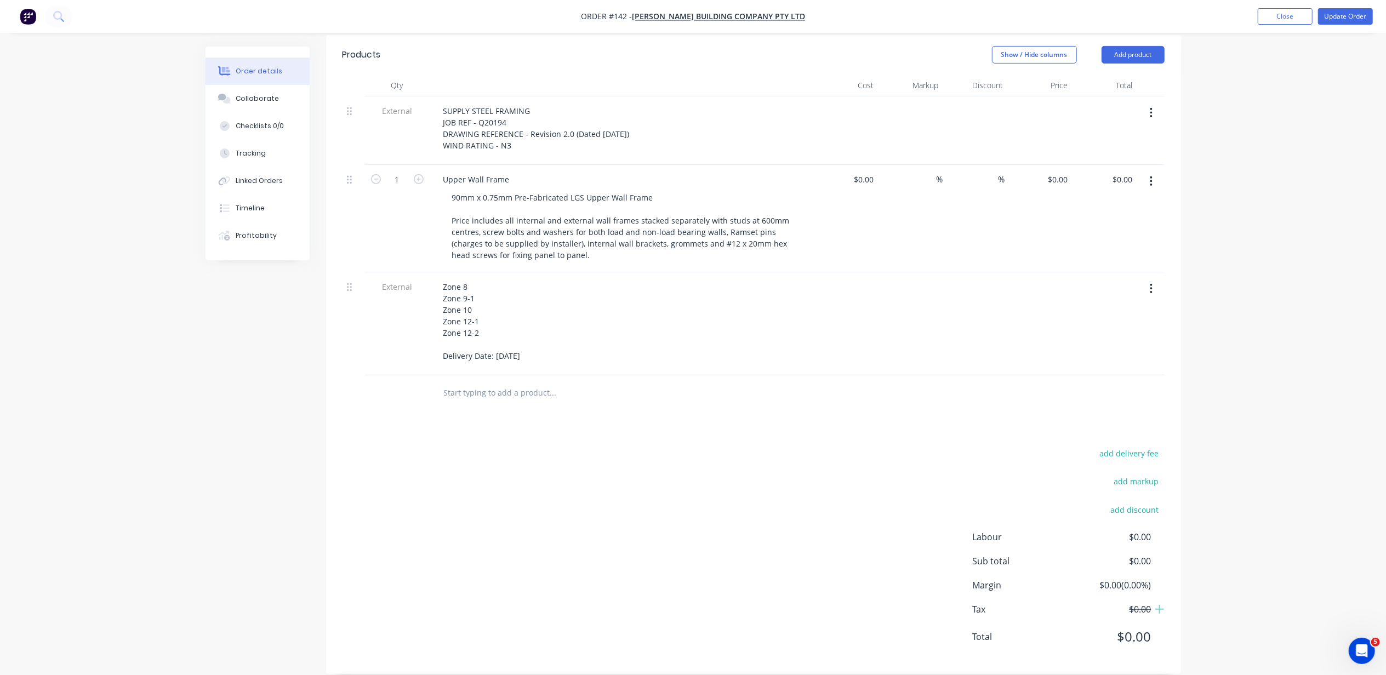
scroll to position [419, 0]
click at [530, 340] on div "Zone 8 Zone 9-1 Zone 10 Zone 12-1 Zone 12-2 Delivery Date: 25/09/25" at bounding box center [482, 319] width 95 height 85
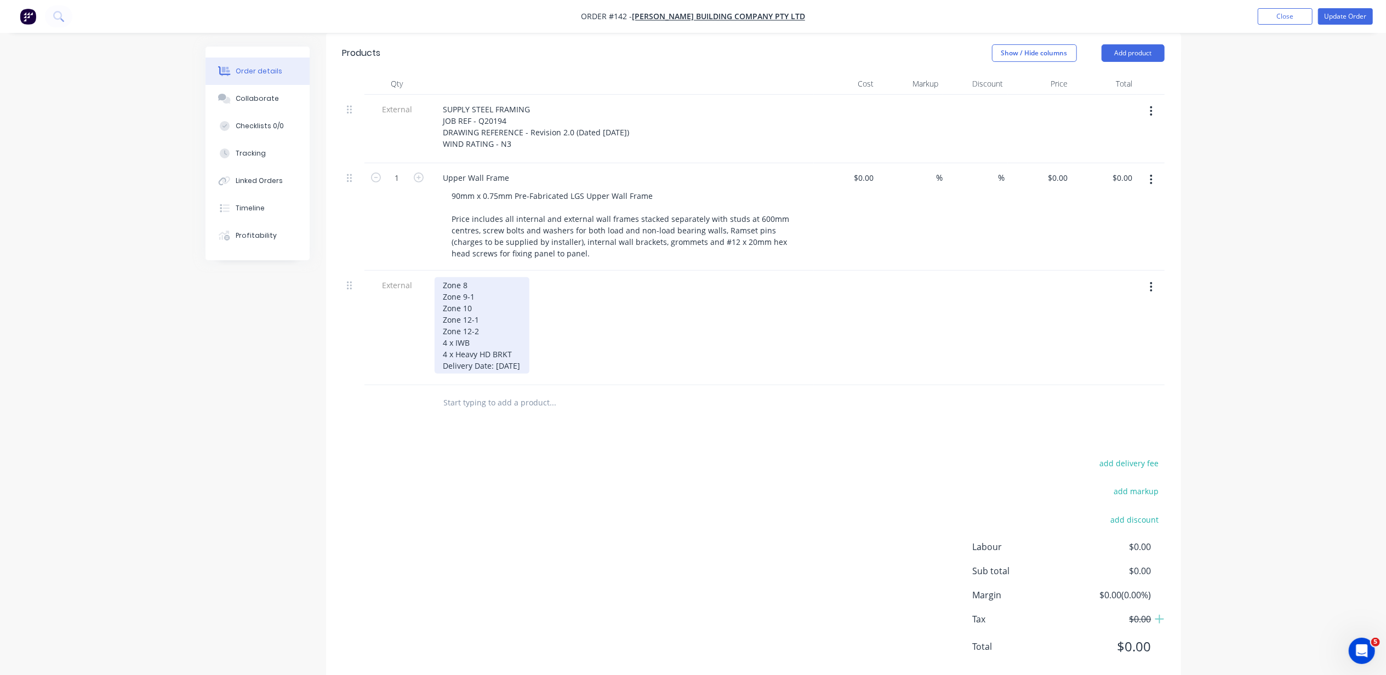
click at [509, 328] on div "Zone 8 Zone 9-1 Zone 10 Zone 12-1 Zone 12-2 4 x IWB 4 x Heavy HD BRKT Delivery …" at bounding box center [482, 325] width 95 height 96
click at [527, 340] on div "Zone 8 Zone 9-1 Zone 10 Zone 12-1 Zone 12-2 4 x HOLD DOWN BRKT 4 x Heavy HD BRK…" at bounding box center [484, 325] width 99 height 96
click at [518, 307] on div "Zone 8 Zone 9-1 Zone 10 Zone 12-1 Zone 12-2 4 x HOLD DOWN BRKT 4 x Heavy HD BRK…" at bounding box center [493, 331] width 117 height 108
click at [518, 321] on div "Zone 8 Zone 9-1 Zone 10 Zone 12-1 Zone 12-2 4 x HOLD DOWN BRKT 4 x Heavy HD BRK…" at bounding box center [493, 331] width 117 height 108
click at [546, 361] on div "Zone 8 Zone 9-1 Zone 10 Zone 12-1 Zone 12-2 4 x HOLD DOWN BRKT 4 x Heavy HD BRK…" at bounding box center [493, 331] width 117 height 108
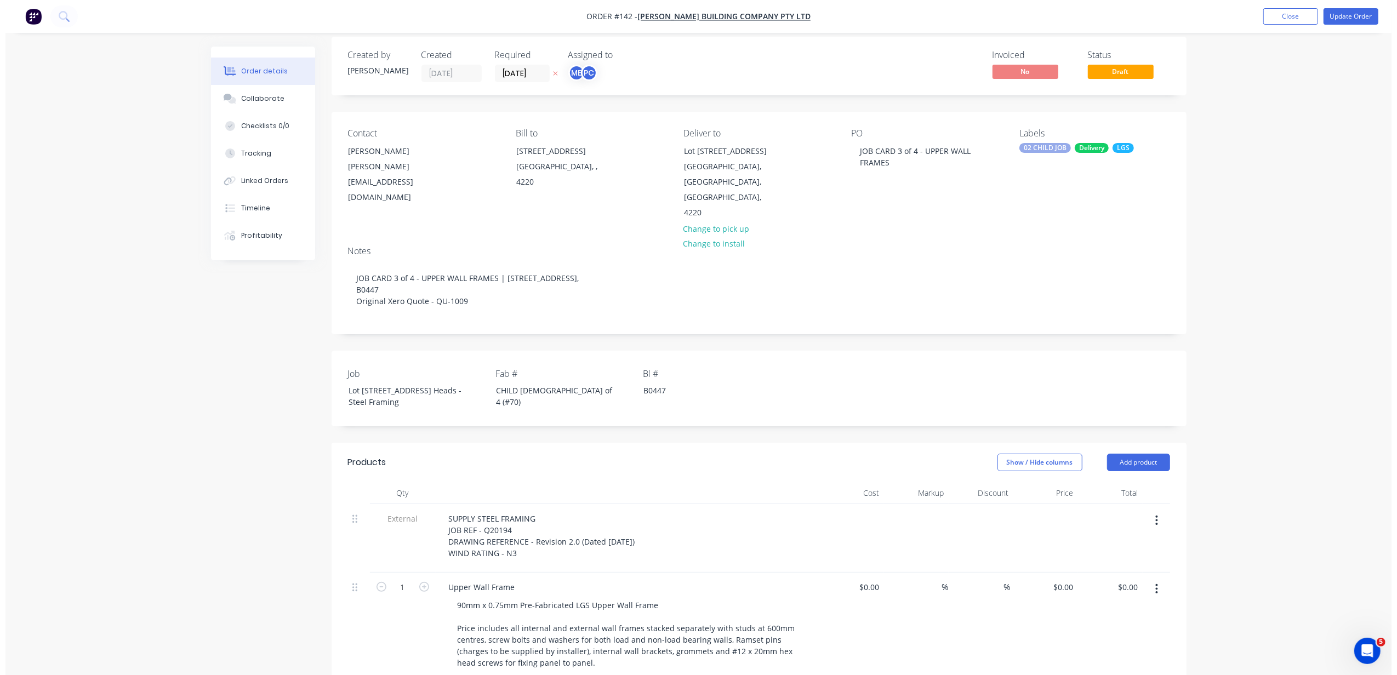
scroll to position [0, 0]
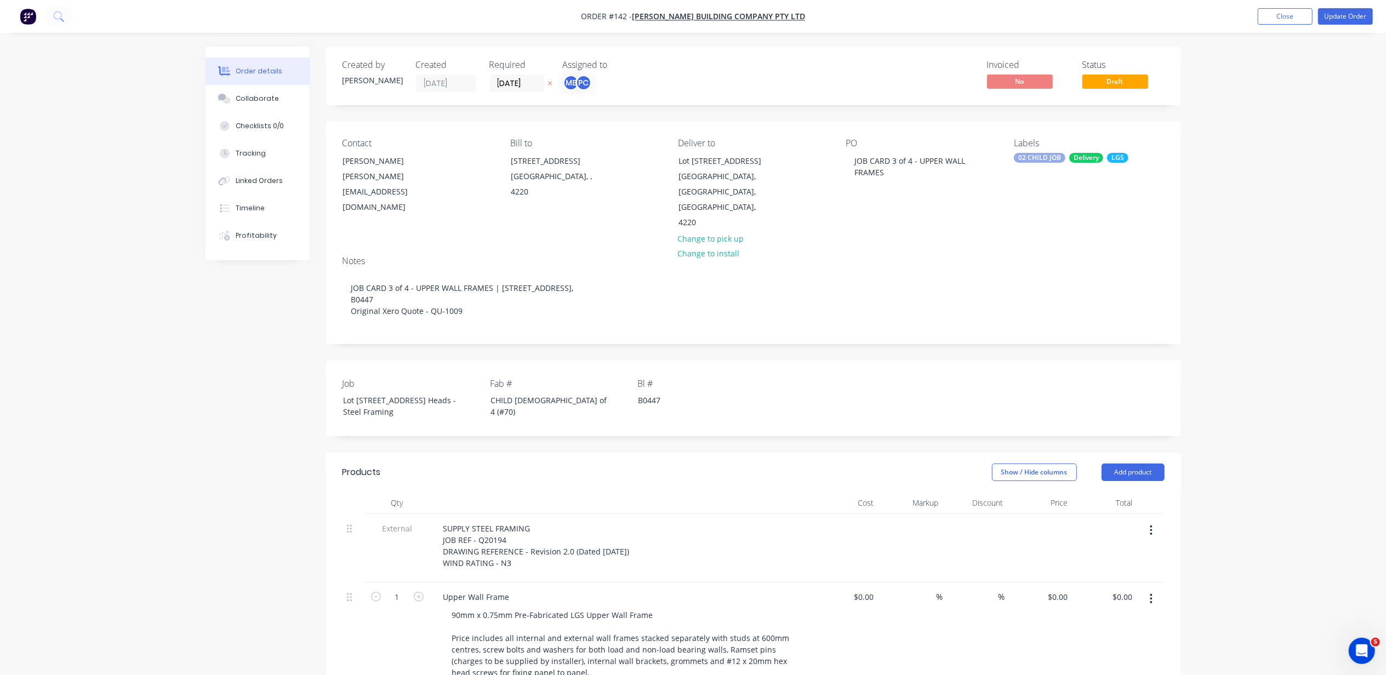
click at [1340, 7] on nav "Order #142 - Blackwood Building Company Pty Ltd Add product Close Update Order" at bounding box center [693, 16] width 1386 height 33
click at [1340, 13] on button "Update Order" at bounding box center [1345, 16] width 55 height 16
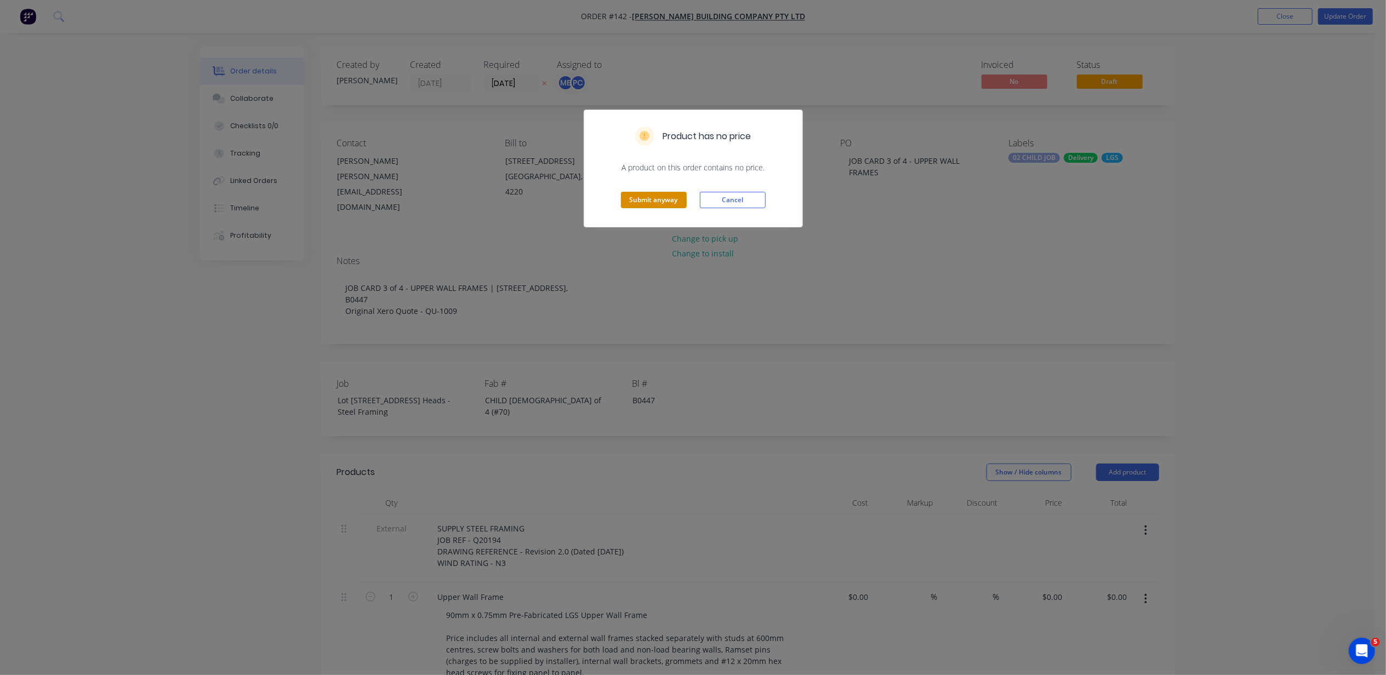
click at [678, 193] on button "Submit anyway" at bounding box center [654, 200] width 66 height 16
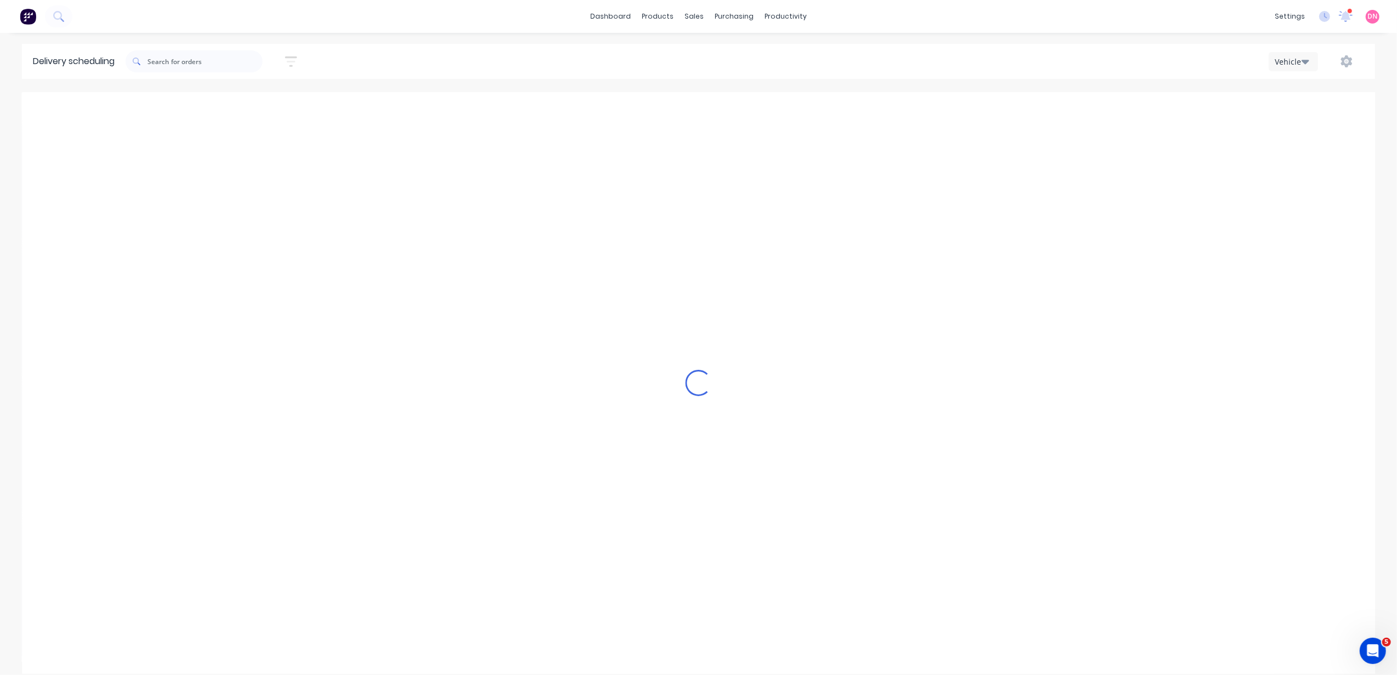
type input "Thursday - 25/09/25"
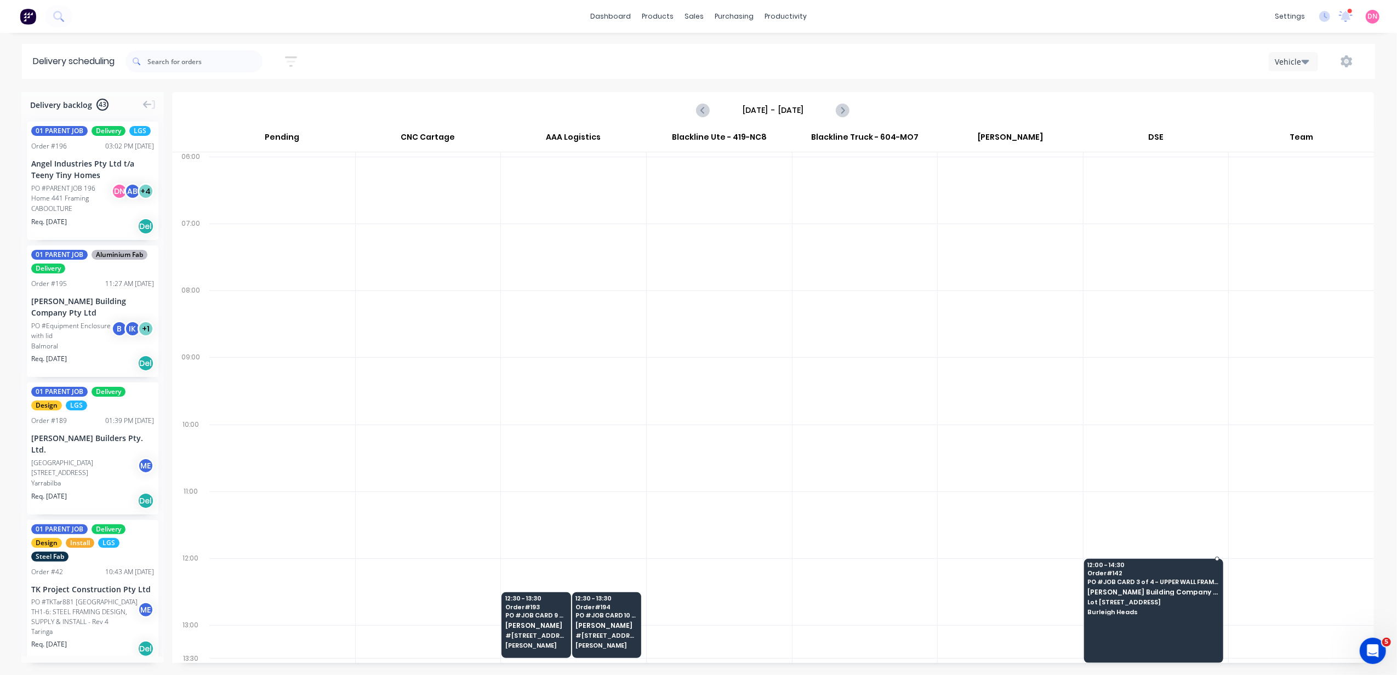
click at [1118, 587] on div "12:00 - 14:30 Order # 142 PO # JOB CARD 3 of 4 - UPPER WALL FRAMES Blackwood Bu…" at bounding box center [1154, 589] width 139 height 61
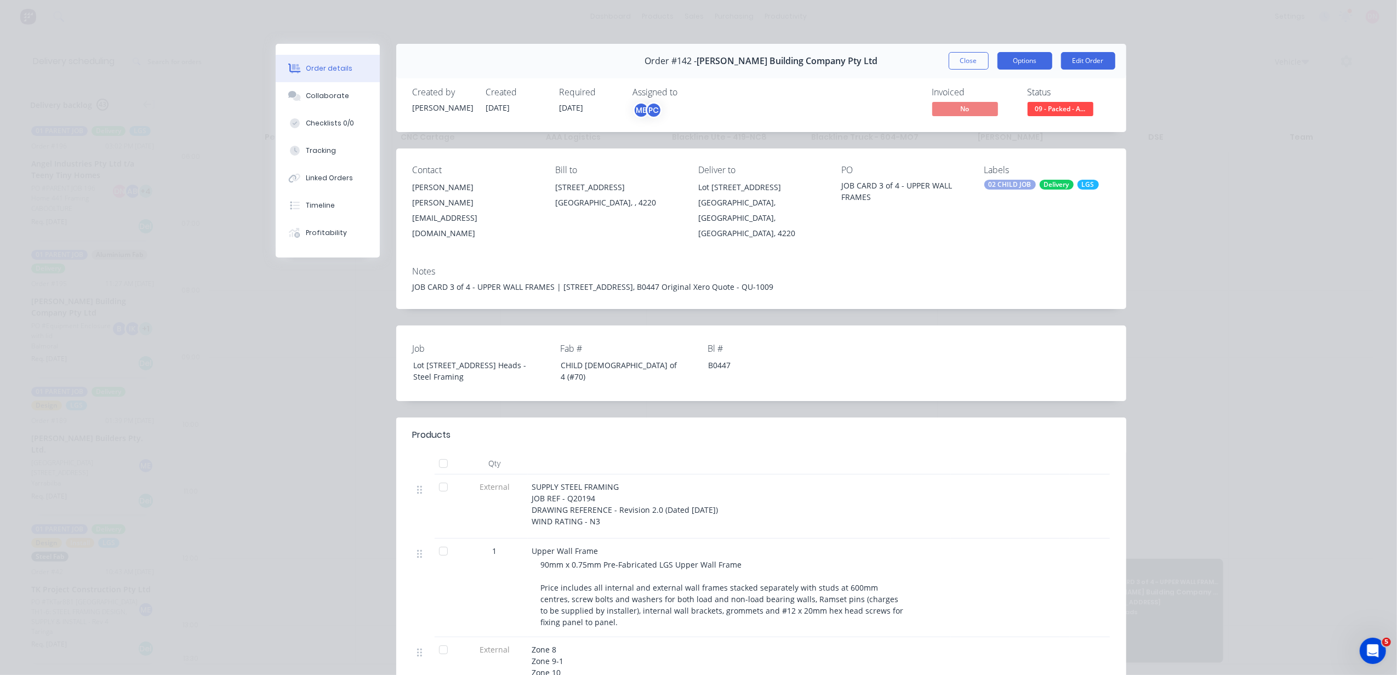
click at [1007, 60] on button "Options" at bounding box center [1025, 61] width 55 height 18
click at [997, 130] on div "Delivery Docket" at bounding box center [994, 133] width 95 height 16
click at [997, 130] on div "Standard" at bounding box center [994, 133] width 95 height 16
click at [879, 233] on div "Contact Adrian Woolley a.woolley@blackwoodbuilding.co Bill to 2080 Gold Coast H…" at bounding box center [761, 203] width 730 height 109
click at [334, 105] on button "Collaborate" at bounding box center [328, 95] width 104 height 27
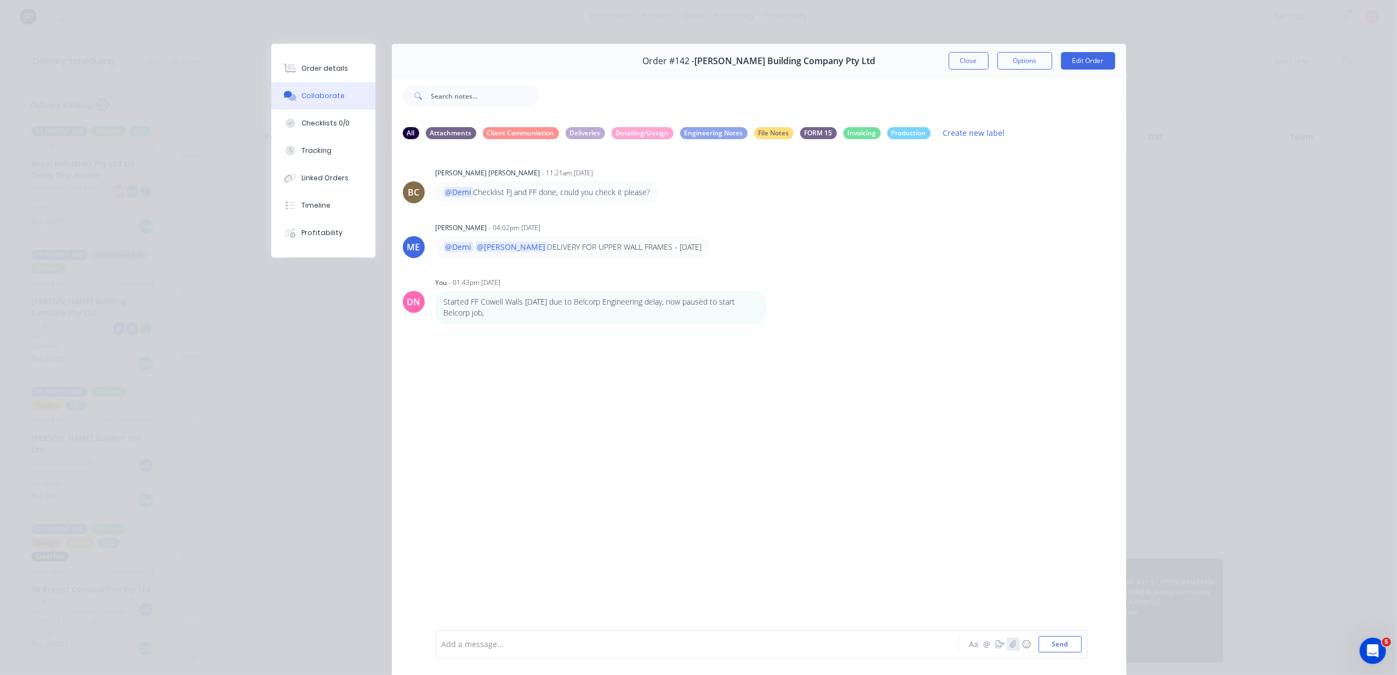
click at [1011, 645] on icon "button" at bounding box center [1013, 645] width 7 height 8
click at [1099, 70] on div "Order #142 - Blackwood Building Company Pty Ltd Close Options Edit Order" at bounding box center [759, 61] width 735 height 35
drag, startPoint x: 1099, startPoint y: 70, endPoint x: 1096, endPoint y: 60, distance: 10.2
click at [1096, 60] on button "Edit Order" at bounding box center [1088, 61] width 54 height 18
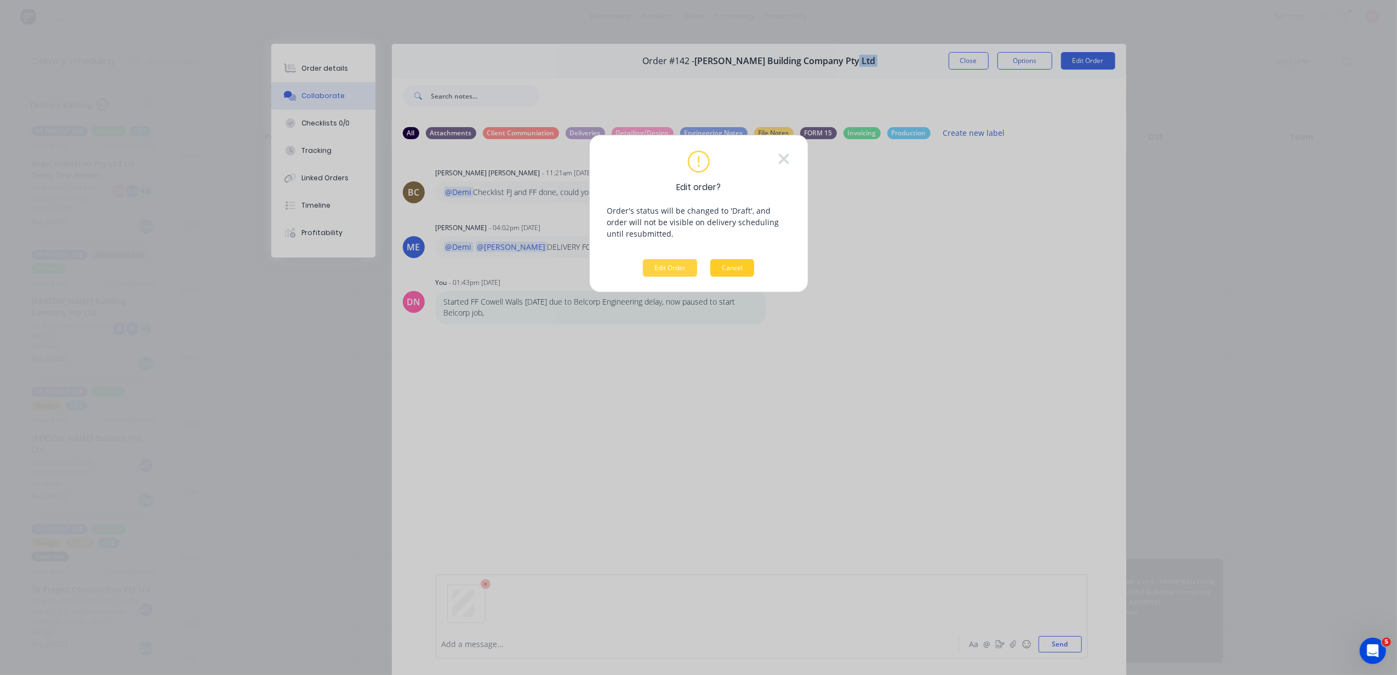
click at [740, 274] on button "Cancel" at bounding box center [732, 268] width 44 height 18
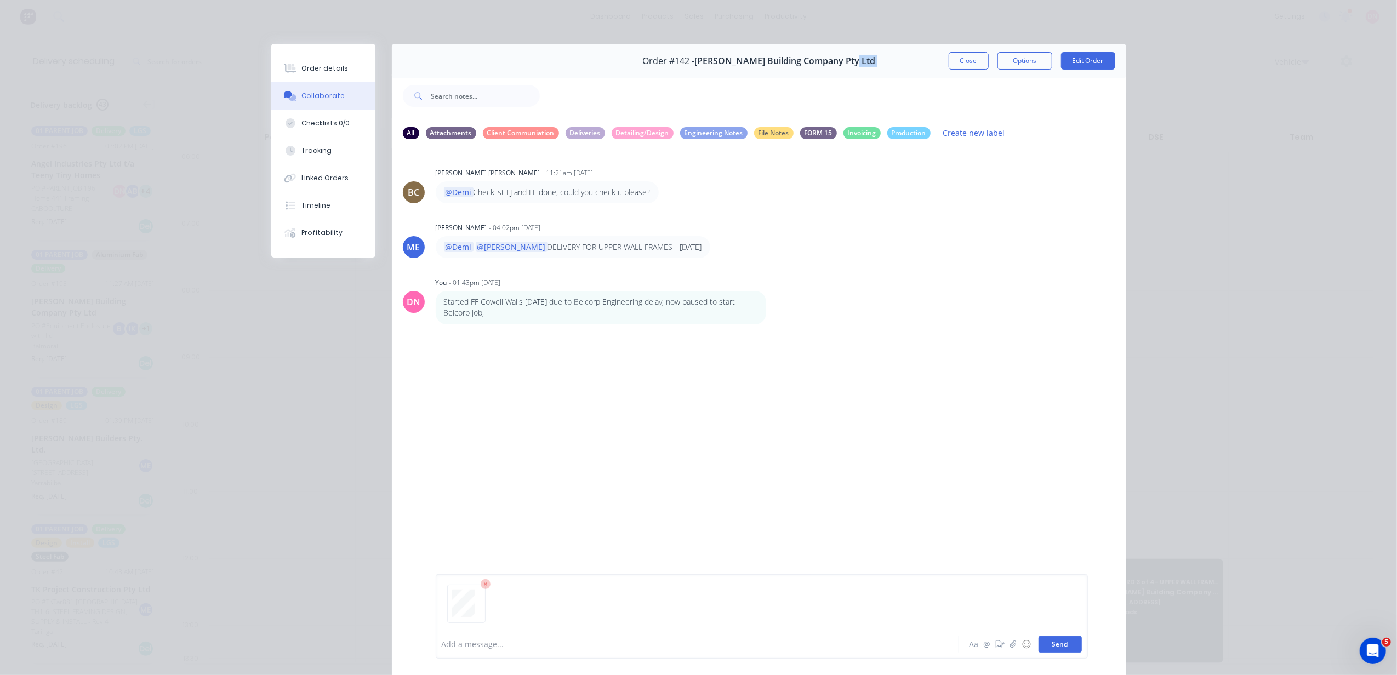
click at [1050, 645] on button "Send" at bounding box center [1060, 644] width 43 height 16
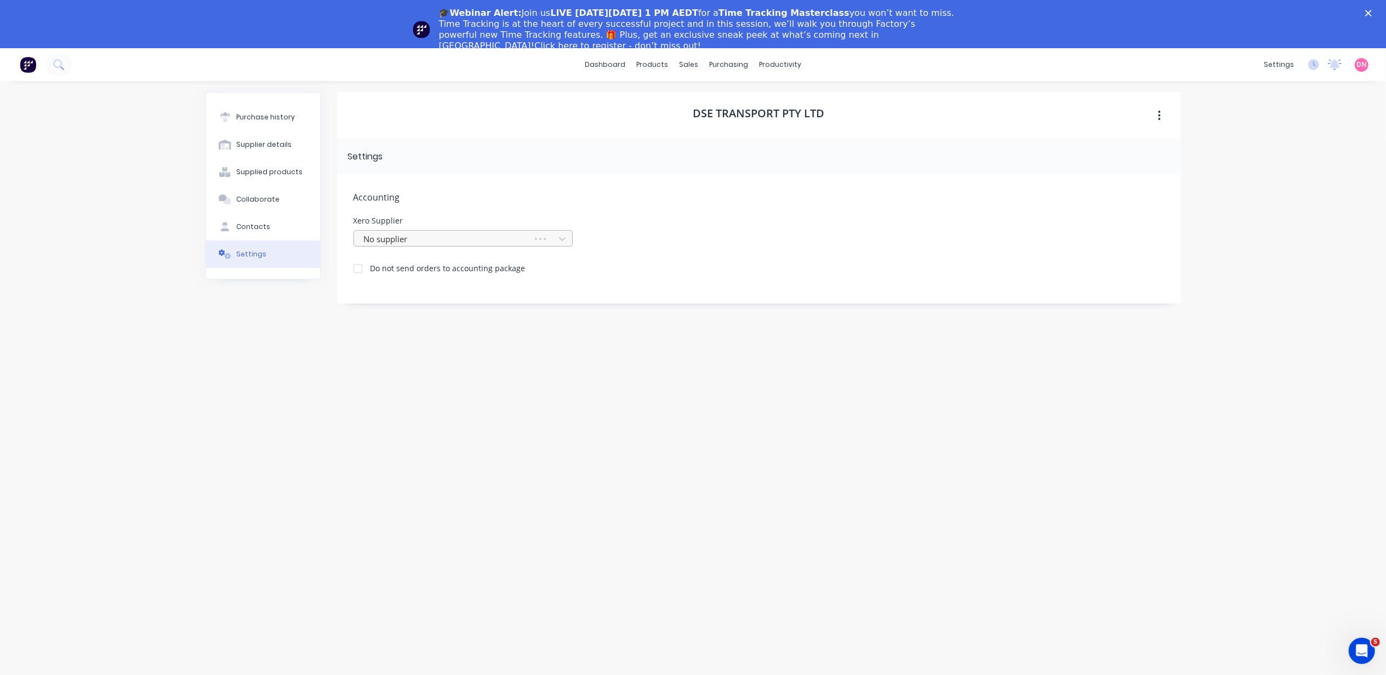
click at [500, 238] on div at bounding box center [445, 239] width 164 height 14
type input "dse"
click at [555, 235] on div at bounding box center [563, 239] width 20 height 18
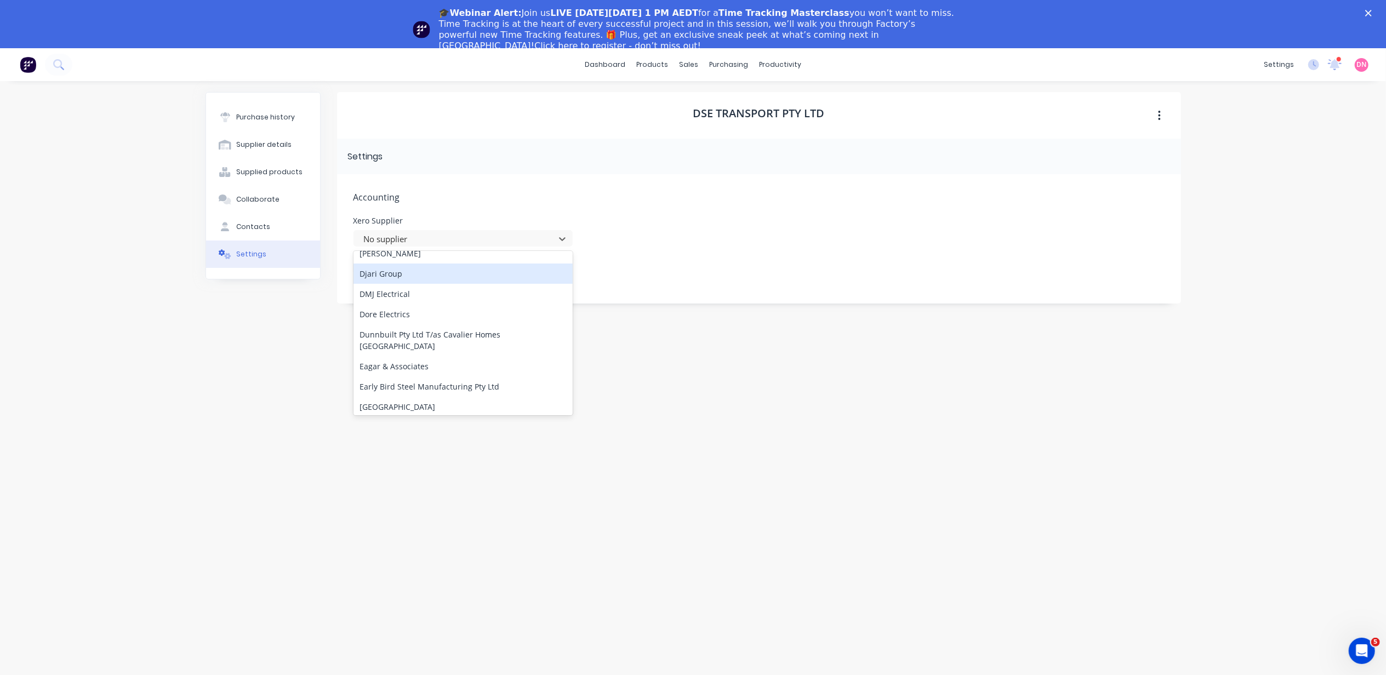
click at [543, 218] on div "Xero Supplier" at bounding box center [463, 221] width 219 height 8
click at [538, 232] on div at bounding box center [456, 239] width 186 height 14
type input "DSE"
click at [564, 242] on icon at bounding box center [562, 239] width 11 height 11
click at [373, 245] on div at bounding box center [456, 239] width 186 height 14
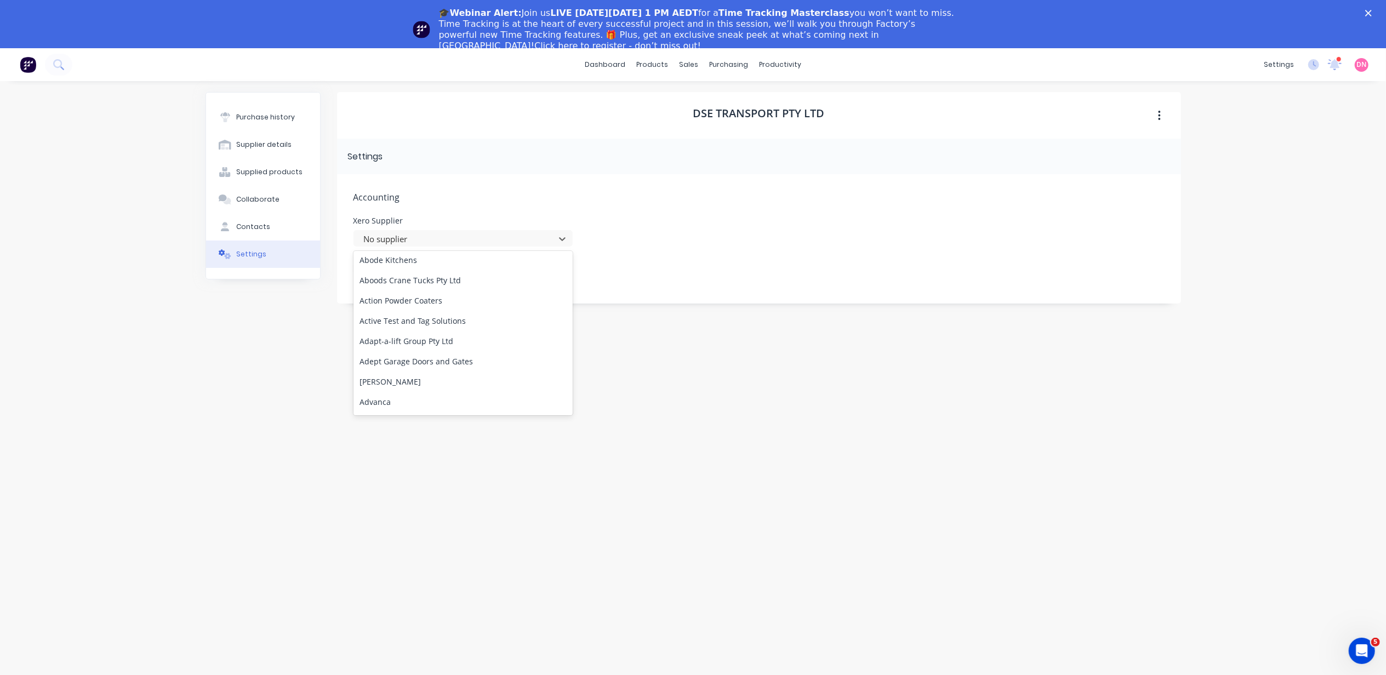
scroll to position [292, 0]
click at [397, 180] on div "Accounting Xero Supplier No supplier Do not send orders to accounting package" at bounding box center [759, 238] width 844 height 129
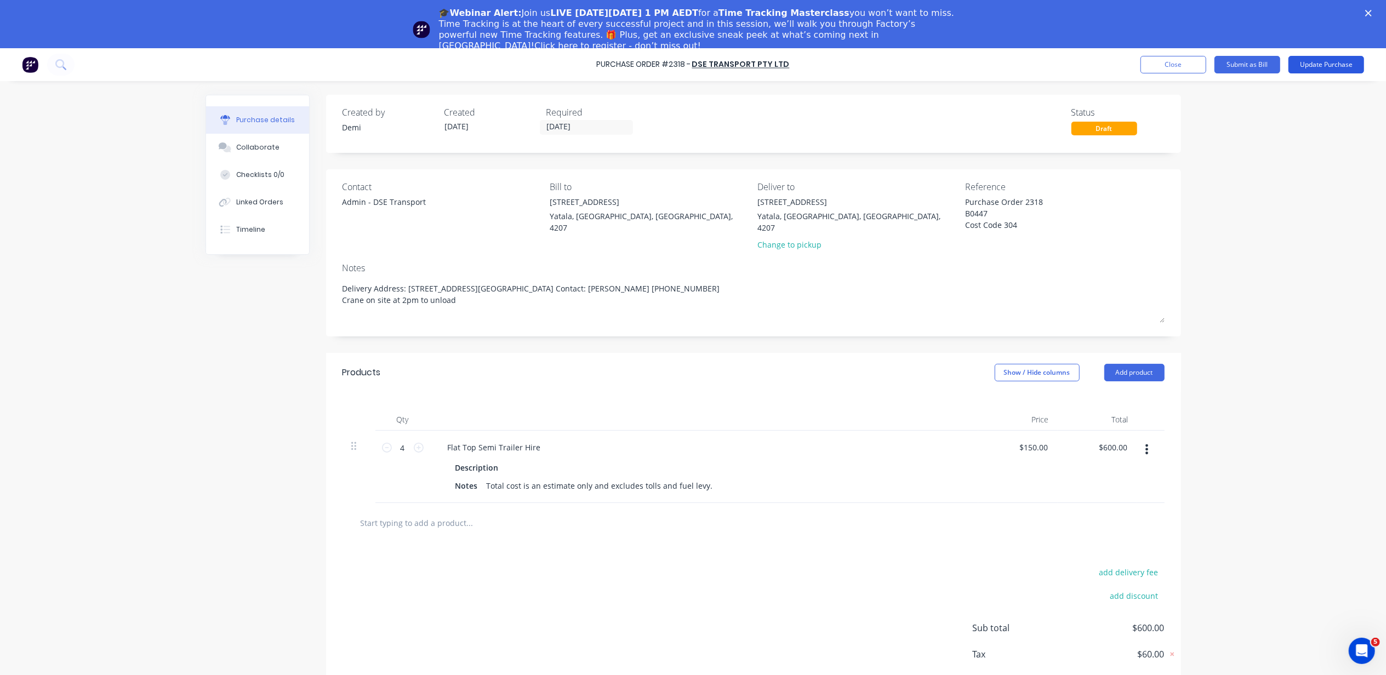
click at [1334, 68] on button "Update Purchase" at bounding box center [1327, 65] width 76 height 18
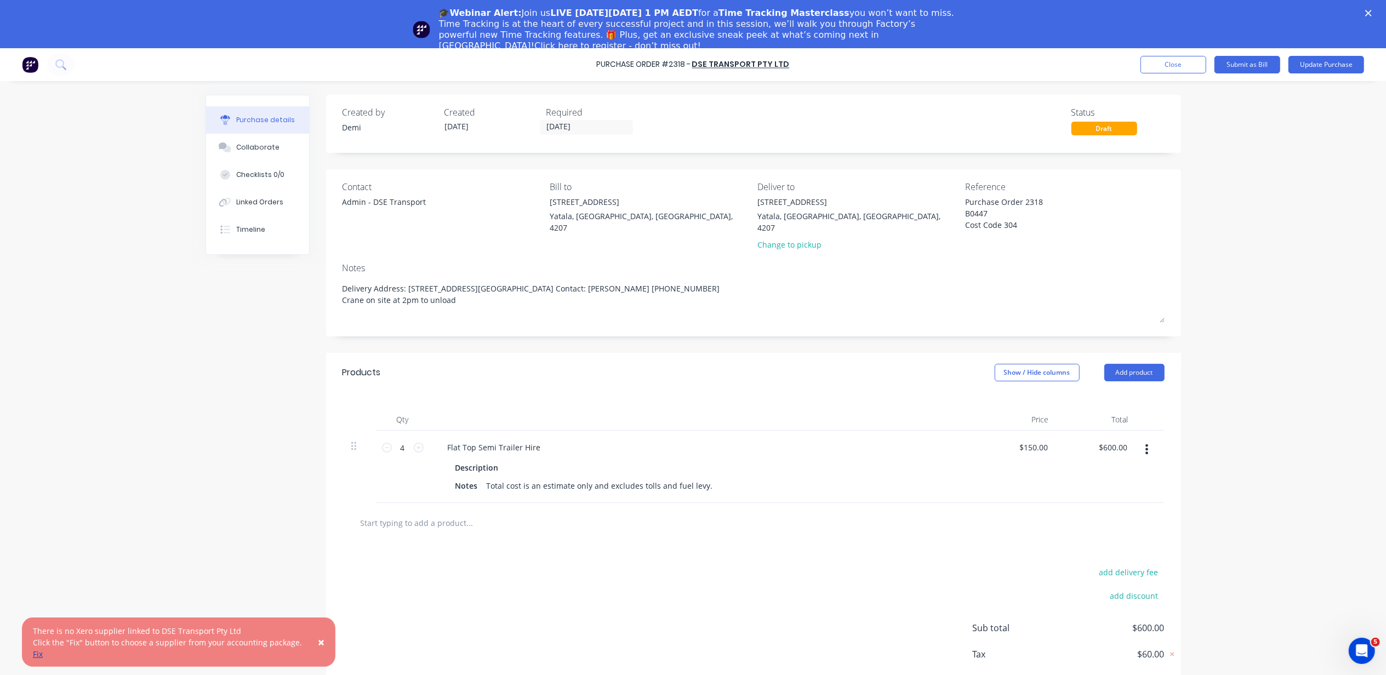
type textarea "x"
click at [40, 656] on link "Fix" at bounding box center [38, 654] width 10 height 10
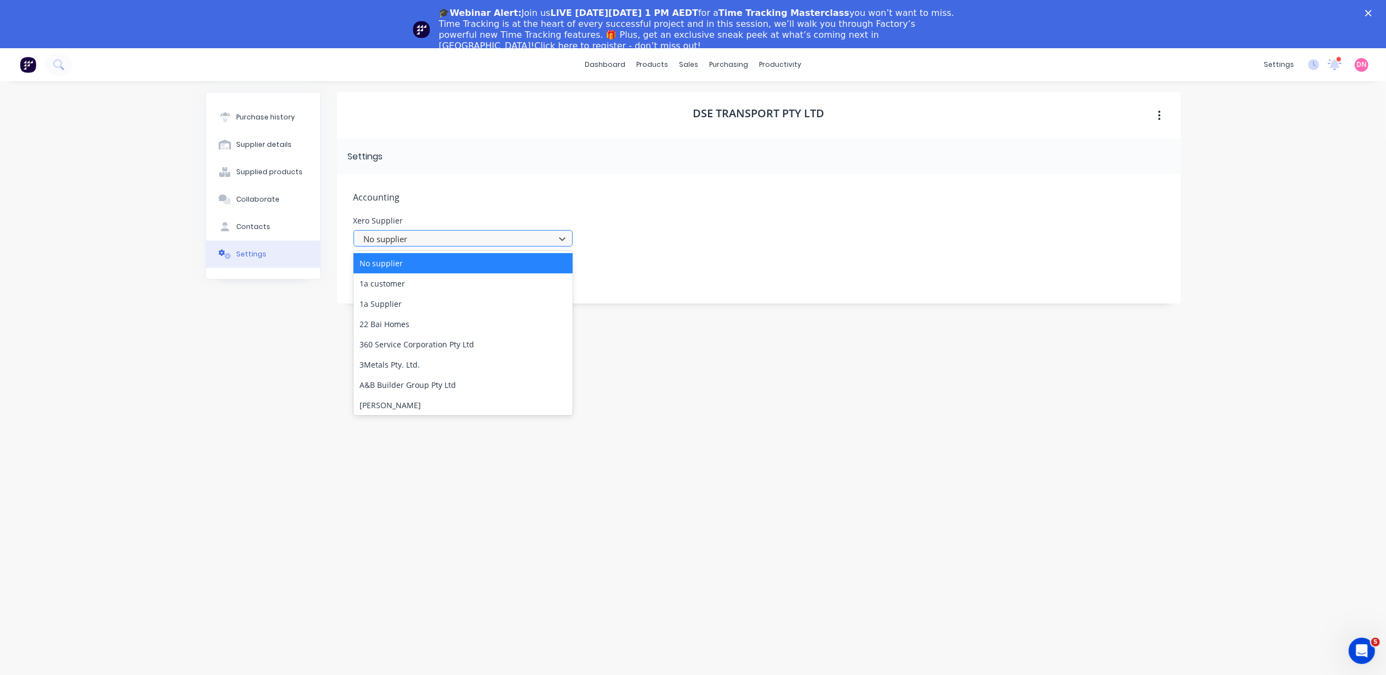
click at [499, 247] on div "No supplier" at bounding box center [456, 239] width 193 height 16
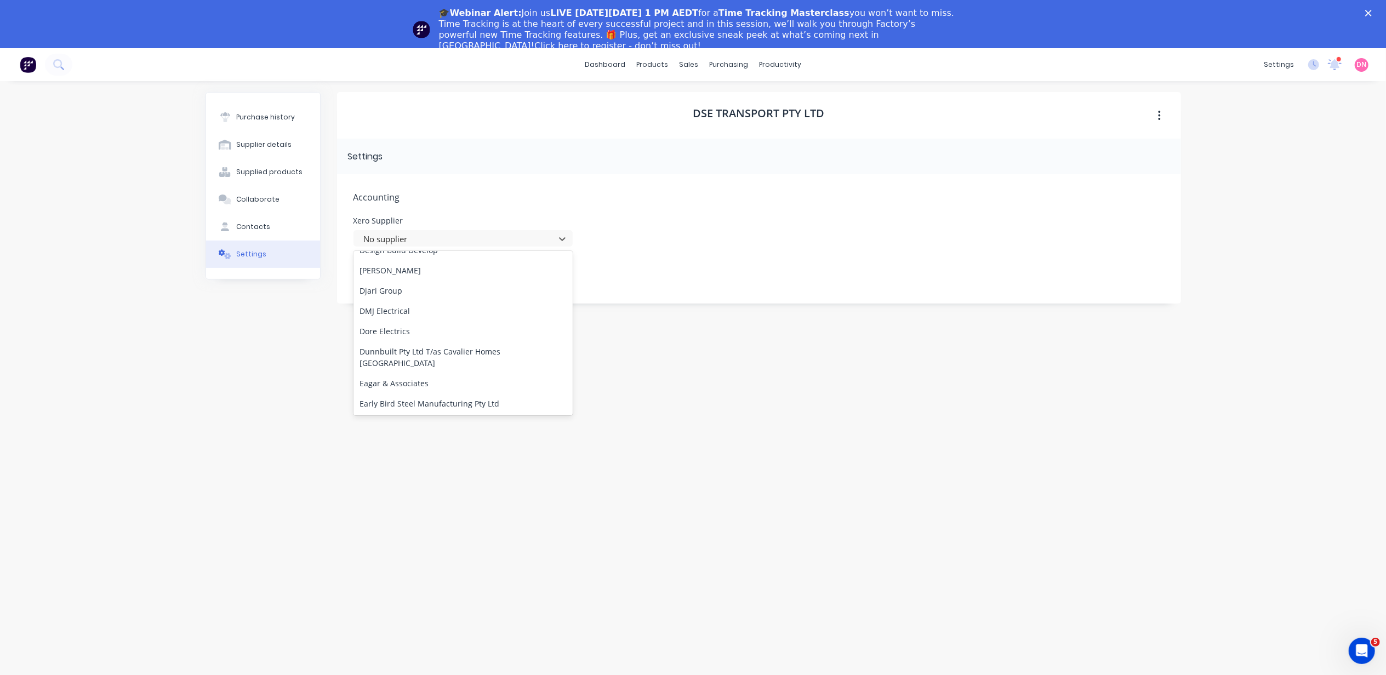
scroll to position [3362, 0]
click at [283, 113] on div "Purchase history" at bounding box center [265, 117] width 59 height 10
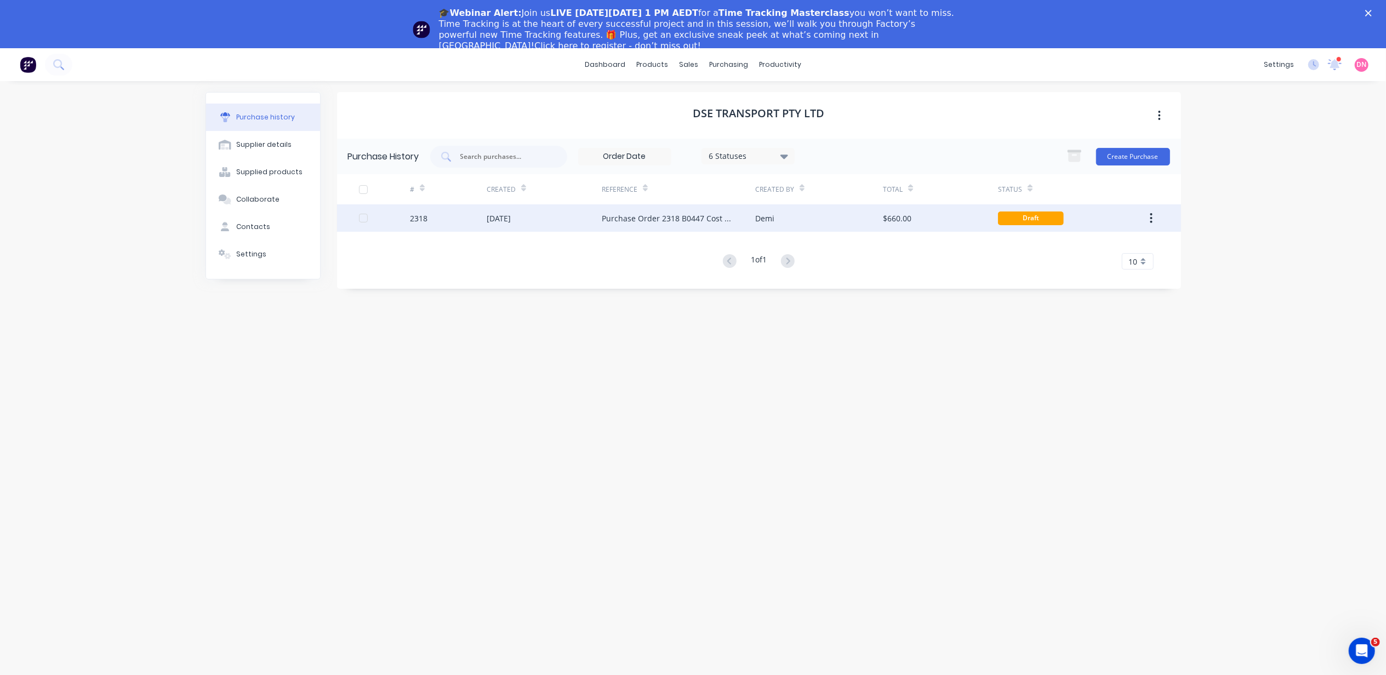
click at [510, 207] on div "[DATE]" at bounding box center [544, 217] width 115 height 27
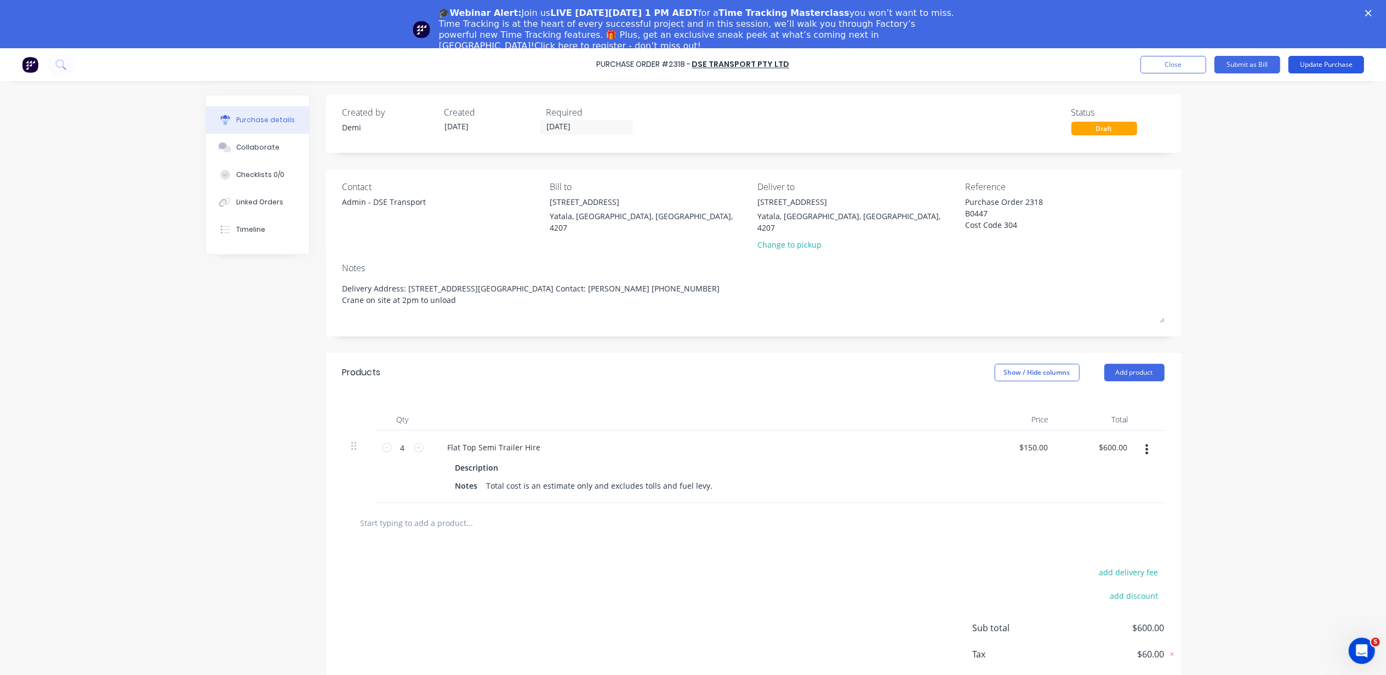
click at [1322, 69] on button "Update Purchase" at bounding box center [1327, 65] width 76 height 18
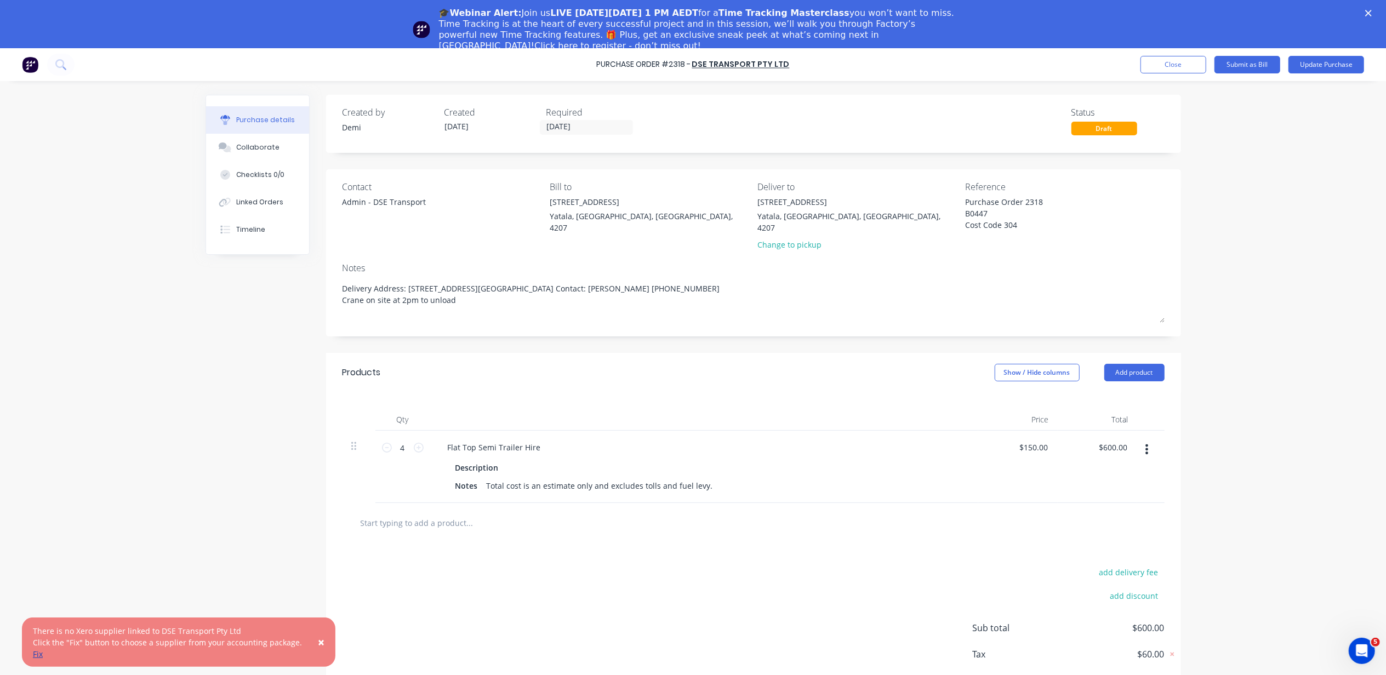
click at [36, 654] on link "Fix" at bounding box center [38, 654] width 10 height 10
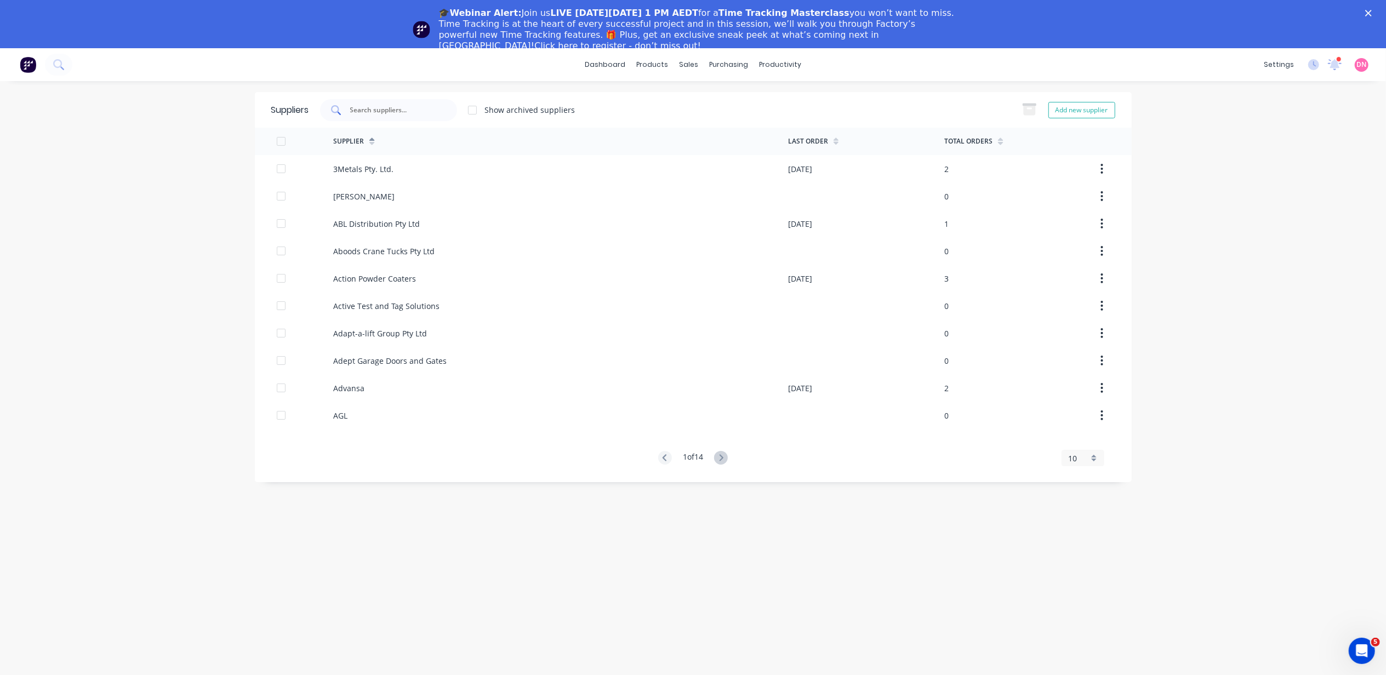
drag, startPoint x: 401, startPoint y: 92, endPoint x: 402, endPoint y: 104, distance: 12.1
click at [401, 100] on div "Suppliers Show archived suppliers Add new supplier" at bounding box center [693, 110] width 877 height 36
click at [402, 105] on input "text" at bounding box center [394, 110] width 91 height 11
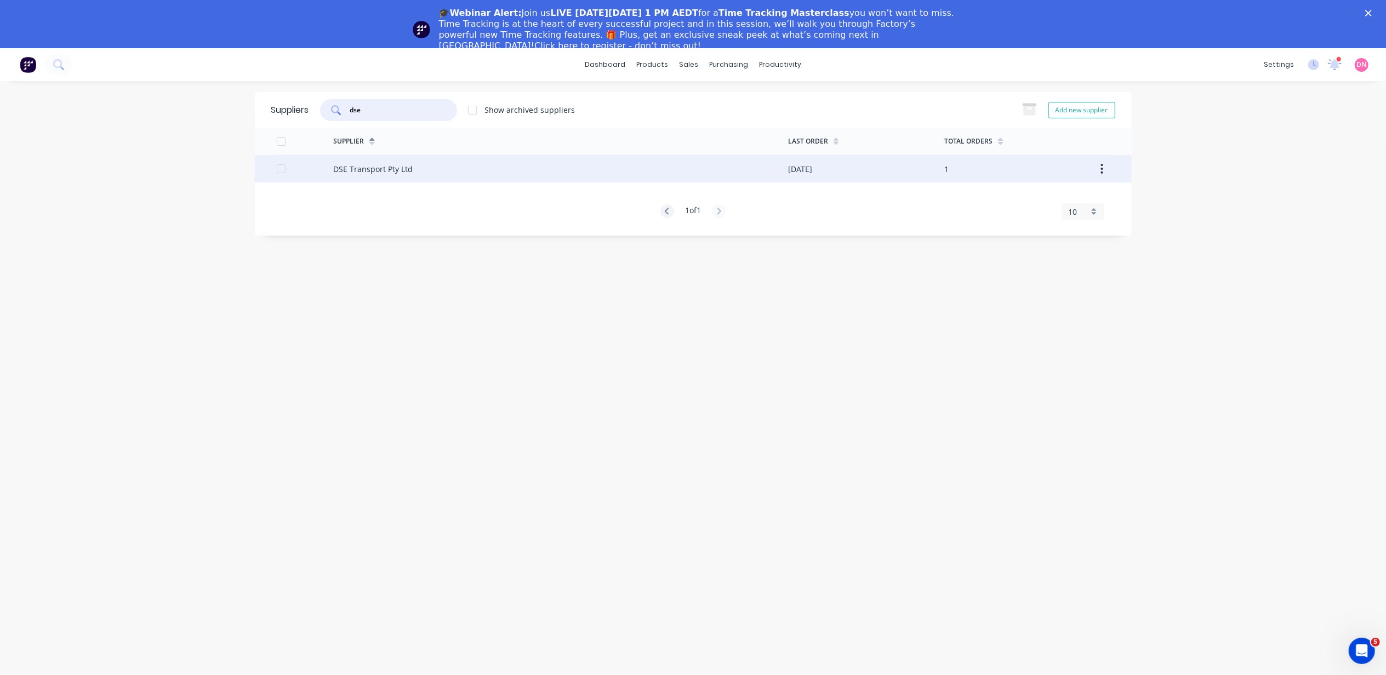
type input "dse"
click at [393, 163] on div "DSE Transport Pty Ltd" at bounding box center [372, 169] width 79 height 12
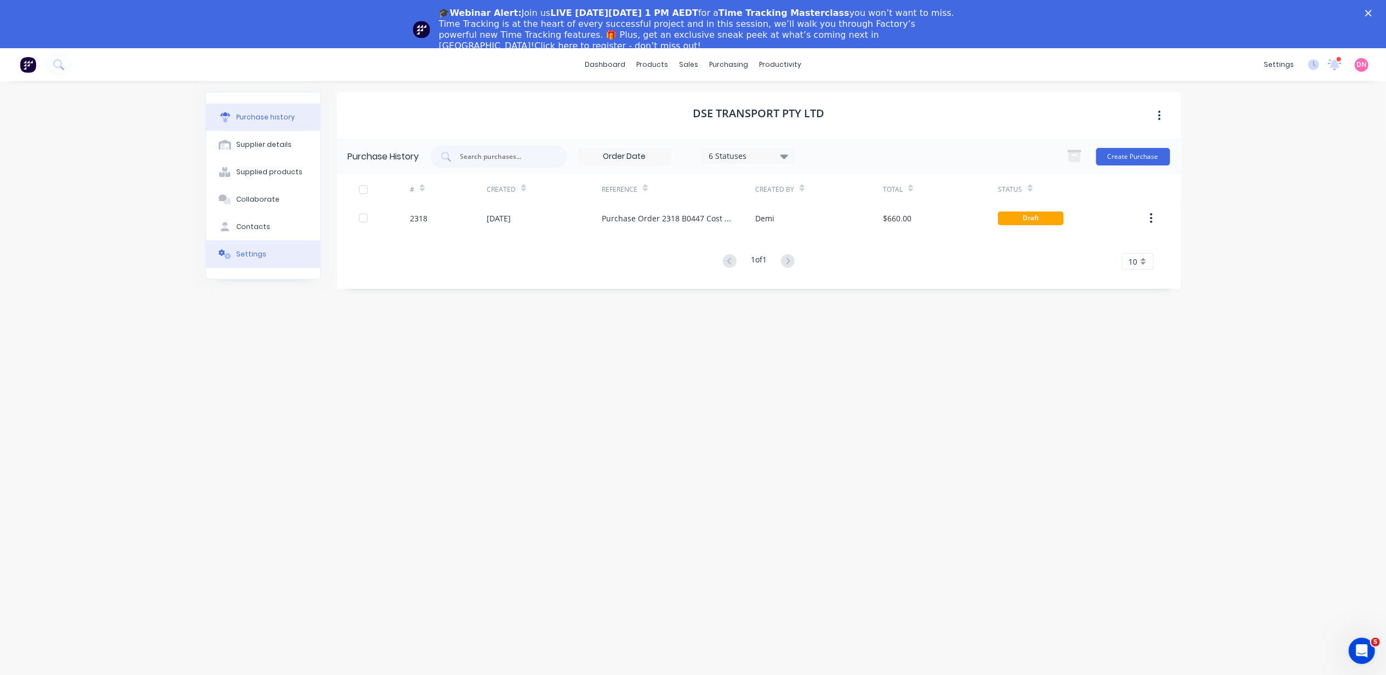
click at [266, 264] on button "Settings" at bounding box center [263, 254] width 114 height 27
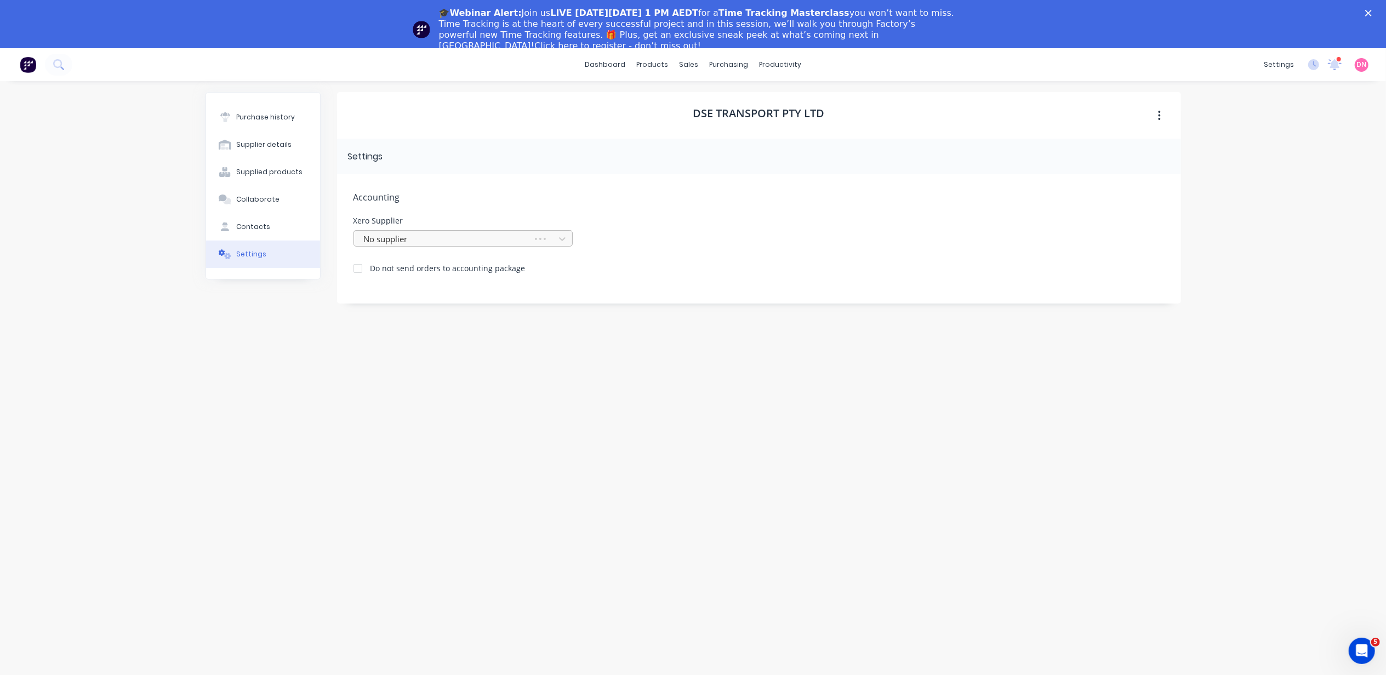
click at [396, 245] on div at bounding box center [445, 239] width 164 height 14
type input "dse"
click at [527, 246] on div at bounding box center [456, 239] width 193 height 16
click at [536, 239] on div at bounding box center [456, 239] width 186 height 14
click at [372, 246] on div "No supplier" at bounding box center [456, 239] width 193 height 16
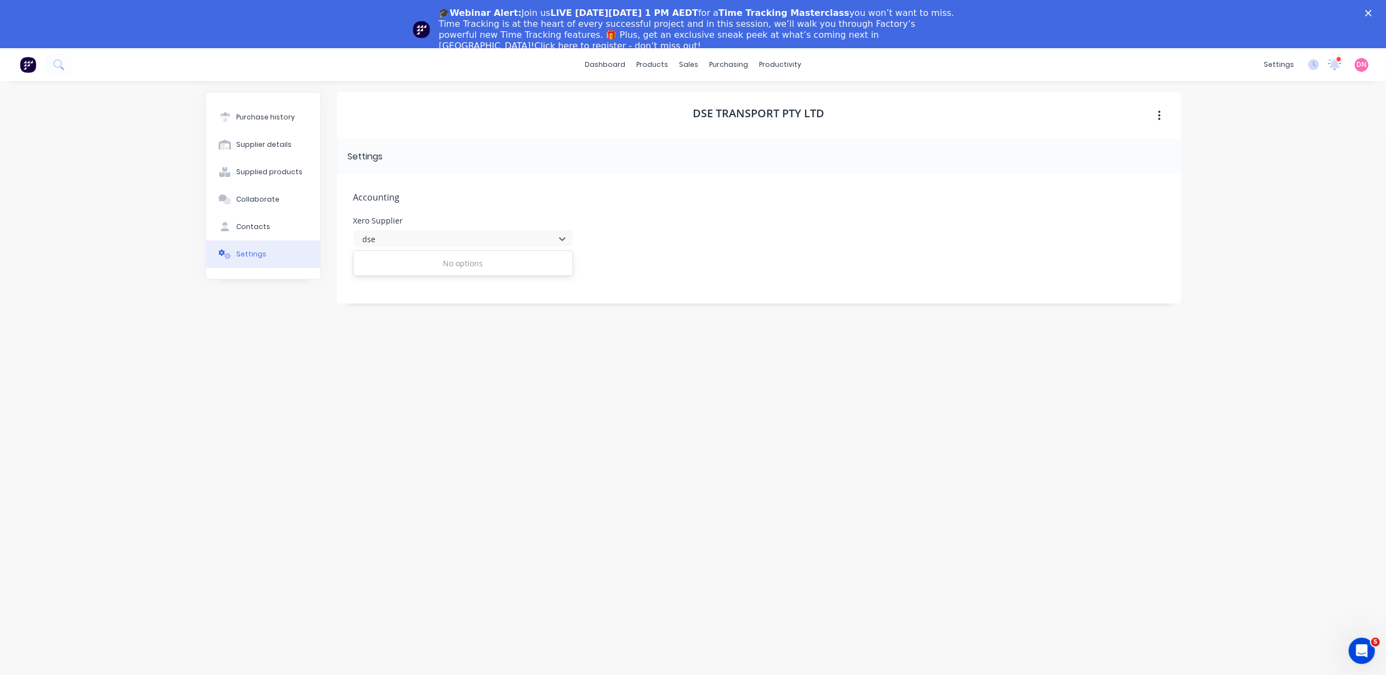
type input "dse"
click at [437, 308] on div "DSE Transport Pty Ltd Settings Accounting Xero Supplier Use Up and Down to choo…" at bounding box center [759, 397] width 844 height 610
click at [718, 100] on icon at bounding box center [721, 102] width 9 height 6
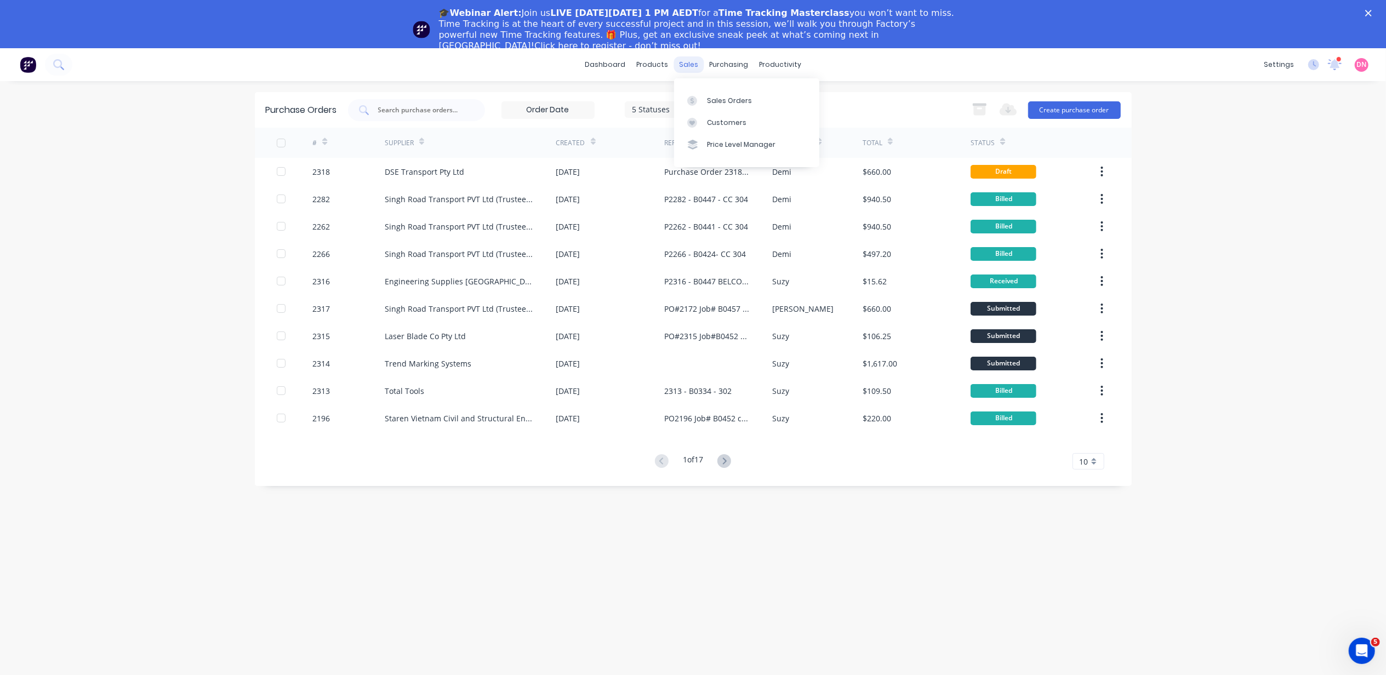
click at [676, 65] on div "sales" at bounding box center [689, 64] width 30 height 16
click at [695, 102] on icon at bounding box center [692, 101] width 10 height 10
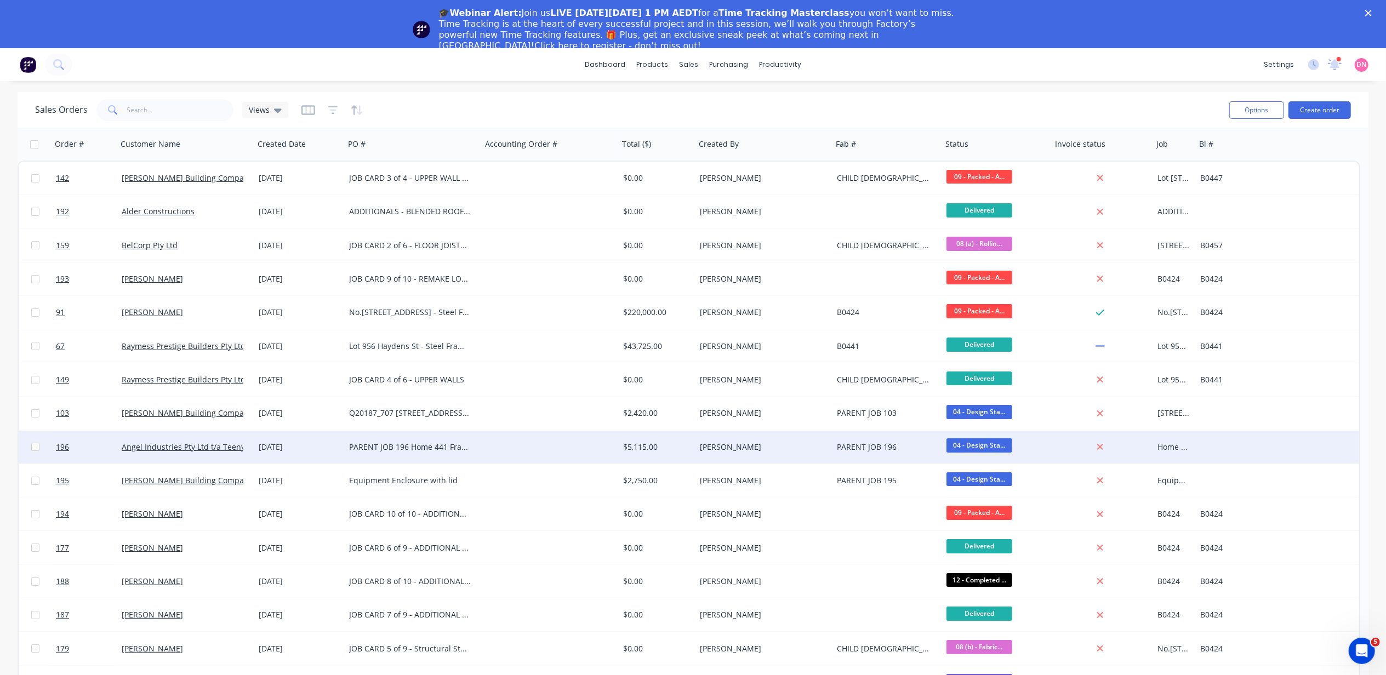
click at [997, 442] on span "04 - Design Sta..." at bounding box center [980, 446] width 66 height 14
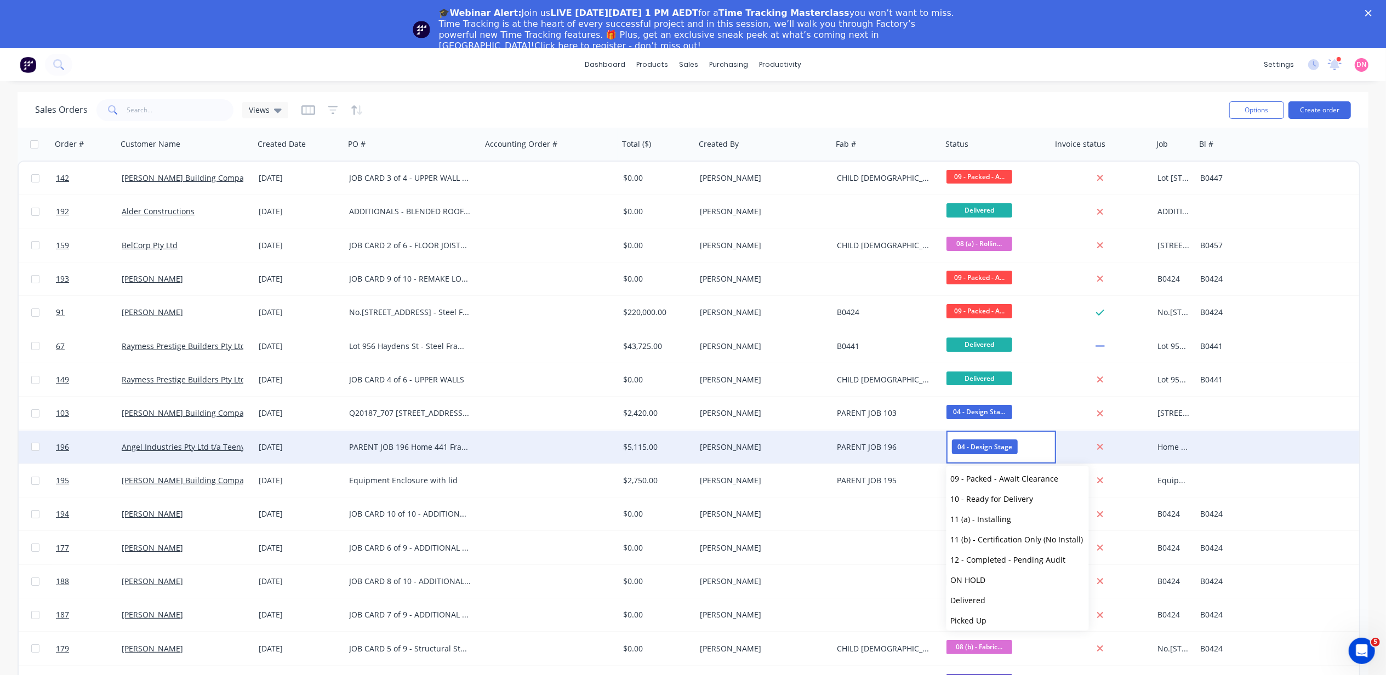
scroll to position [209, 0]
click at [1008, 577] on button "ON HOLD" at bounding box center [1018, 576] width 143 height 20
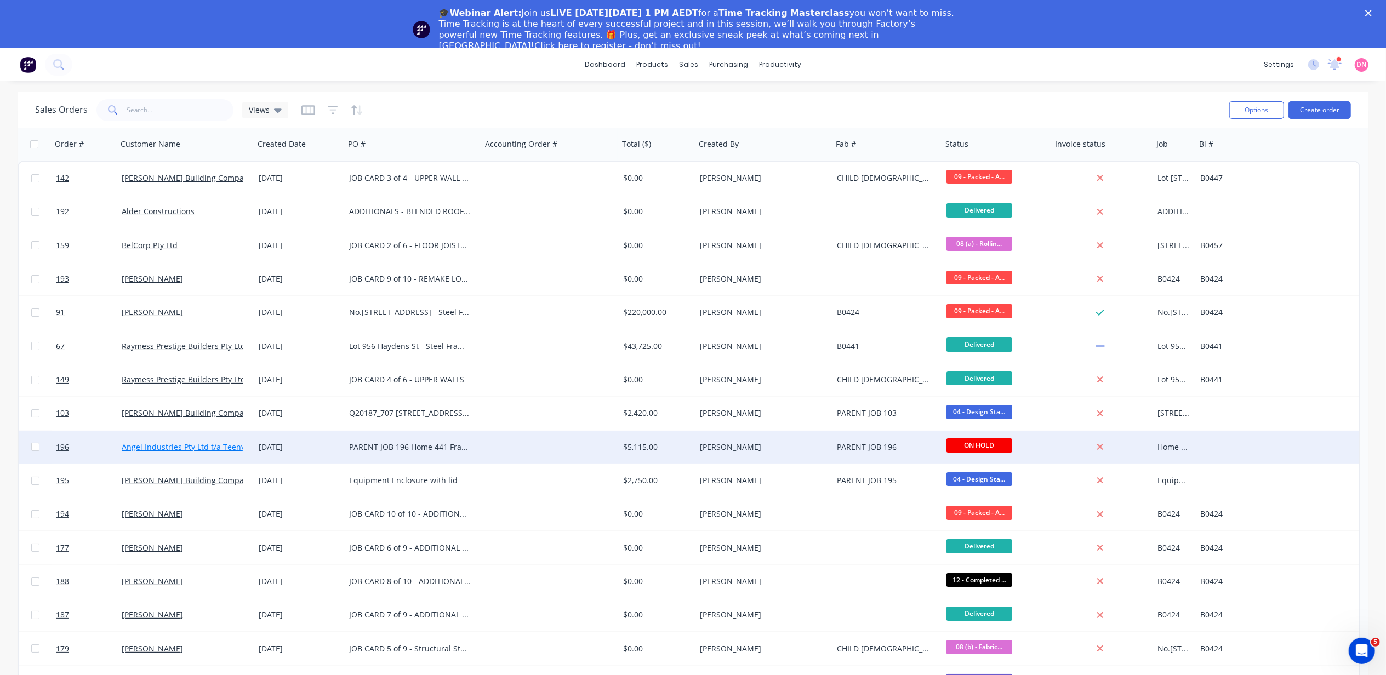
click at [232, 444] on link "Angel Industries Pty Ltd t/a Teeny Tiny Homes" at bounding box center [206, 447] width 168 height 10
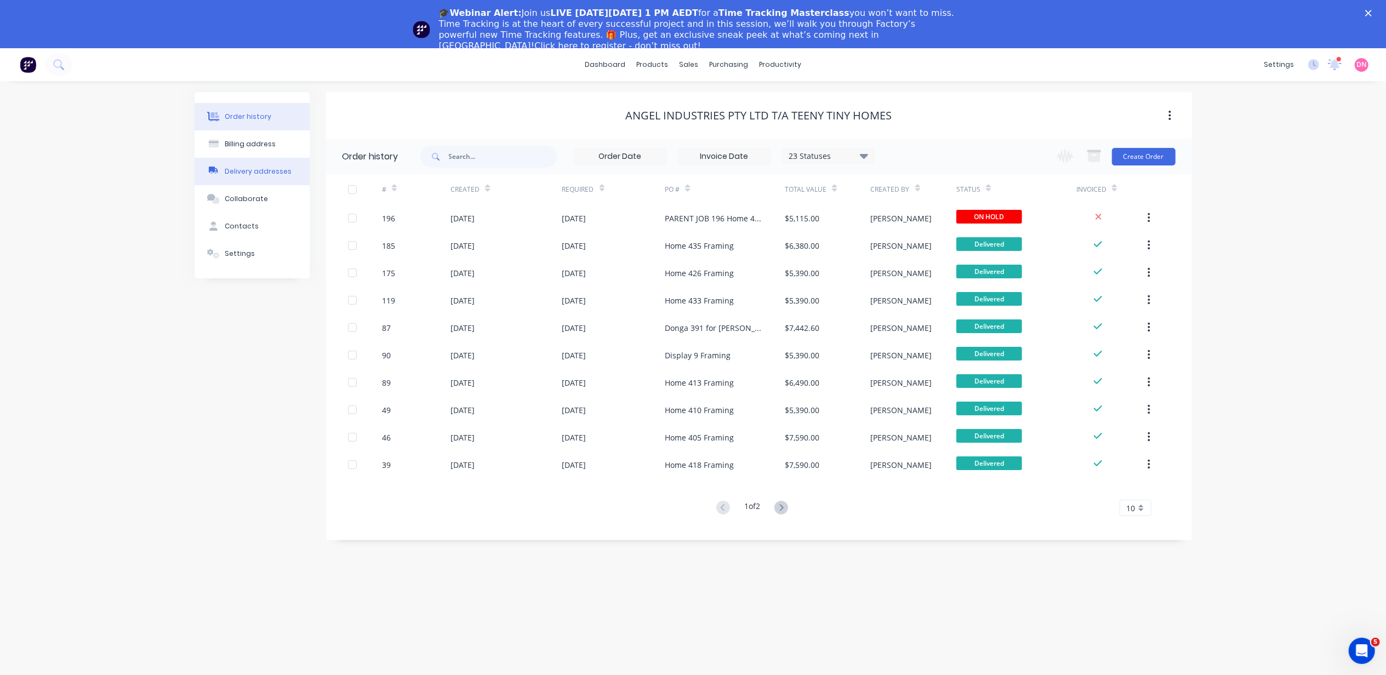
click at [290, 171] on button "Delivery addresses" at bounding box center [252, 171] width 115 height 27
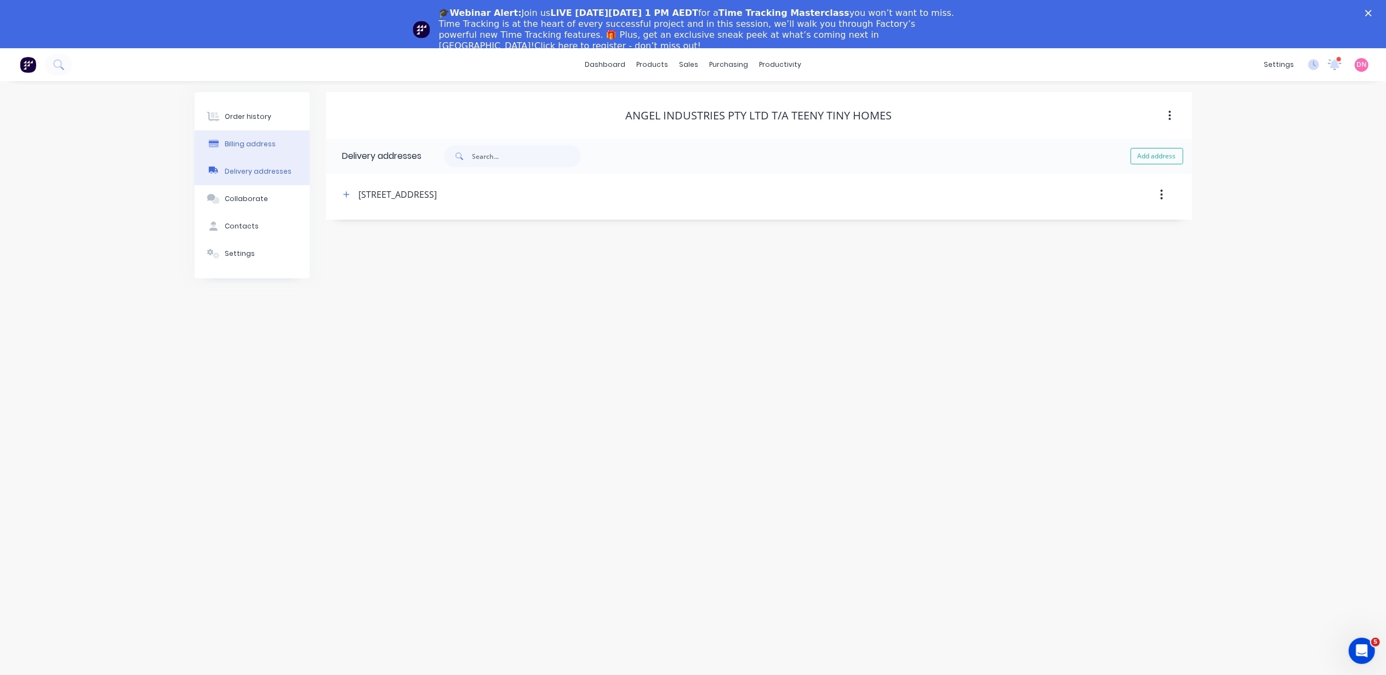
click at [287, 147] on button "Billing address" at bounding box center [252, 143] width 115 height 27
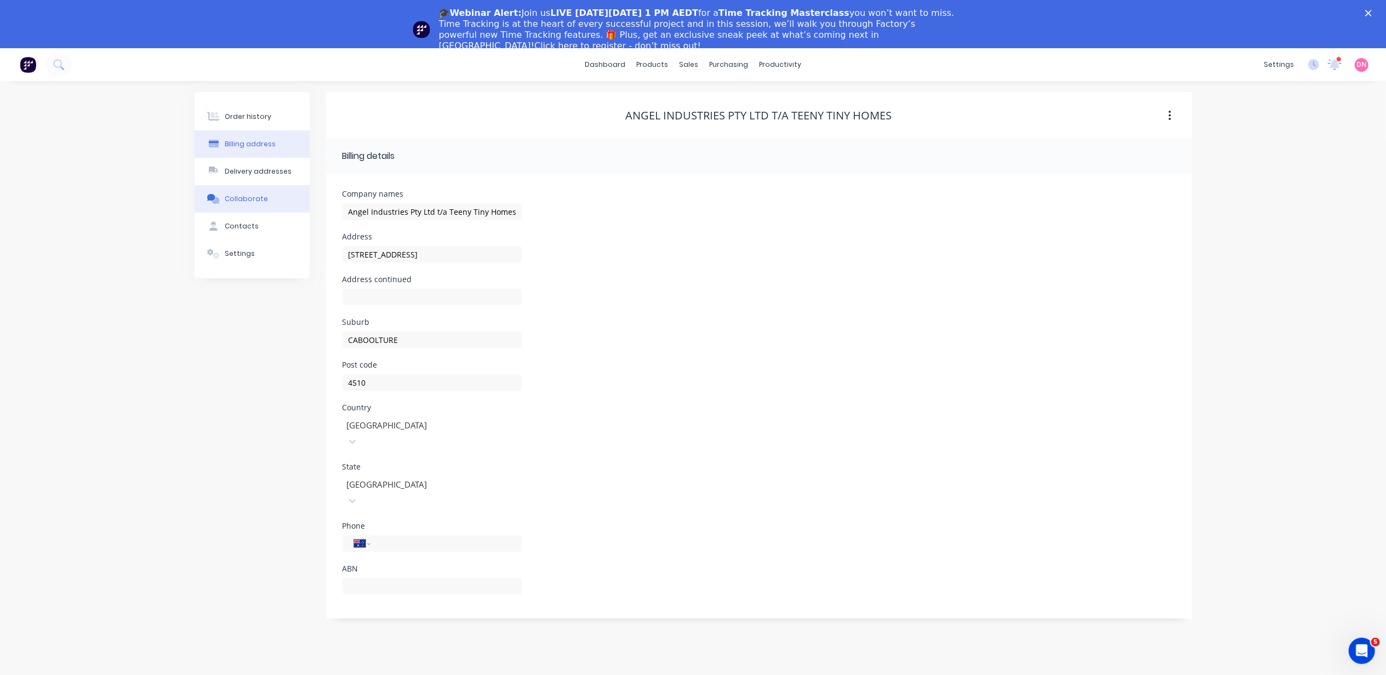
click at [275, 193] on button "Collaborate" at bounding box center [252, 198] width 115 height 27
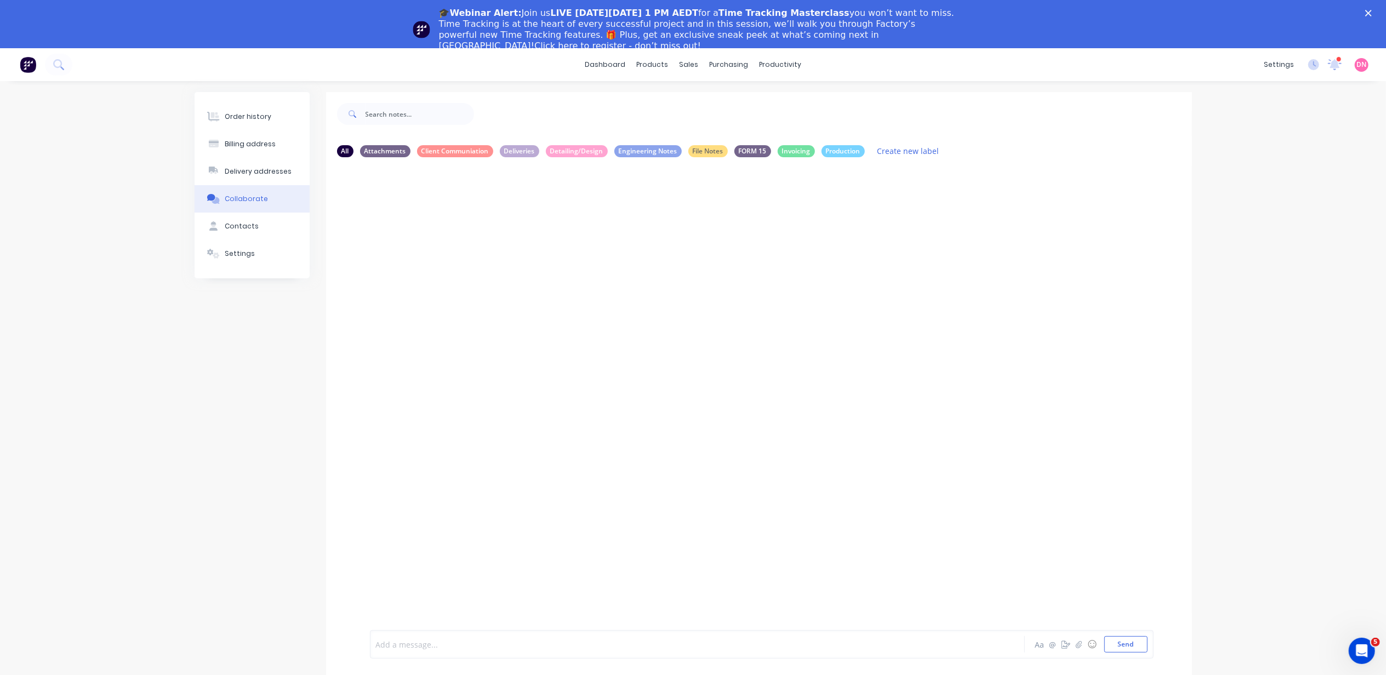
click at [560, 649] on div at bounding box center [666, 645] width 578 height 12
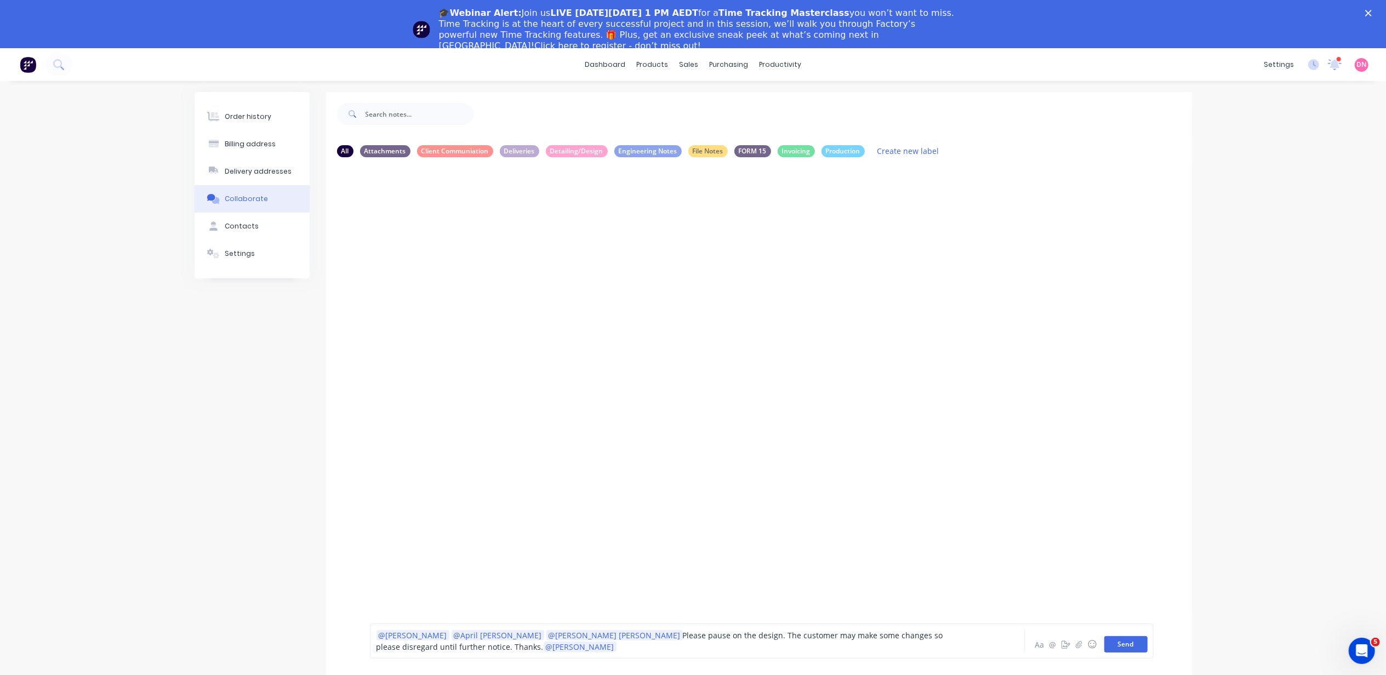
click at [1130, 643] on button "Send" at bounding box center [1126, 644] width 43 height 16
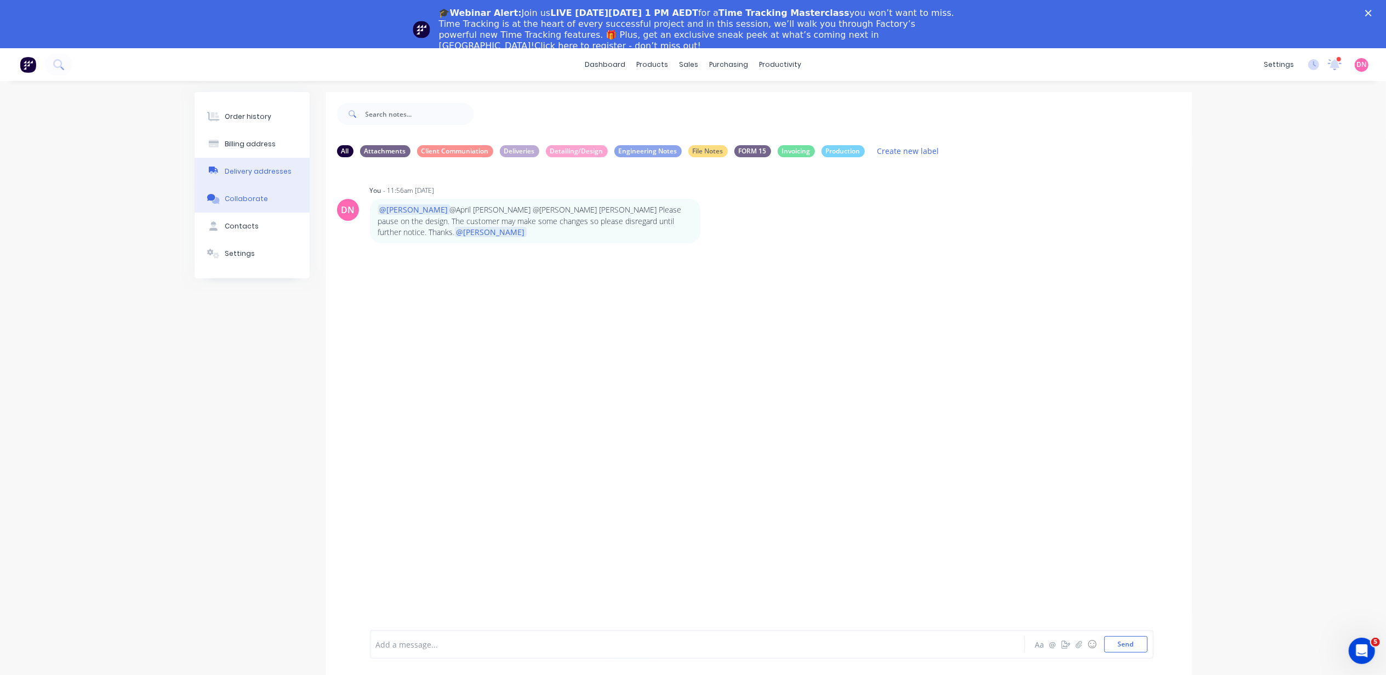
click at [246, 168] on div "Delivery addresses" at bounding box center [258, 172] width 67 height 10
select select "AU"
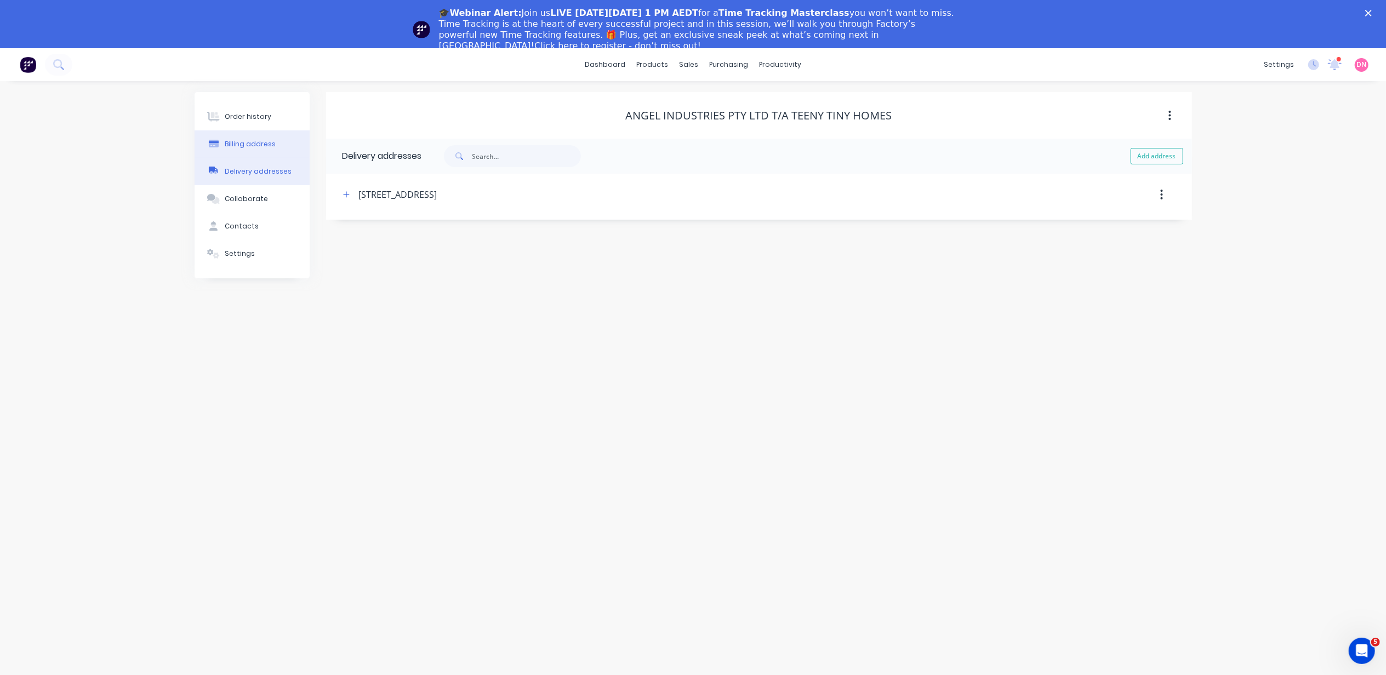
click at [251, 151] on button "Billing address" at bounding box center [252, 143] width 115 height 27
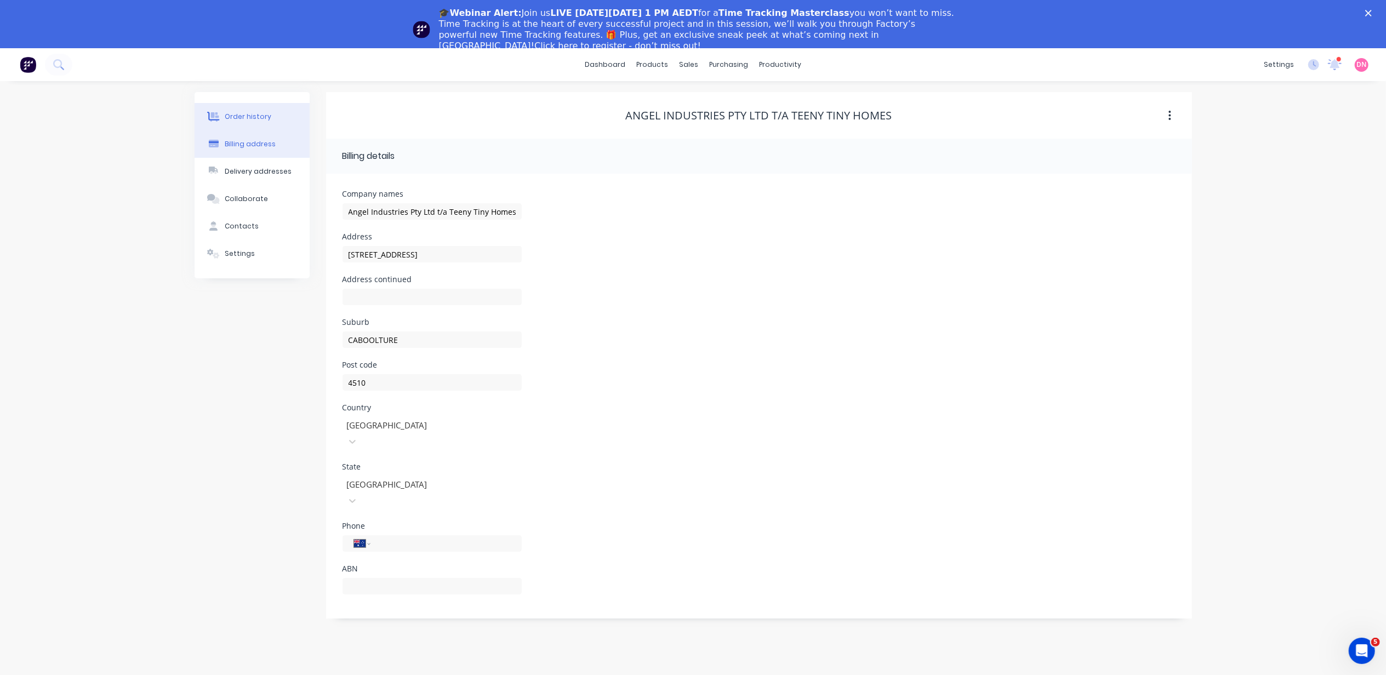
click at [263, 111] on button "Order history" at bounding box center [252, 116] width 115 height 27
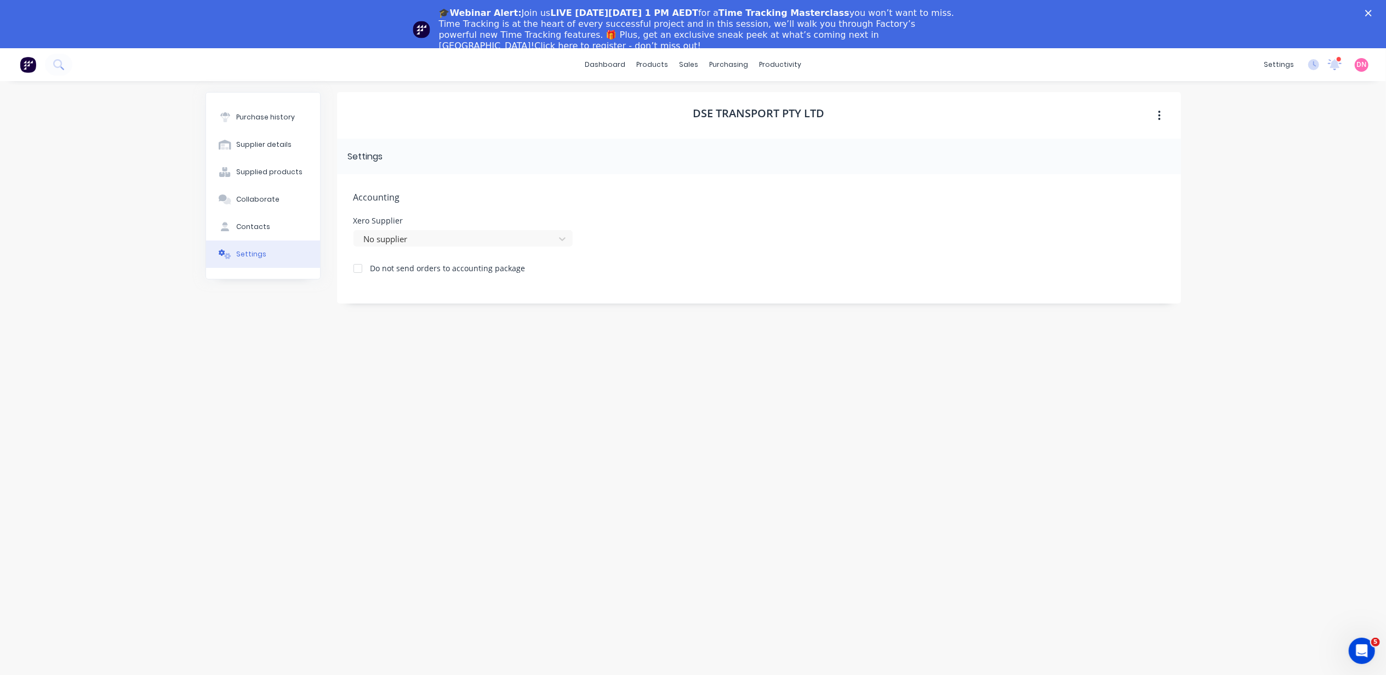
click at [355, 268] on div at bounding box center [358, 269] width 22 height 22
click at [290, 126] on button "Purchase history" at bounding box center [263, 117] width 114 height 27
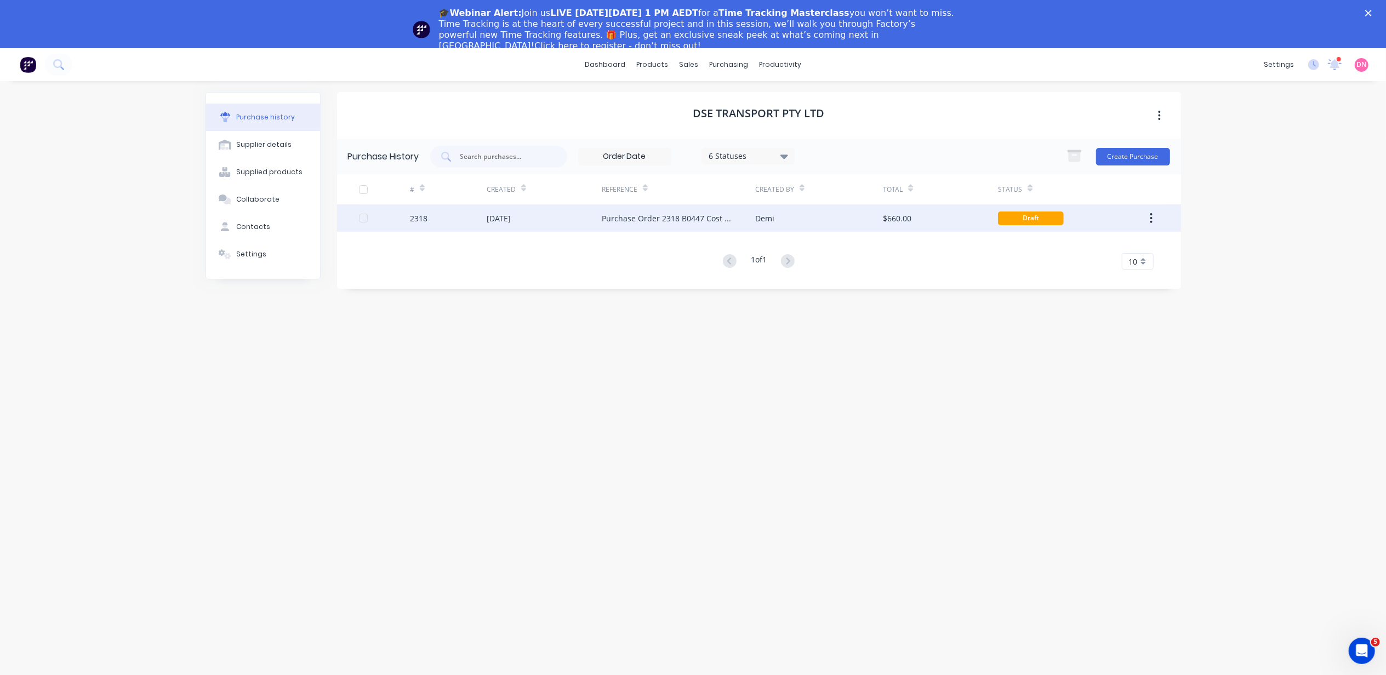
click at [483, 206] on div "2318" at bounding box center [448, 217] width 77 height 27
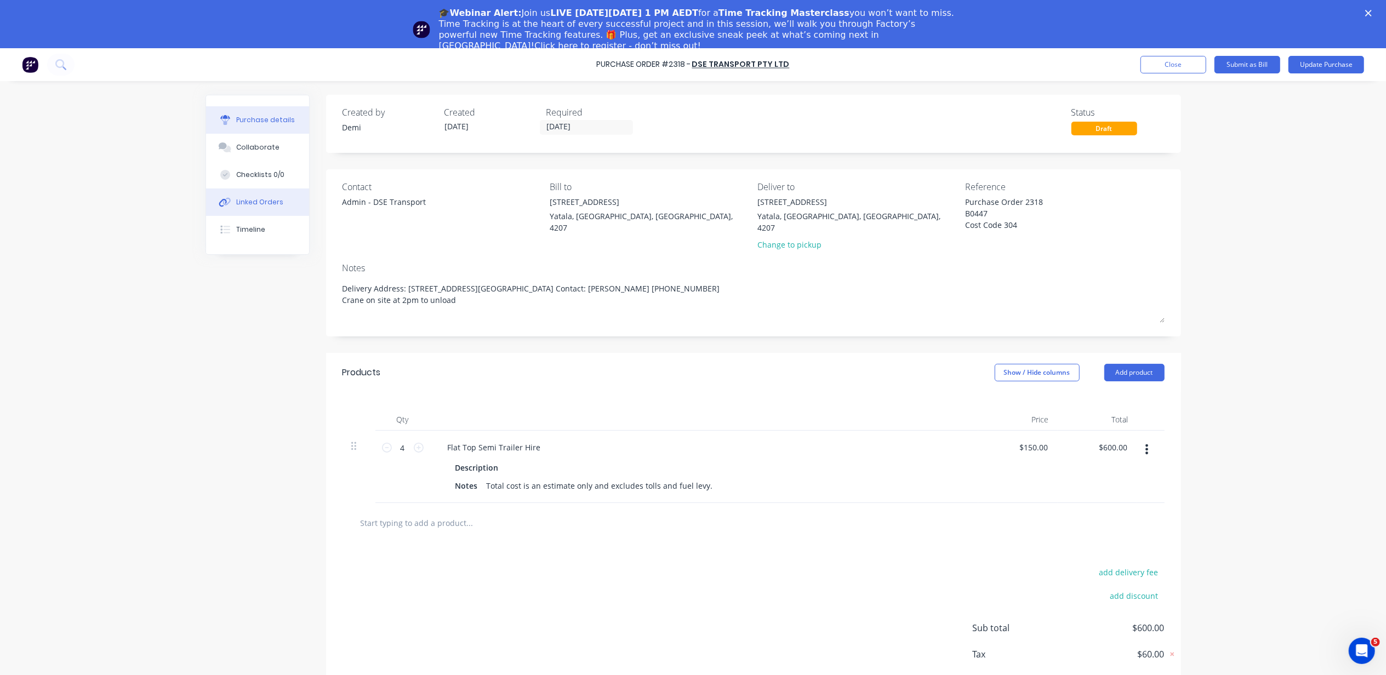
type textarea "x"
click at [294, 202] on button "Linked Orders" at bounding box center [257, 202] width 103 height 27
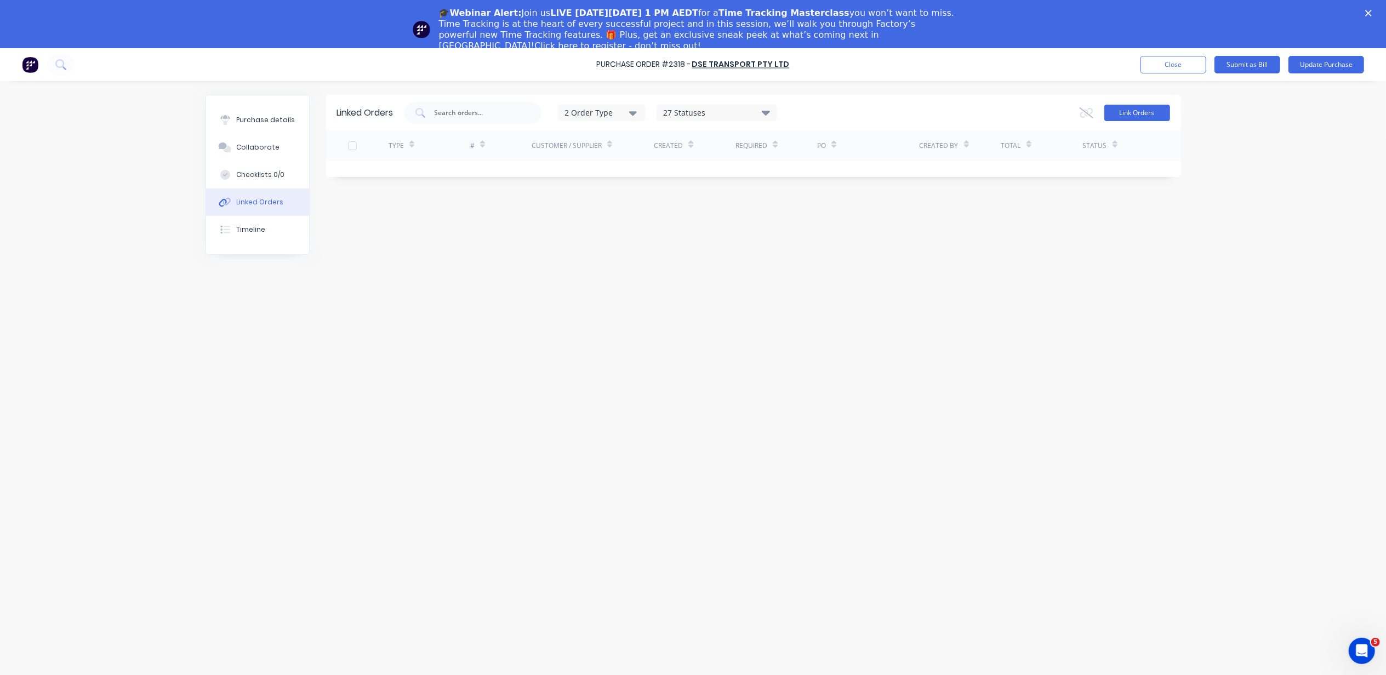
click at [1115, 111] on button "Link Orders" at bounding box center [1138, 113] width 66 height 16
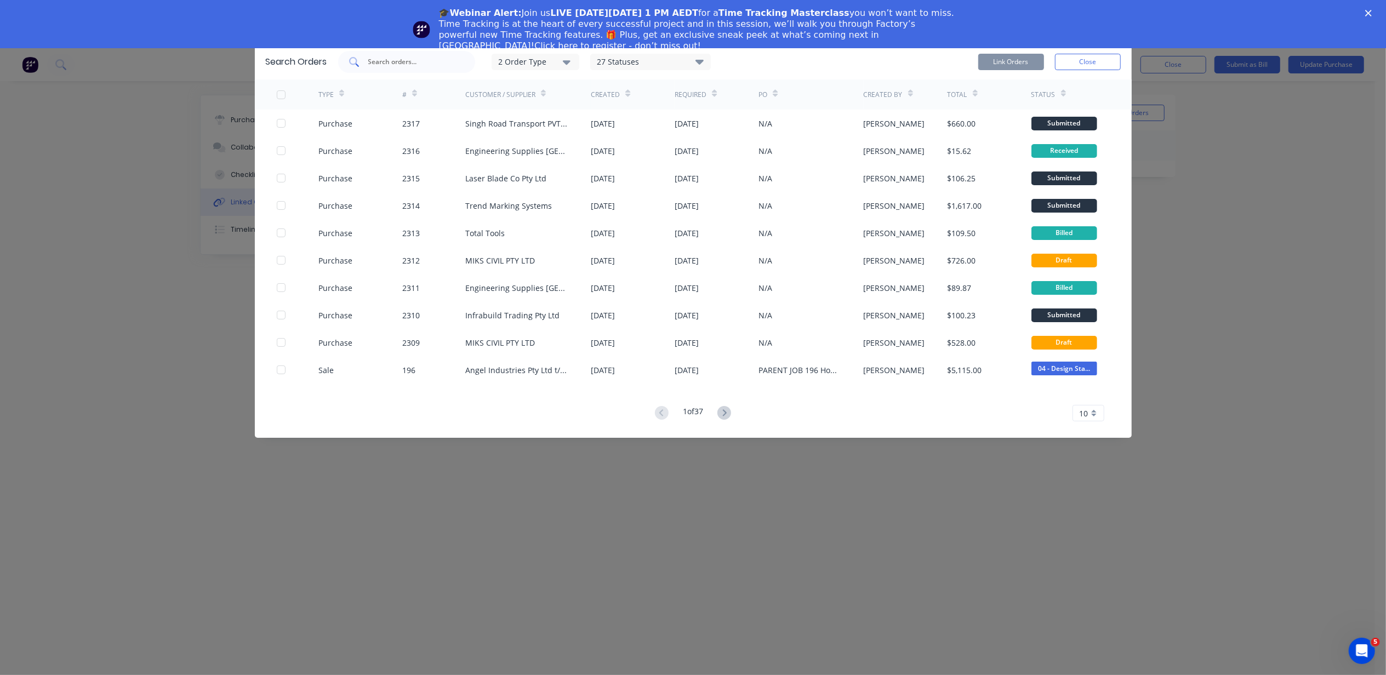
click at [402, 60] on input "text" at bounding box center [412, 61] width 91 height 11
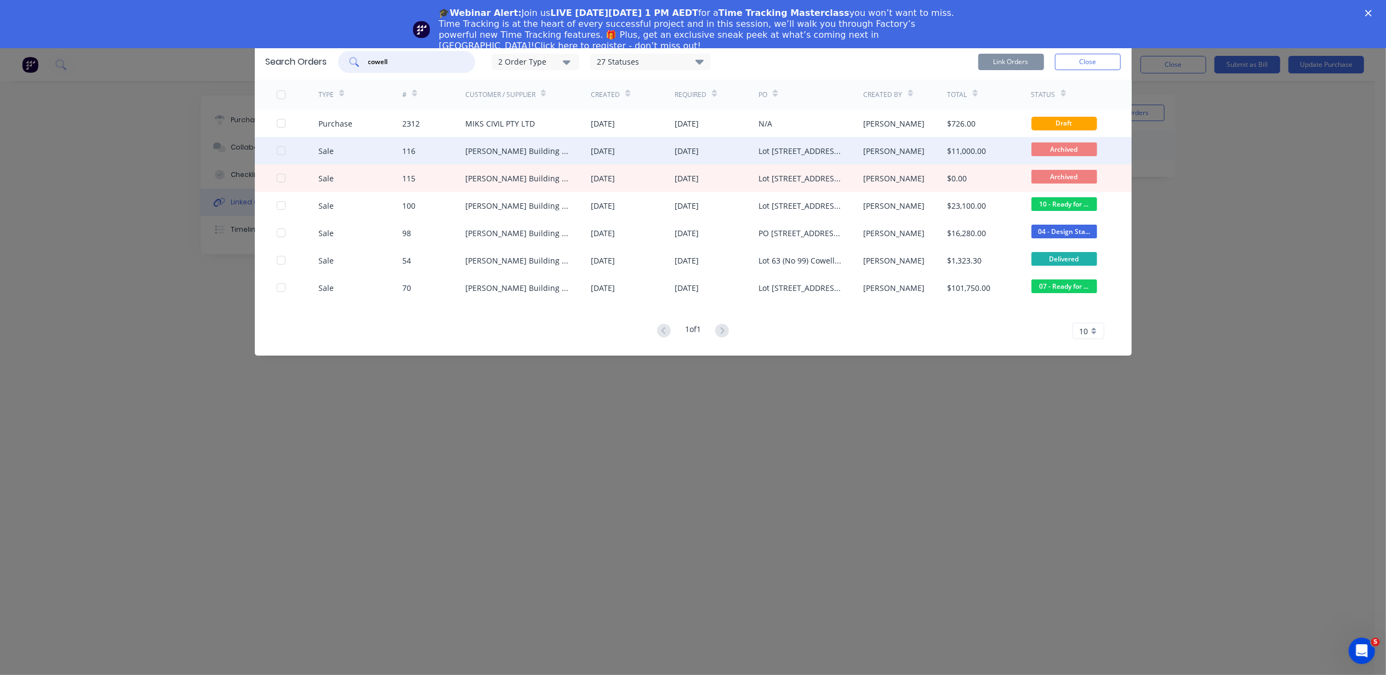
click at [281, 150] on div at bounding box center [281, 151] width 22 height 22
drag, startPoint x: 424, startPoint y: 64, endPoint x: 251, endPoint y: 53, distance: 173.0
click at [251, 53] on div "Search Orders cowell 2 Order Type 27 Statuses Sales Order Status All Archived D…" at bounding box center [693, 337] width 1386 height 675
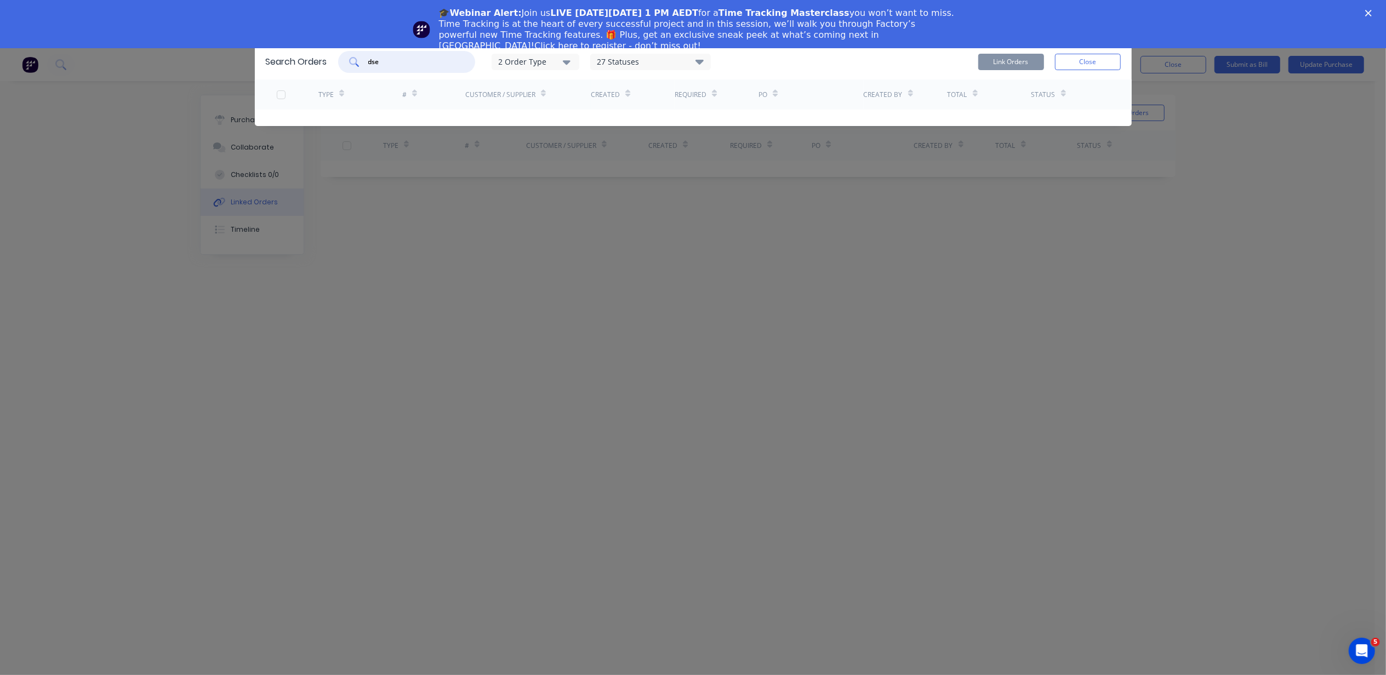
type input "dse"
drag, startPoint x: 411, startPoint y: 62, endPoint x: 238, endPoint y: 60, distance: 172.7
click at [238, 60] on div "Search Orders dse 2 Order Type 27 Statuses Sales Order Status All Archived Draf…" at bounding box center [693, 337] width 1386 height 675
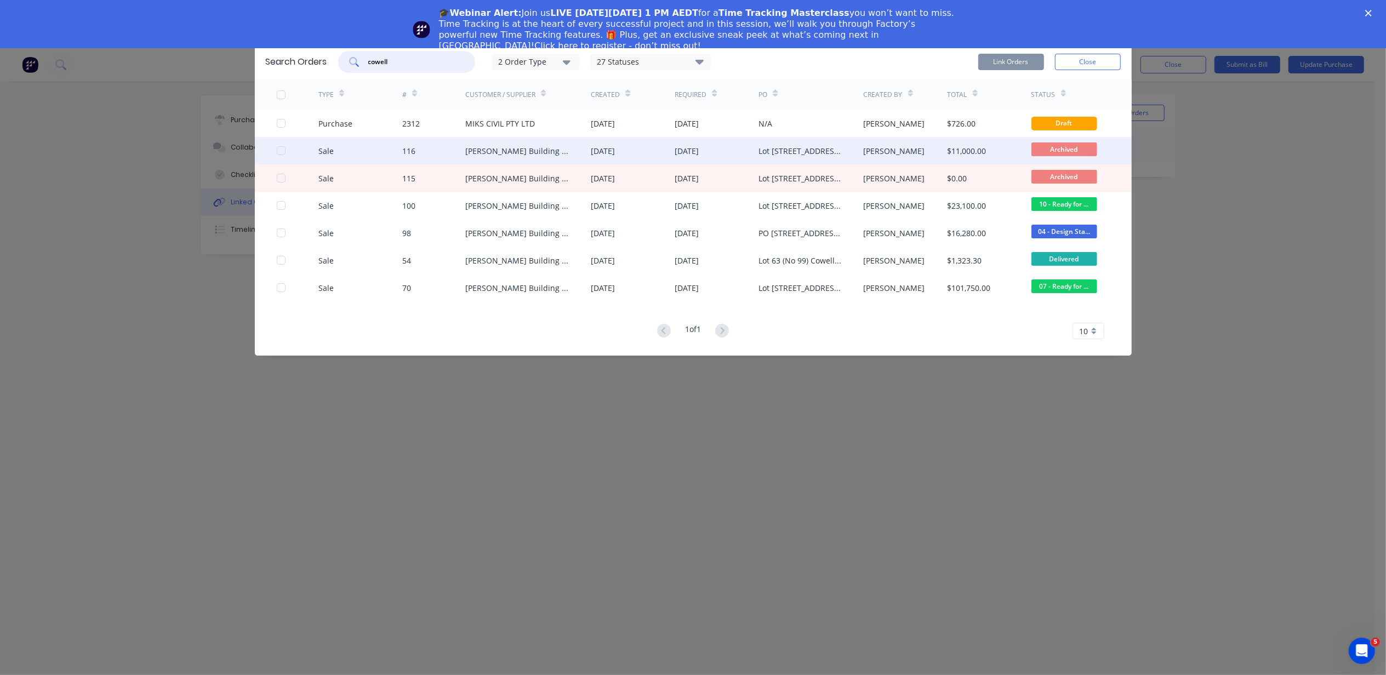
click at [282, 150] on div at bounding box center [281, 151] width 22 height 22
type input "cowell"
click at [1032, 62] on button "Link Orders" at bounding box center [1012, 62] width 66 height 16
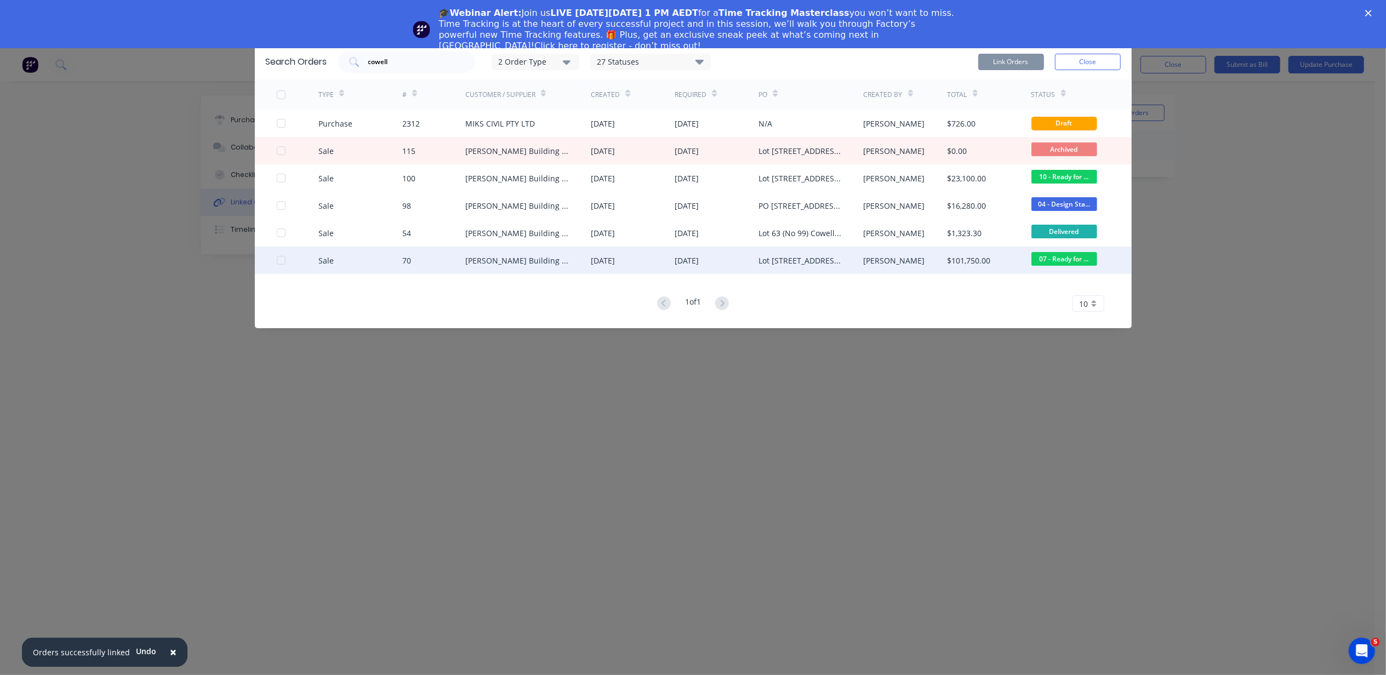
click at [278, 257] on div at bounding box center [281, 260] width 22 height 22
click at [991, 59] on button "Link Orders" at bounding box center [1012, 62] width 66 height 16
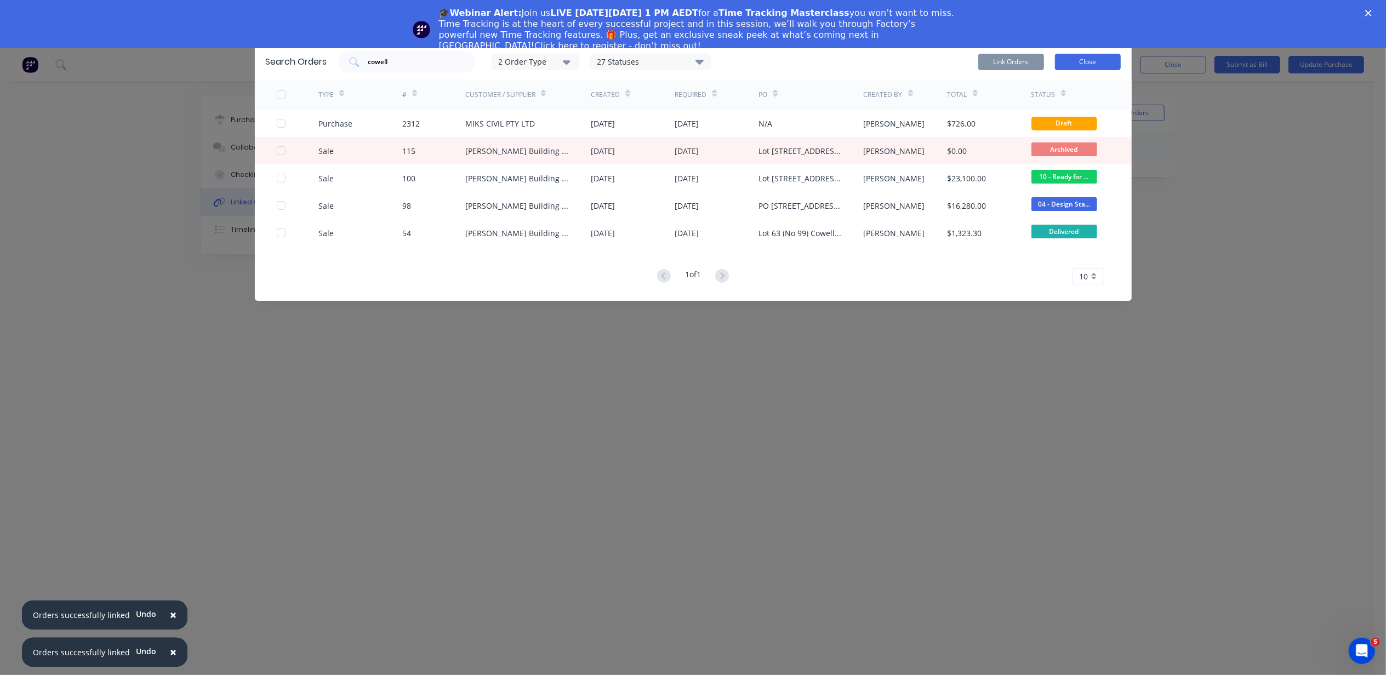
click at [1062, 56] on button "Close" at bounding box center [1088, 62] width 66 height 16
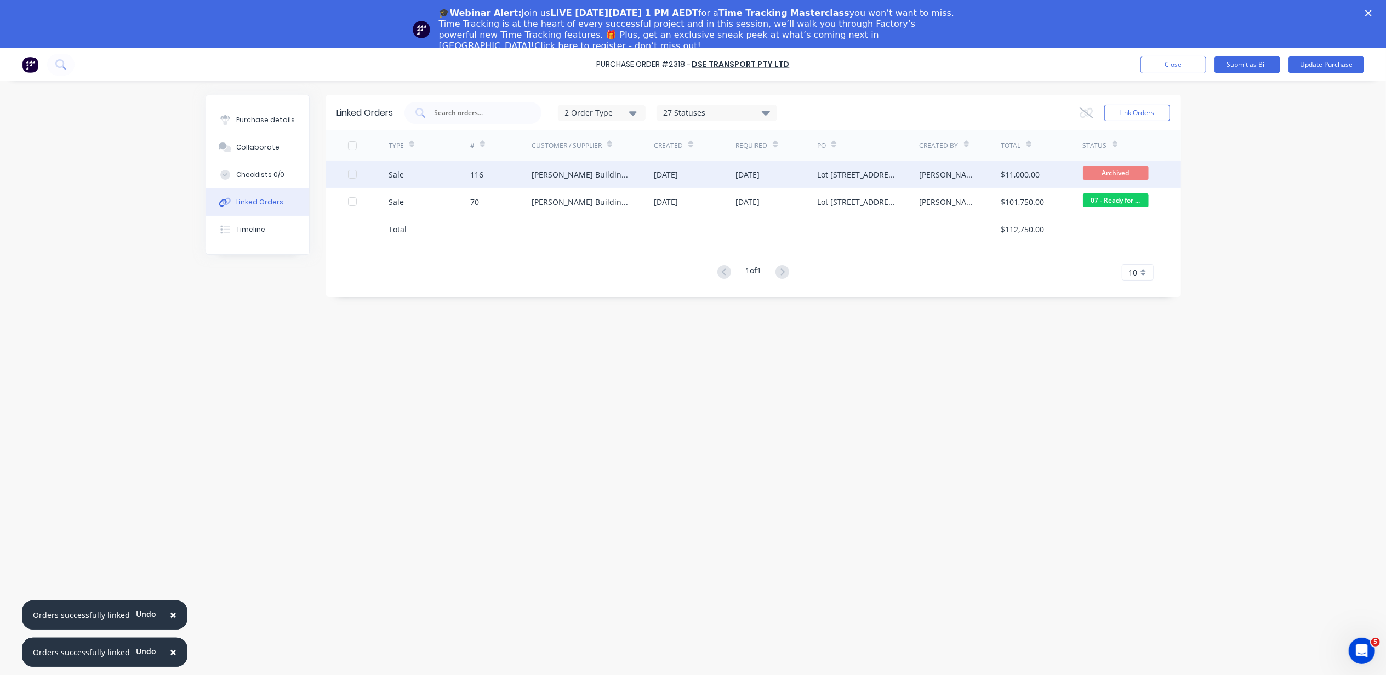
click at [354, 173] on div at bounding box center [353, 174] width 22 height 22
click at [1055, 111] on div "2 Order Type 27 Statuses Sales Order Status All Archived Draft Quote Submitted …" at bounding box center [788, 113] width 766 height 22
click at [1091, 110] on icon at bounding box center [1087, 112] width 14 height 11
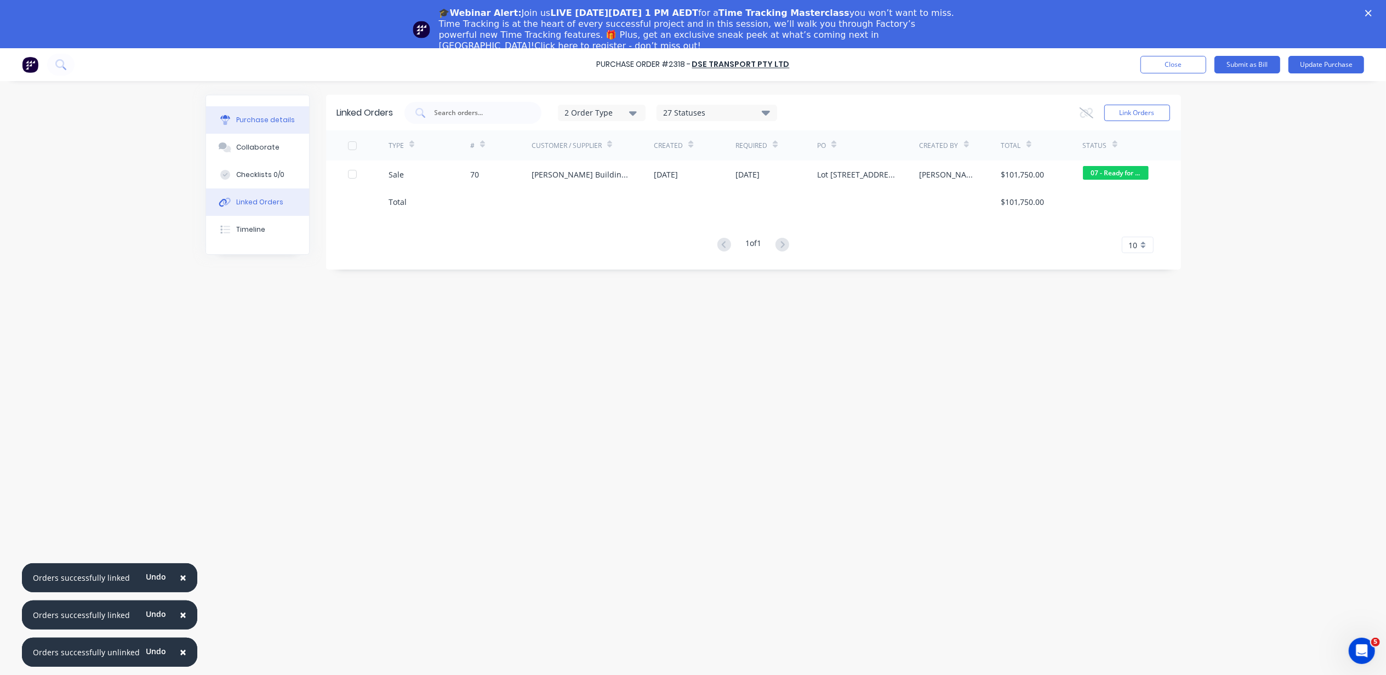
click at [281, 120] on div "Purchase details" at bounding box center [265, 120] width 59 height 10
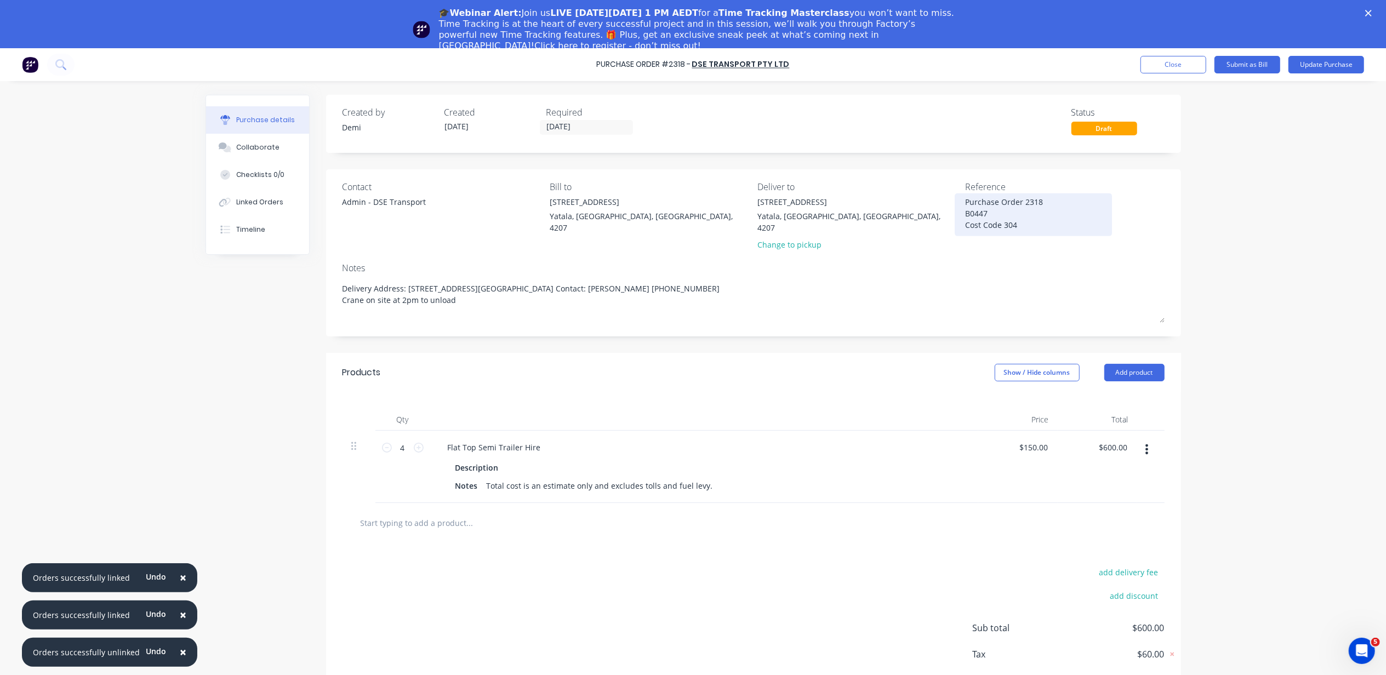
click at [965, 211] on textarea "Purchase Order 2318 B0447 Cost Code 304" at bounding box center [1033, 213] width 137 height 35
click at [1031, 202] on textarea "Purchase Order 2318 B0447 Cost Code 304" at bounding box center [1033, 213] width 137 height 35
type textarea "x"
click at [1027, 217] on textarea "Purchase Order 2318 B0447 Cost Code 304" at bounding box center [1033, 213] width 137 height 35
type textarea "Purchase Order 2318 B0447 - Cowell - FF Walls Cost Code 304"
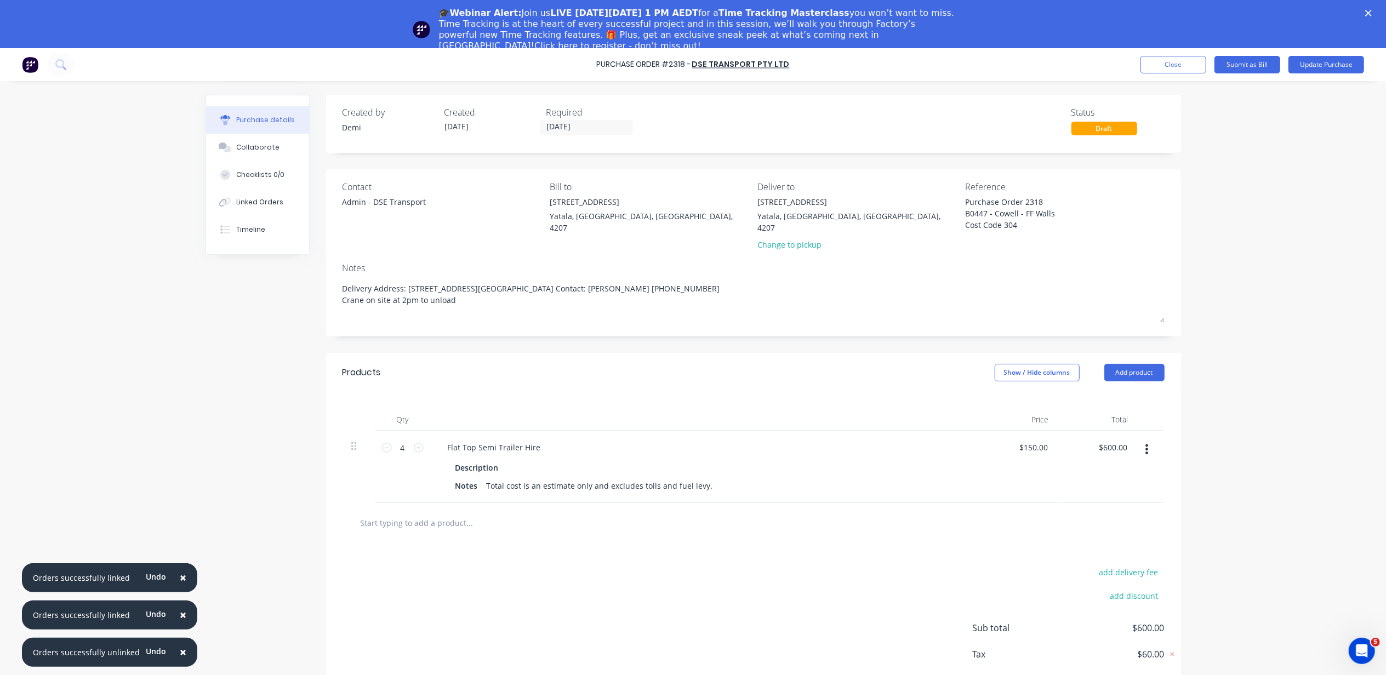
type textarea "x"
type textarea "Purchase Order 2318 B0447 - Cowell - FF Walls Cost Code 304"
click at [1325, 389] on div "× Orders successfully linked Undo × Orders successfully linked Undo × Orders su…" at bounding box center [693, 385] width 1386 height 675
click at [1320, 58] on button "Update Purchase" at bounding box center [1327, 65] width 76 height 18
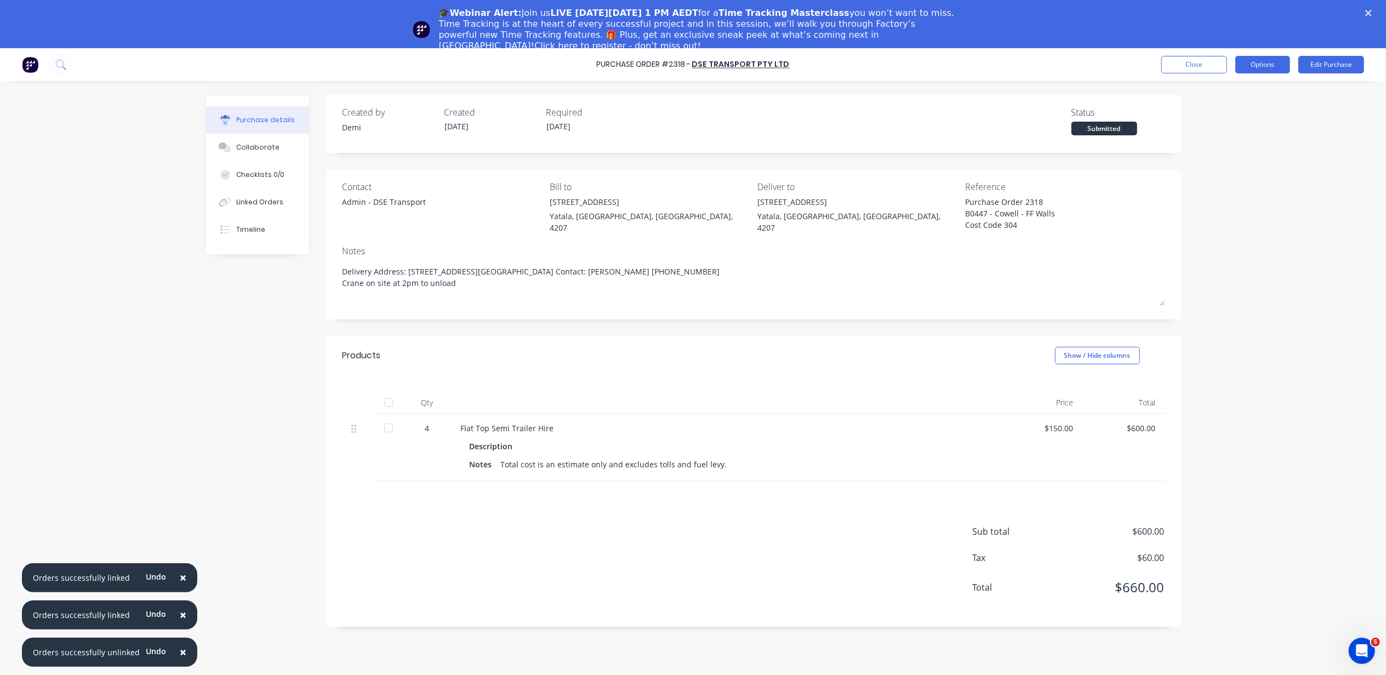
click at [1243, 64] on button "Options" at bounding box center [1263, 65] width 55 height 18
click at [1226, 99] on div "Print / Email" at bounding box center [1238, 93] width 84 height 16
click at [1223, 133] on div "Without pricing" at bounding box center [1238, 137] width 84 height 16
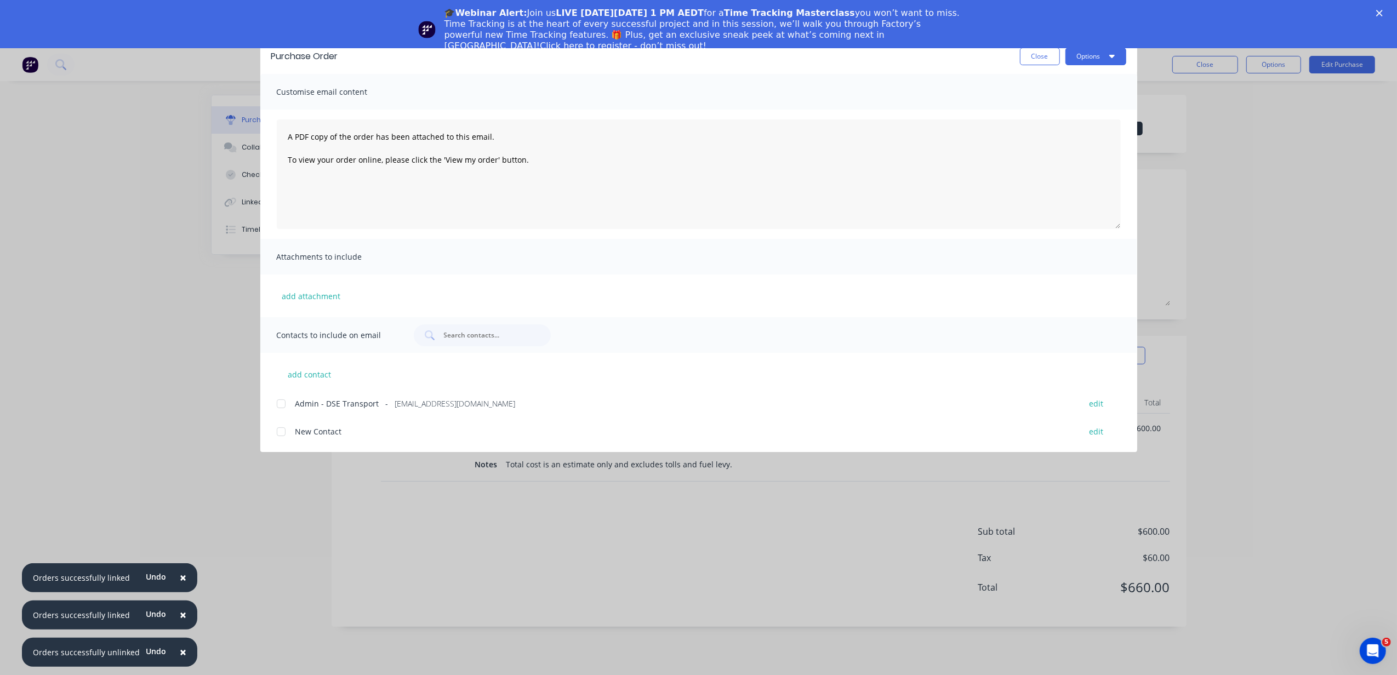
click at [286, 403] on div at bounding box center [281, 404] width 22 height 22
click at [1110, 59] on icon "button" at bounding box center [1112, 56] width 5 height 9
click at [1081, 99] on div "Print" at bounding box center [1074, 106] width 84 height 16
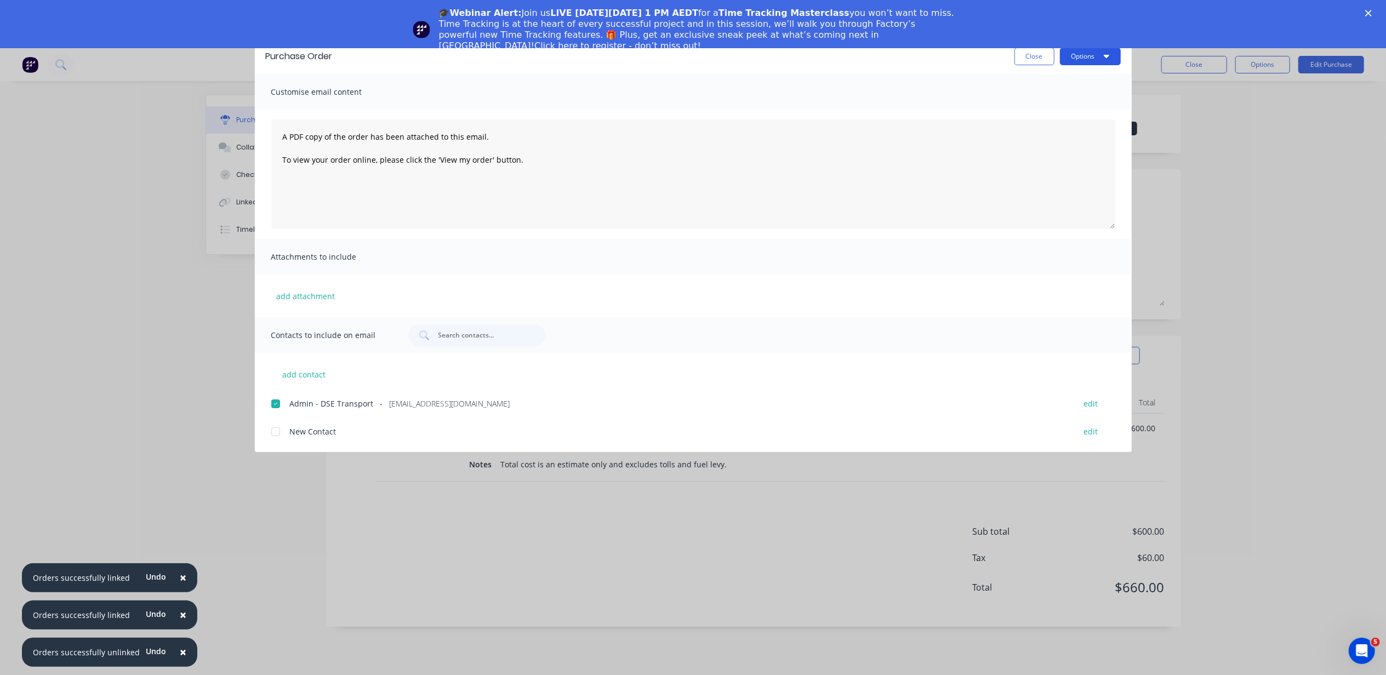
click at [1075, 56] on button "Options" at bounding box center [1090, 57] width 61 height 18
click at [1049, 132] on div "Email" at bounding box center [1069, 128] width 84 height 16
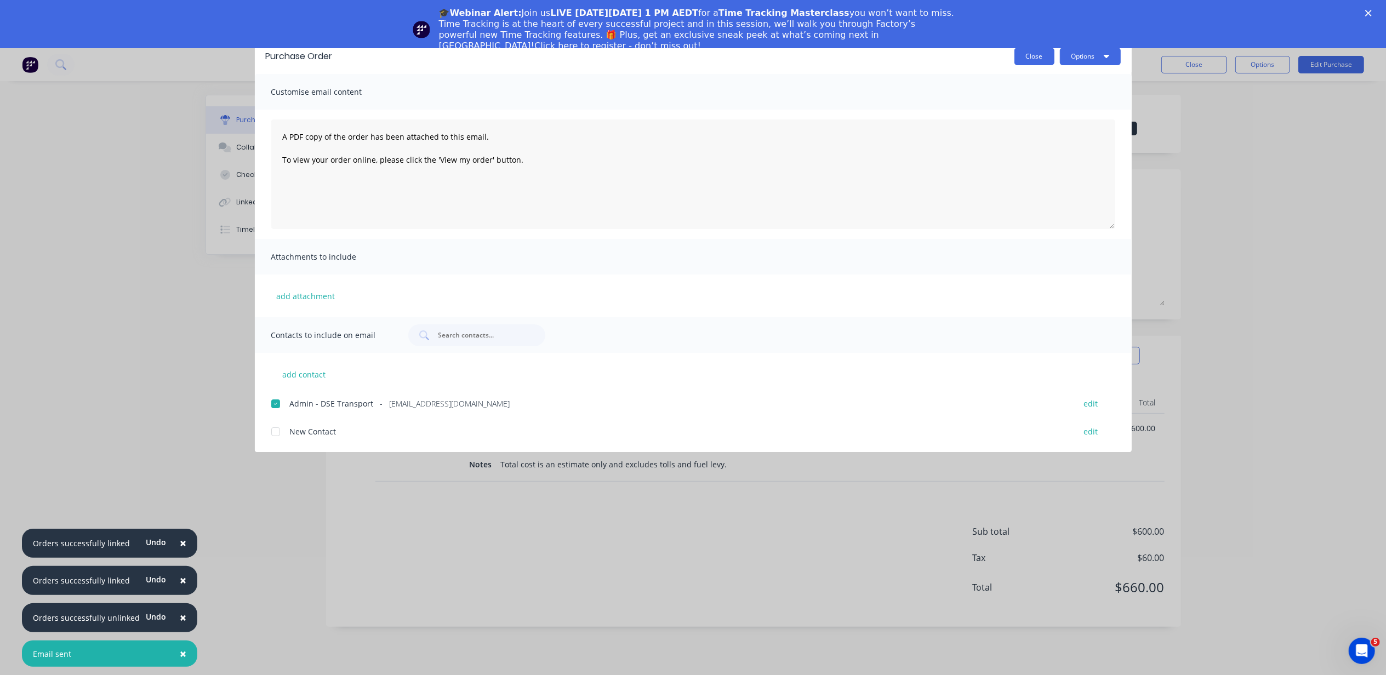
click at [1034, 53] on button "Close" at bounding box center [1035, 57] width 40 height 18
type textarea "x"
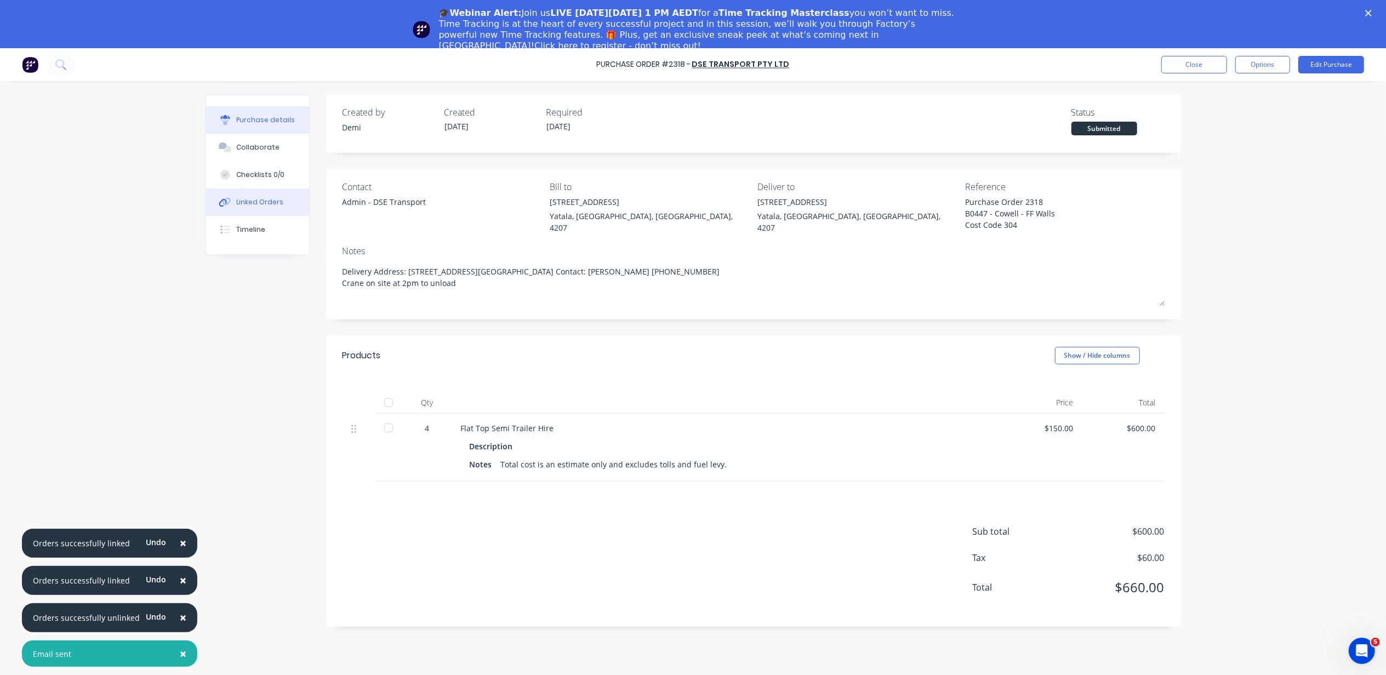
click at [253, 198] on div "Linked Orders" at bounding box center [259, 202] width 47 height 10
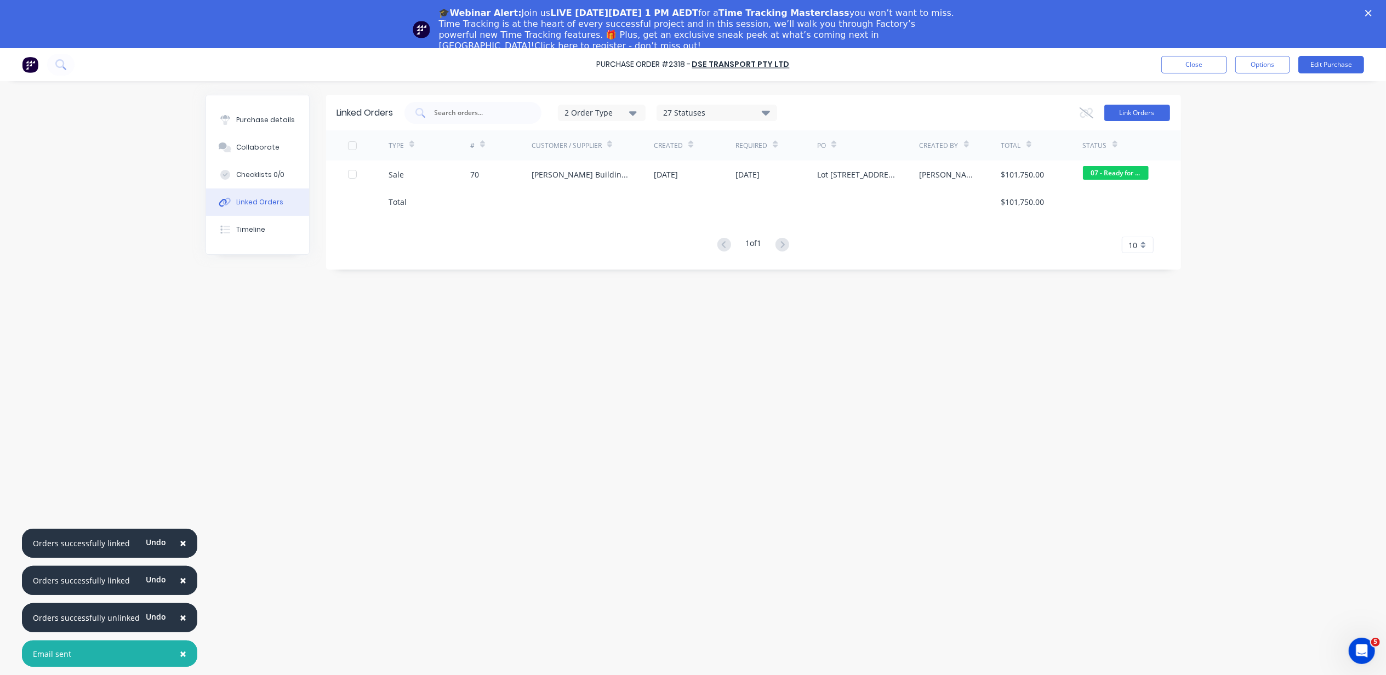
click at [1117, 117] on button "Link Orders" at bounding box center [1138, 113] width 66 height 16
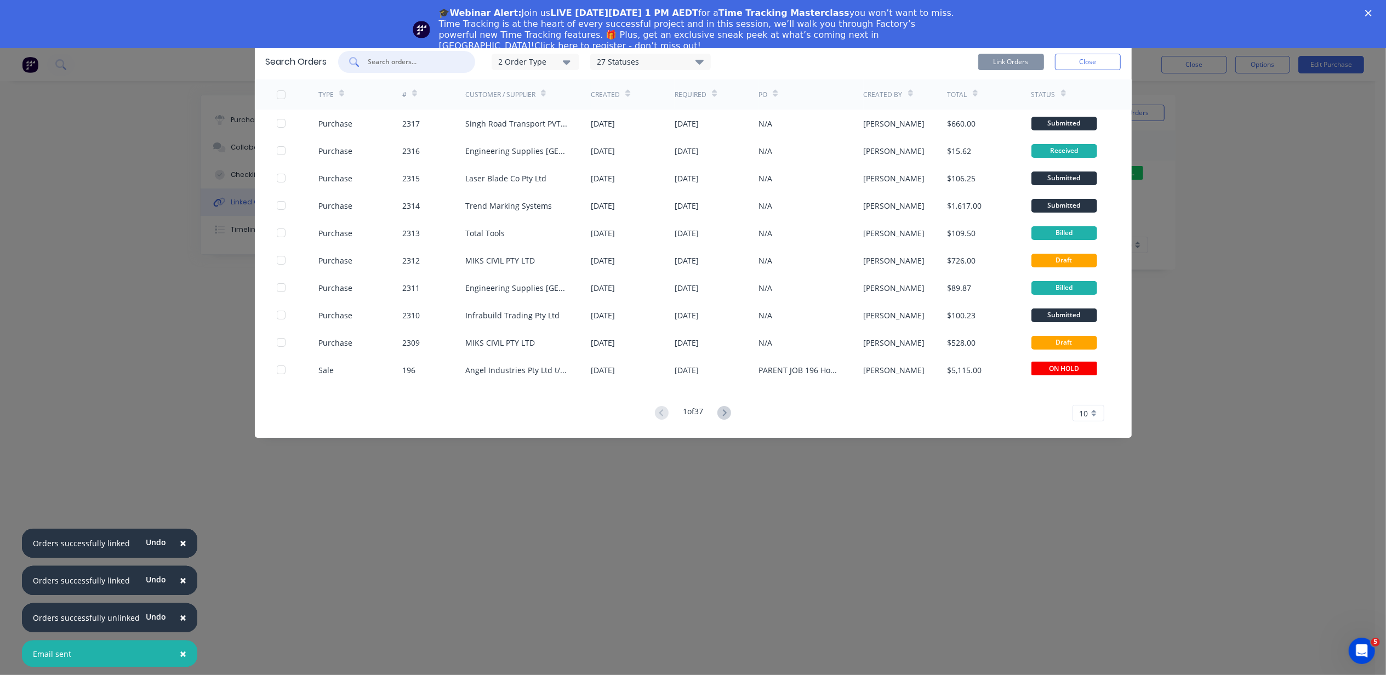
click at [397, 66] on input "text" at bounding box center [412, 61] width 91 height 11
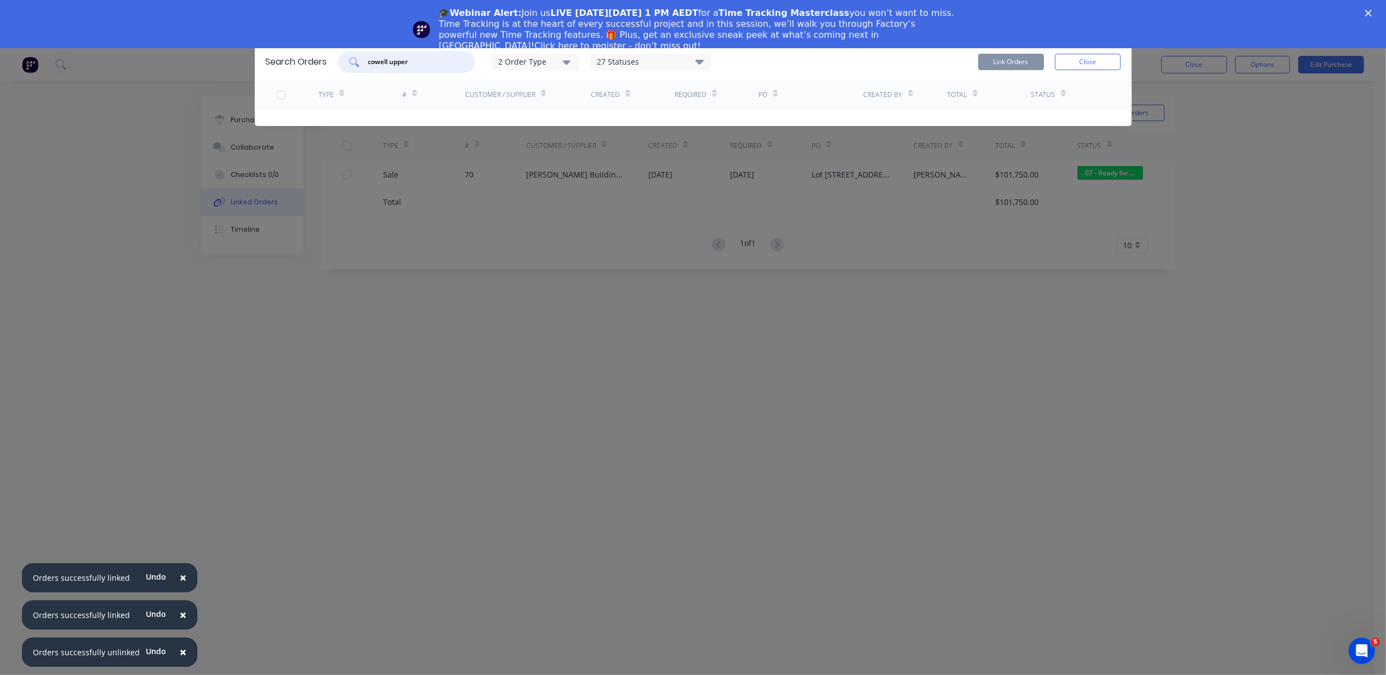
type input "cowell upper"
click at [249, 69] on div "Search Orders cowell upper 2 Order Type 27 Statuses Sales Order Status All Arch…" at bounding box center [693, 337] width 1386 height 675
click at [409, 60] on input "cowell upper" at bounding box center [412, 61] width 91 height 11
drag, startPoint x: 421, startPoint y: 59, endPoint x: 368, endPoint y: 59, distance: 52.6
click at [368, 59] on input "cowell upper" at bounding box center [412, 61] width 91 height 11
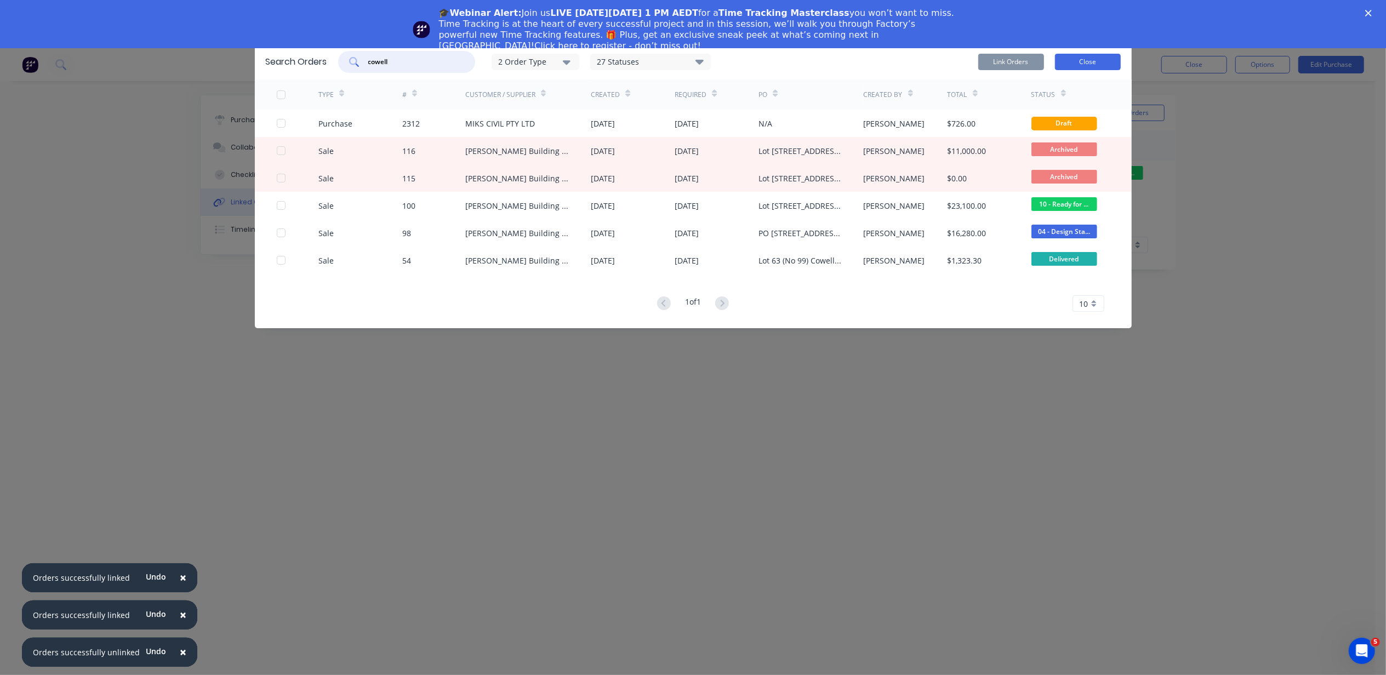
type input "cowell"
click at [1071, 60] on button "Close" at bounding box center [1088, 62] width 66 height 16
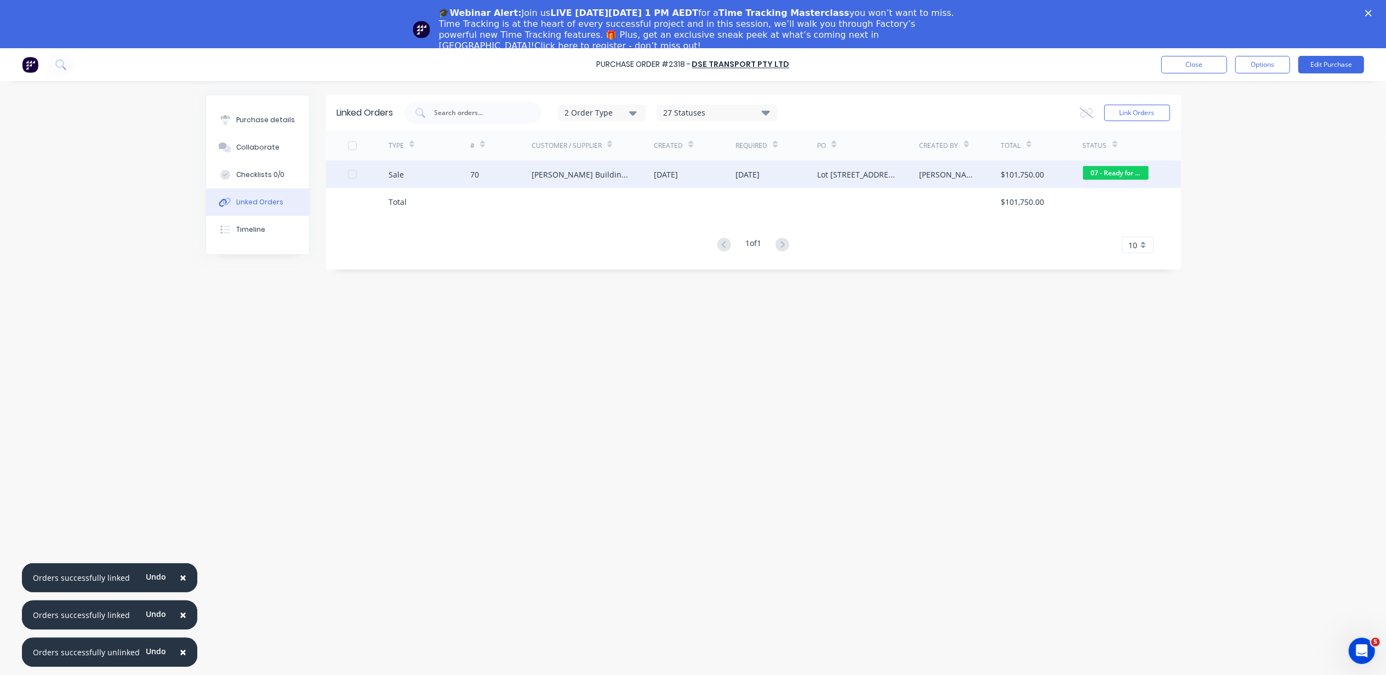
click at [480, 179] on div "70" at bounding box center [500, 174] width 61 height 27
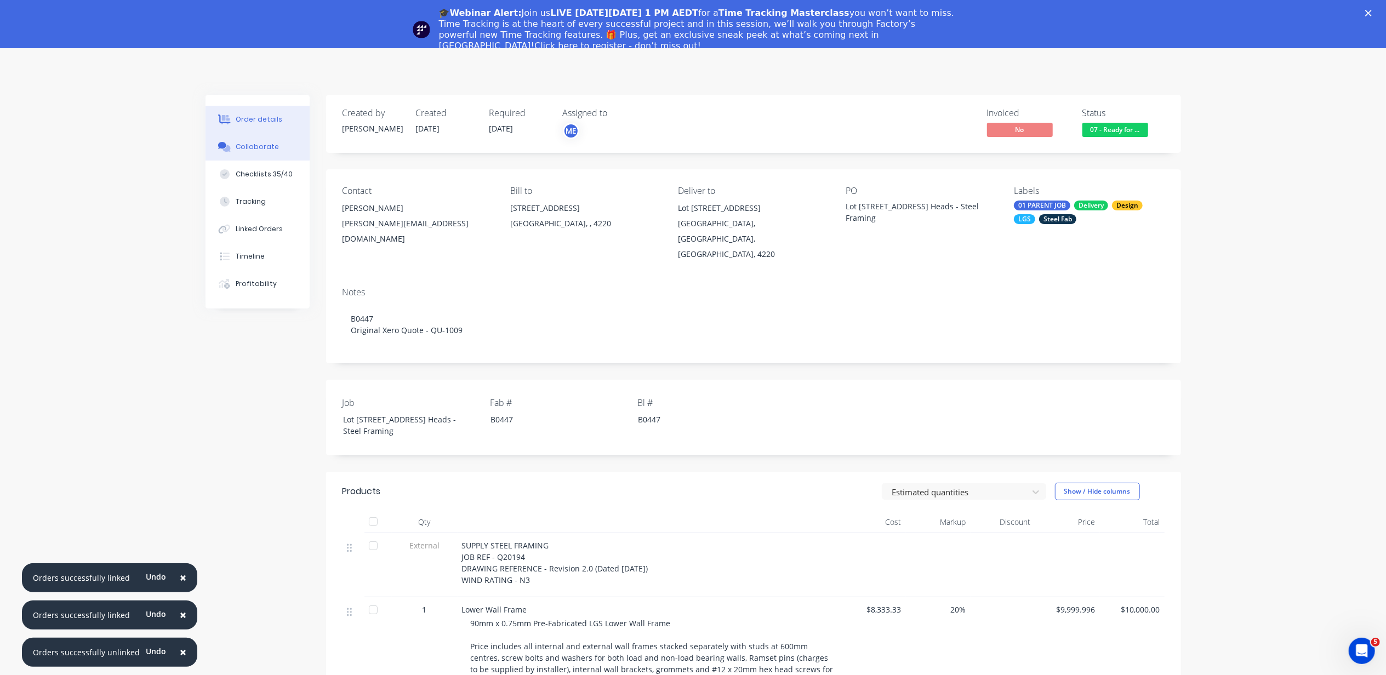
click at [280, 155] on button "Collaborate" at bounding box center [258, 146] width 104 height 27
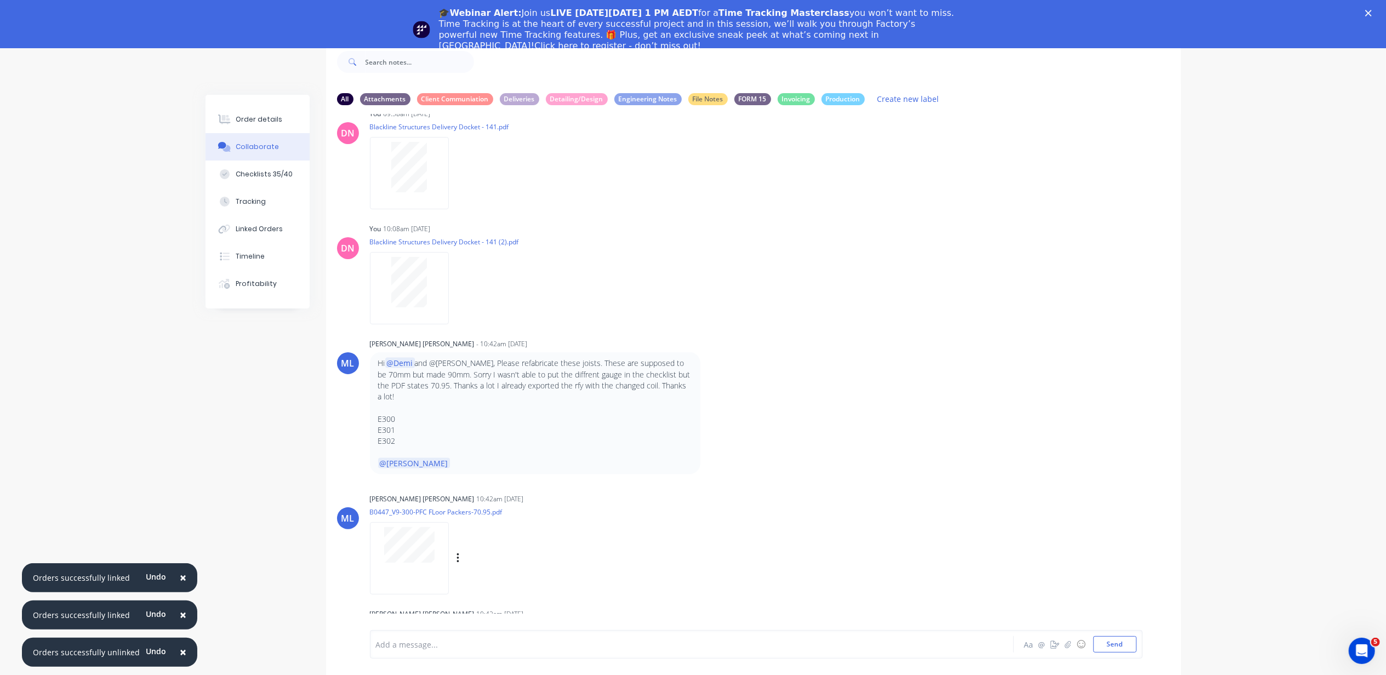
scroll to position [66, 0]
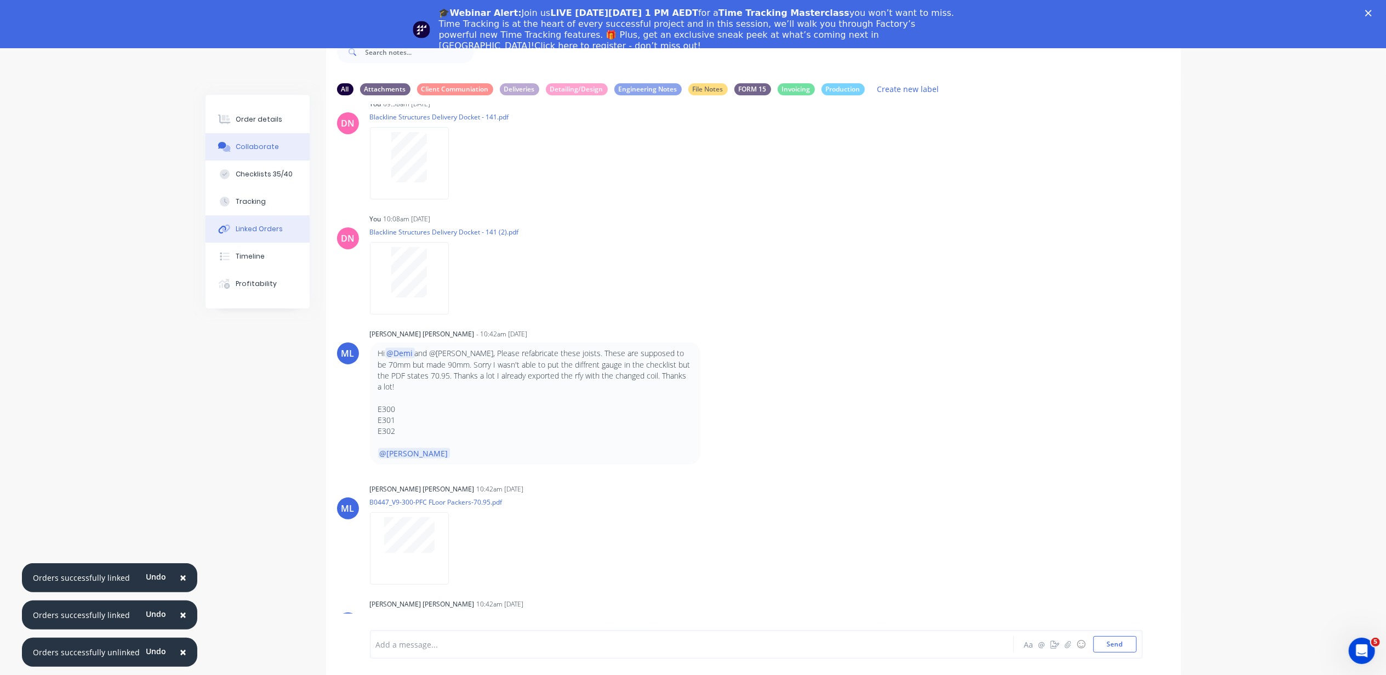
click at [279, 230] on div "Linked Orders" at bounding box center [259, 229] width 47 height 10
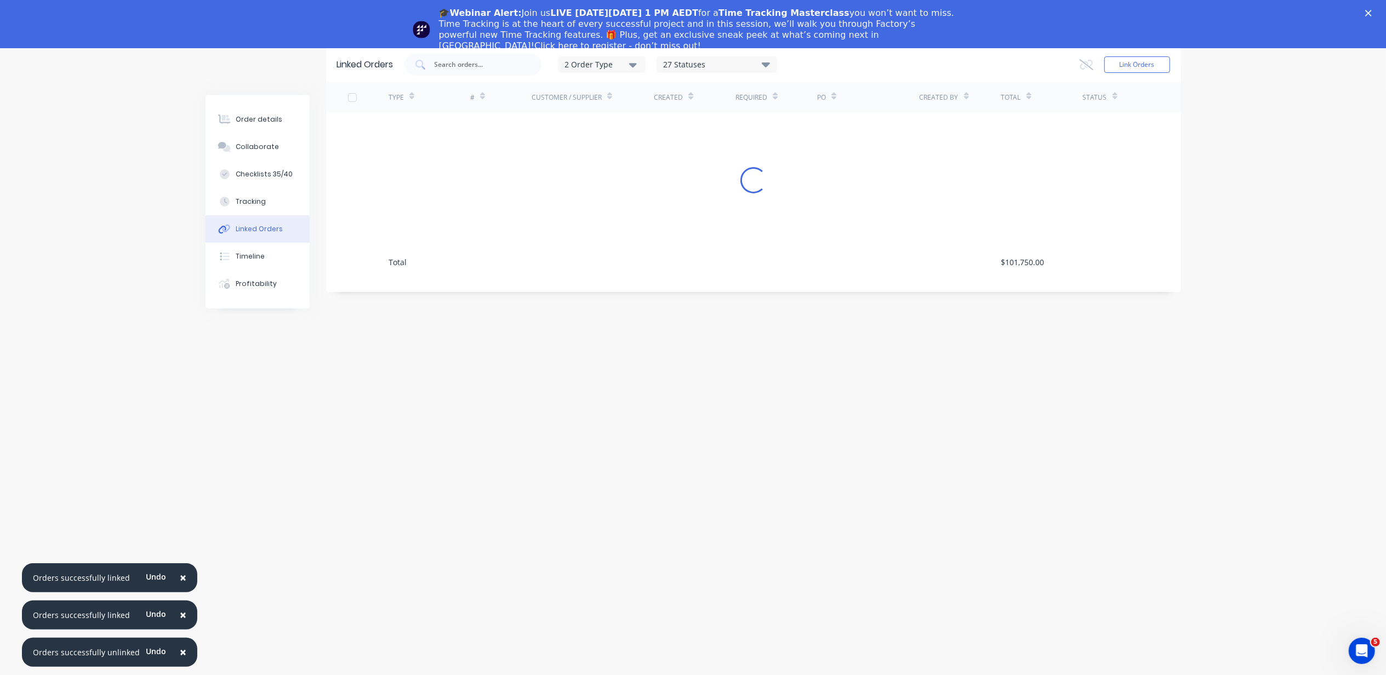
scroll to position [48, 0]
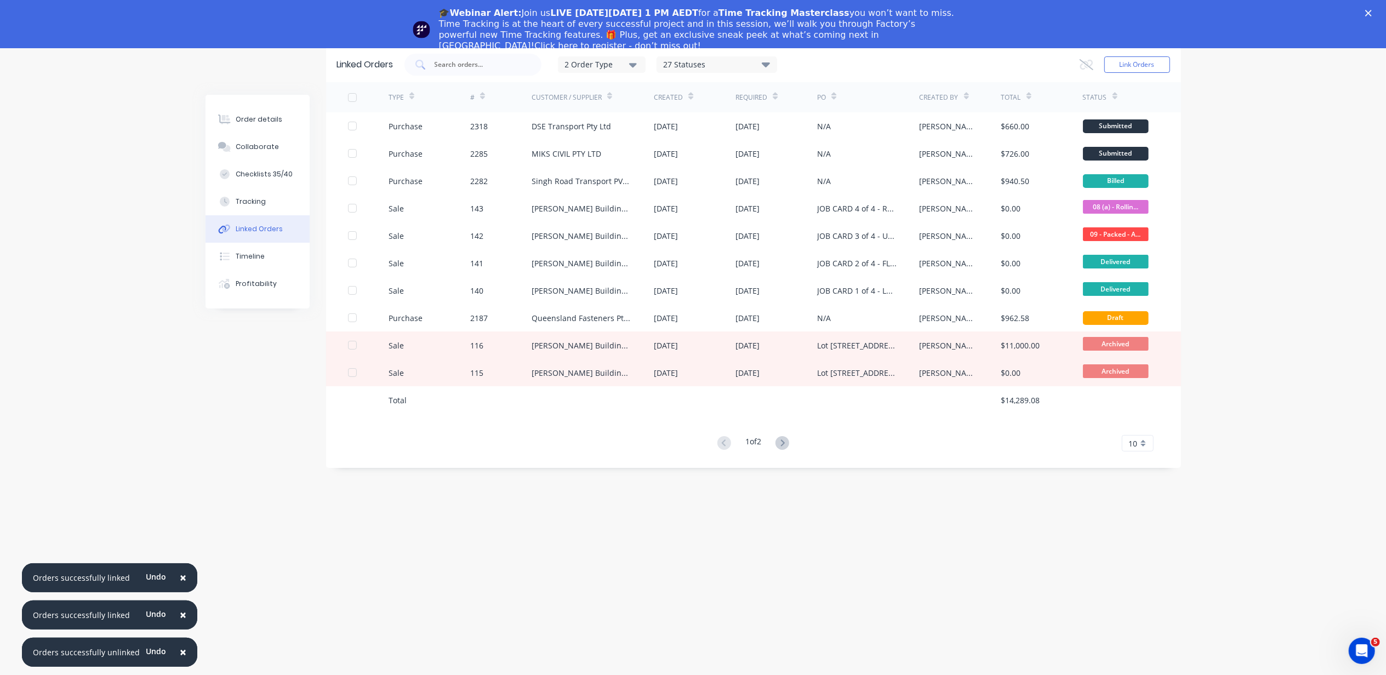
click at [906, 241] on div "JOB CARD 3 of 4 - UPPER WALL FRAMES" at bounding box center [868, 235] width 102 height 27
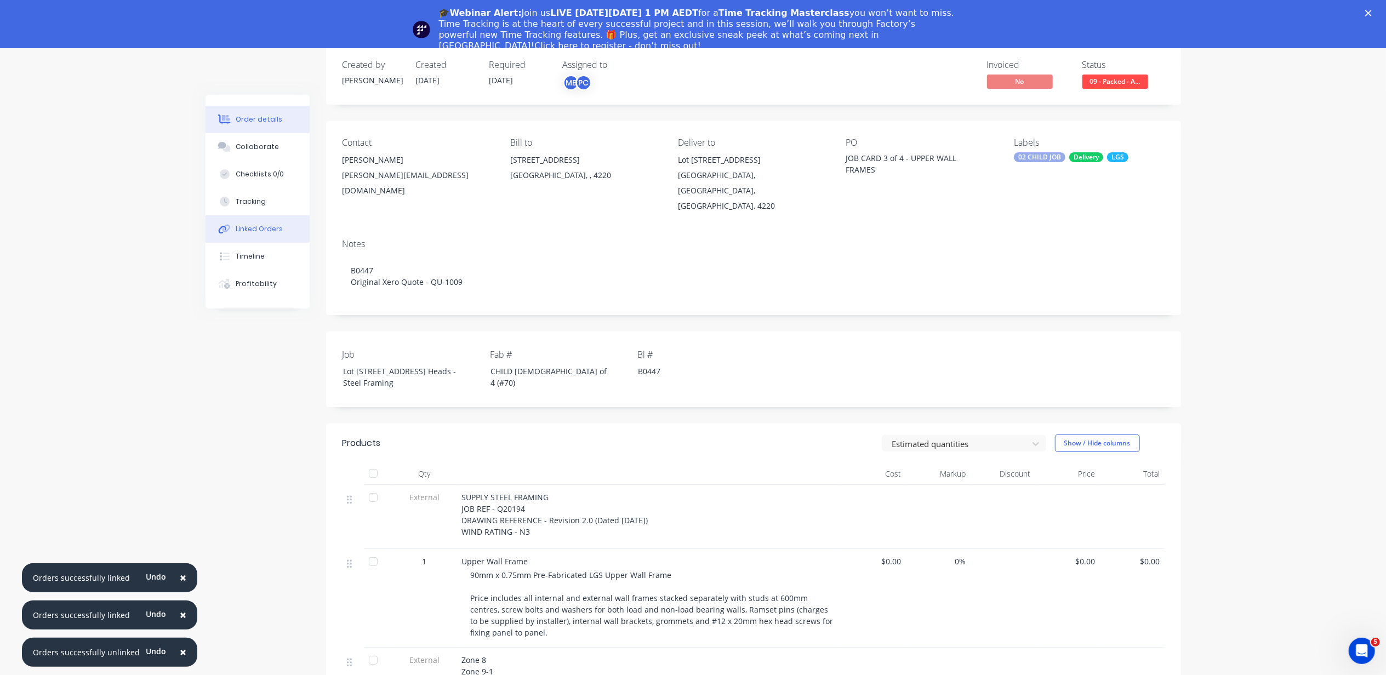
click at [286, 231] on button "Linked Orders" at bounding box center [258, 228] width 104 height 27
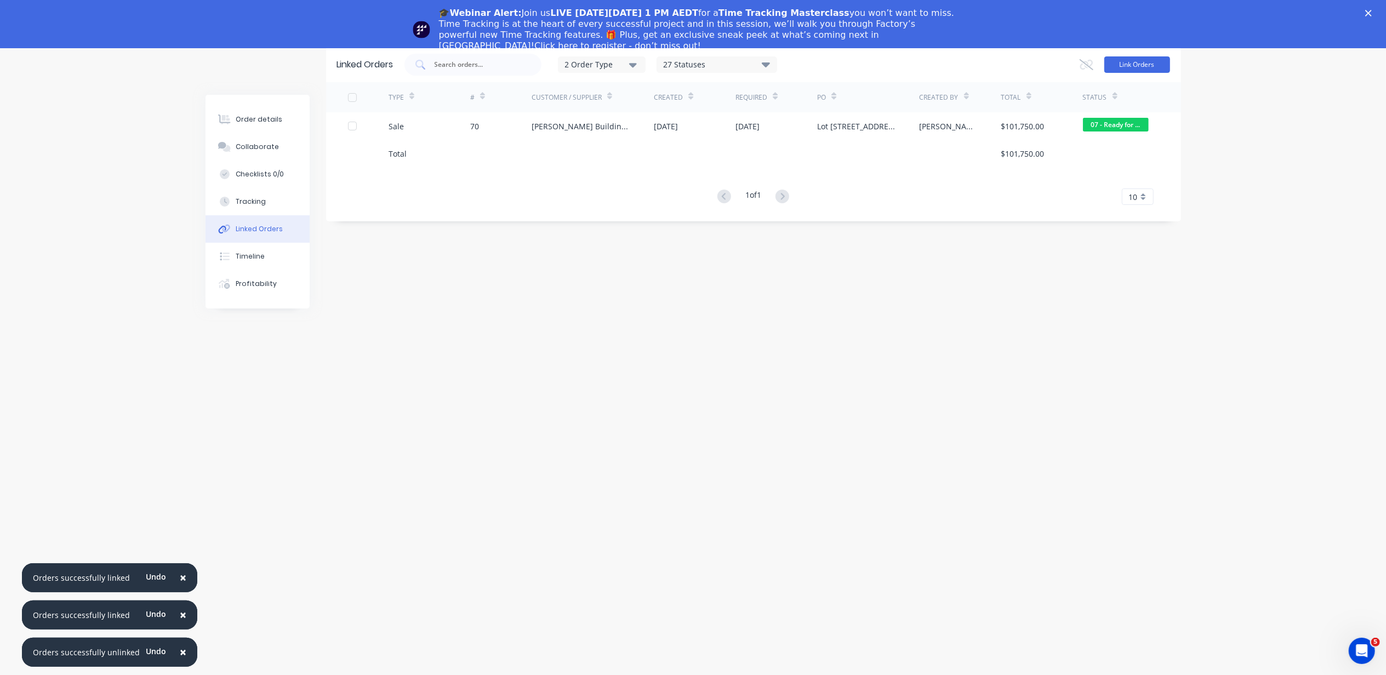
click at [1137, 65] on button "Link Orders" at bounding box center [1138, 64] width 66 height 16
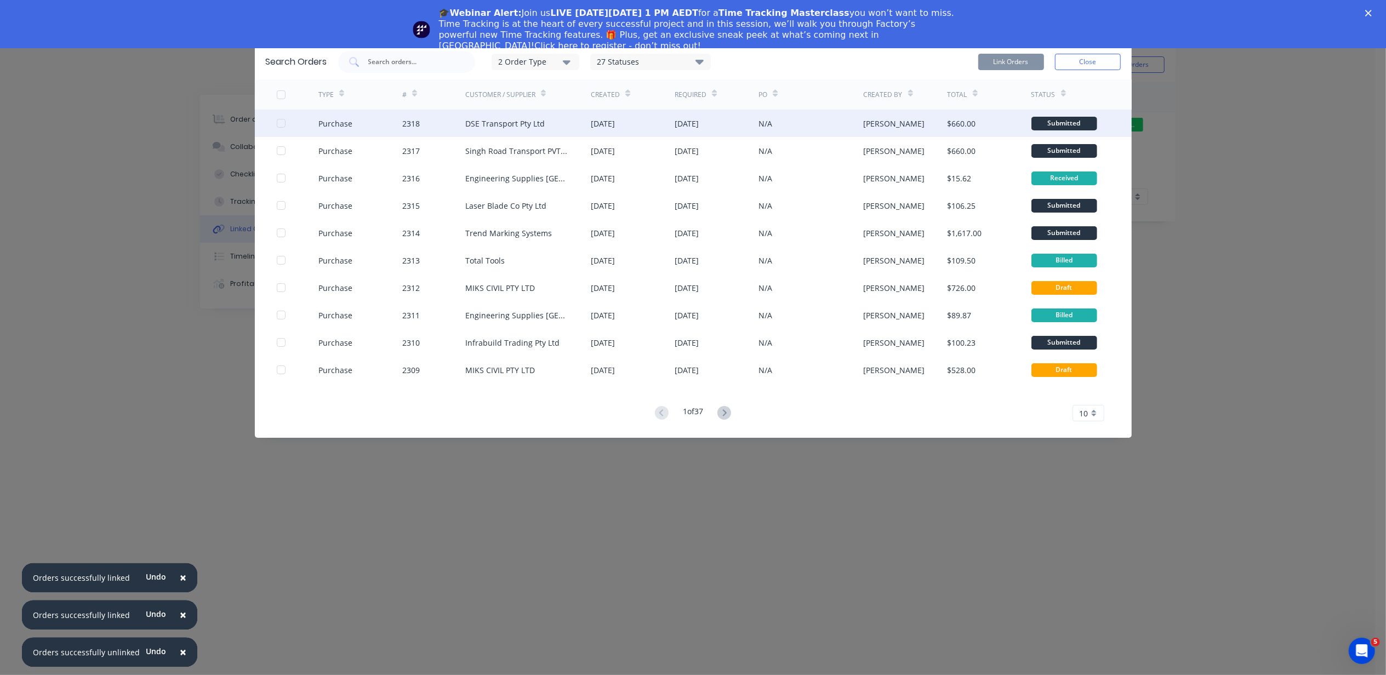
click at [288, 123] on div at bounding box center [298, 123] width 42 height 27
click at [281, 121] on div at bounding box center [281, 123] width 22 height 22
click at [1000, 61] on button "Link Orders" at bounding box center [1012, 62] width 66 height 16
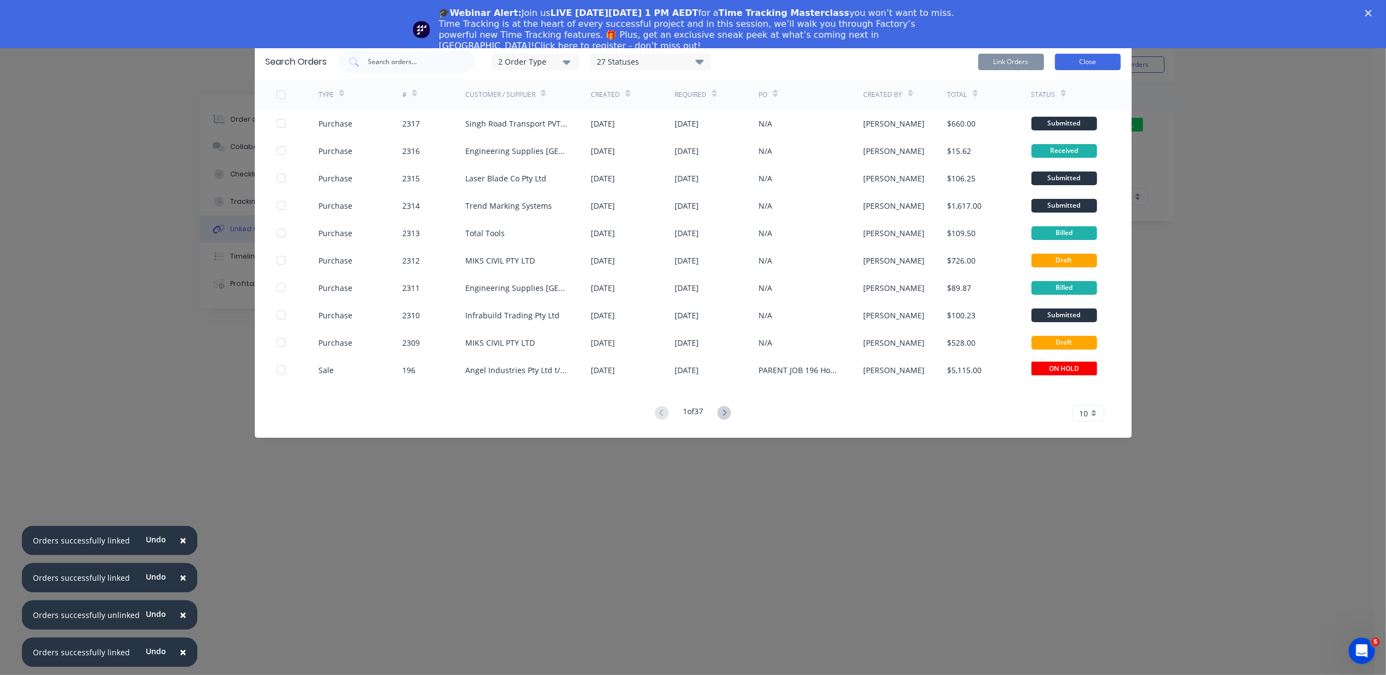
click at [1071, 55] on button "Close" at bounding box center [1088, 62] width 66 height 16
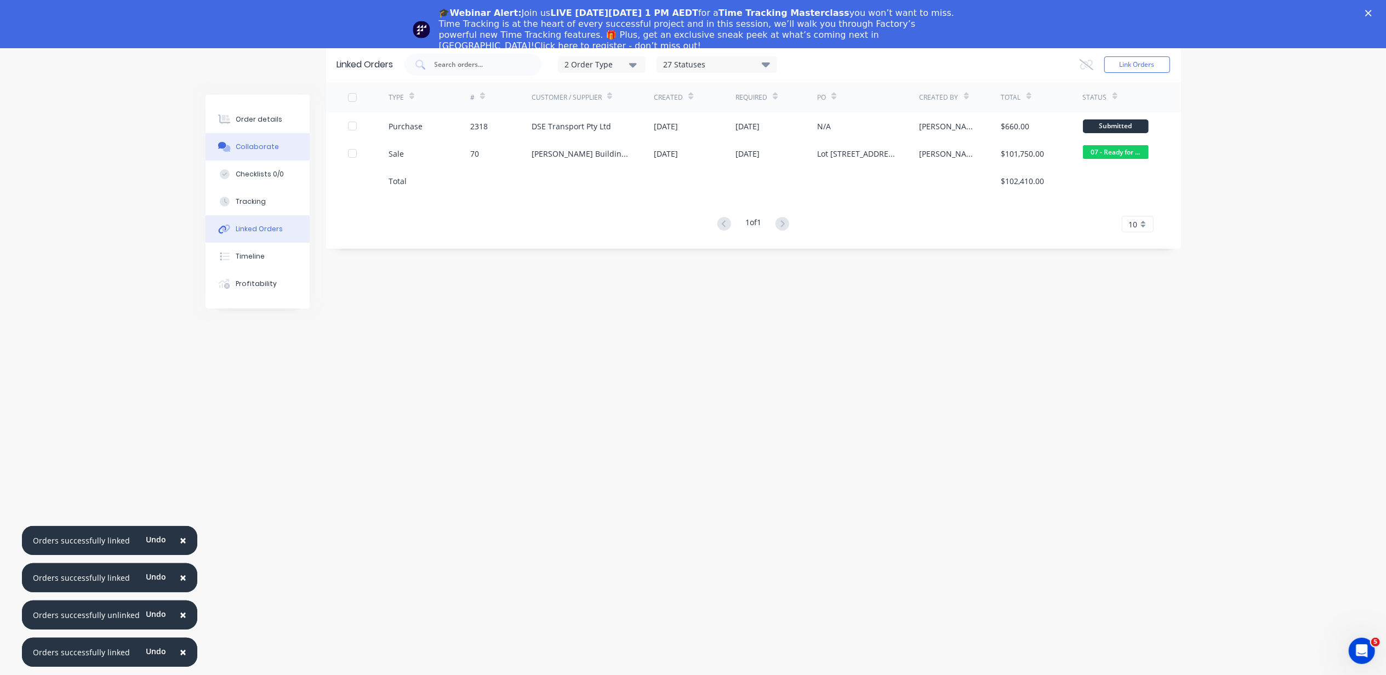
click at [275, 150] on button "Collaborate" at bounding box center [258, 146] width 104 height 27
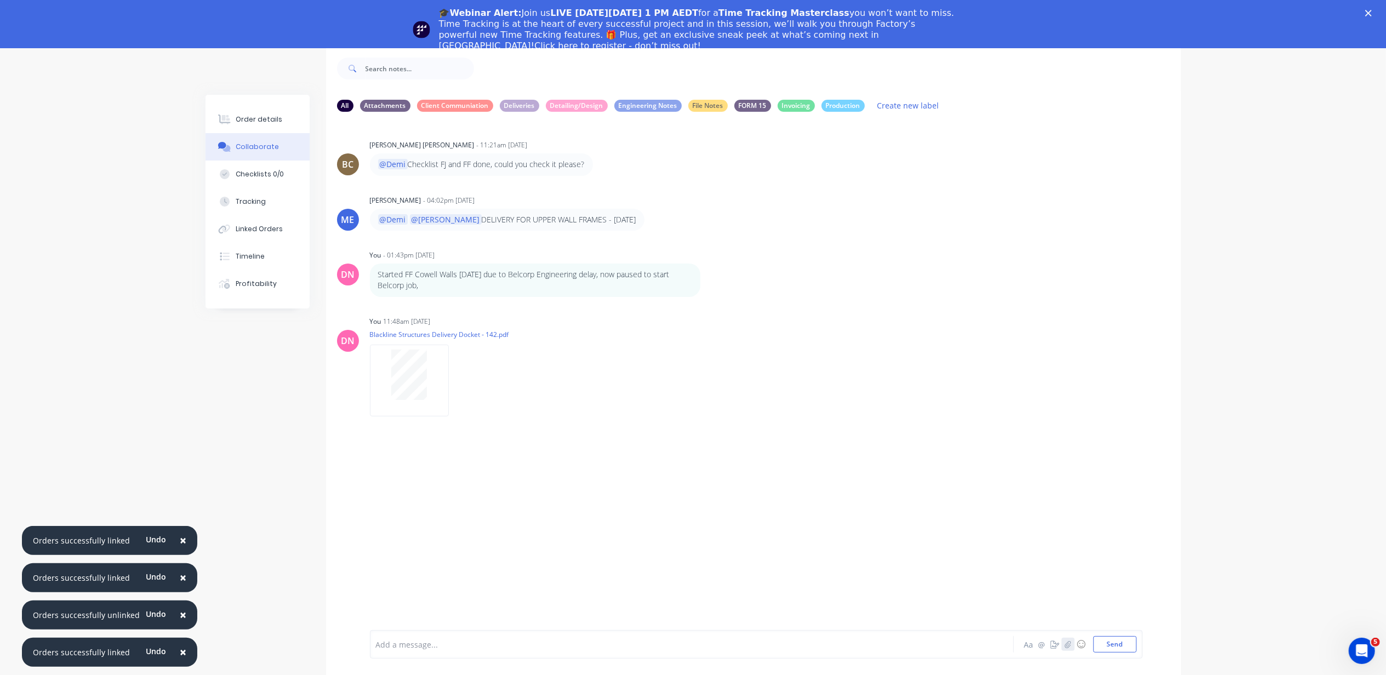
click at [1073, 648] on button "button" at bounding box center [1068, 644] width 13 height 13
click at [1106, 643] on button "Send" at bounding box center [1115, 644] width 43 height 16
